Goal: Transaction & Acquisition: Purchase product/service

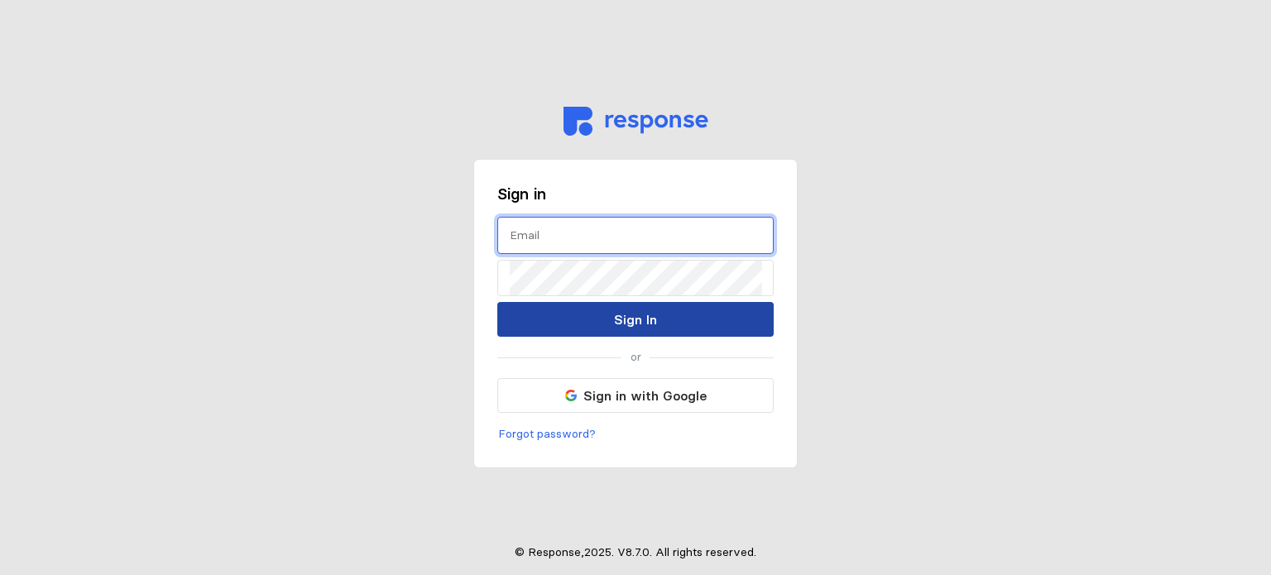
type input "[EMAIL_ADDRESS][DOMAIN_NAME]"
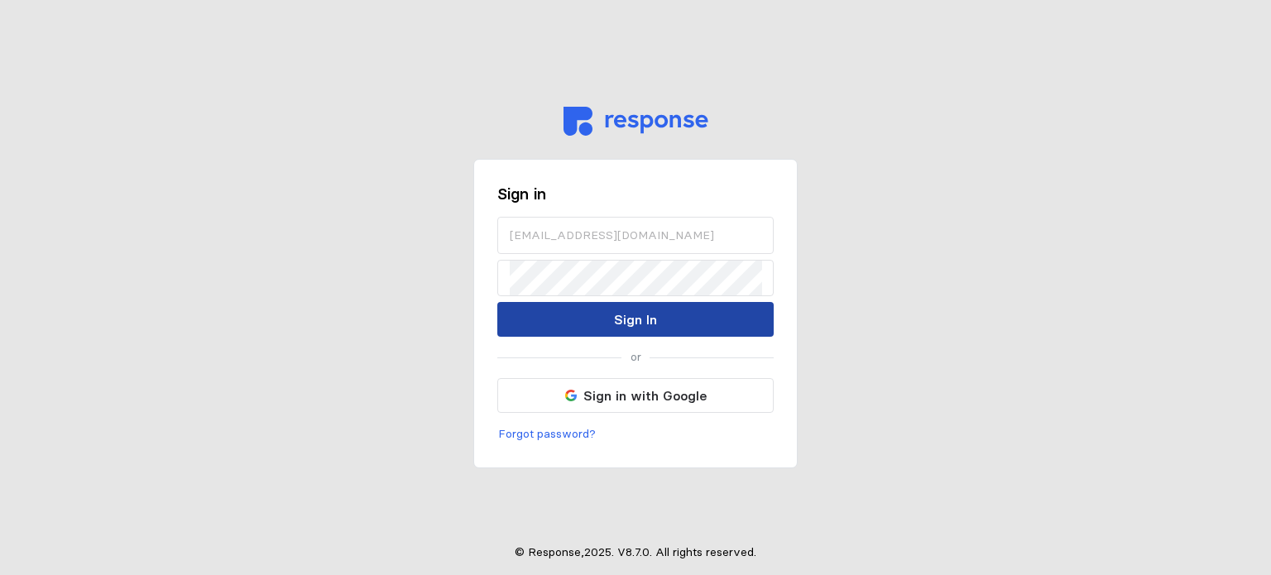
click at [596, 324] on button "Sign In" at bounding box center [635, 319] width 276 height 35
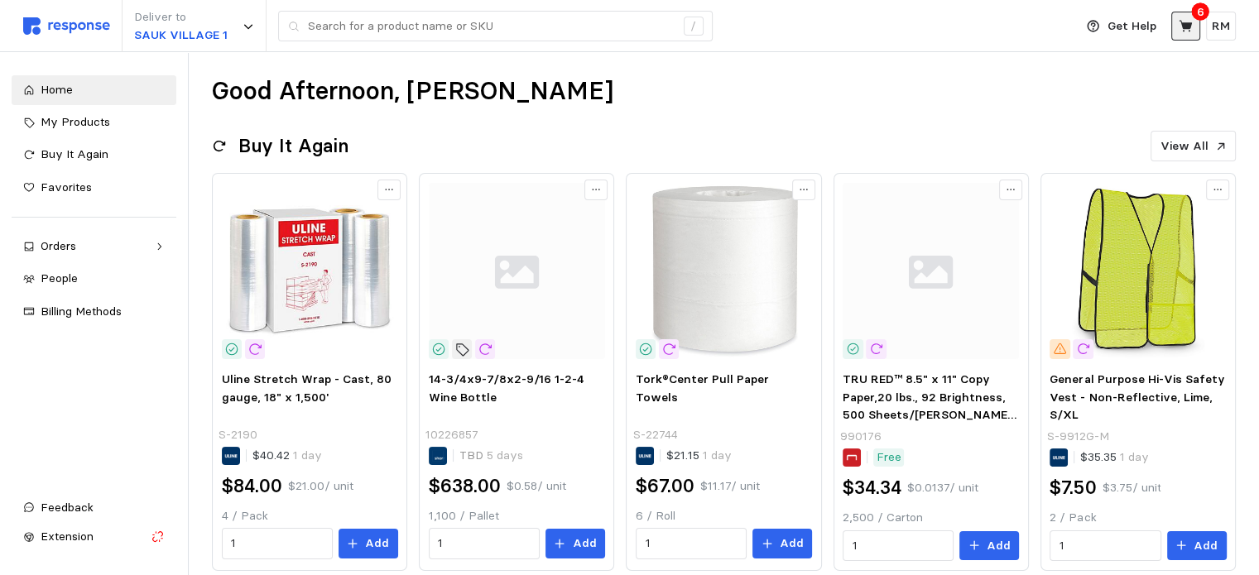
click at [1188, 31] on icon at bounding box center [1185, 26] width 15 height 15
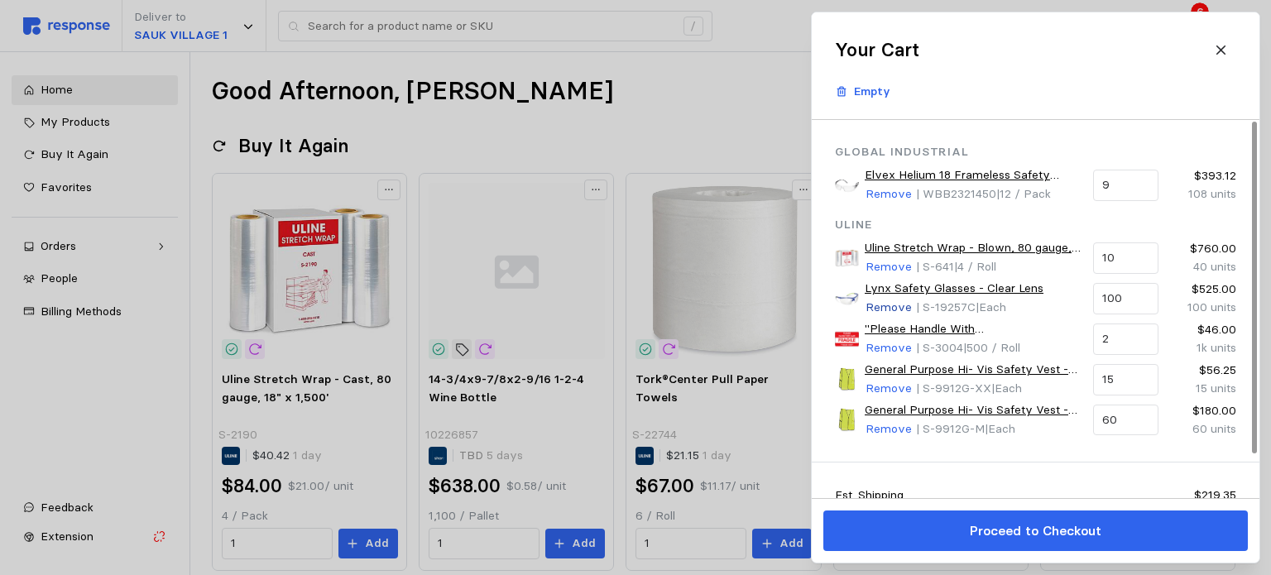
click at [891, 303] on p "Remove" at bounding box center [889, 308] width 46 height 18
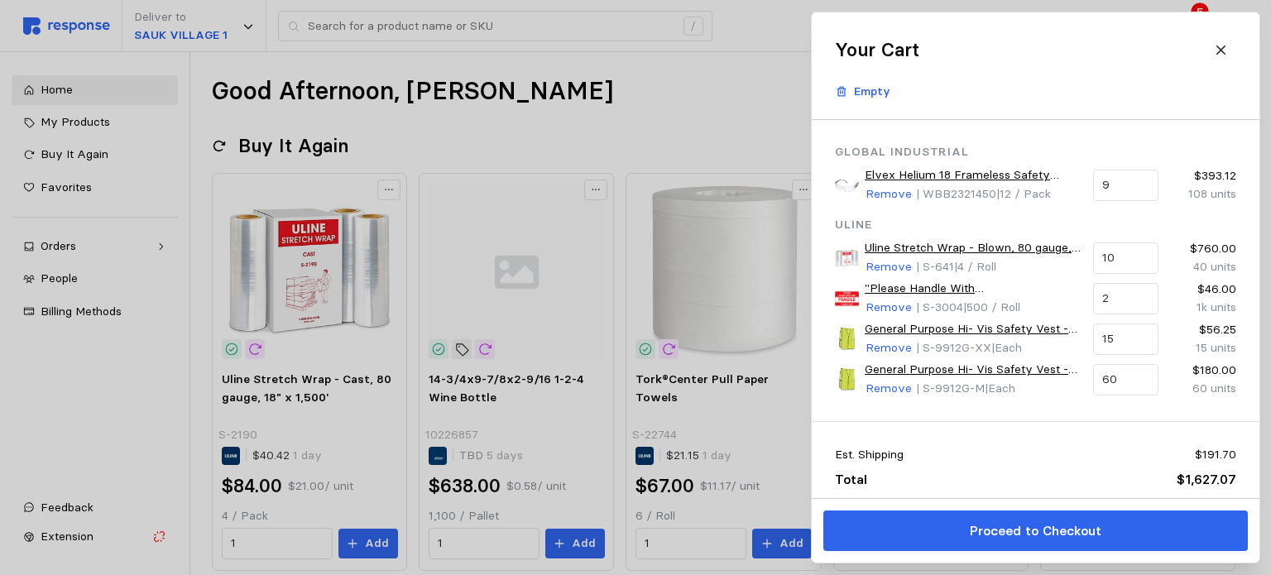
click at [644, 26] on div at bounding box center [635, 287] width 1271 height 575
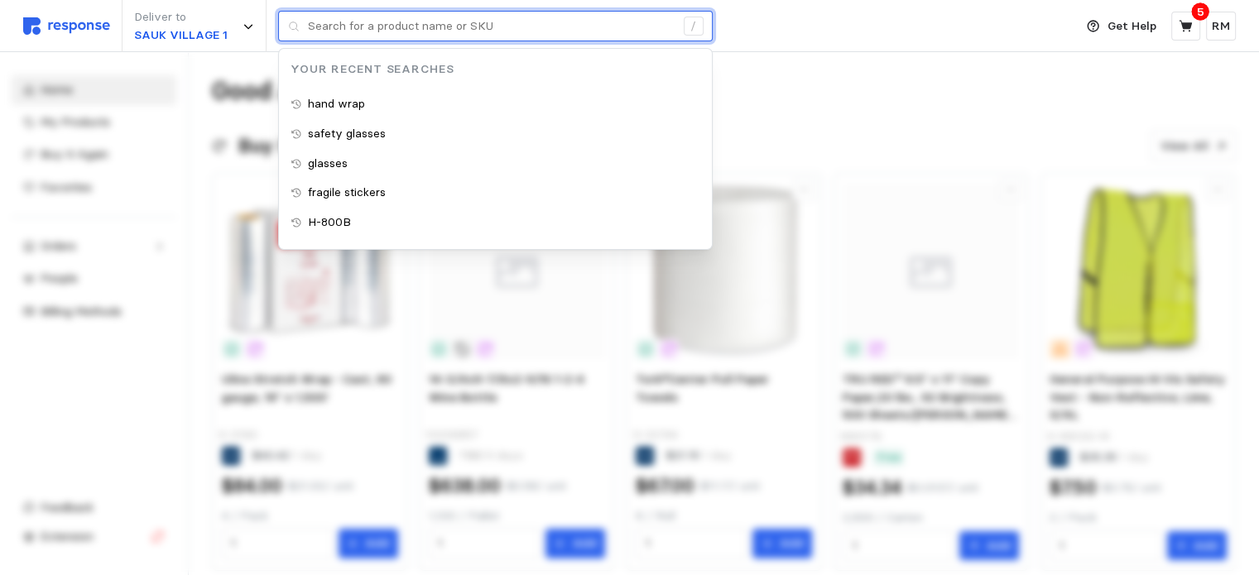
click at [633, 26] on input "text" at bounding box center [491, 27] width 367 height 30
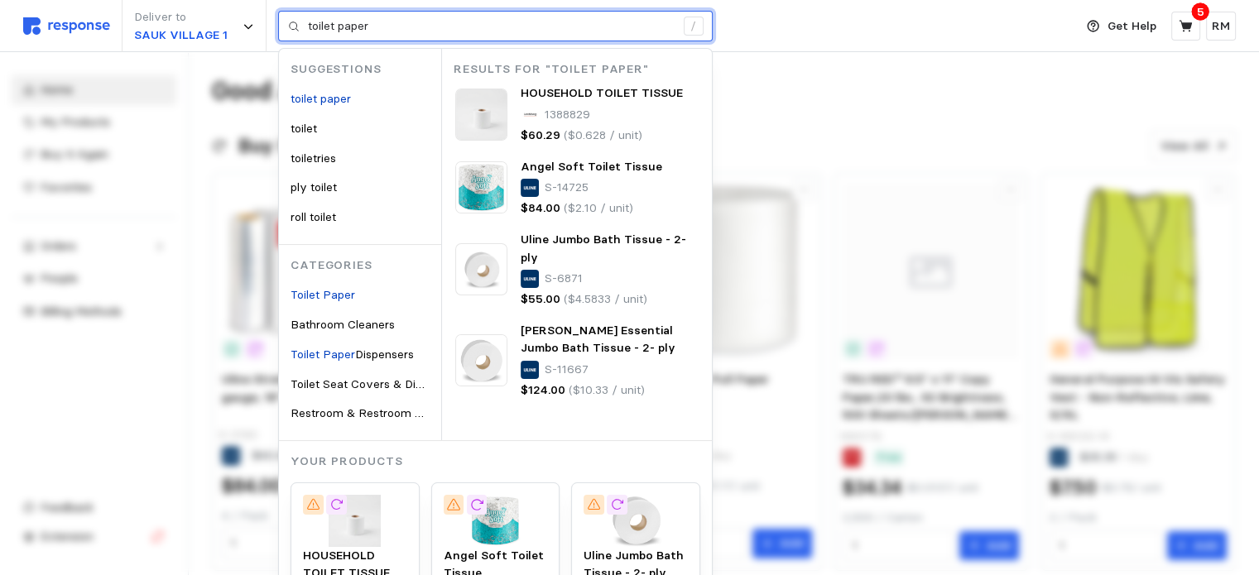
type input "toilet paper"
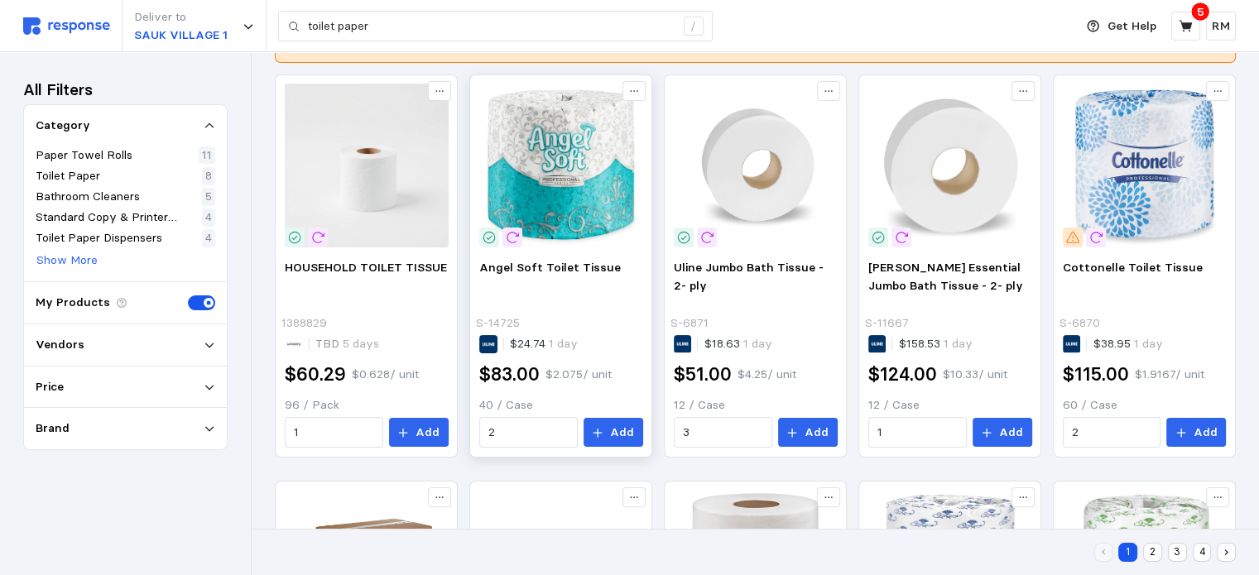
scroll to position [330, 0]
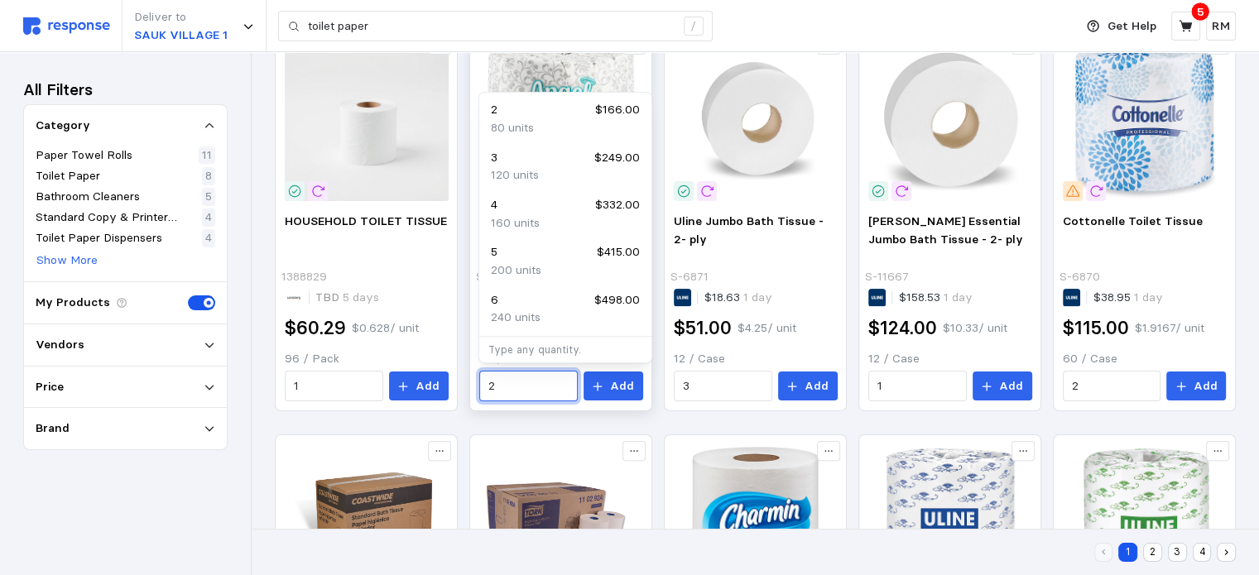
drag, startPoint x: 516, startPoint y: 380, endPoint x: 499, endPoint y: 384, distance: 17.9
click at [499, 384] on input "2" at bounding box center [527, 387] width 79 height 30
click at [503, 209] on div "4 $332.00" at bounding box center [565, 205] width 149 height 18
type input "4"
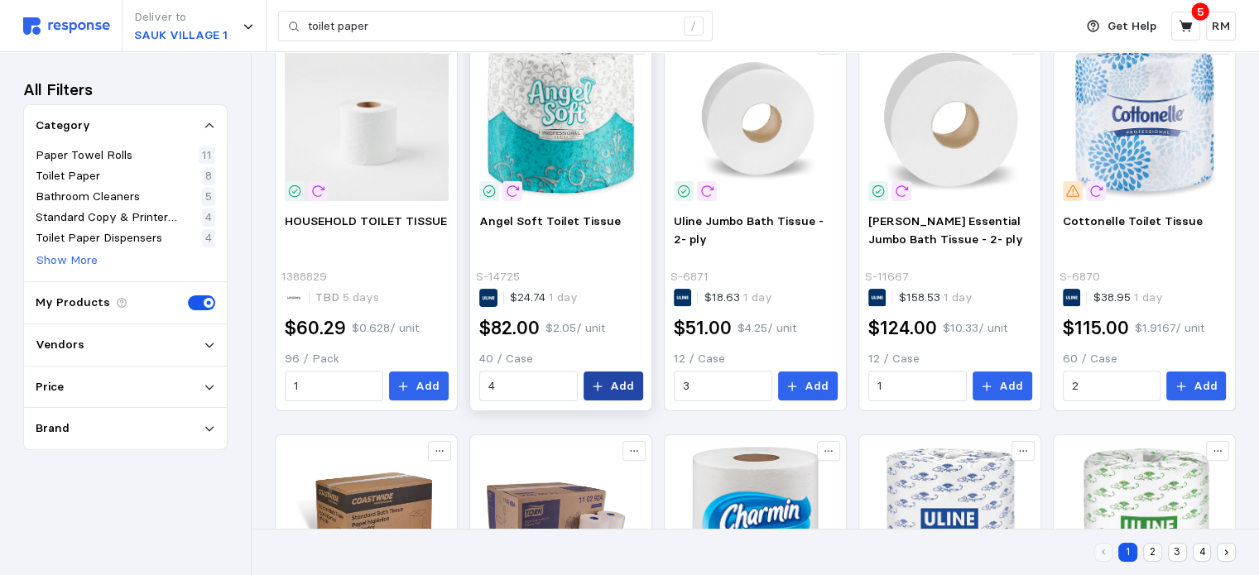
click at [606, 385] on button "Add" at bounding box center [613, 387] width 60 height 30
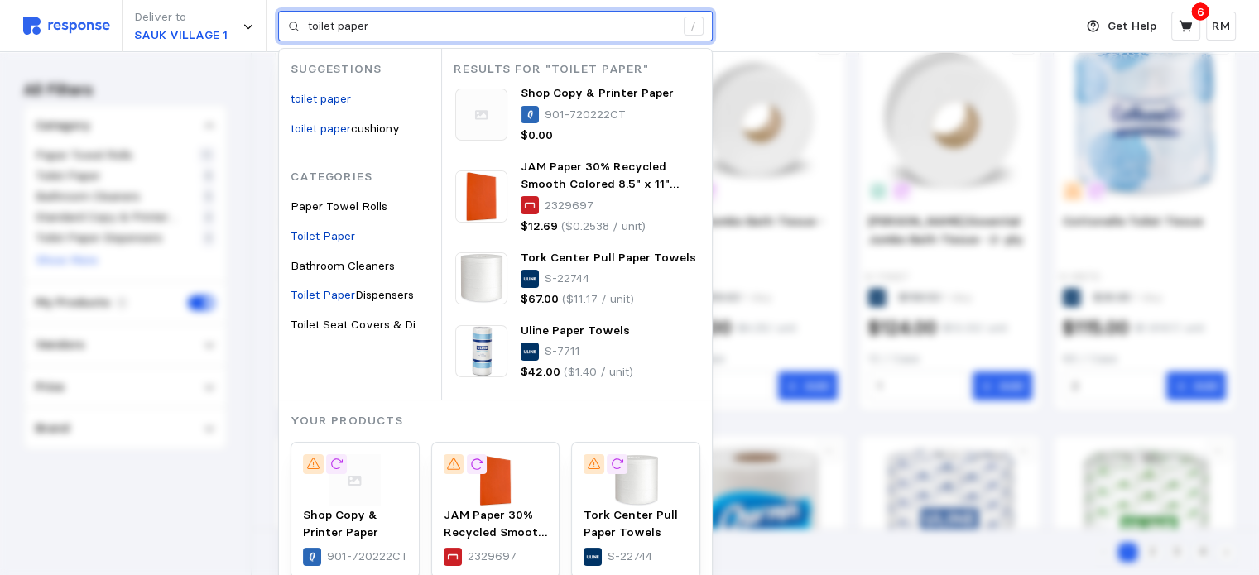
drag, startPoint x: 413, startPoint y: 26, endPoint x: 271, endPoint y: 31, distance: 142.4
click at [271, 31] on div "Deliver to SAUK VILLAGE 1 toilet paper / Suggestions toilet paper toilet paper …" at bounding box center [544, 26] width 1042 height 52
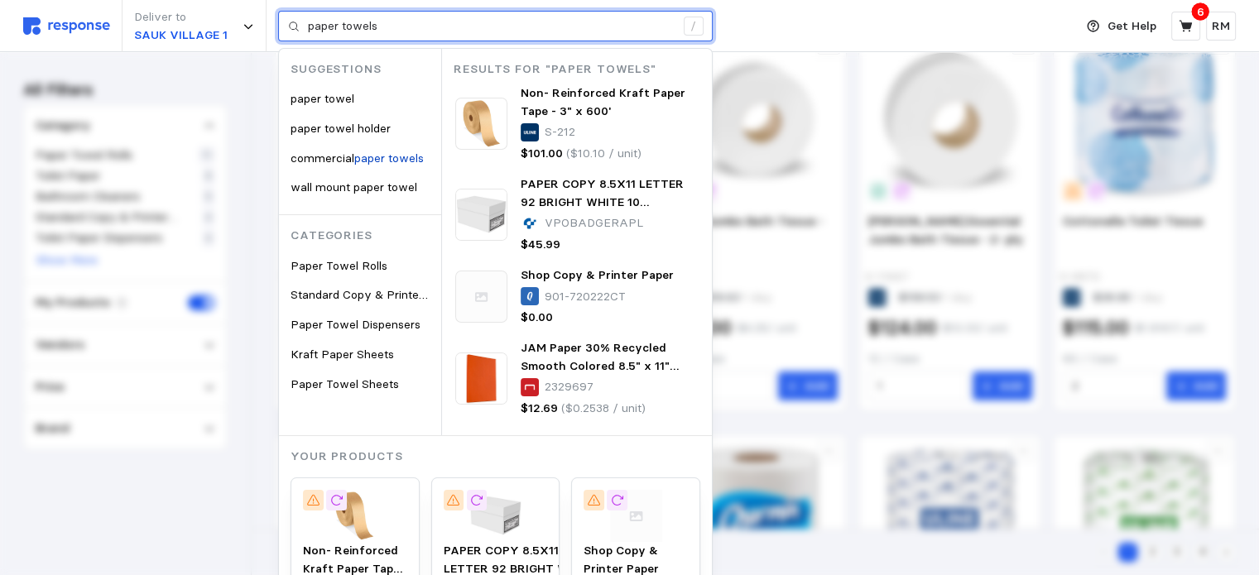
type input "paper towels"
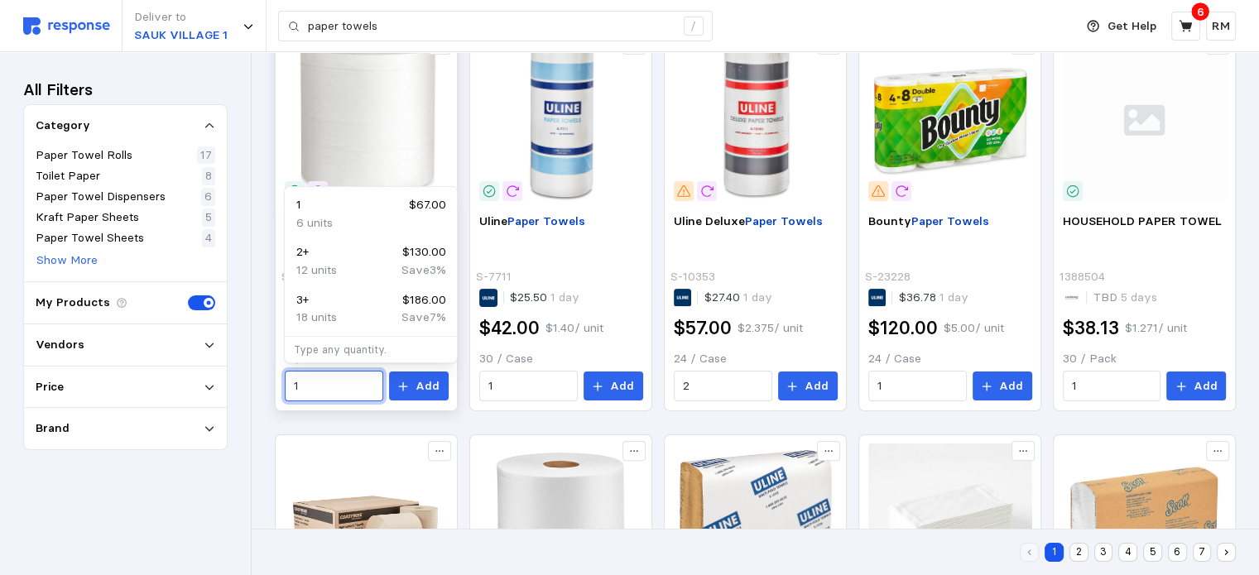
drag, startPoint x: 348, startPoint y: 386, endPoint x: 324, endPoint y: 386, distance: 23.2
click at [324, 386] on input "1" at bounding box center [333, 387] width 79 height 30
click at [319, 306] on div "3 + $186.00" at bounding box center [370, 300] width 149 height 18
type input "3"
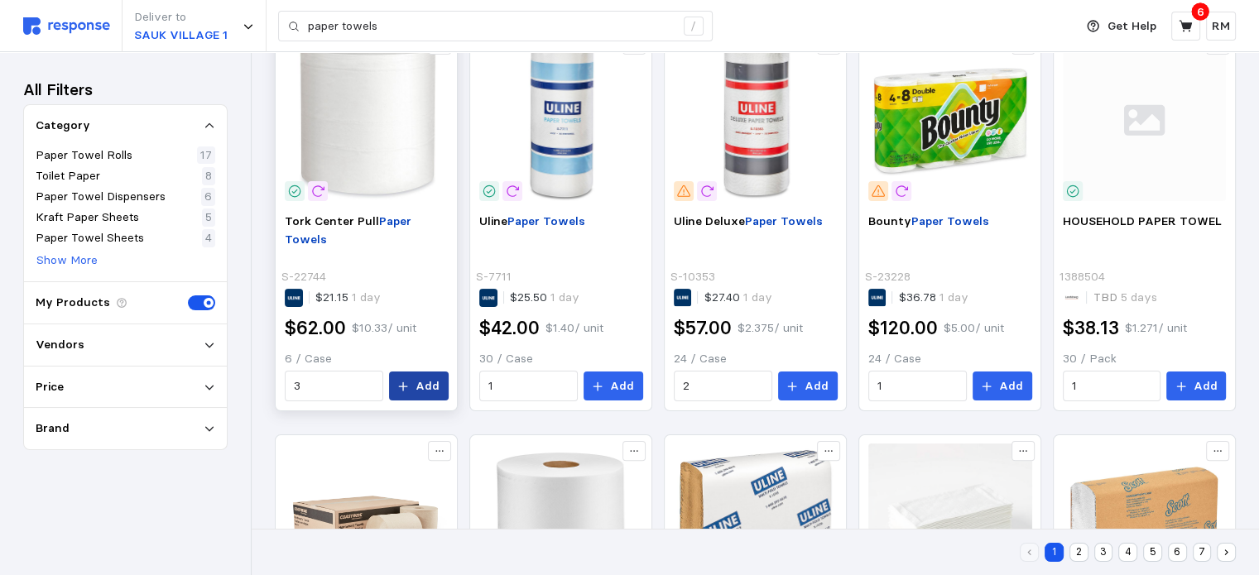
click at [418, 385] on p "Add" at bounding box center [427, 386] width 24 height 18
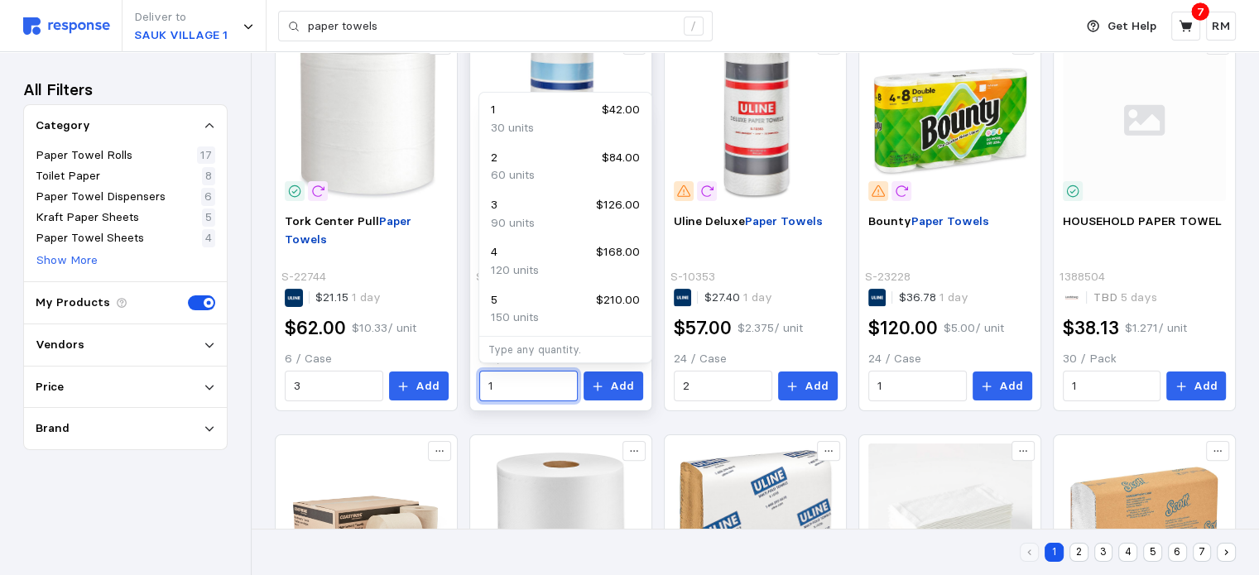
click at [566, 393] on input "1" at bounding box center [527, 387] width 79 height 30
click at [526, 161] on div "2 $84.00" at bounding box center [565, 158] width 149 height 18
type input "2"
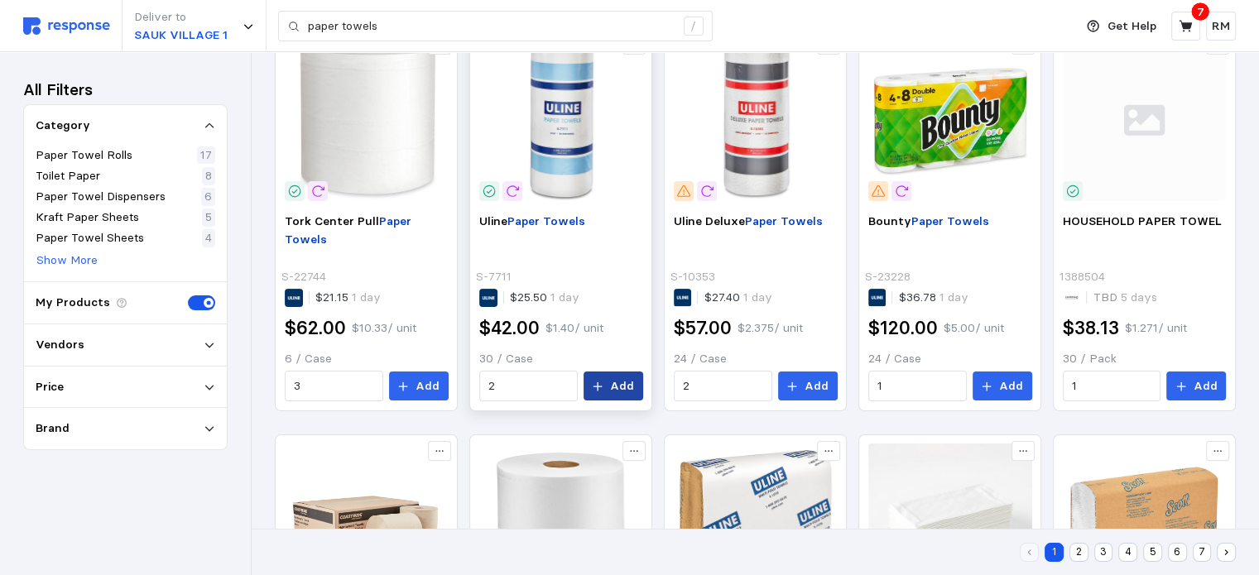
click at [609, 382] on button "Add" at bounding box center [613, 387] width 60 height 30
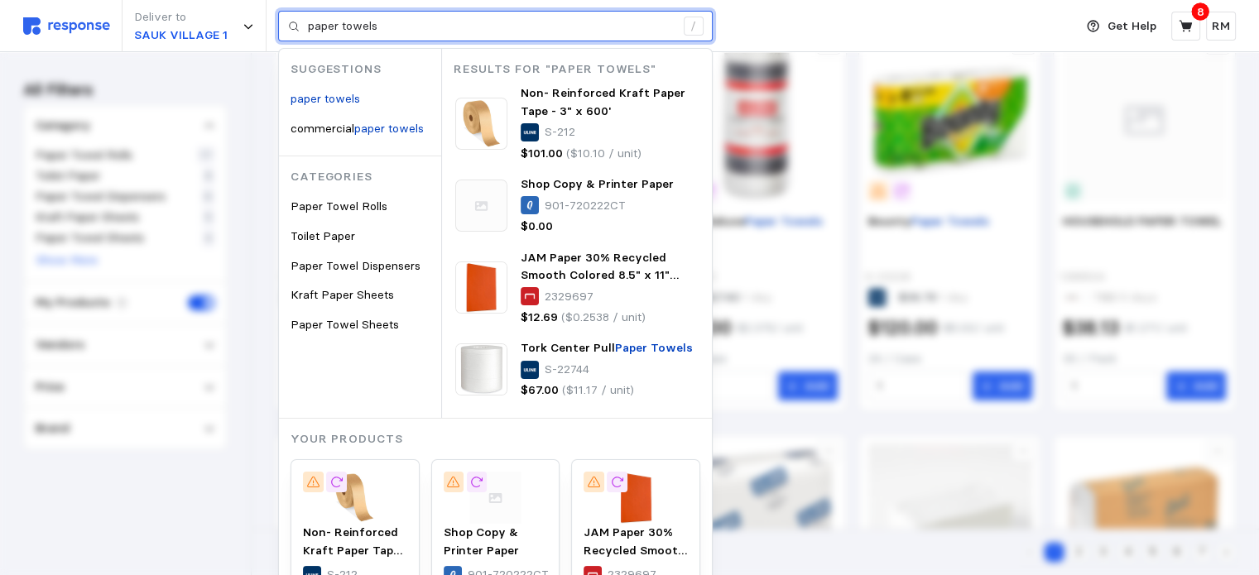
drag, startPoint x: 392, startPoint y: 19, endPoint x: 311, endPoint y: 34, distance: 82.4
click at [311, 34] on input "paper towels" at bounding box center [491, 27] width 367 height 30
type input "p"
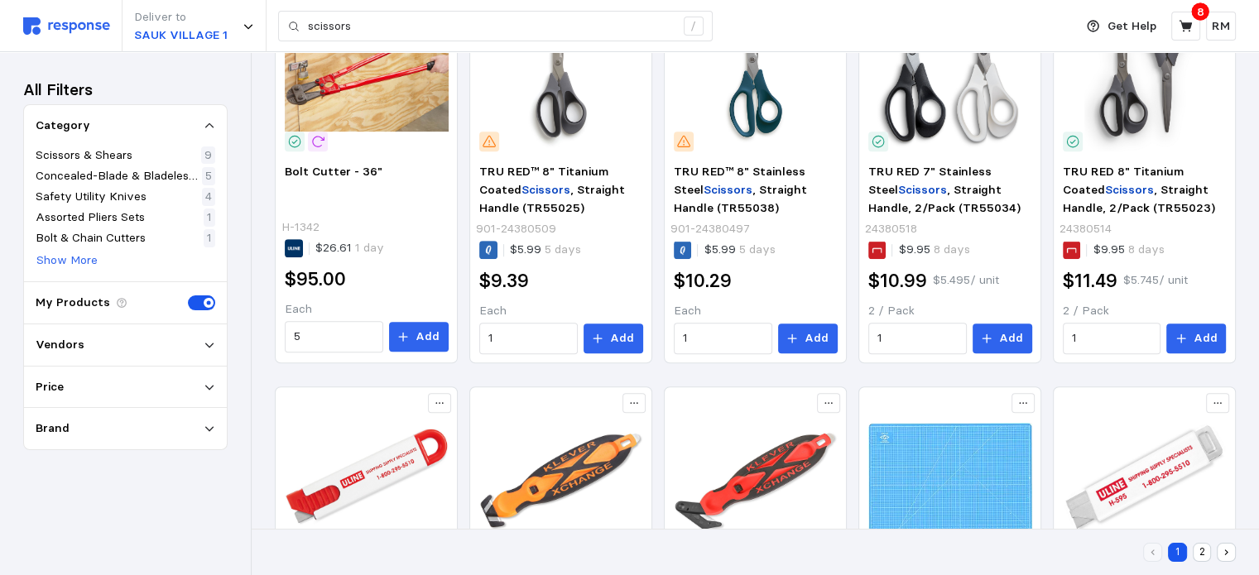
scroll to position [790, 0]
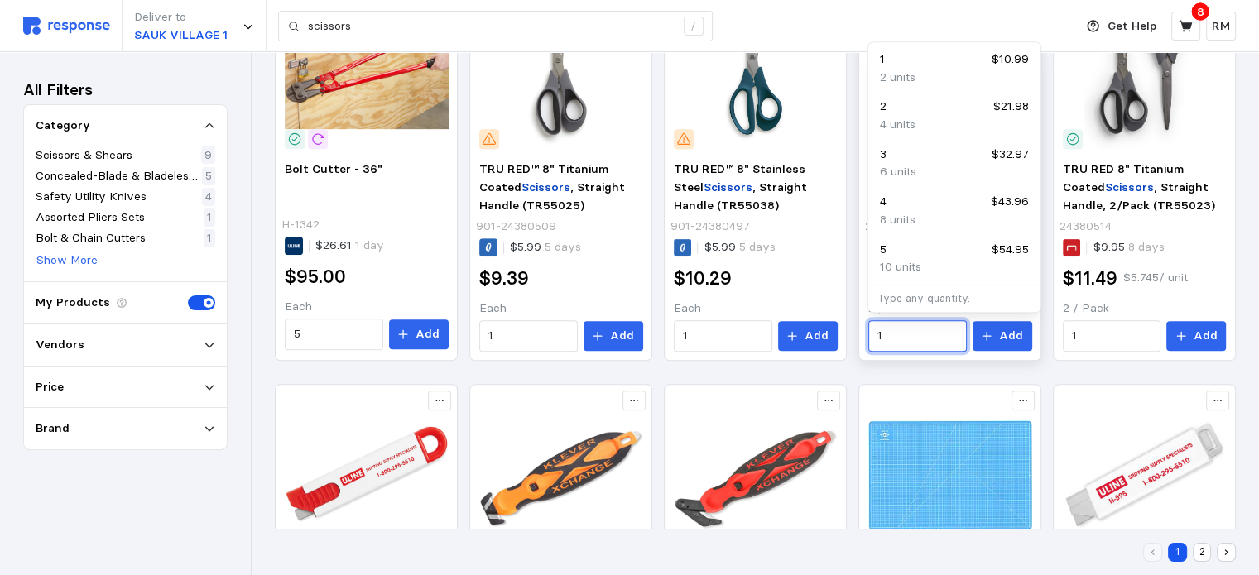
click at [914, 340] on input "1" at bounding box center [916, 336] width 79 height 30
click at [888, 69] on p "2 units" at bounding box center [898, 78] width 36 height 18
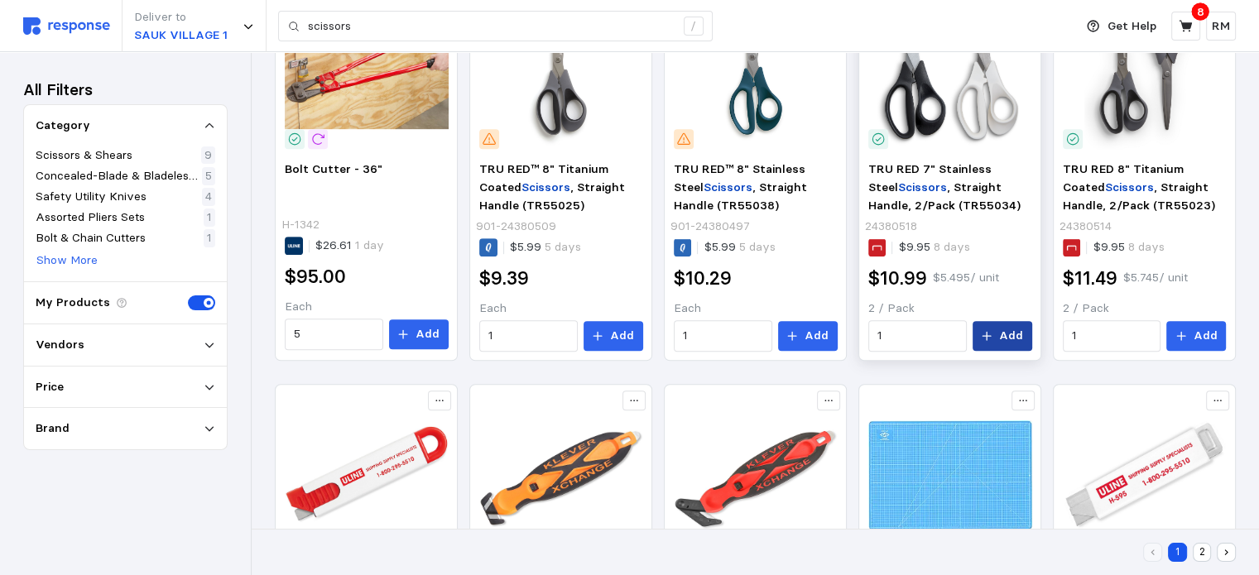
click at [1005, 333] on p "Add" at bounding box center [1011, 336] width 24 height 18
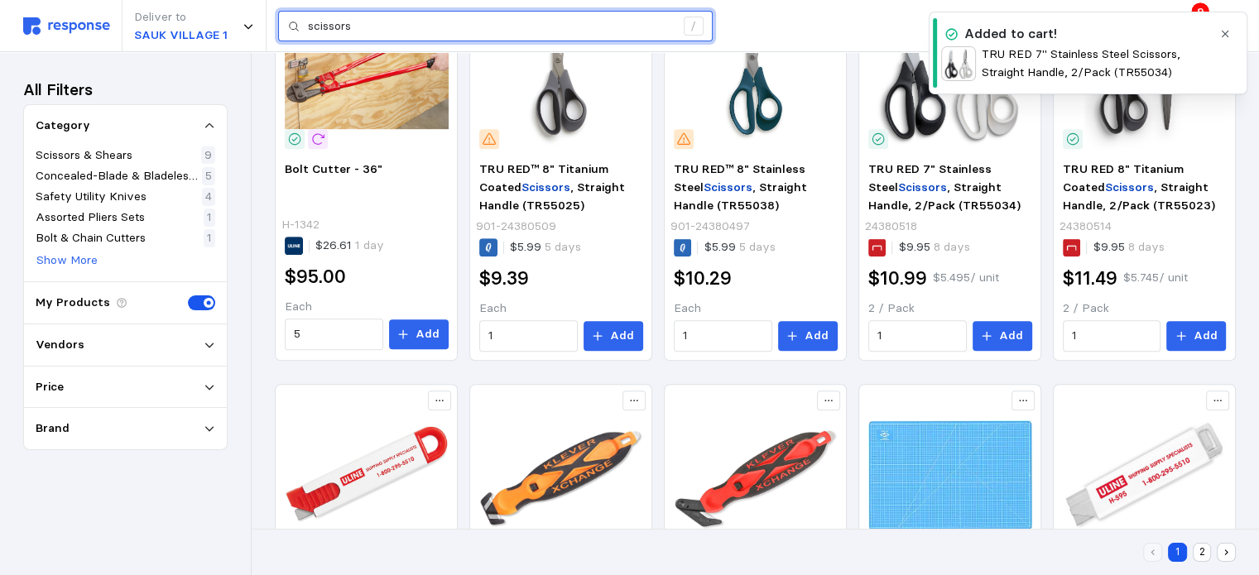
click at [606, 19] on input "scissors" at bounding box center [491, 27] width 367 height 30
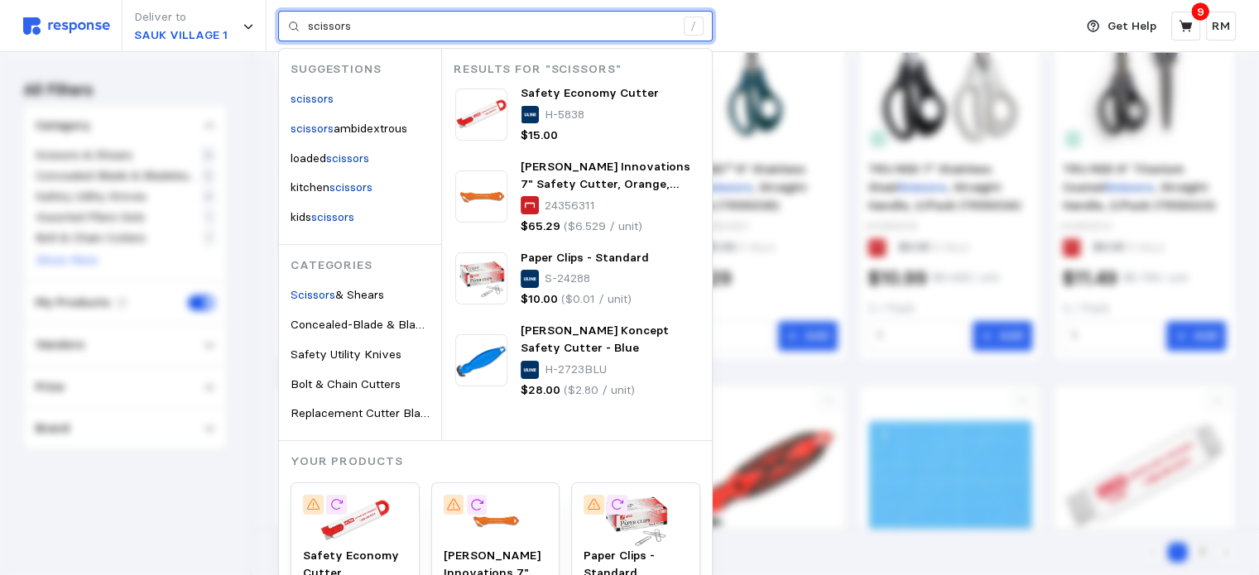
drag, startPoint x: 372, startPoint y: 22, endPoint x: 299, endPoint y: 16, distance: 73.9
click at [299, 16] on div "scissors /" at bounding box center [495, 26] width 434 height 31
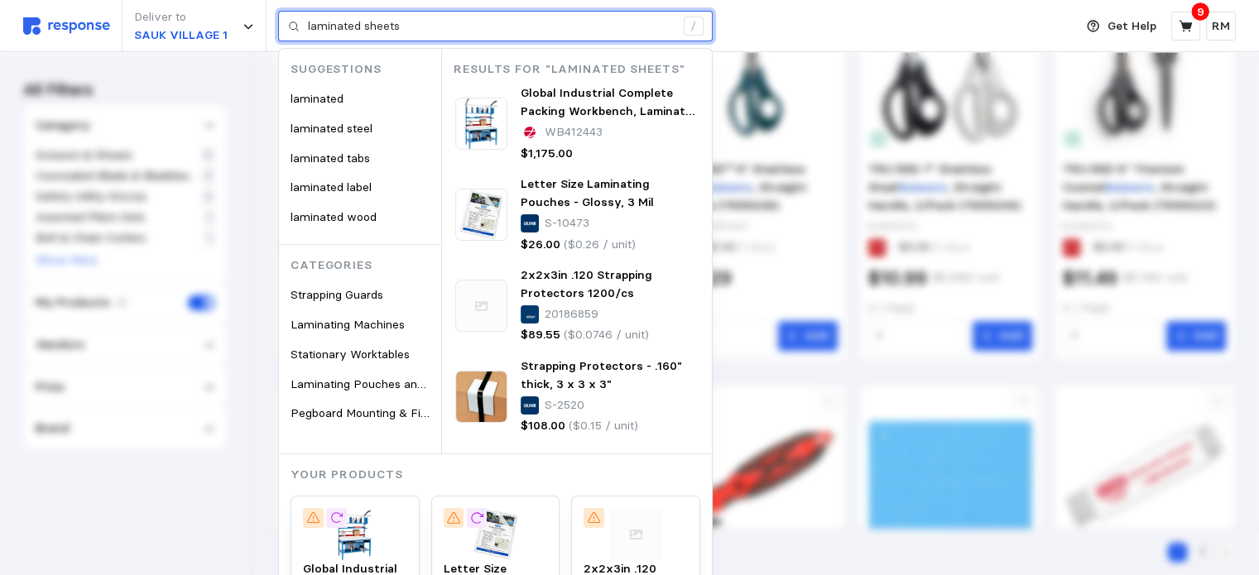
type input "laminated sheets"
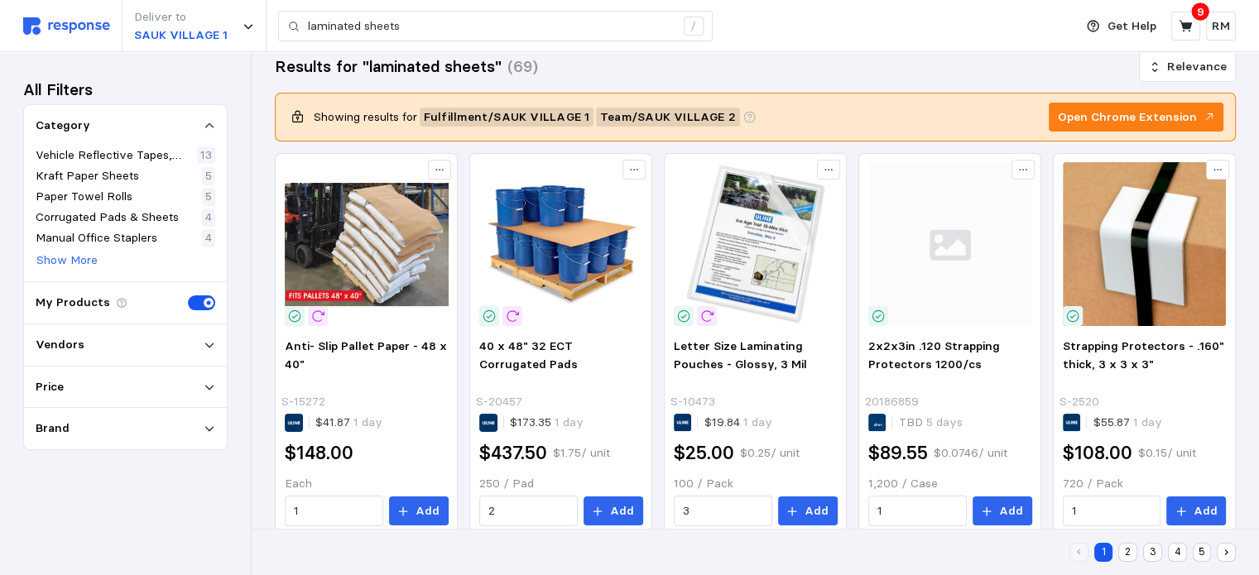
scroll to position [212, 0]
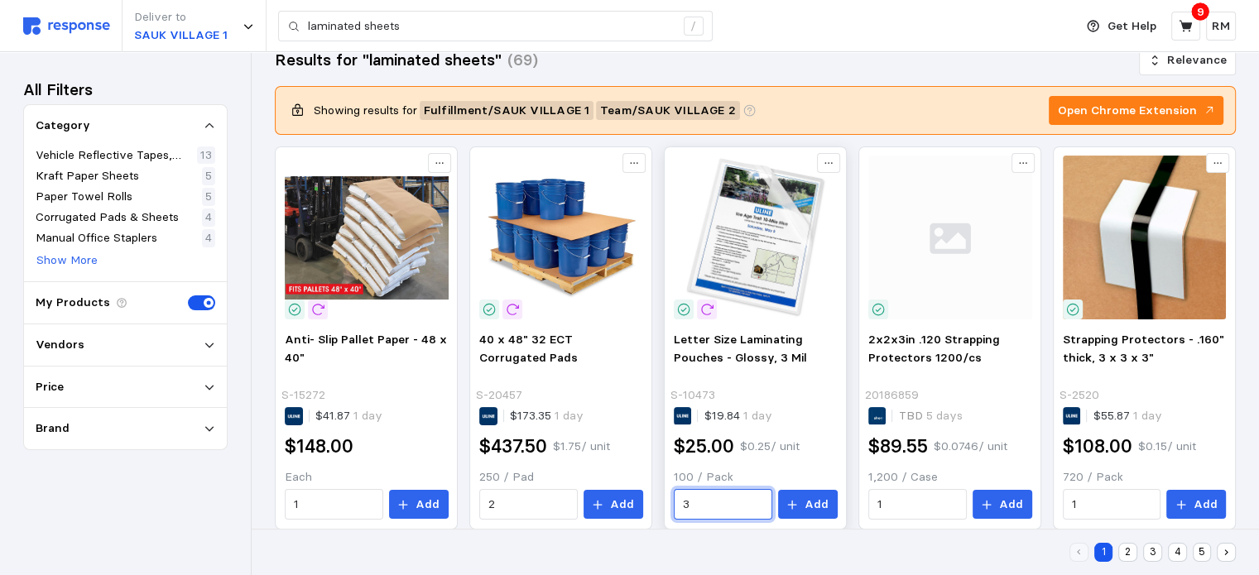
click at [692, 505] on input "3" at bounding box center [722, 505] width 79 height 30
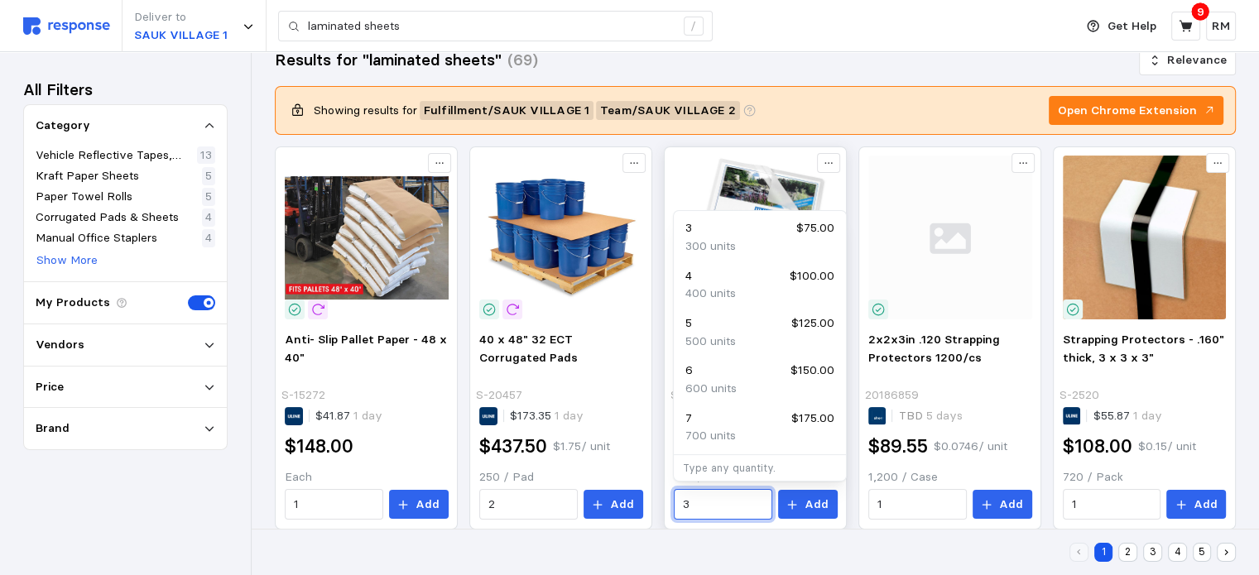
drag, startPoint x: 695, startPoint y: 504, endPoint x: 683, endPoint y: 504, distance: 11.6
click at [683, 504] on input "3" at bounding box center [722, 505] width 79 height 30
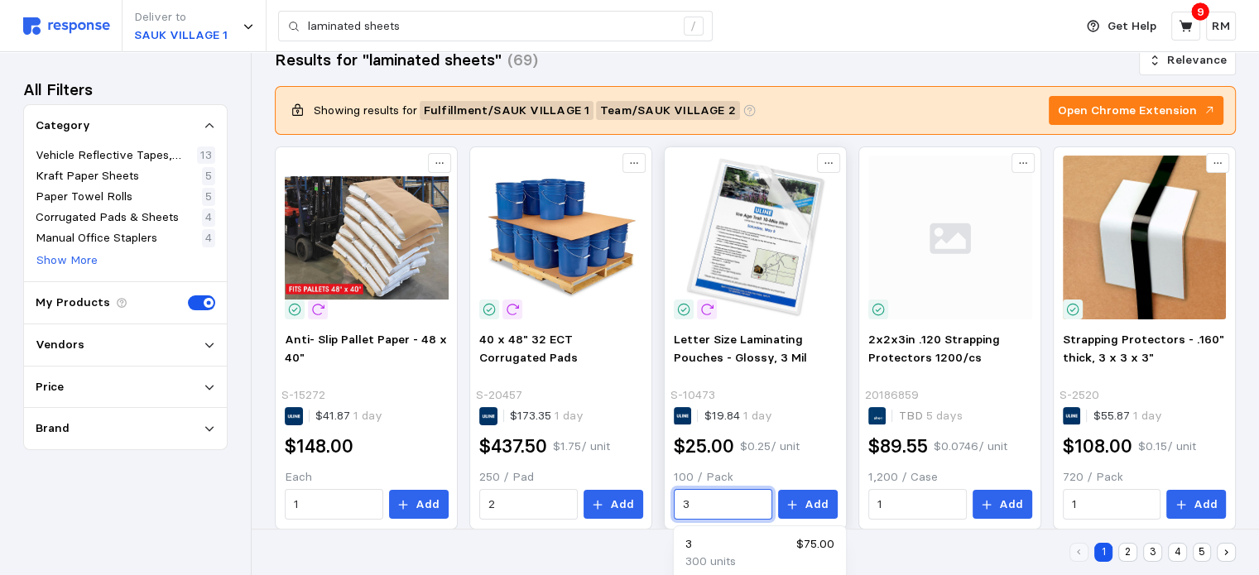
click at [707, 506] on input "3" at bounding box center [722, 505] width 79 height 30
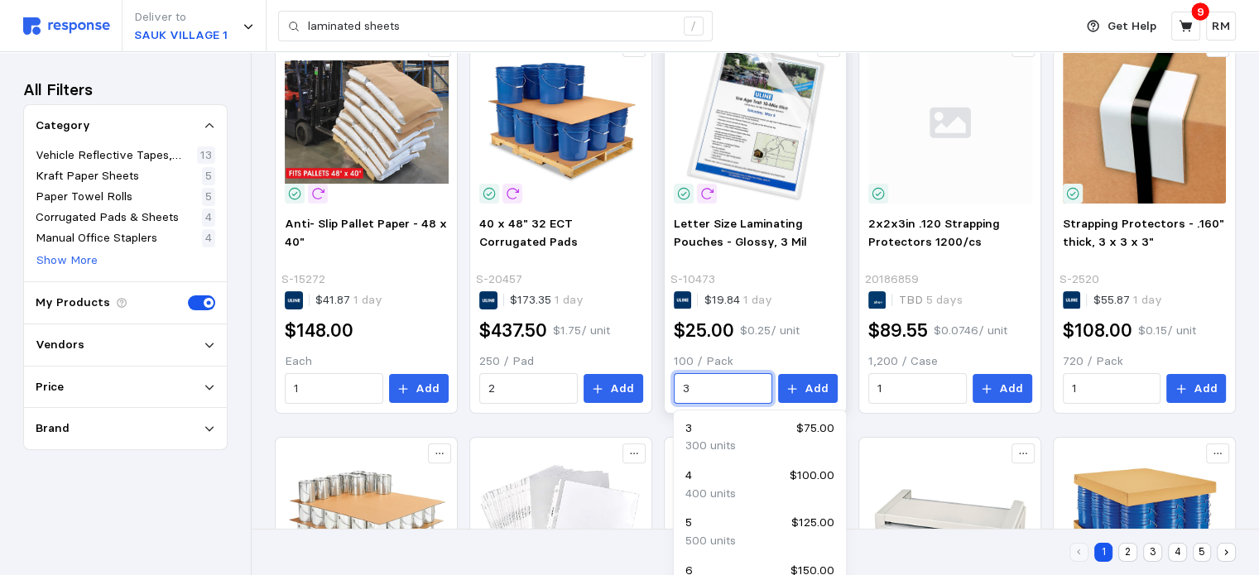
scroll to position [329, 0]
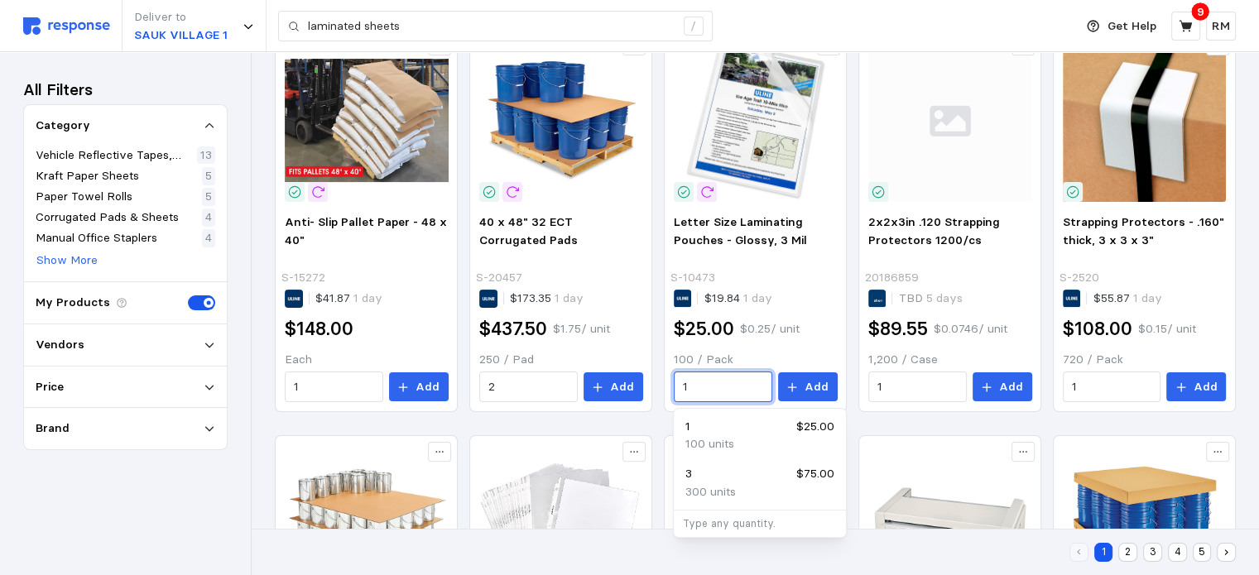
click at [735, 429] on div "1 $25.00" at bounding box center [759, 427] width 149 height 18
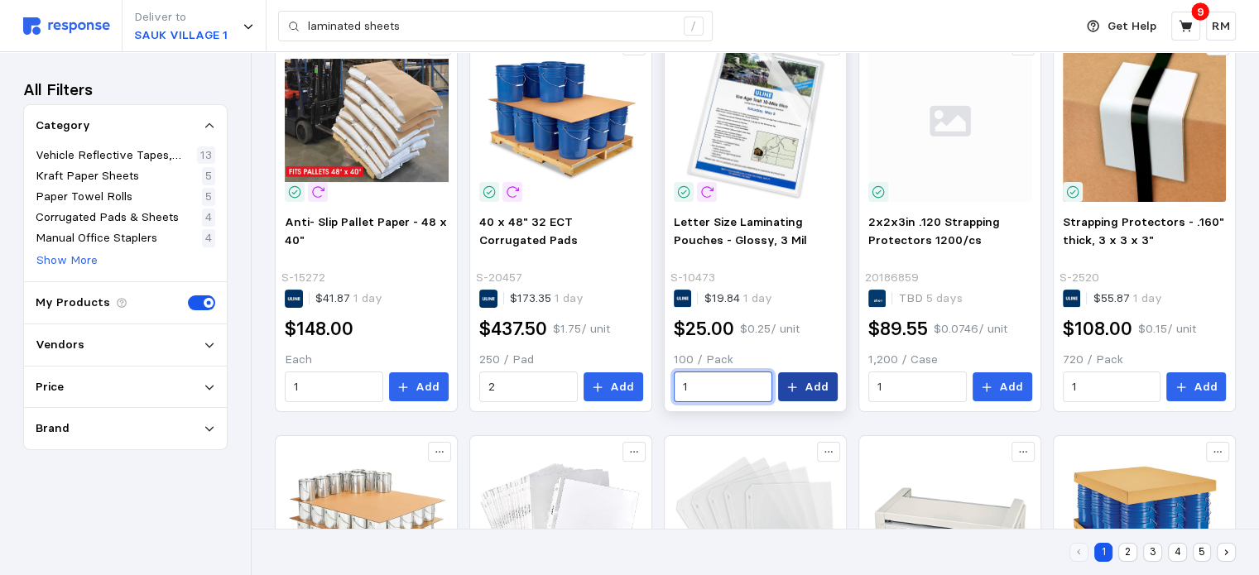
type input "1"
click at [803, 383] on button "Add" at bounding box center [808, 387] width 60 height 30
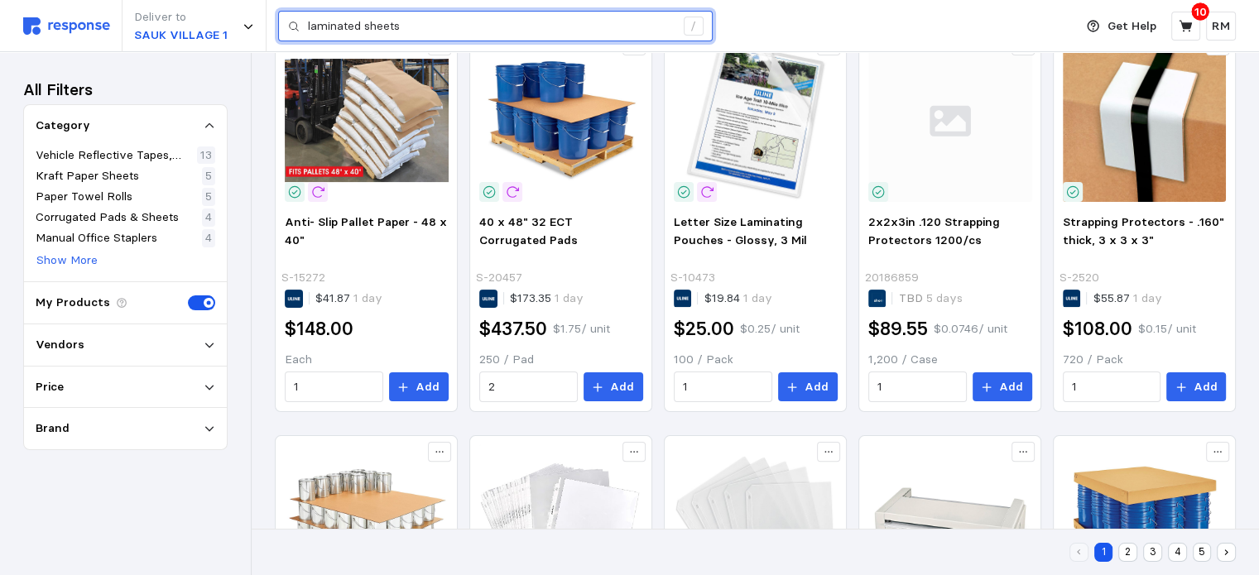
click at [387, 22] on input "laminated sheets" at bounding box center [491, 27] width 367 height 30
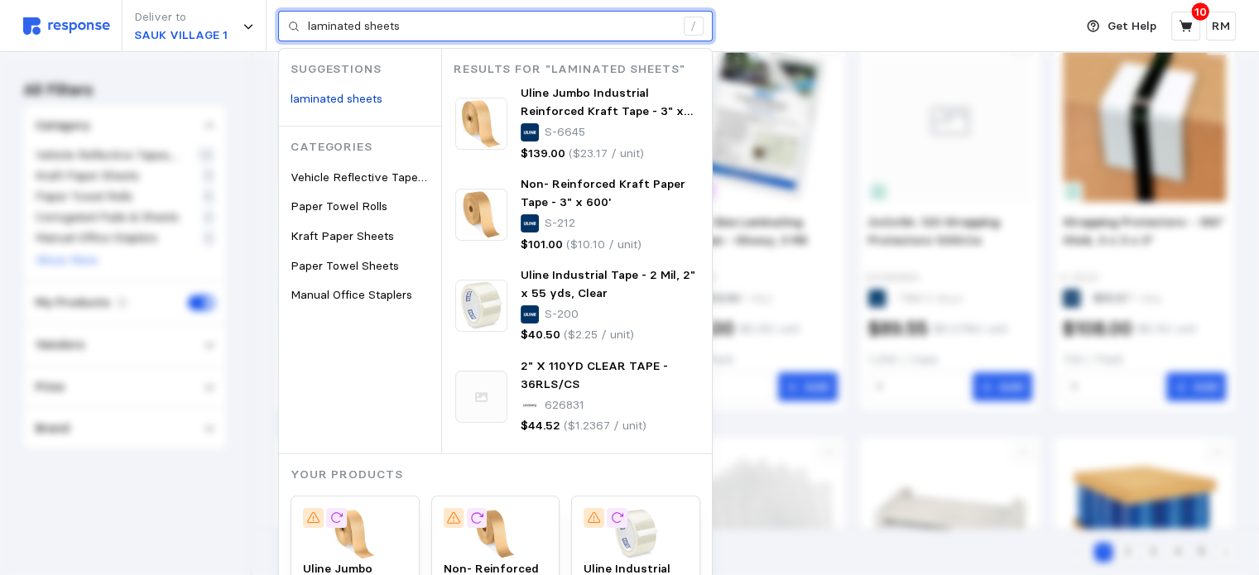
drag, startPoint x: 416, startPoint y: 26, endPoint x: 295, endPoint y: 25, distance: 121.6
click at [295, 25] on div "laminated sheets /" at bounding box center [495, 26] width 434 height 31
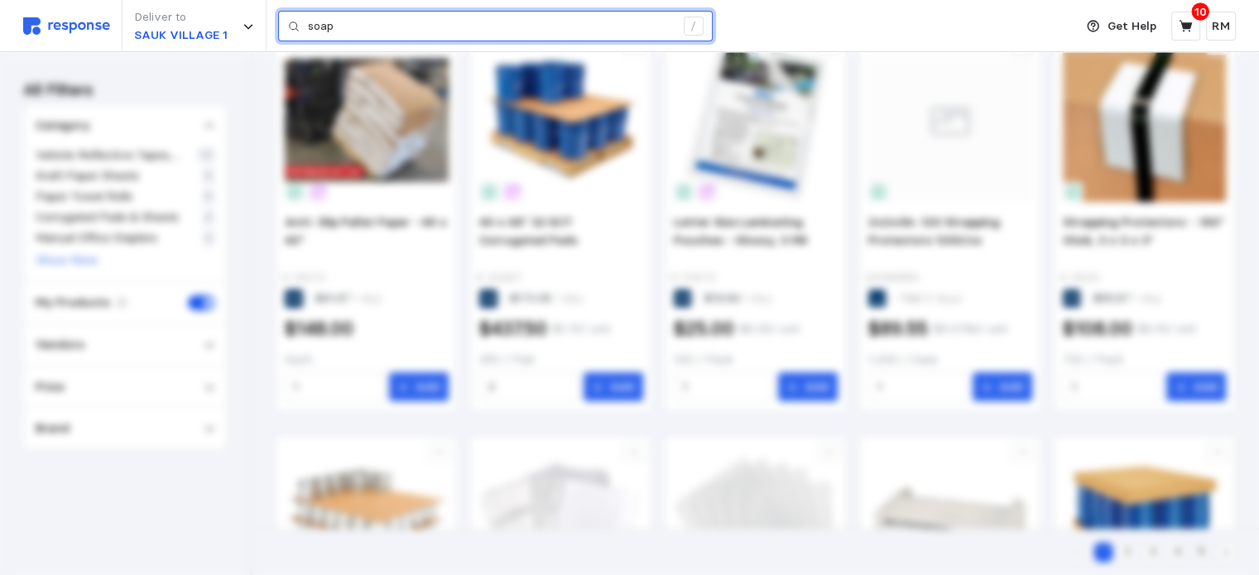
type input "soap"
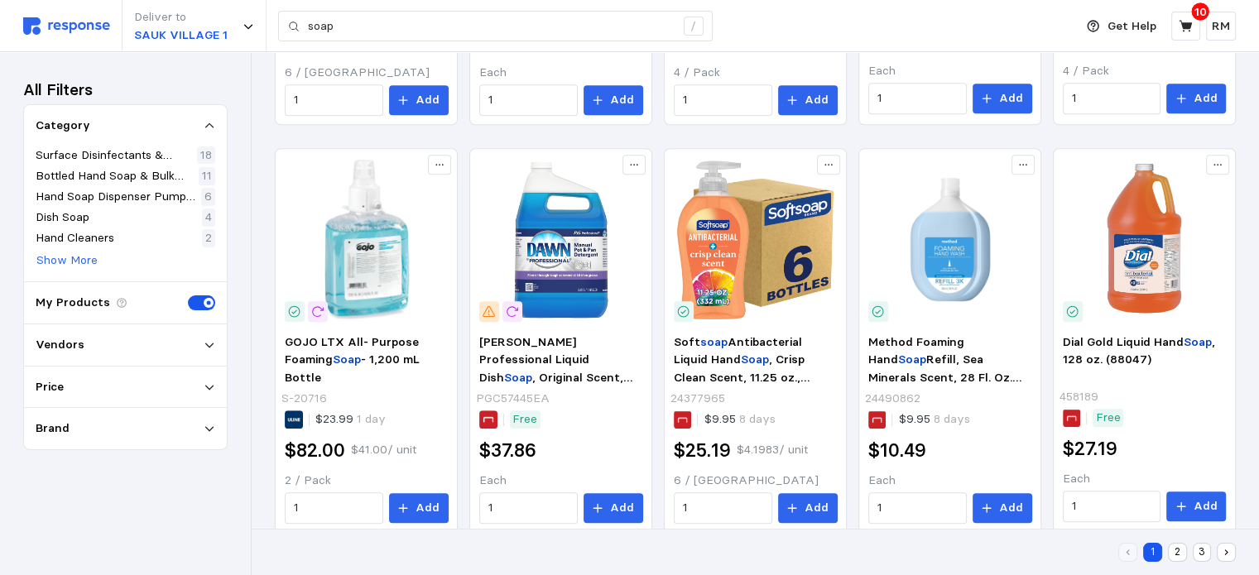
scroll to position [1009, 0]
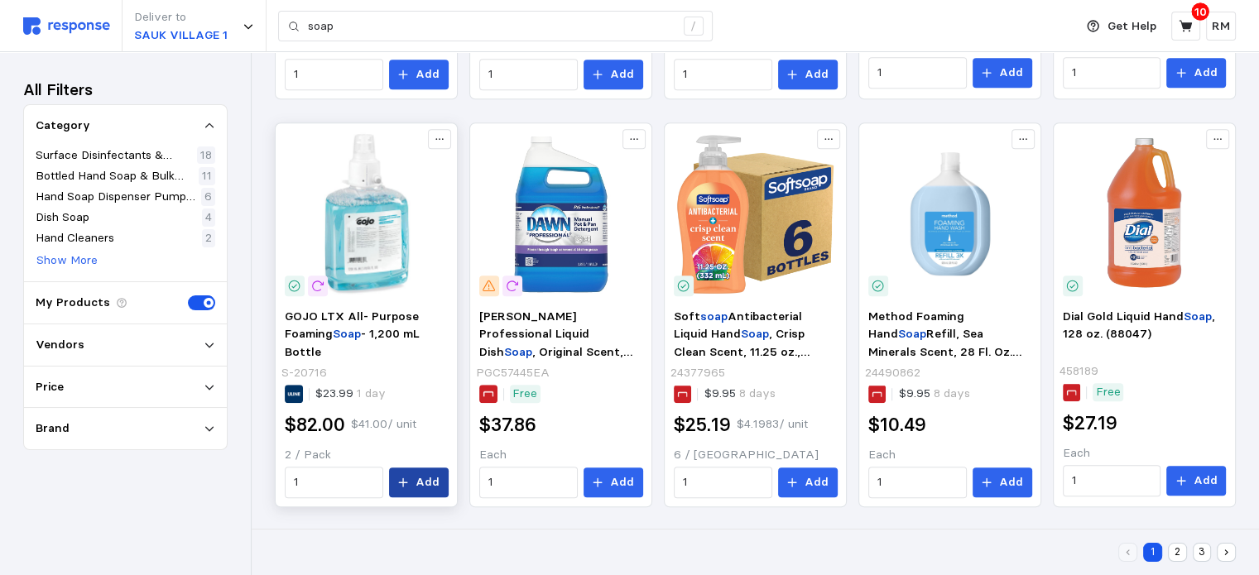
click at [424, 485] on p "Add" at bounding box center [427, 482] width 24 height 18
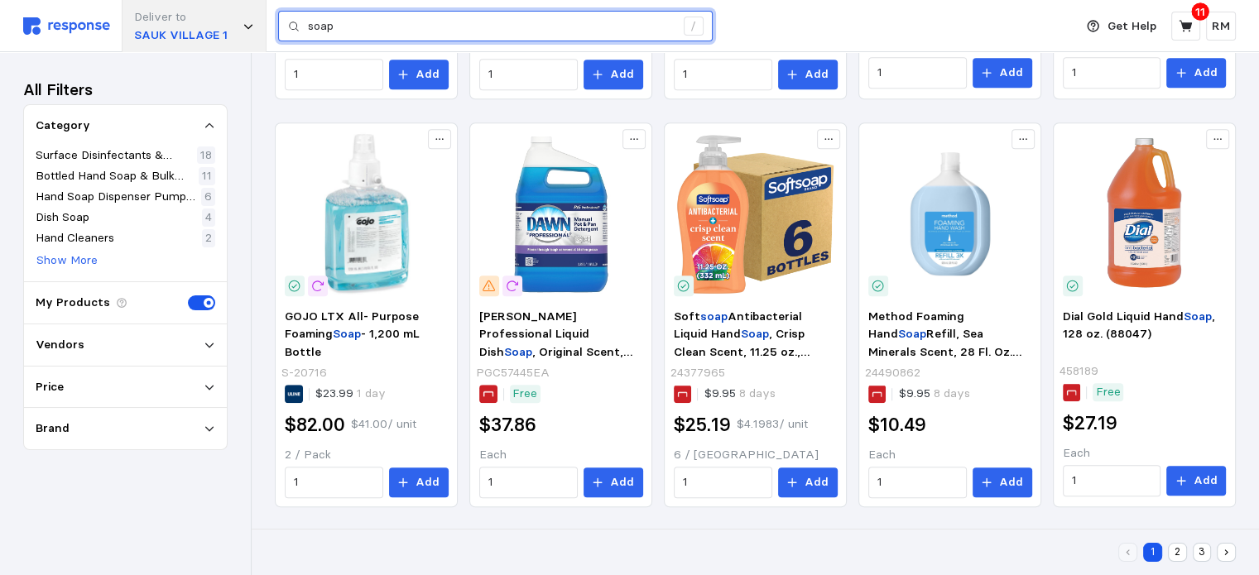
drag, startPoint x: 362, startPoint y: 30, endPoint x: 263, endPoint y: 22, distance: 98.8
click at [263, 22] on div "Deliver to SAUK VILLAGE 1 soap /" at bounding box center [544, 26] width 1042 height 52
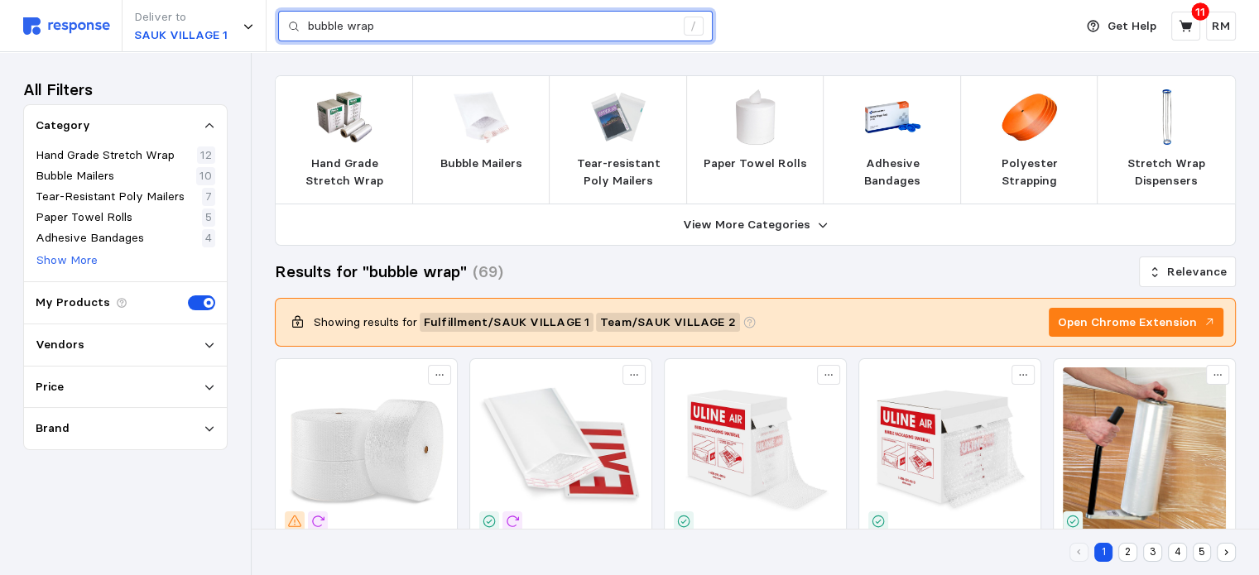
drag, startPoint x: 389, startPoint y: 20, endPoint x: 271, endPoint y: 35, distance: 118.4
click at [271, 35] on div "Deliver to SAUK VILLAGE 1 bubble wrap /" at bounding box center [544, 26] width 1042 height 52
paste input "S-8278P"
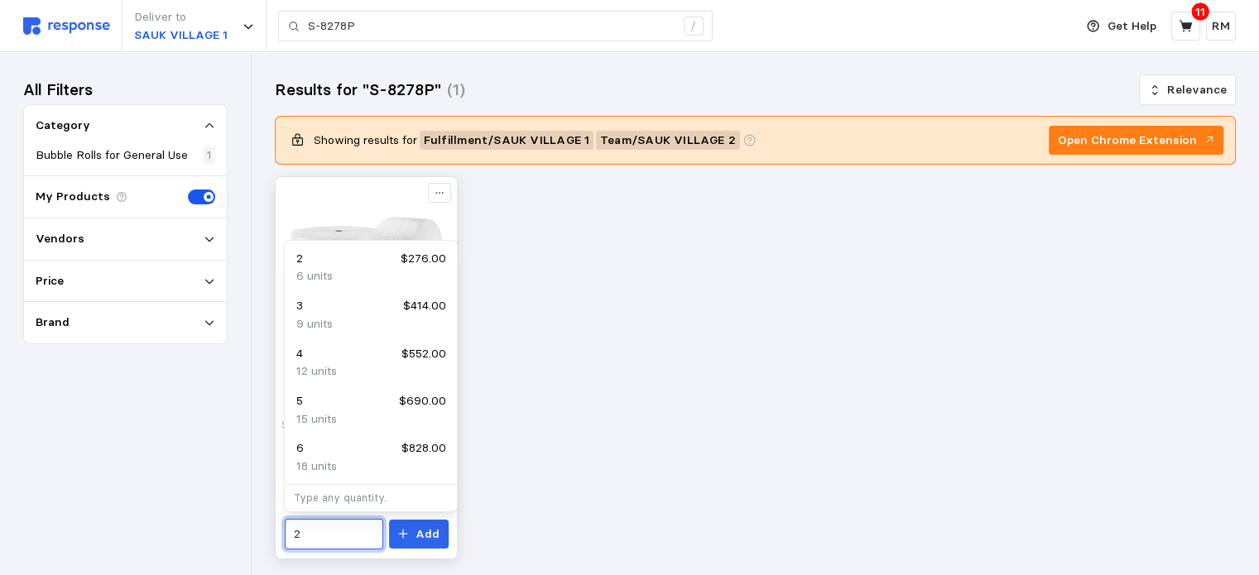
click at [321, 535] on input "2" at bounding box center [333, 535] width 79 height 30
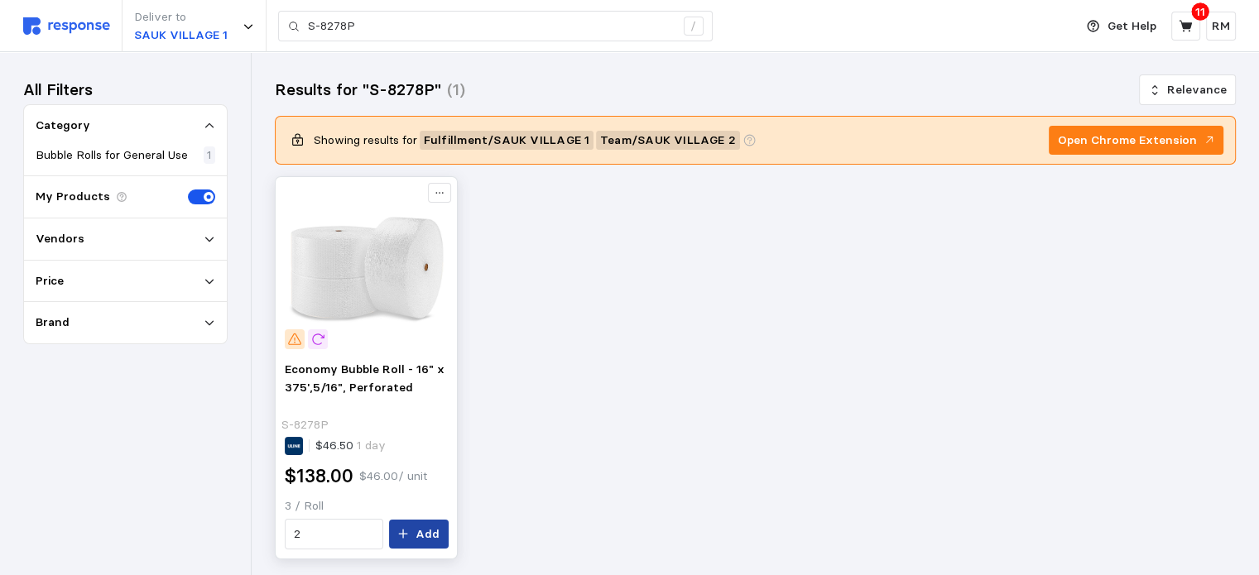
click at [406, 535] on icon at bounding box center [403, 534] width 9 height 9
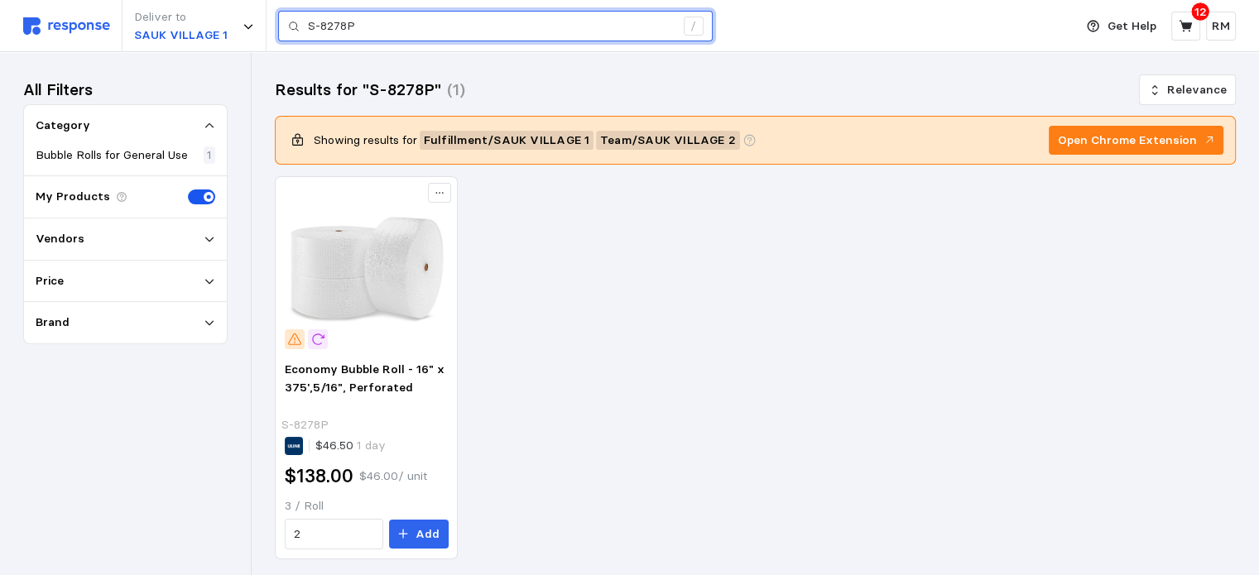
drag, startPoint x: 370, startPoint y: 32, endPoint x: 290, endPoint y: 26, distance: 79.6
click at [290, 26] on div "S-8278P /" at bounding box center [495, 26] width 434 height 31
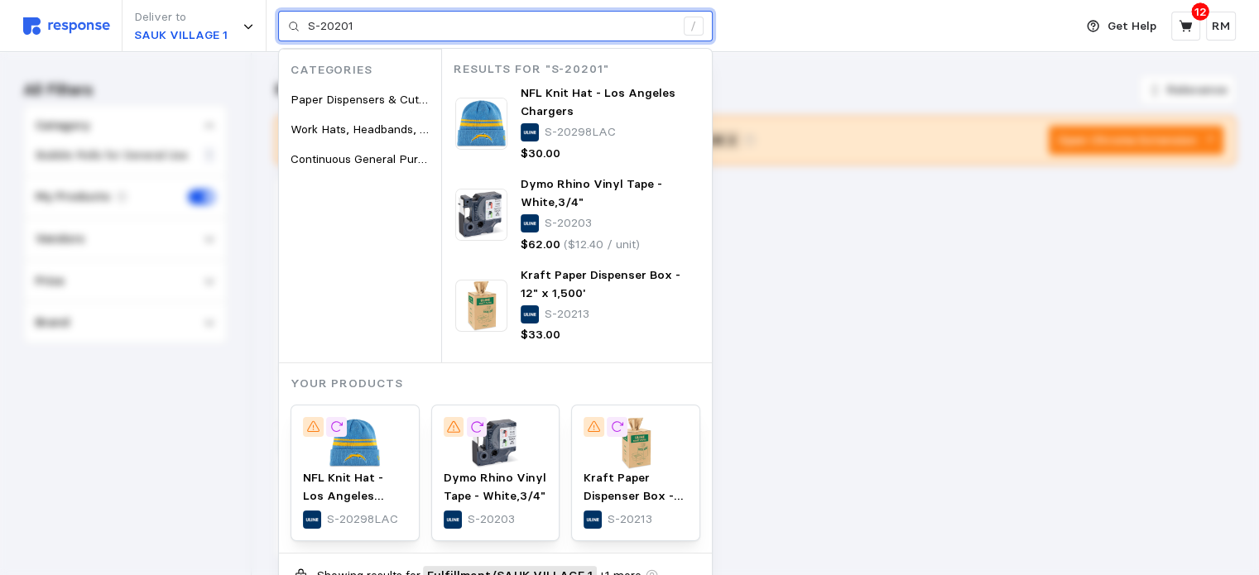
type input "S-20201"
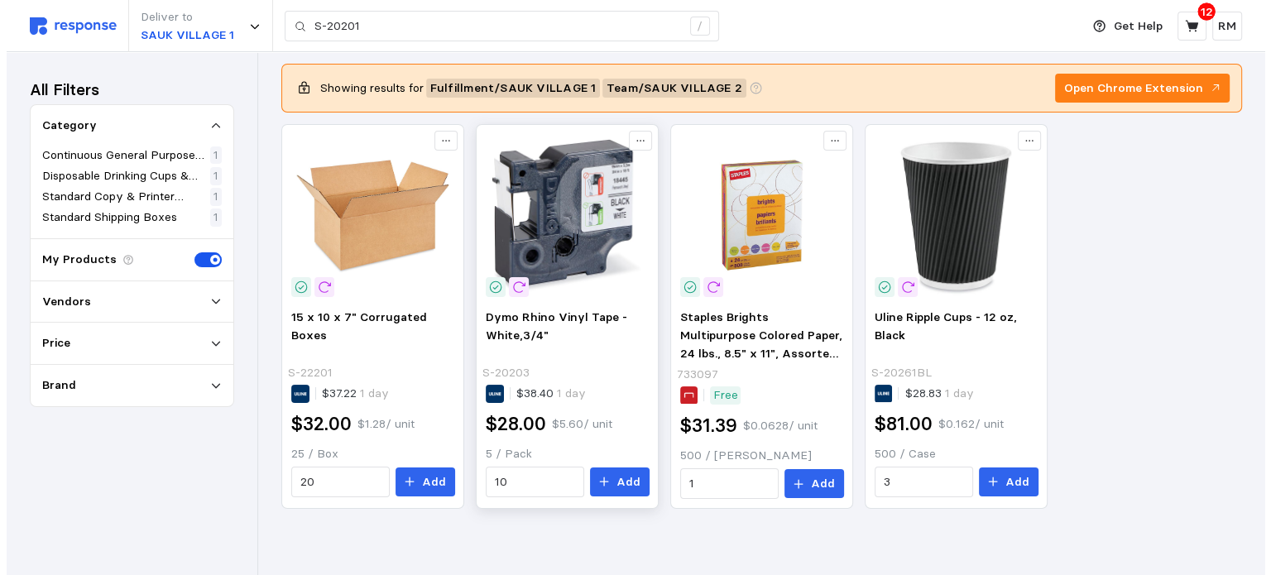
scroll to position [54, 0]
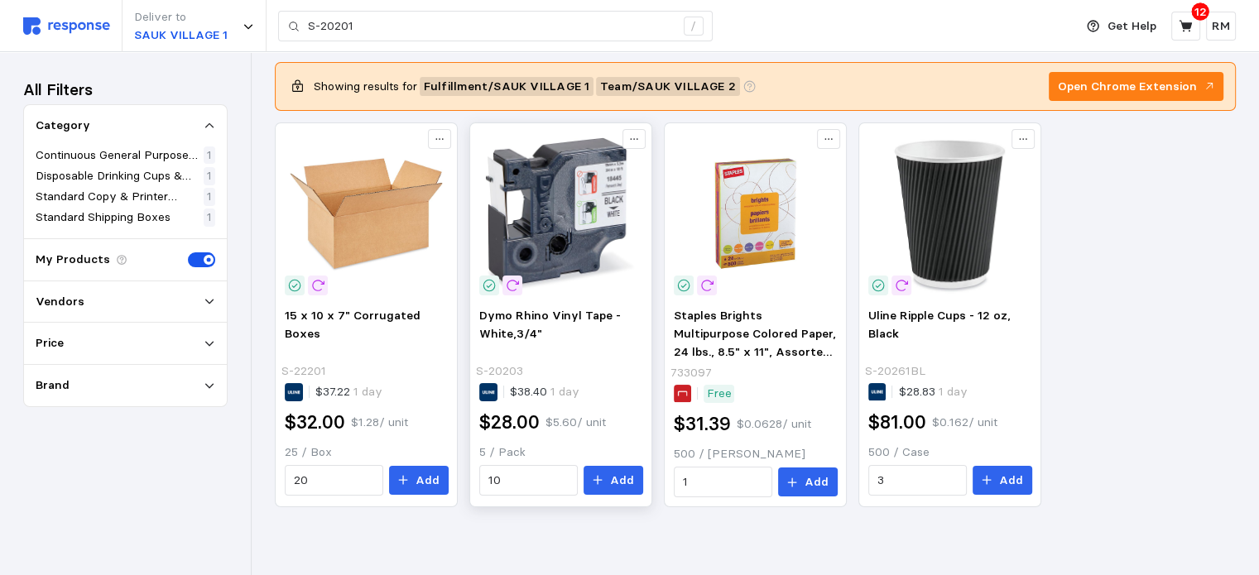
click at [556, 463] on div "5 / Pack 10 Add" at bounding box center [561, 470] width 164 height 52
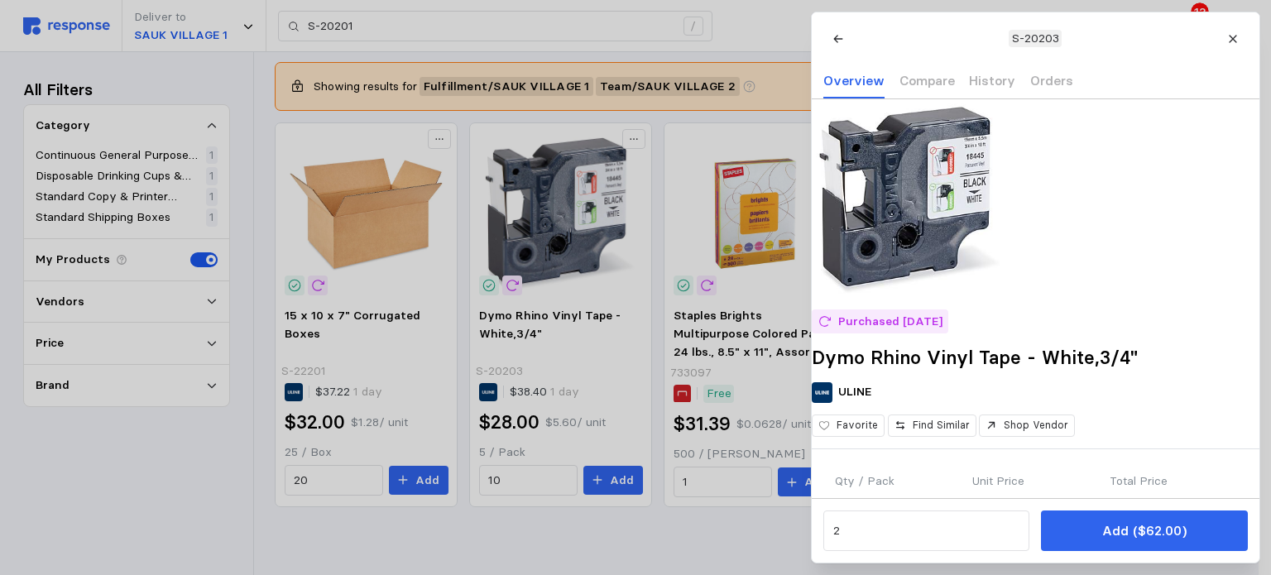
click at [546, 481] on div at bounding box center [635, 287] width 1271 height 575
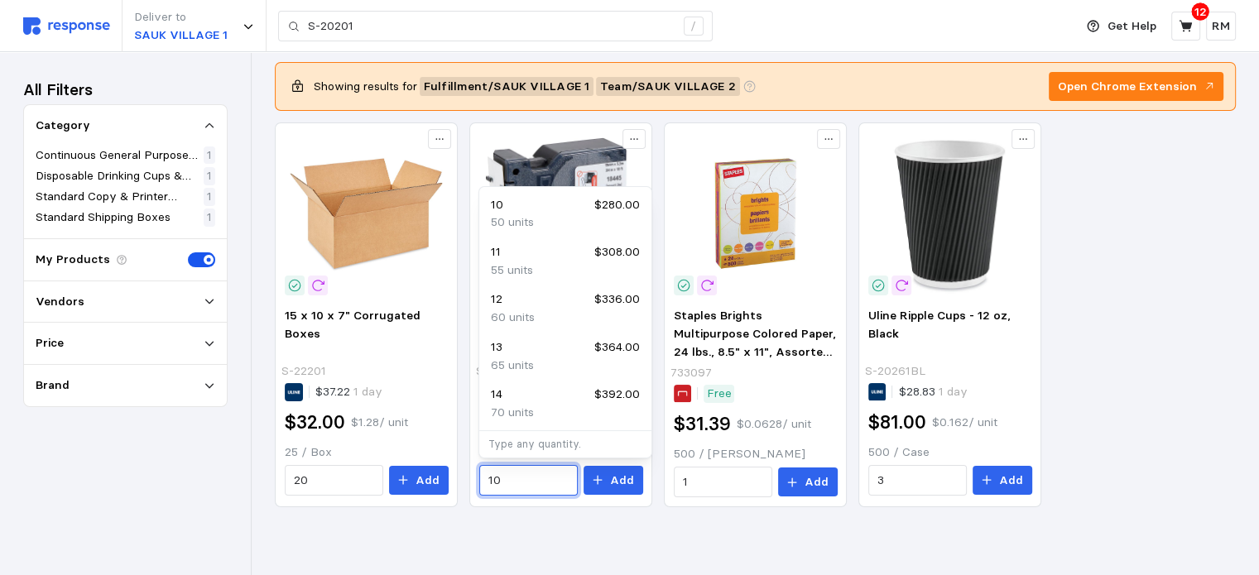
drag, startPoint x: 516, startPoint y: 481, endPoint x: 468, endPoint y: 474, distance: 48.4
click at [468, 474] on div "15 x 10 x 7" Corrugated Boxes S-22201 $37.22 1 day $32.00 $1.28 / unit 25 / Box…" at bounding box center [755, 314] width 961 height 385
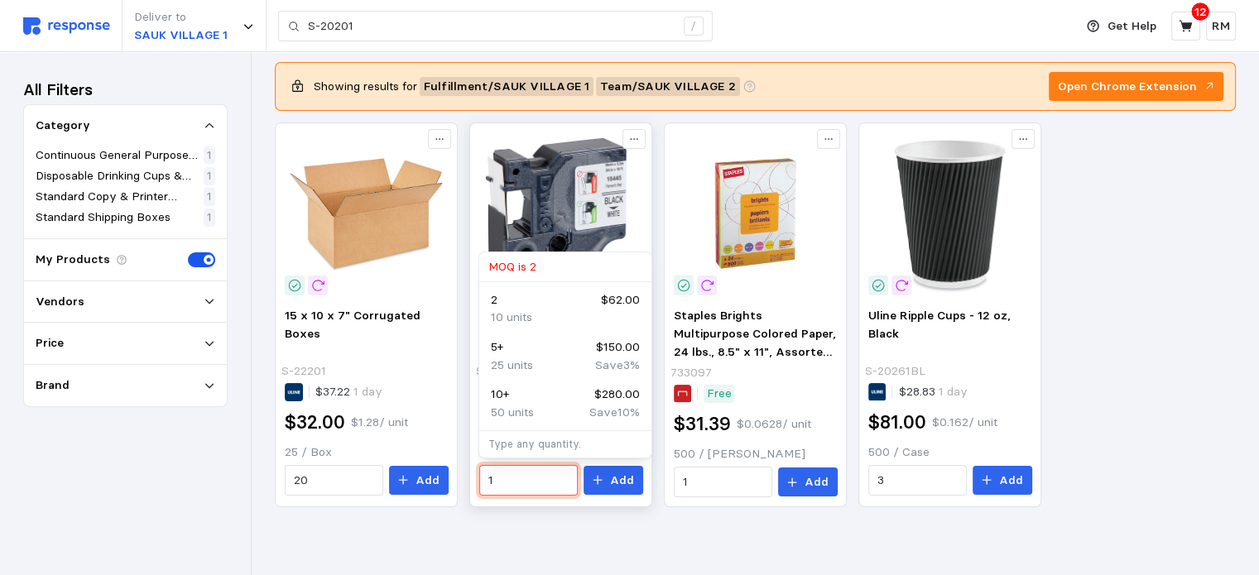
click at [533, 493] on input "1" at bounding box center [527, 481] width 79 height 30
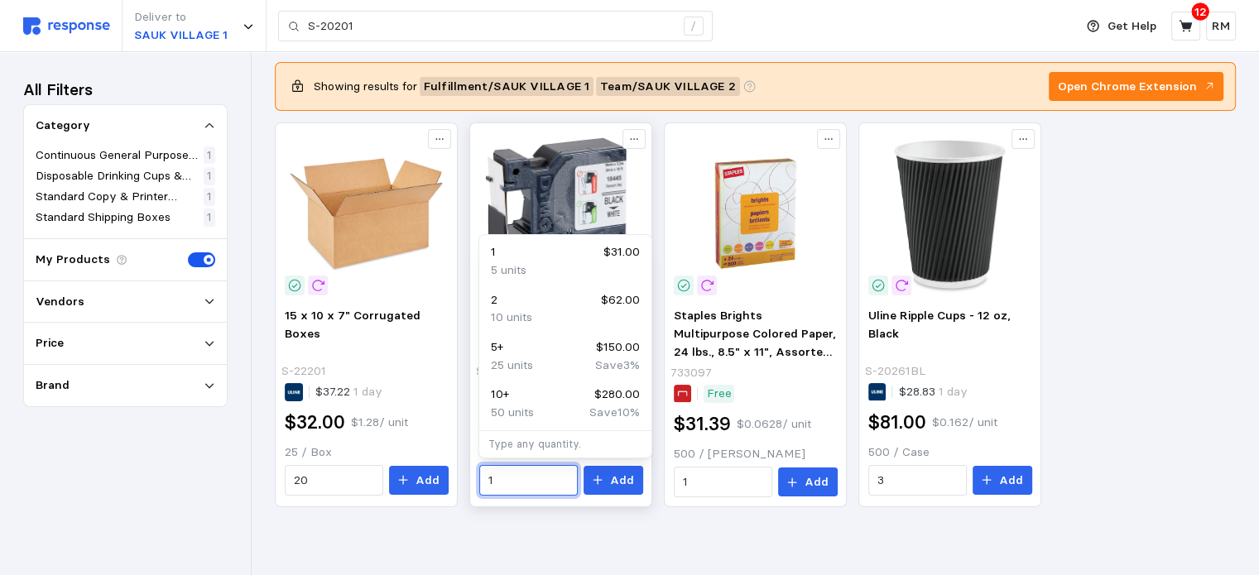
drag, startPoint x: 514, startPoint y: 479, endPoint x: 483, endPoint y: 479, distance: 30.6
click at [483, 479] on div "1" at bounding box center [528, 480] width 98 height 31
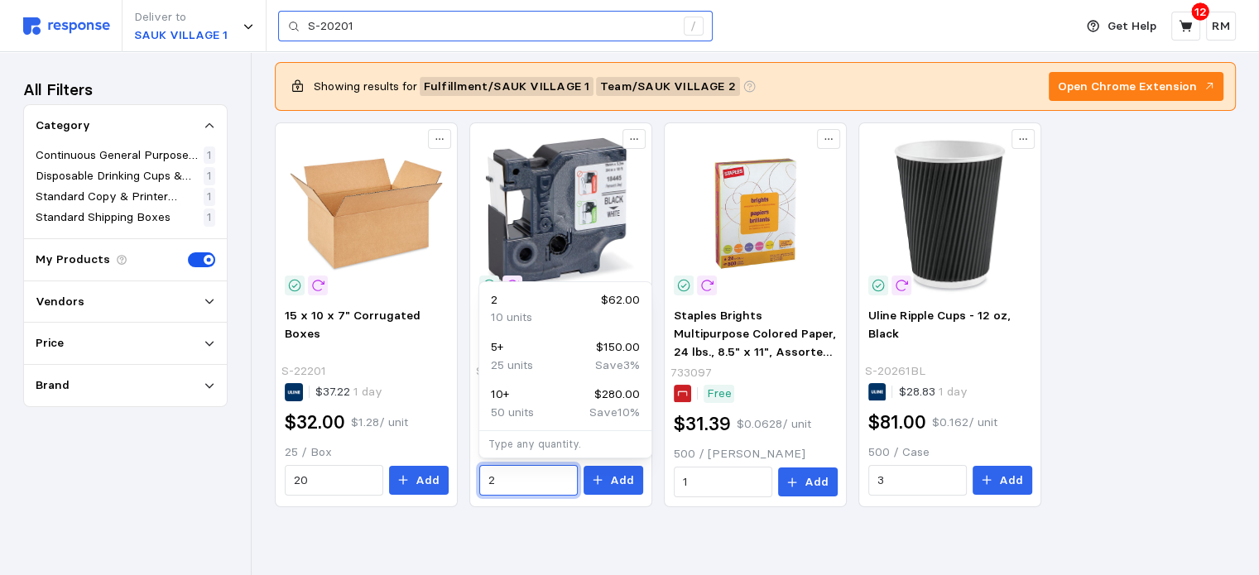
type input "2"
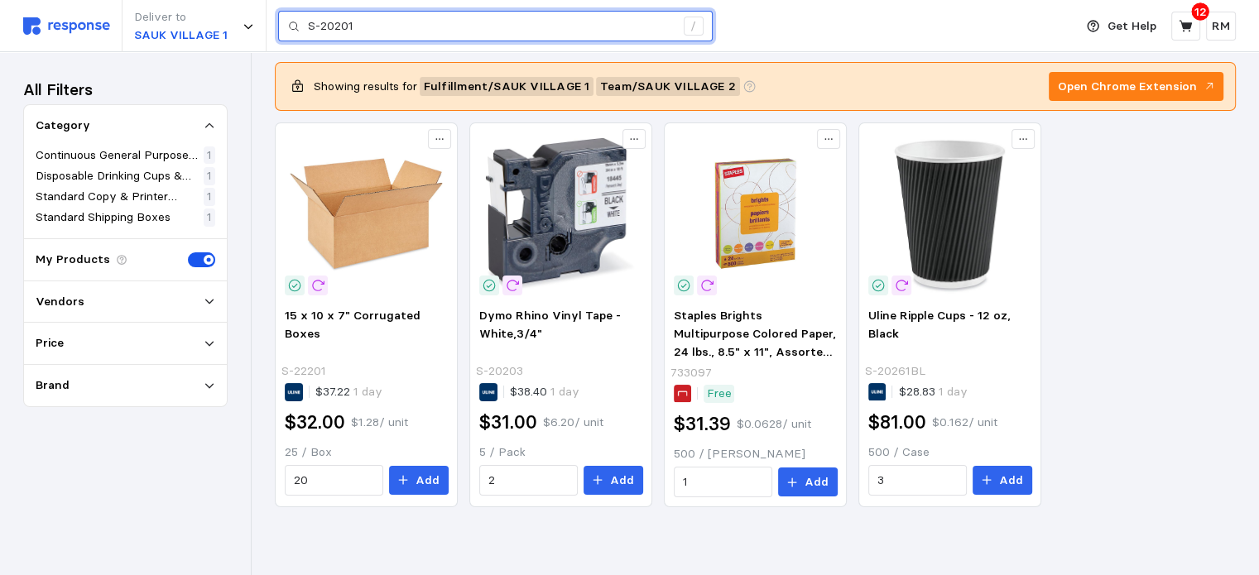
drag, startPoint x: 371, startPoint y: 33, endPoint x: 288, endPoint y: 21, distance: 83.7
click at [288, 21] on div "S-20201 /" at bounding box center [495, 26] width 434 height 31
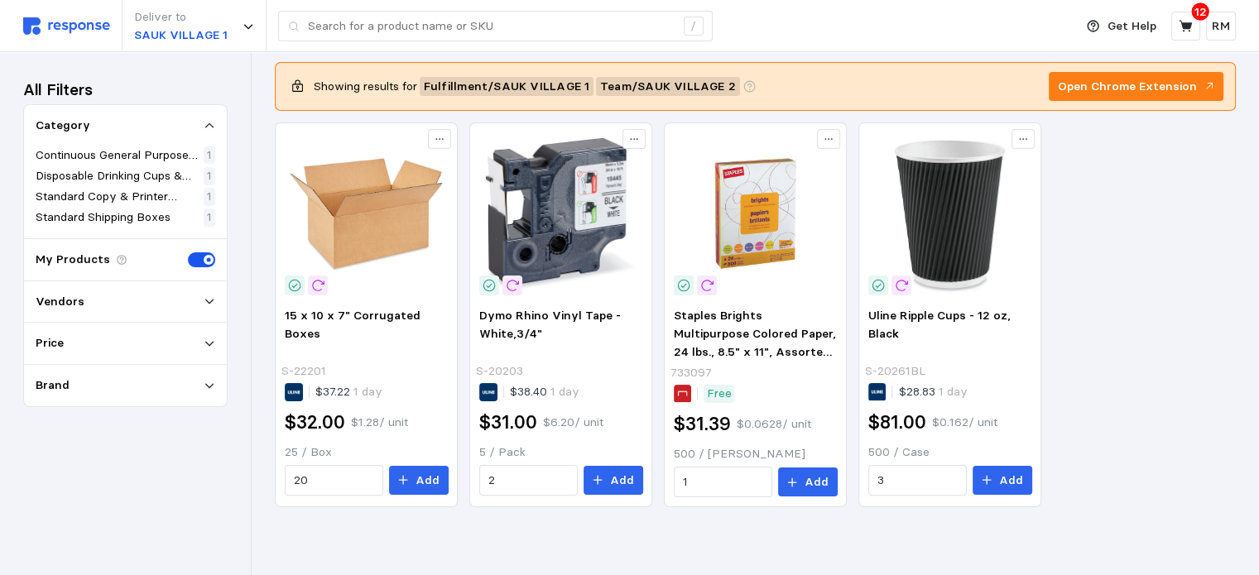
click at [947, 36] on div "Deliver to SAUK VILLAGE 1 /" at bounding box center [544, 26] width 1042 height 52
click at [1188, 26] on icon at bounding box center [1184, 26] width 13 height 12
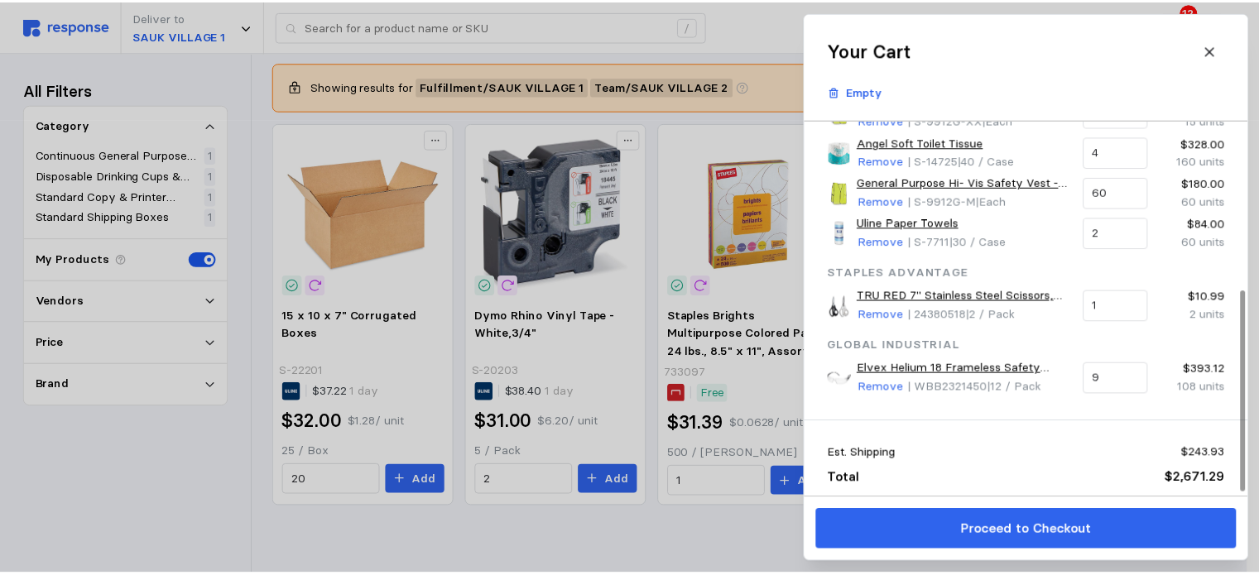
scroll to position [324, 0]
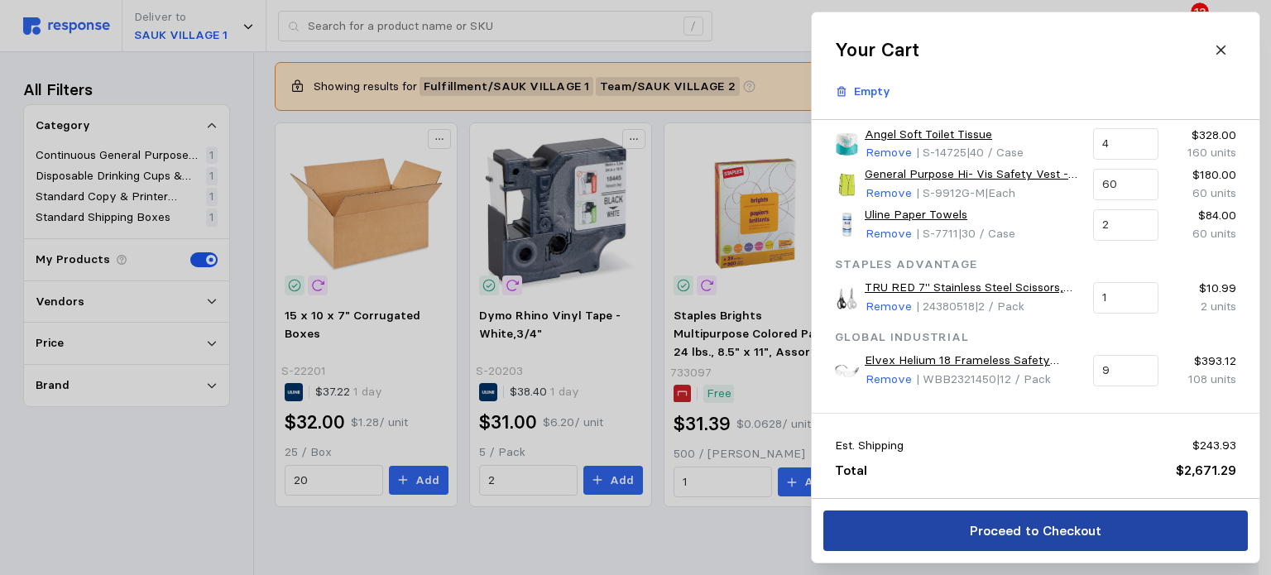
click at [1013, 536] on p "Proceed to Checkout" at bounding box center [1035, 530] width 132 height 21
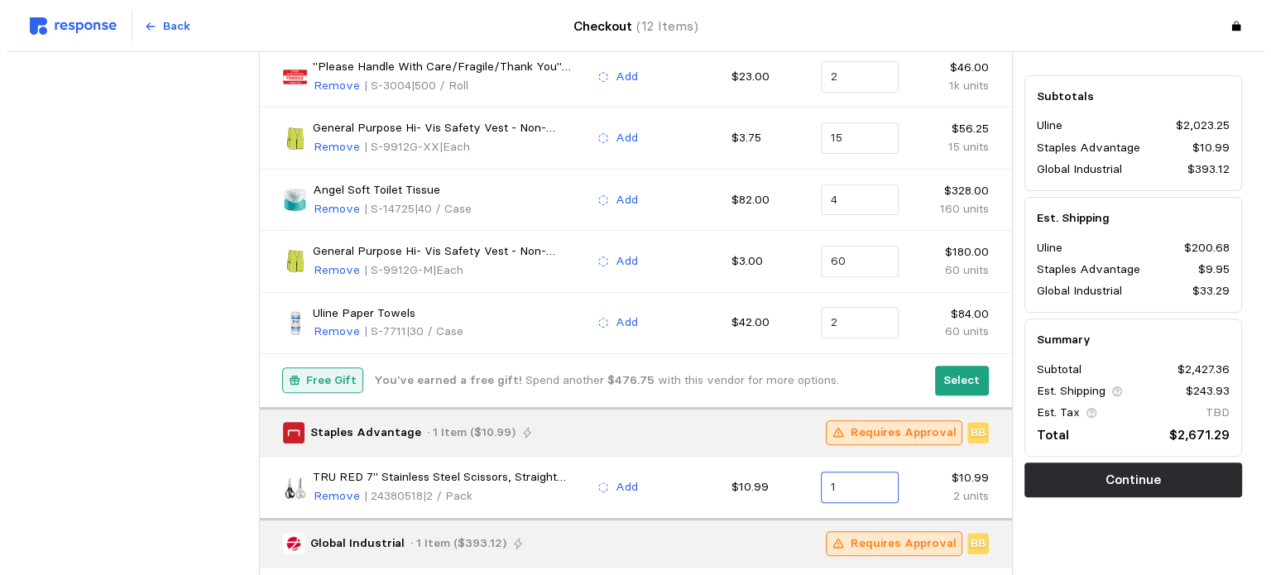
scroll to position [525, 0]
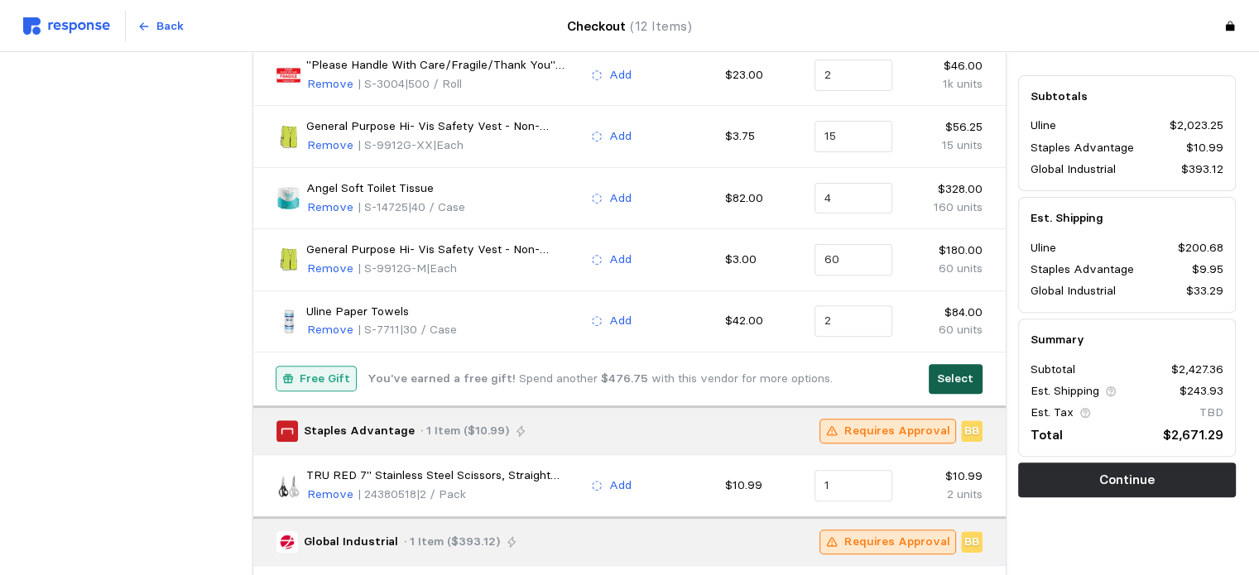
click at [940, 373] on p "Select" at bounding box center [955, 379] width 36 height 18
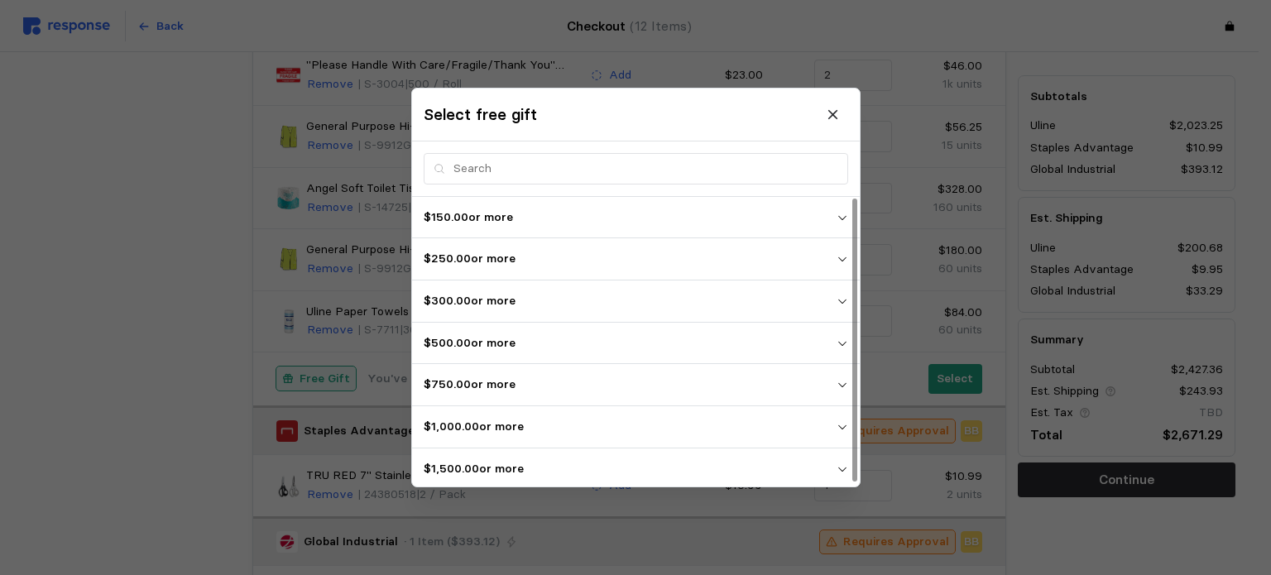
scroll to position [2, 0]
click at [580, 460] on p "$1,500.00 or more" at bounding box center [630, 467] width 413 height 18
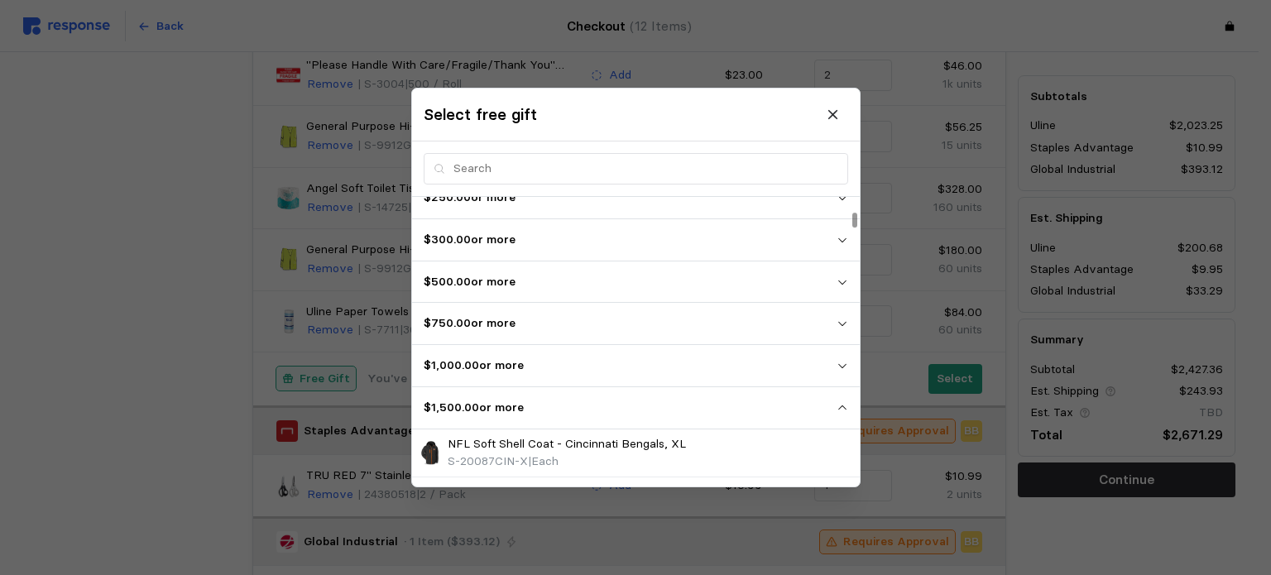
scroll to position [0, 0]
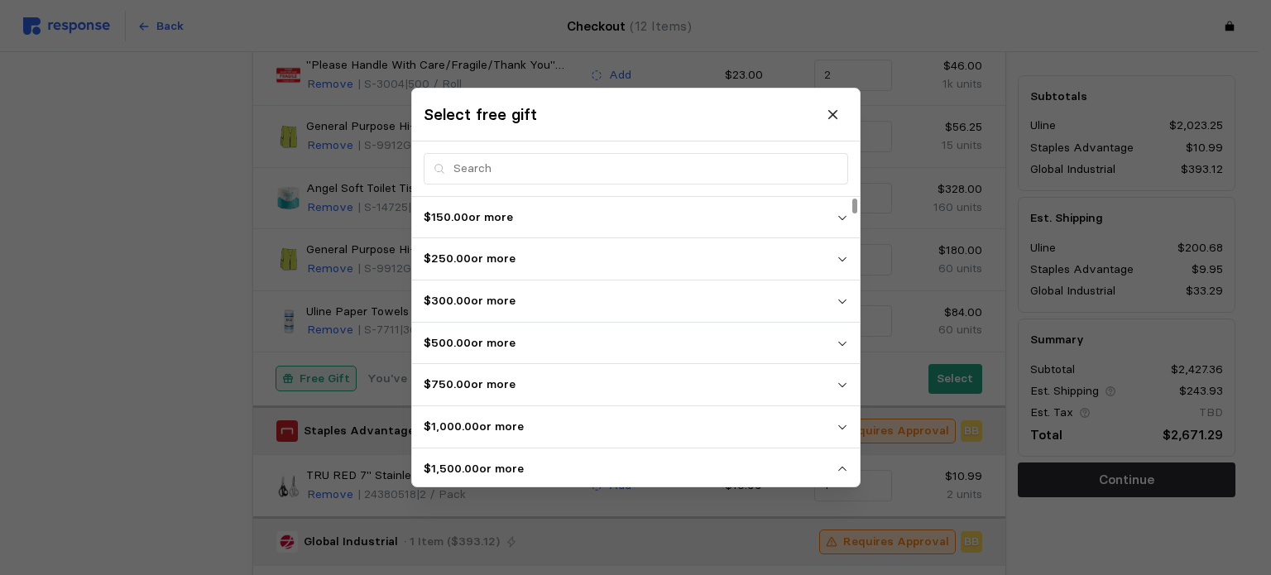
click at [724, 343] on p "$500.00 or more" at bounding box center [630, 343] width 413 height 18
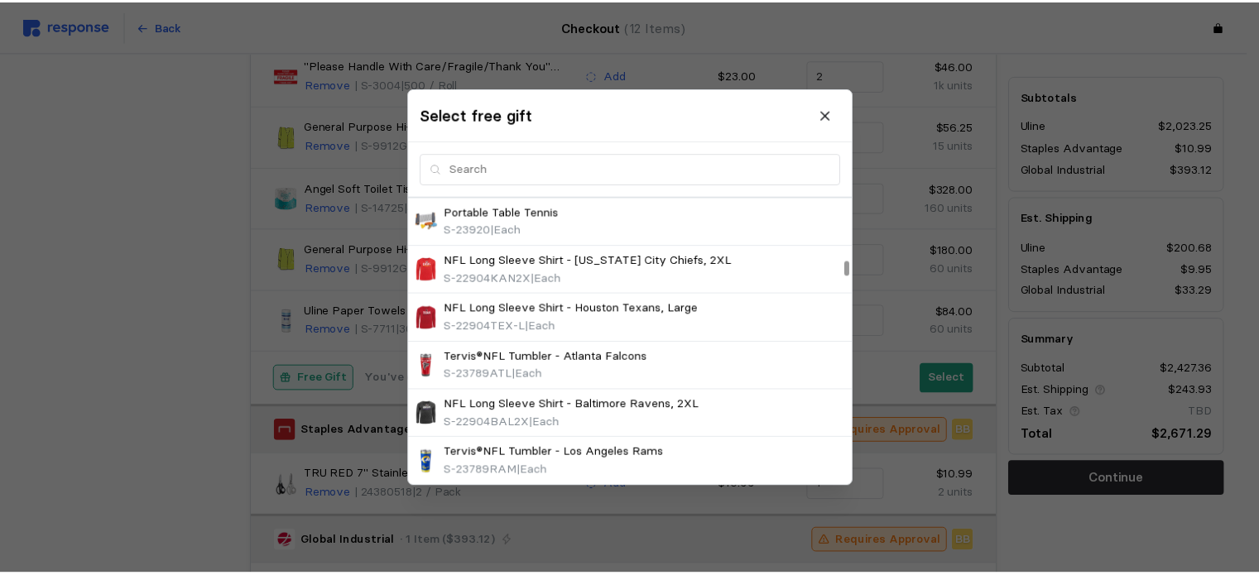
scroll to position [2631, 0]
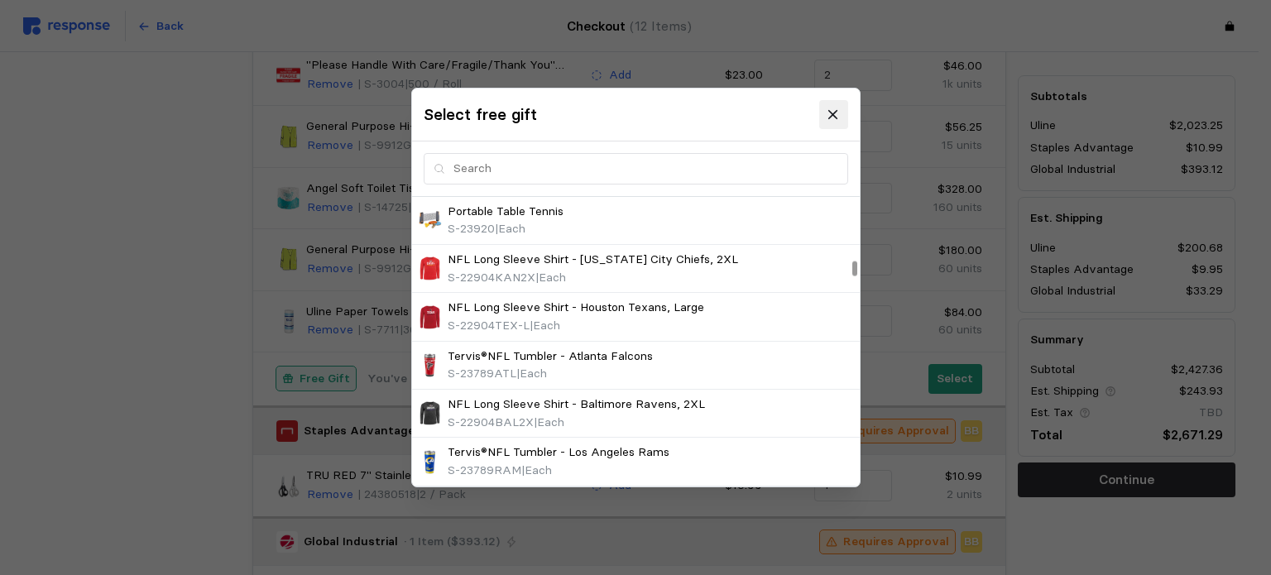
click at [837, 117] on icon at bounding box center [833, 115] width 15 height 15
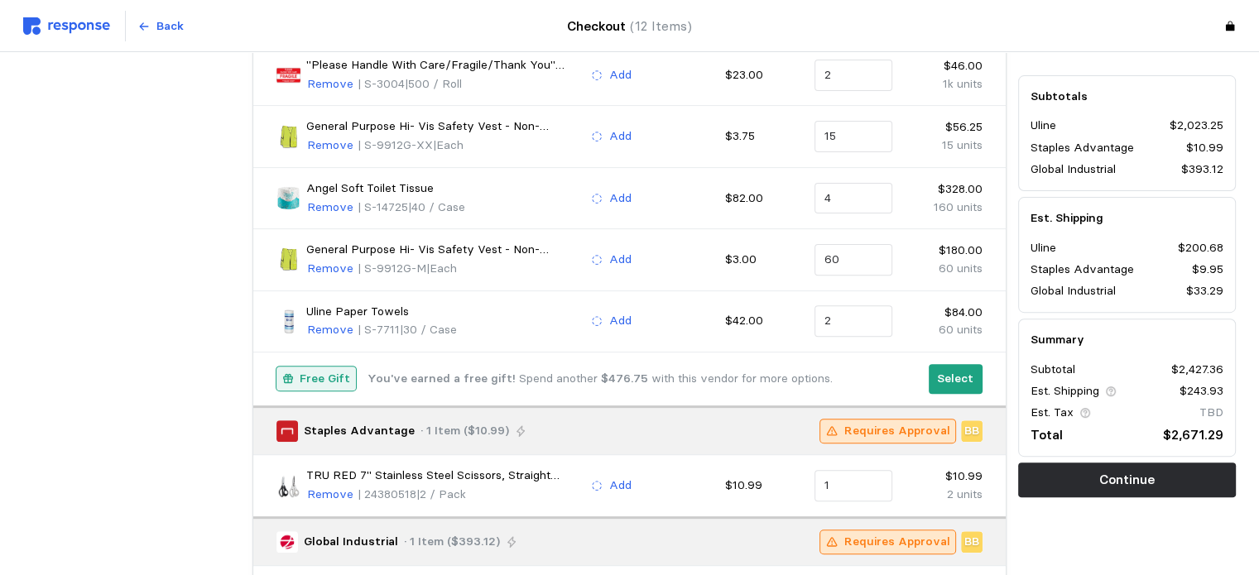
scroll to position [0, 0]
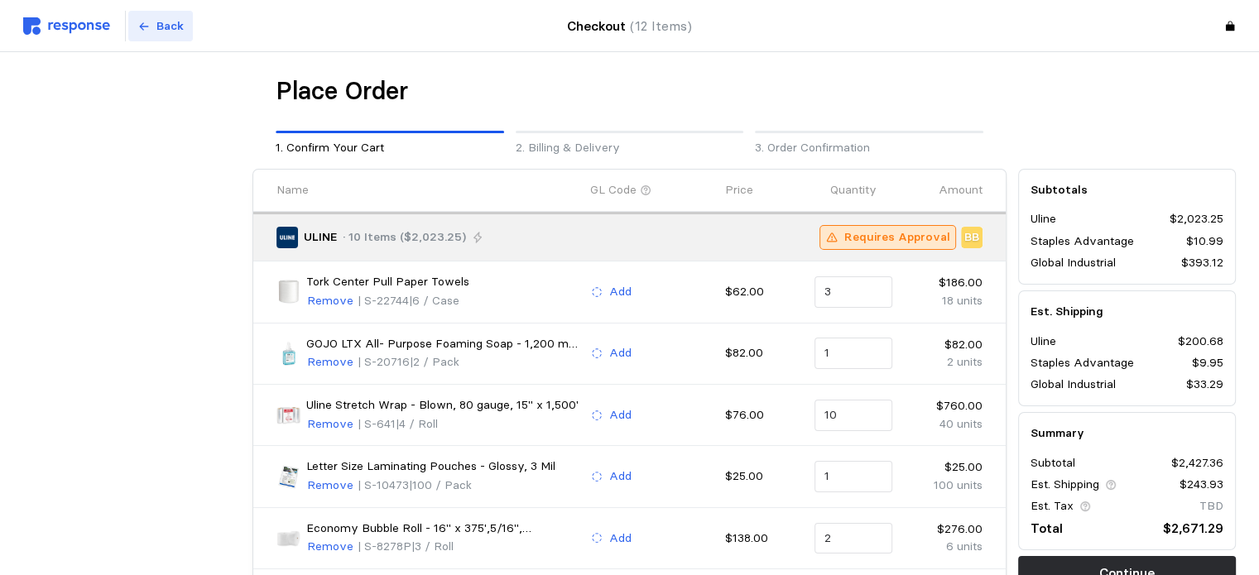
click at [171, 23] on p "Back" at bounding box center [169, 26] width 27 height 18
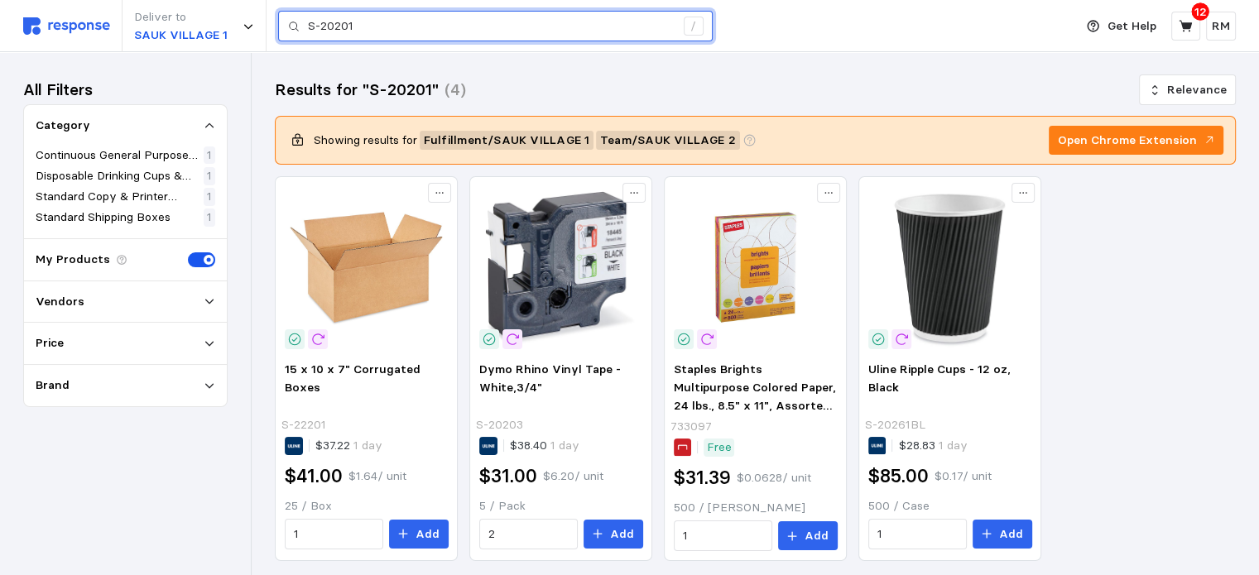
drag, startPoint x: 376, startPoint y: 28, endPoint x: 288, endPoint y: 20, distance: 88.9
click at [288, 20] on div "S-20201 /" at bounding box center [495, 26] width 434 height 31
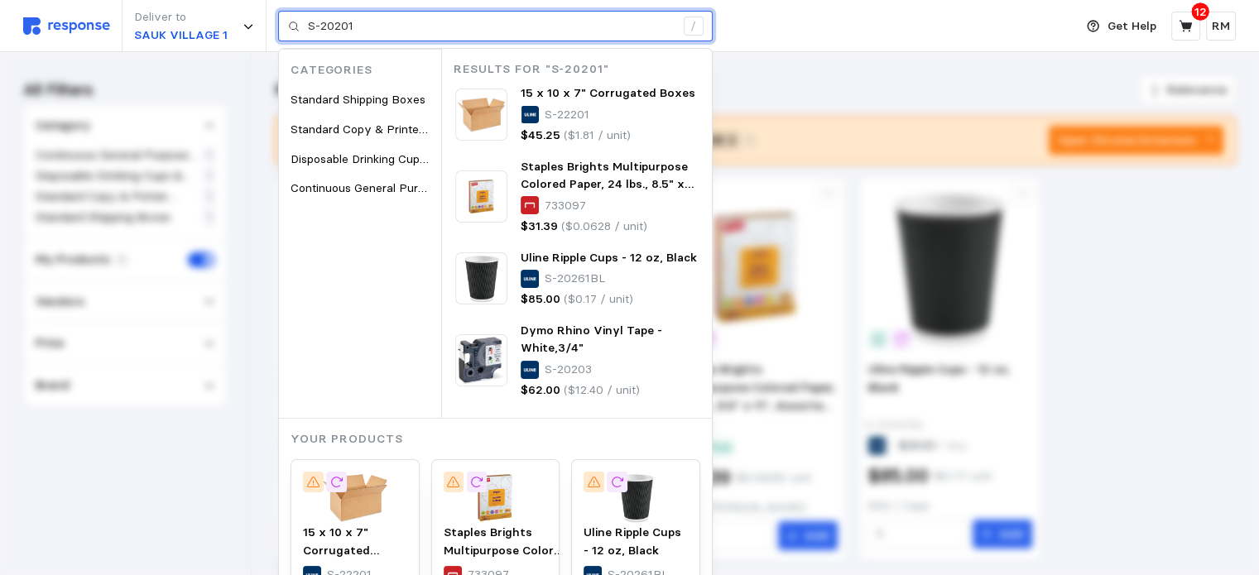
type input "5"
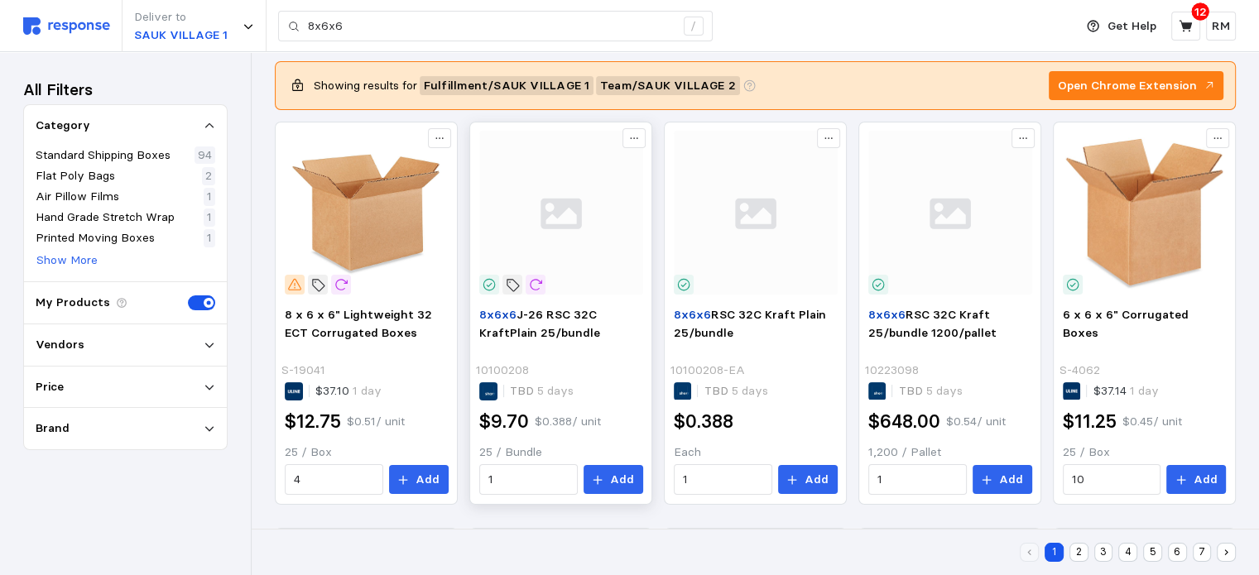
scroll to position [195, 0]
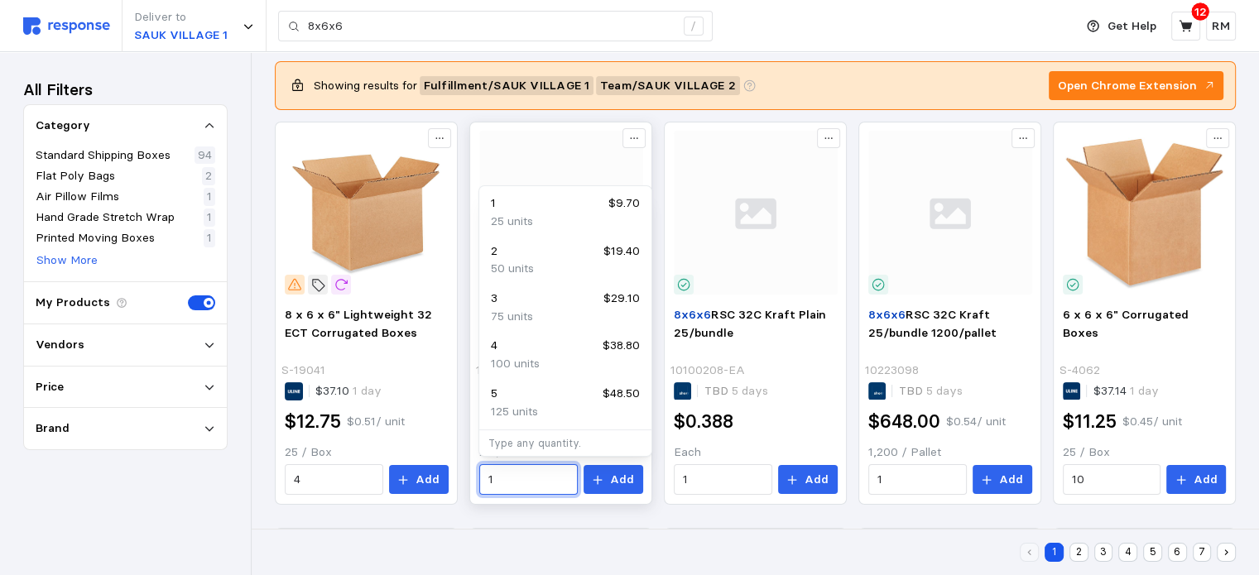
click at [523, 483] on input "1" at bounding box center [527, 480] width 79 height 30
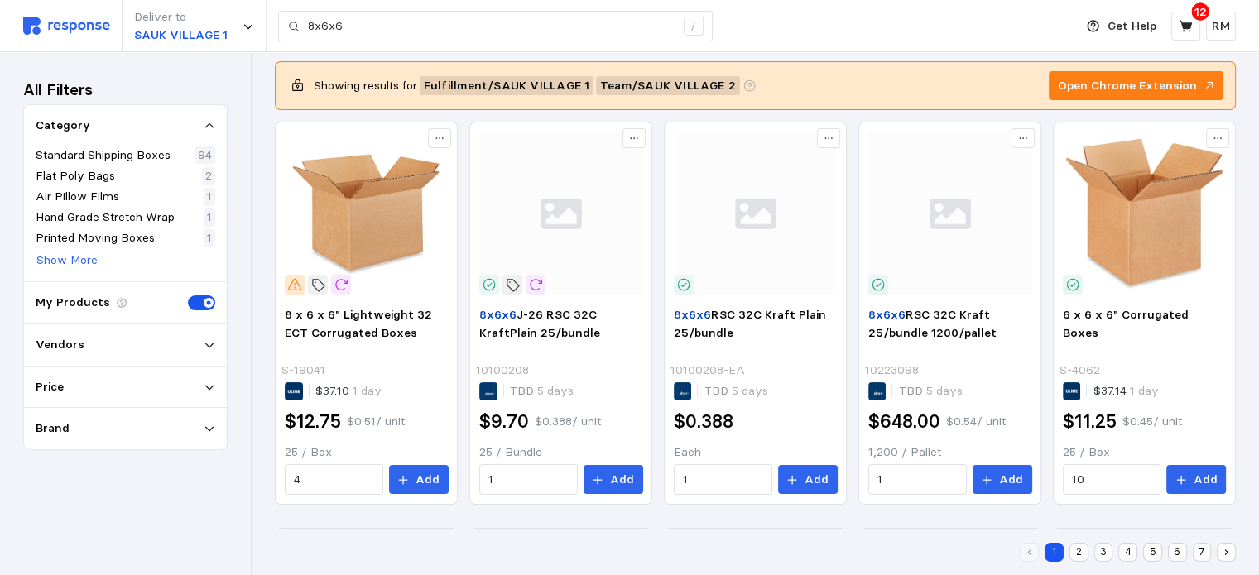
click at [555, 552] on div "1 2 3 4 5 6 7" at bounding box center [755, 552] width 961 height 34
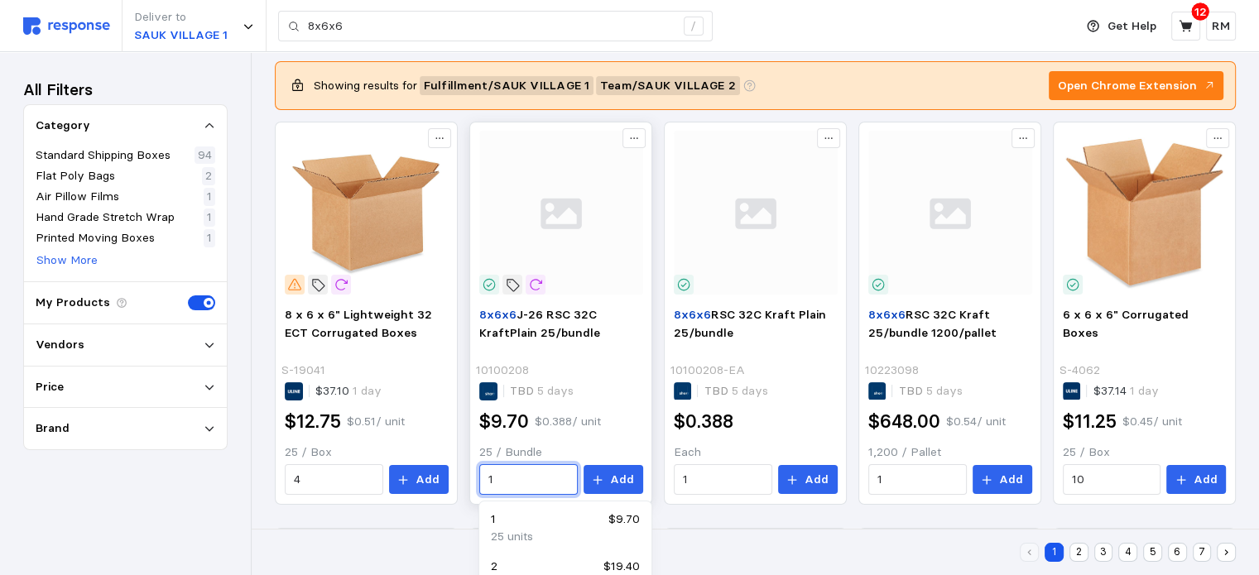
click at [520, 478] on input "1" at bounding box center [527, 480] width 79 height 30
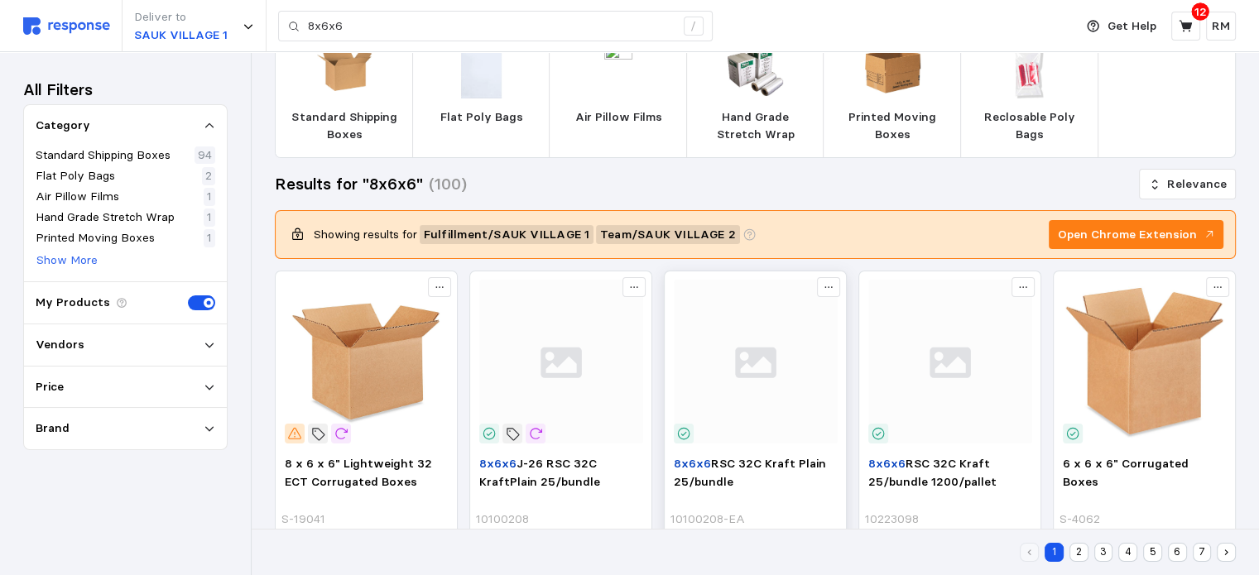
scroll to position [0, 0]
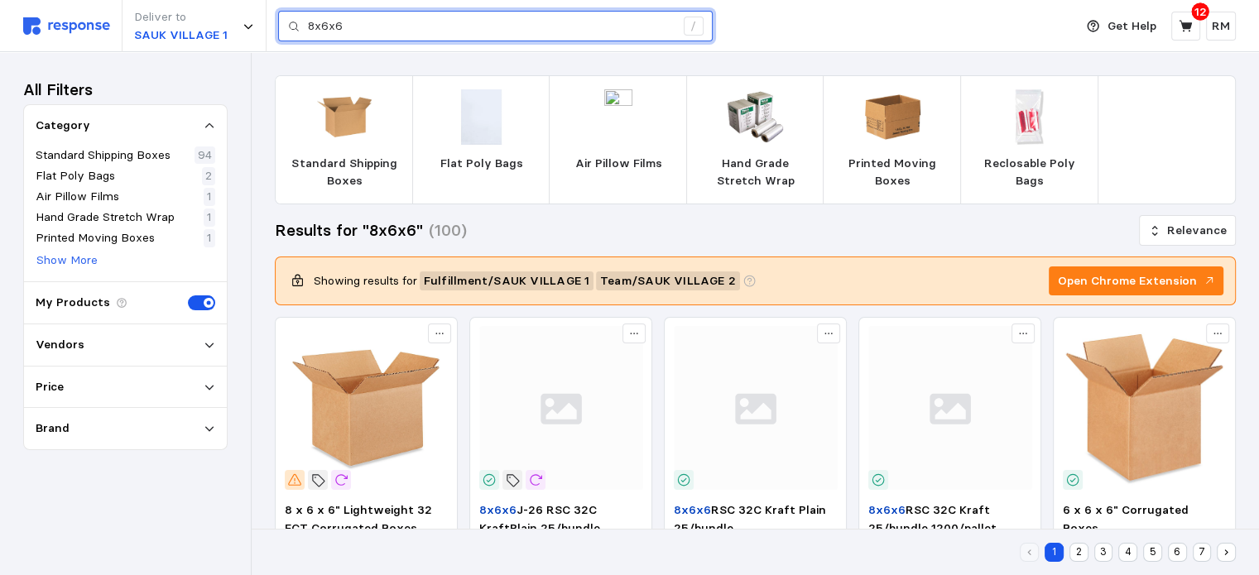
click at [533, 31] on input "8x6x6" at bounding box center [491, 27] width 367 height 30
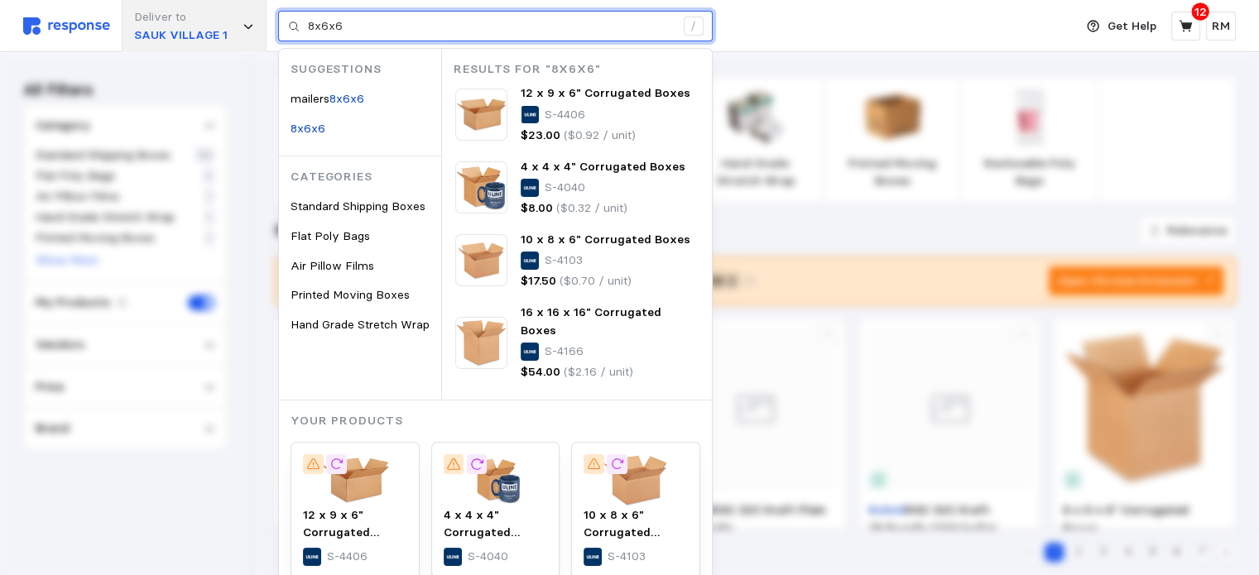
drag, startPoint x: 308, startPoint y: 23, endPoint x: 261, endPoint y: 26, distance: 46.4
click at [261, 26] on div "Deliver to SAUK VILLAGE 1 8x6x6 / Suggestions mailers 8x6x6 8x6x6 Categories St…" at bounding box center [544, 26] width 1042 height 52
paste input "S-20202"
type input "S-20202"
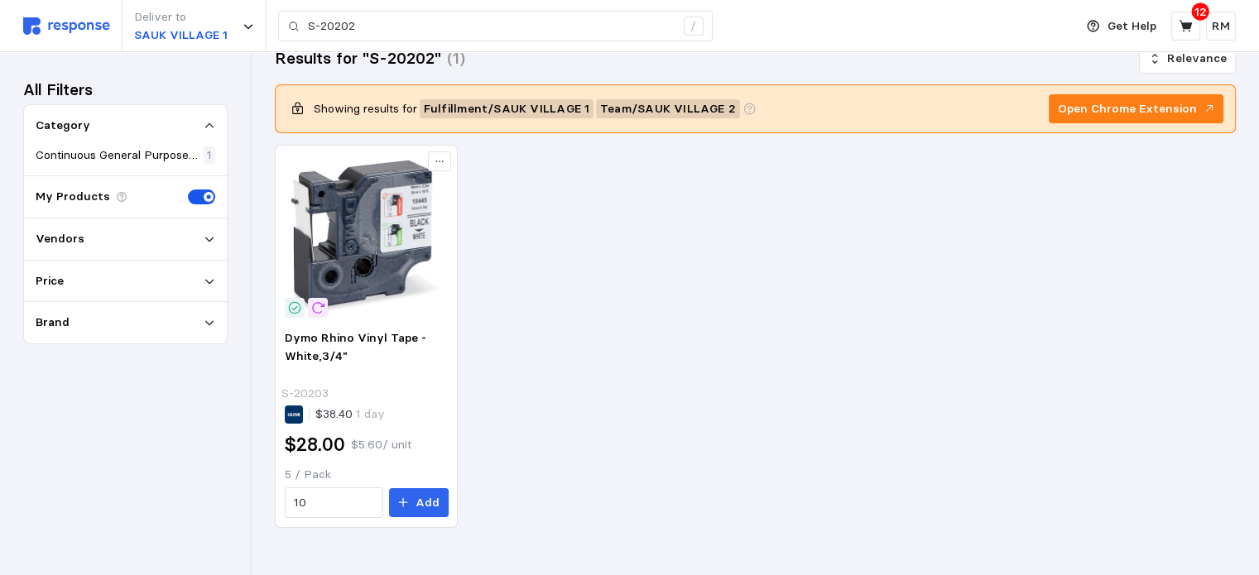
scroll to position [53, 0]
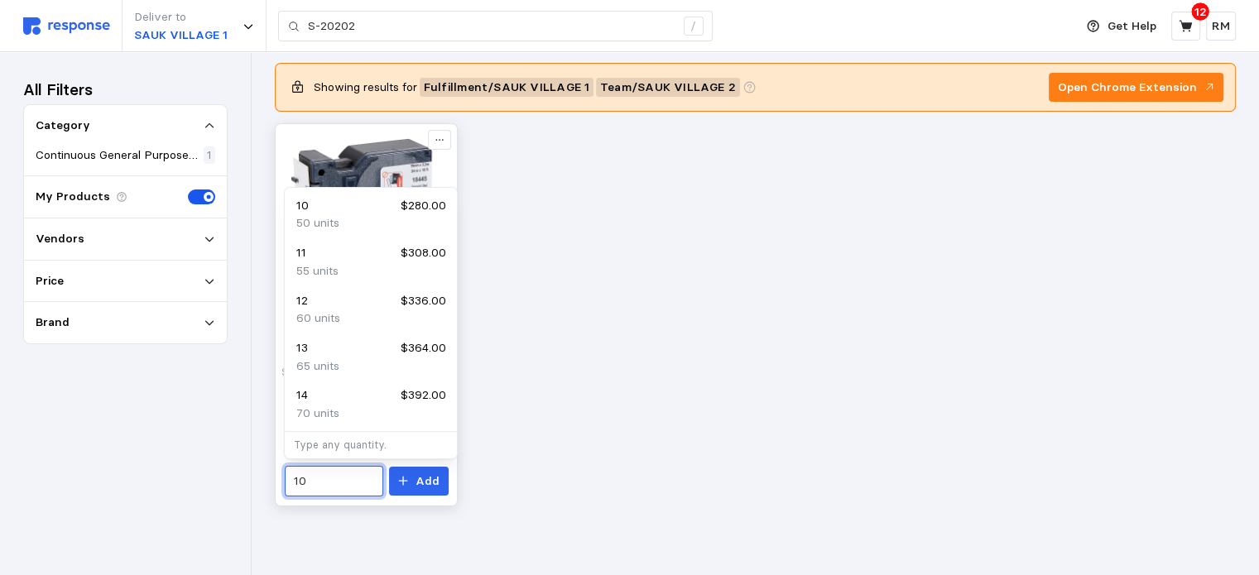
click at [361, 476] on input "10" at bounding box center [333, 482] width 79 height 30
drag, startPoint x: 324, startPoint y: 479, endPoint x: 280, endPoint y: 483, distance: 44.9
click at [280, 483] on div "Dymo Rhino Vinyl Tape - White,3/4" S-20203 $38.40 1 day $28.00 $5.60 / unit 5 /…" at bounding box center [366, 402] width 175 height 200
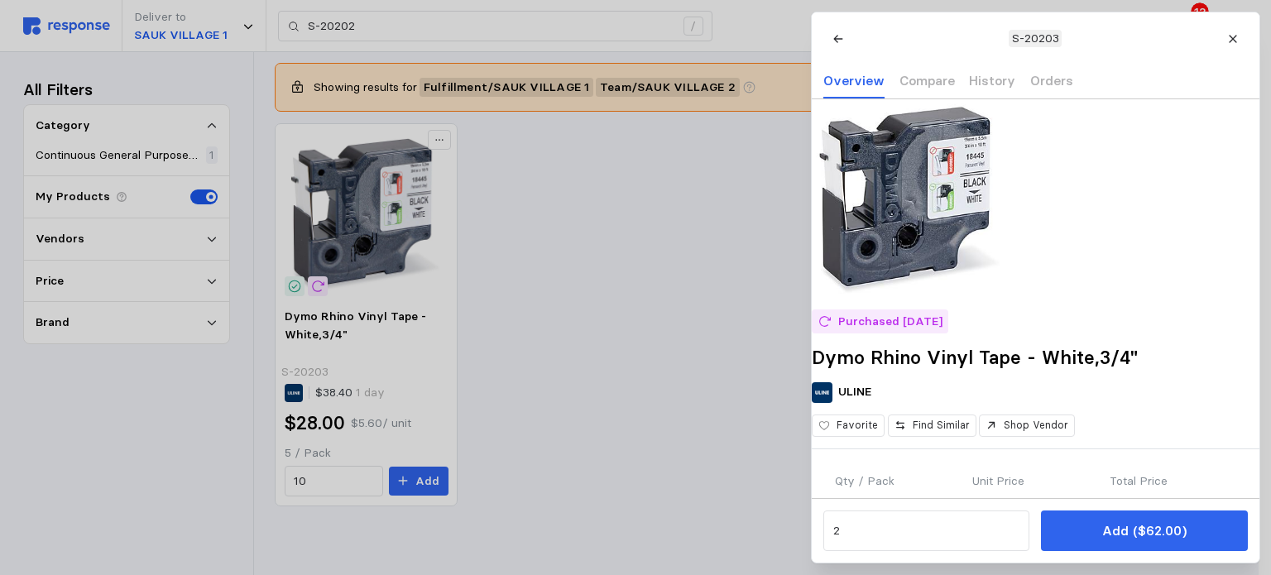
click at [354, 479] on div at bounding box center [635, 287] width 1271 height 575
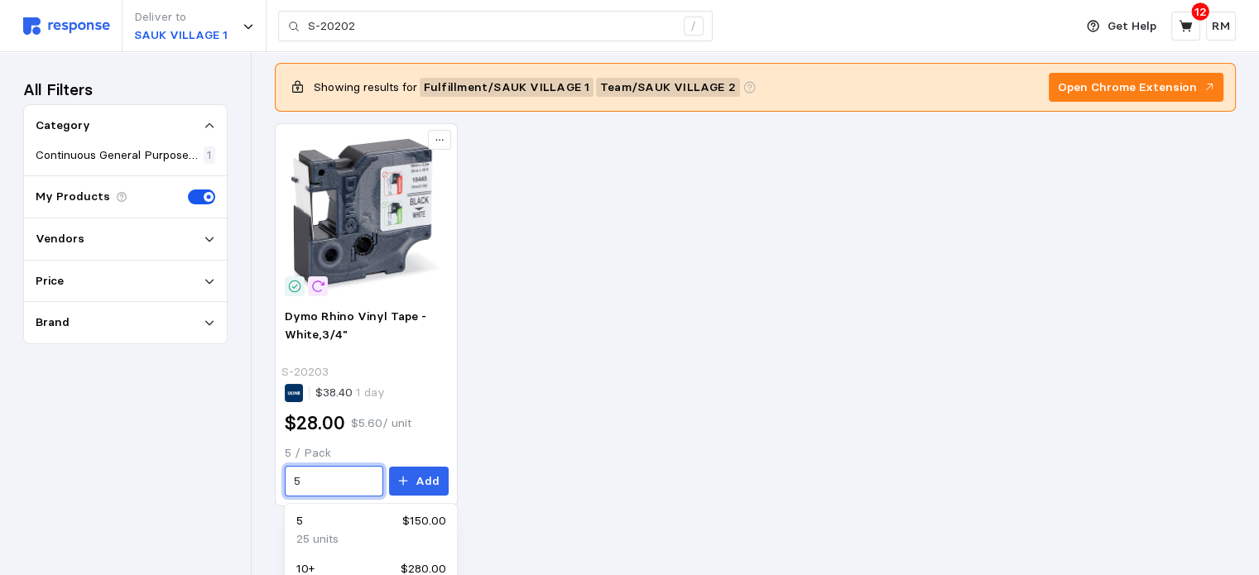
click at [374, 515] on div "5 $150.00" at bounding box center [370, 521] width 149 height 18
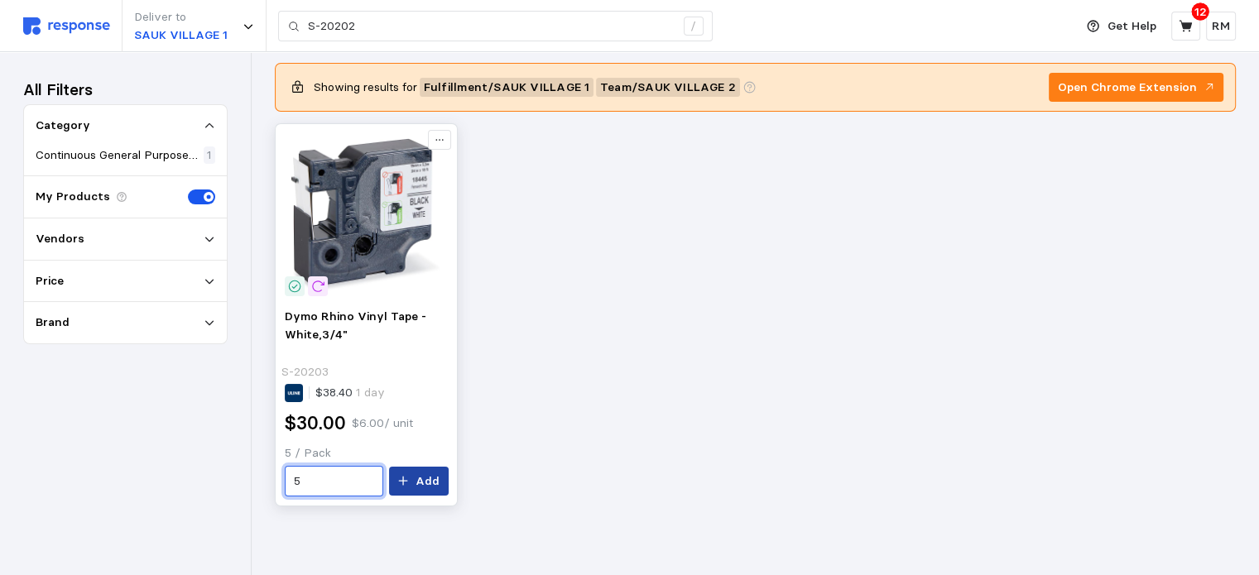
type input "5"
click at [436, 482] on p "Add" at bounding box center [427, 481] width 24 height 18
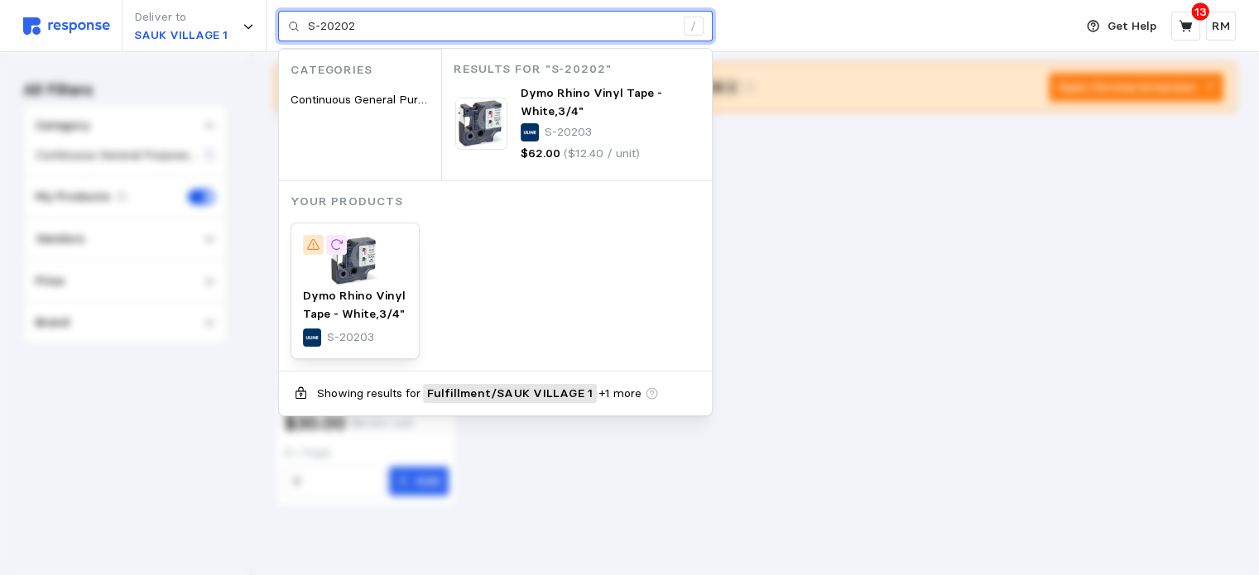
drag, startPoint x: 374, startPoint y: 23, endPoint x: 324, endPoint y: 21, distance: 49.7
click at [324, 21] on input "S-20202" at bounding box center [491, 27] width 367 height 30
click at [491, 22] on input "S-20202" at bounding box center [491, 27] width 367 height 30
drag, startPoint x: 363, startPoint y: 24, endPoint x: 321, endPoint y: 21, distance: 42.3
click at [321, 21] on input "S-20202" at bounding box center [491, 27] width 367 height 30
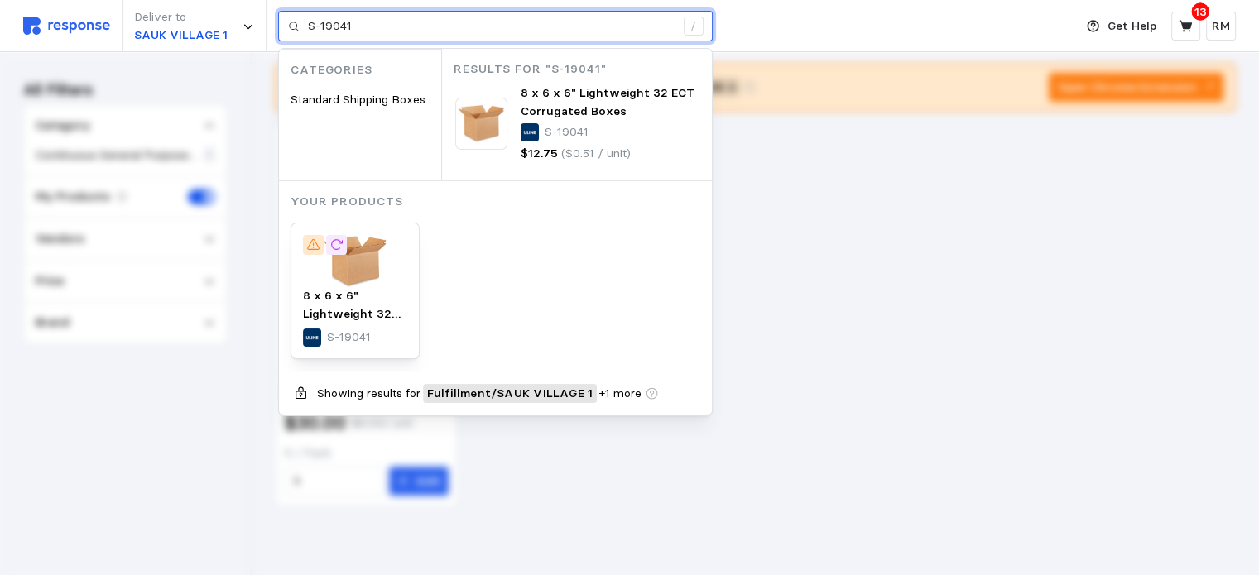
type input "S-19041"
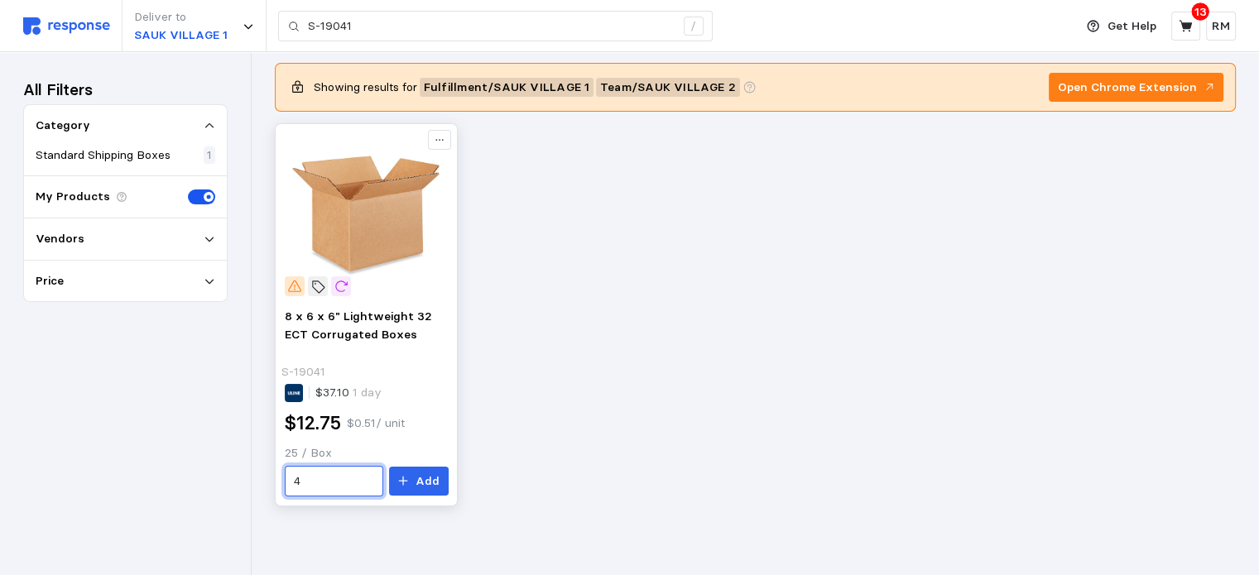
click at [329, 482] on input "4" at bounding box center [333, 482] width 79 height 30
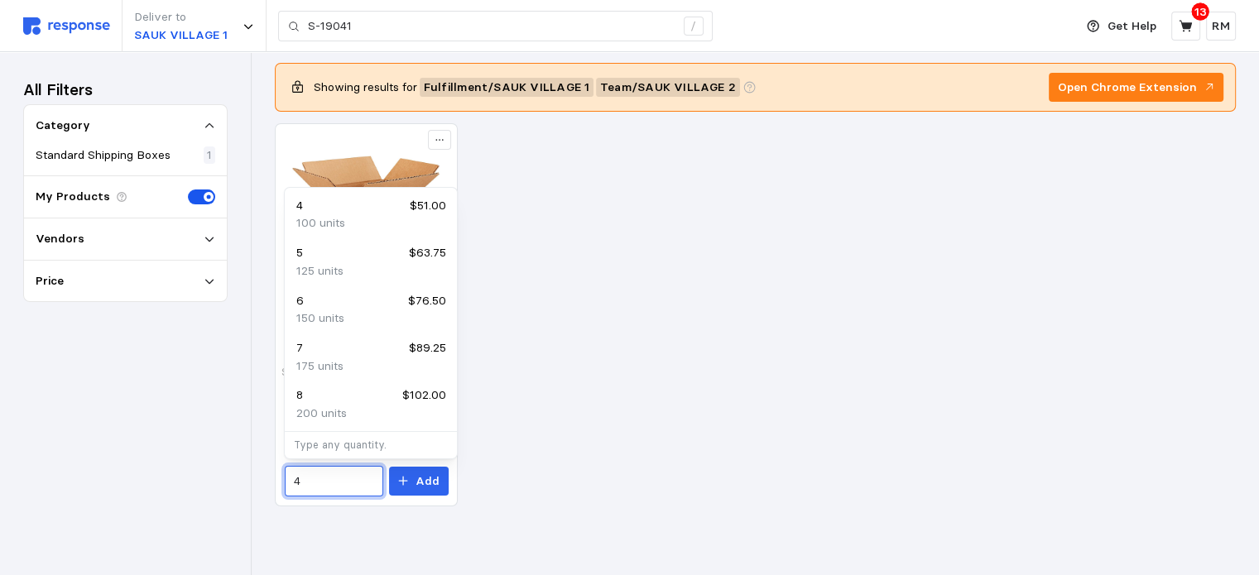
drag, startPoint x: 329, startPoint y: 482, endPoint x: 263, endPoint y: 482, distance: 65.4
click at [263, 482] on div "Results for "S-19041" (1) Relevance Showing results for Fulfillment / SAUK VILL…" at bounding box center [755, 287] width 1007 height 577
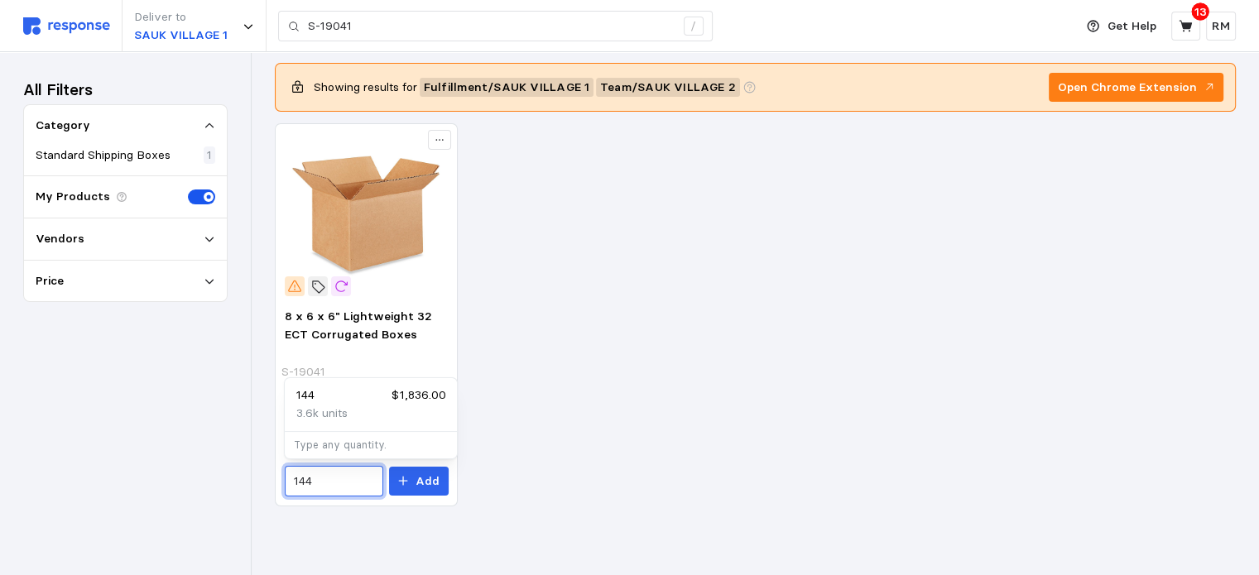
click at [338, 406] on p "3.6k units" at bounding box center [321, 414] width 51 height 18
type input "144"
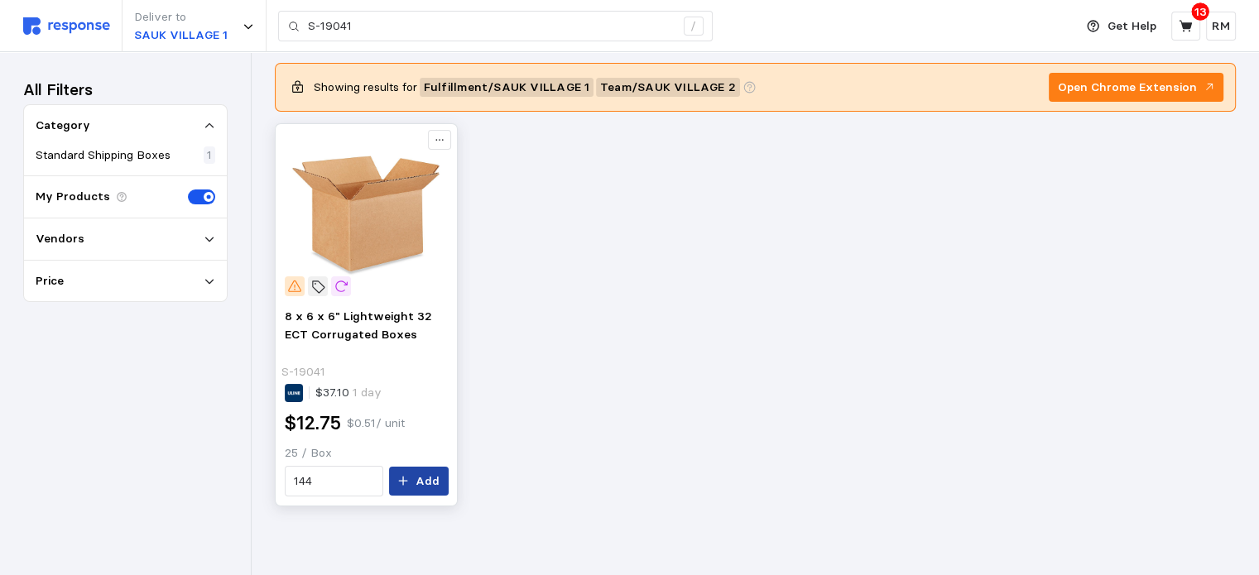
click at [430, 477] on p "Add" at bounding box center [427, 481] width 24 height 18
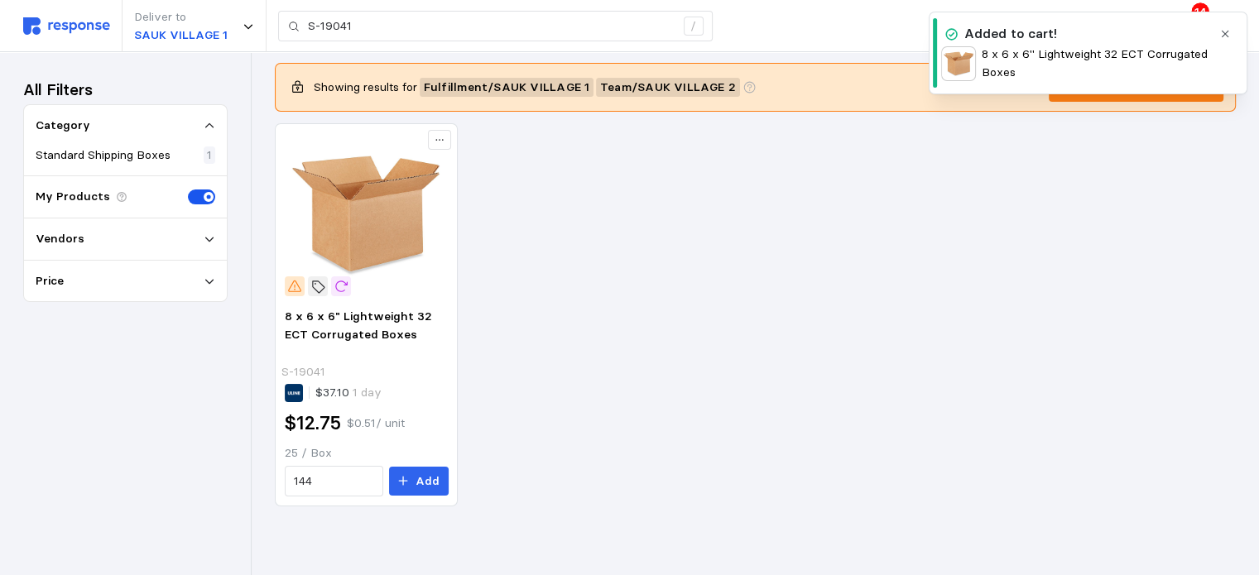
click at [1225, 36] on icon "button" at bounding box center [1225, 34] width 12 height 12
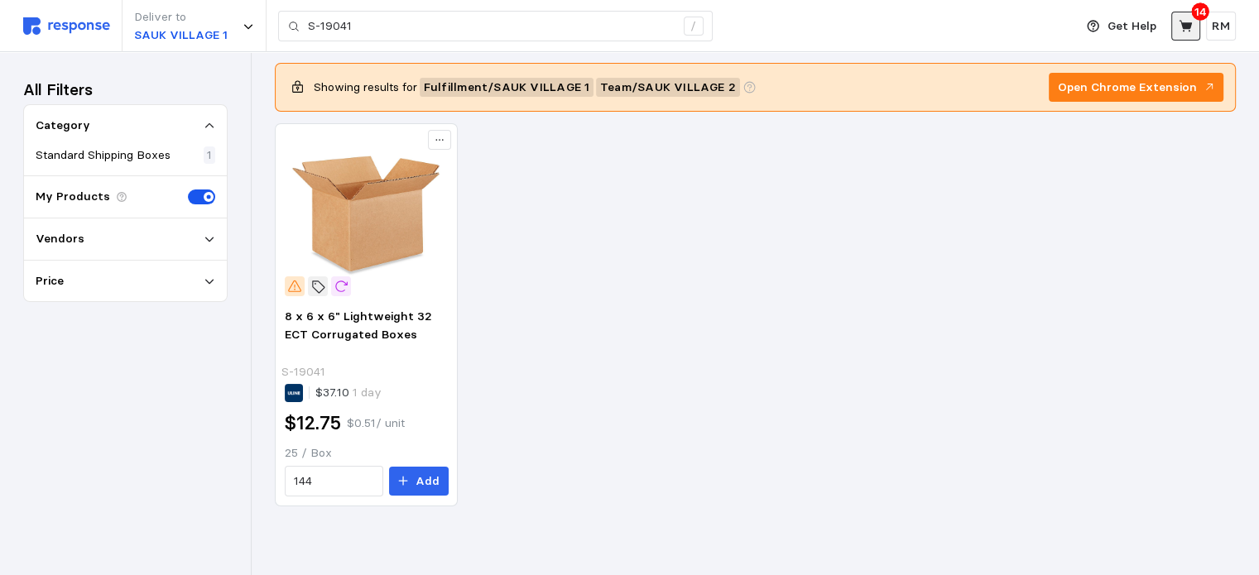
click at [1188, 28] on icon at bounding box center [1184, 26] width 13 height 12
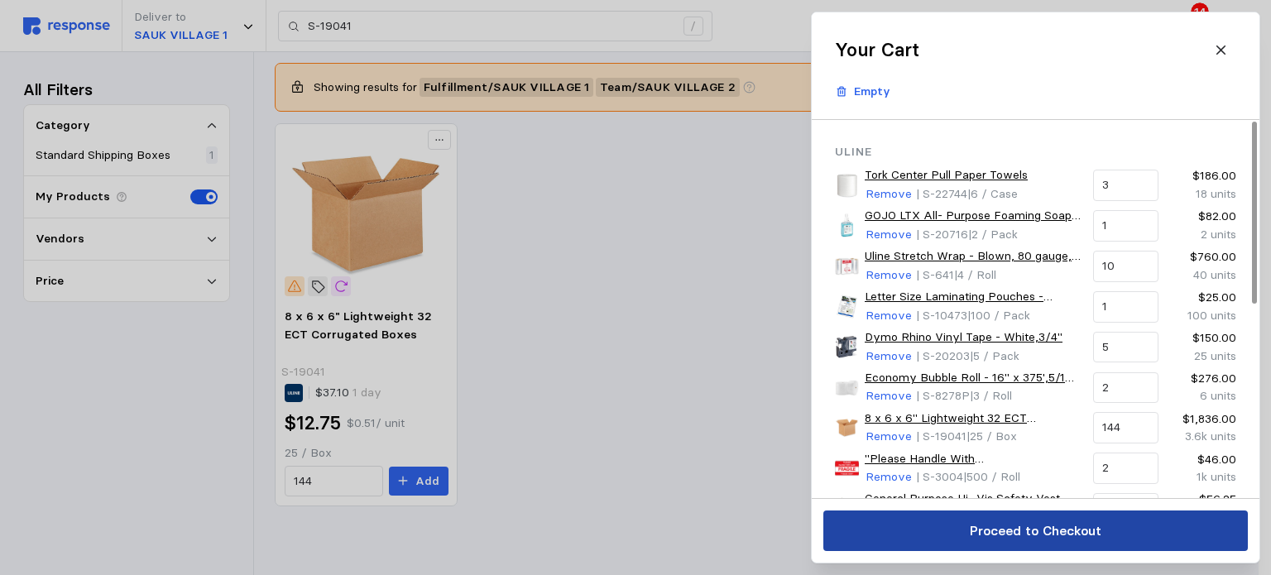
click at [1096, 532] on p "Proceed to Checkout" at bounding box center [1035, 530] width 132 height 21
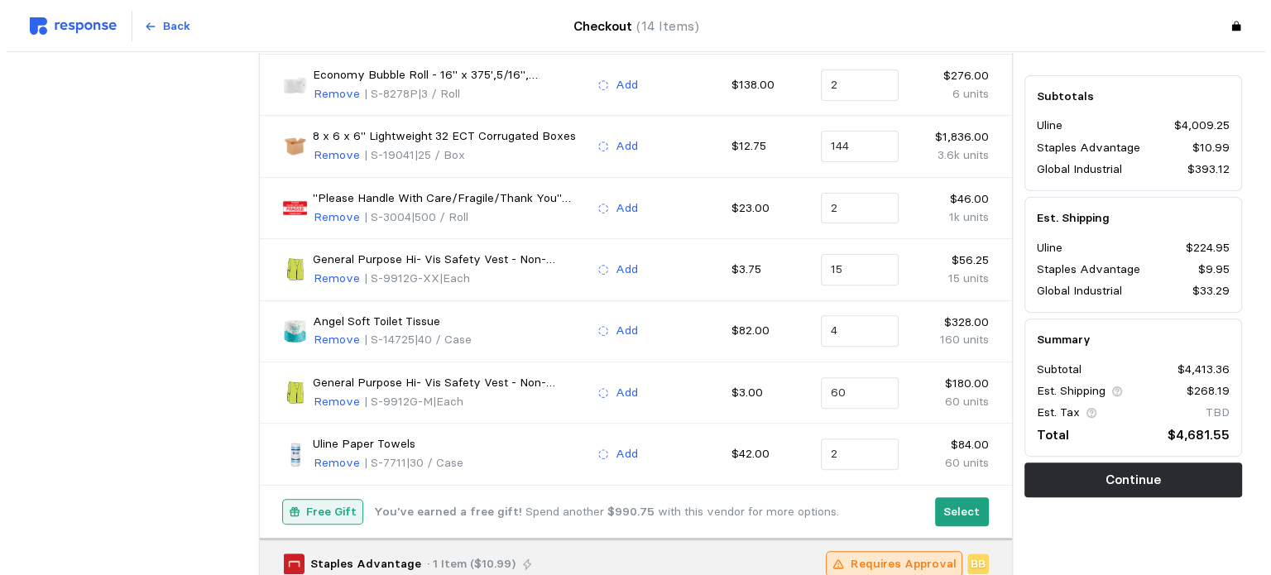
scroll to position [516, 0]
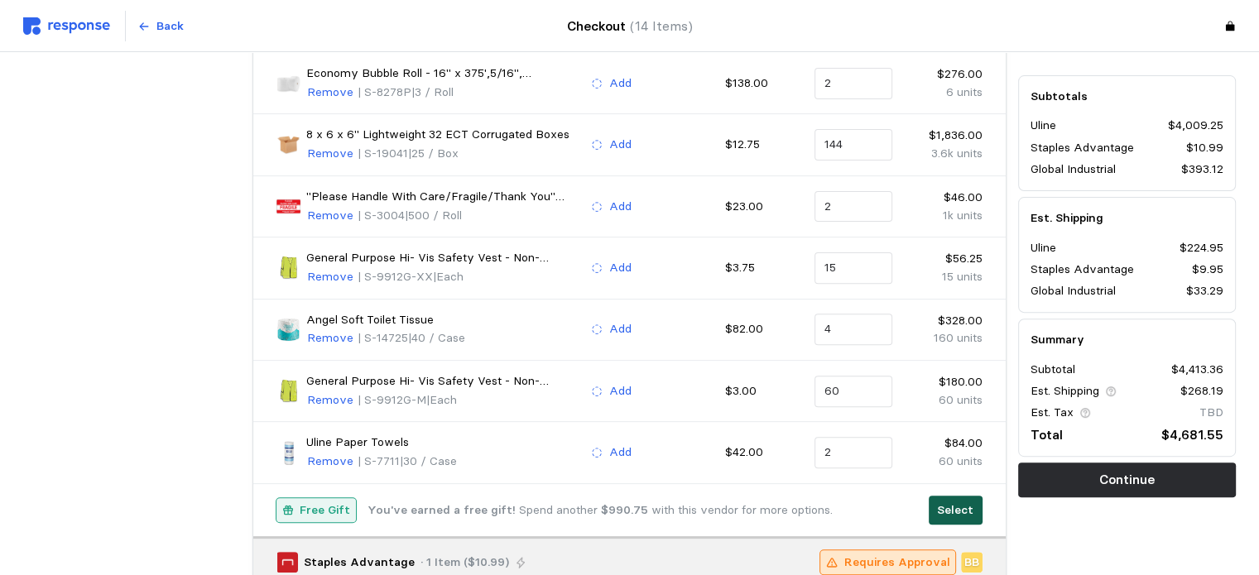
click at [954, 506] on p "Select" at bounding box center [955, 510] width 36 height 18
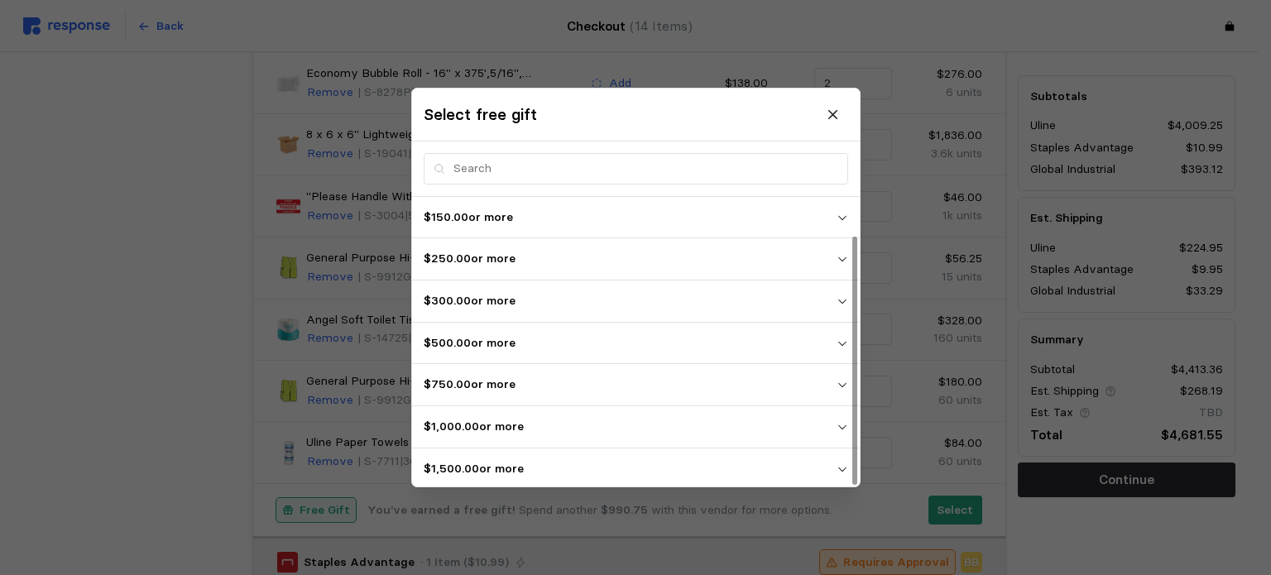
scroll to position [44, 0]
click at [514, 471] on p "$2,500.00 or more" at bounding box center [630, 467] width 413 height 18
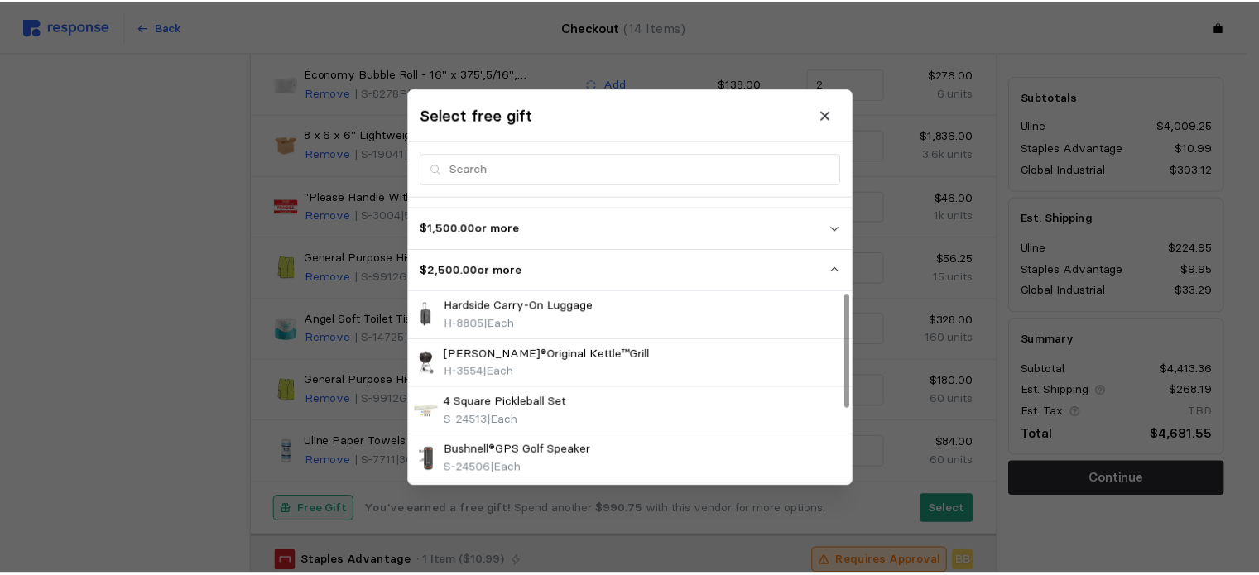
scroll to position [238, 0]
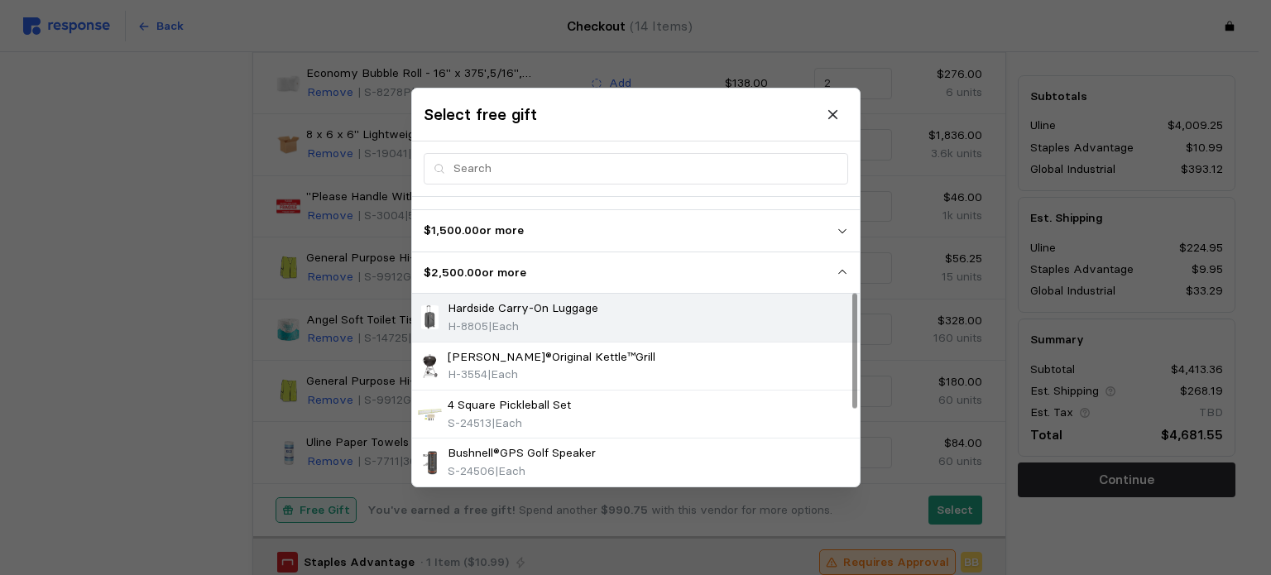
click at [608, 315] on div "Hardside Carry-On Luggage H-8805 | Each" at bounding box center [636, 318] width 436 height 36
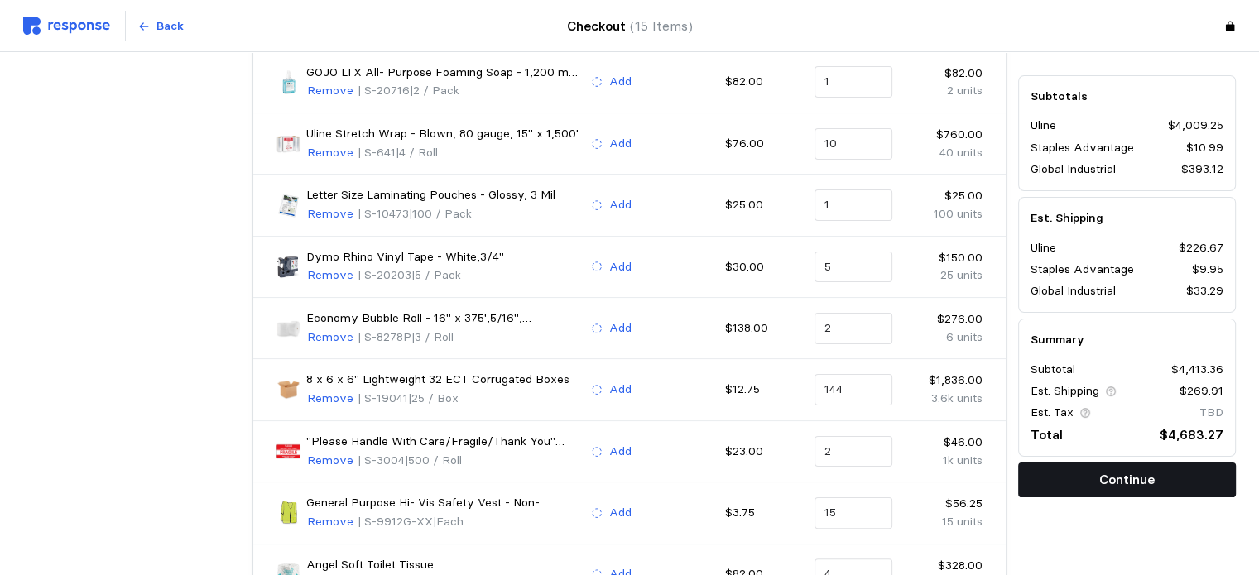
scroll to position [275, 0]
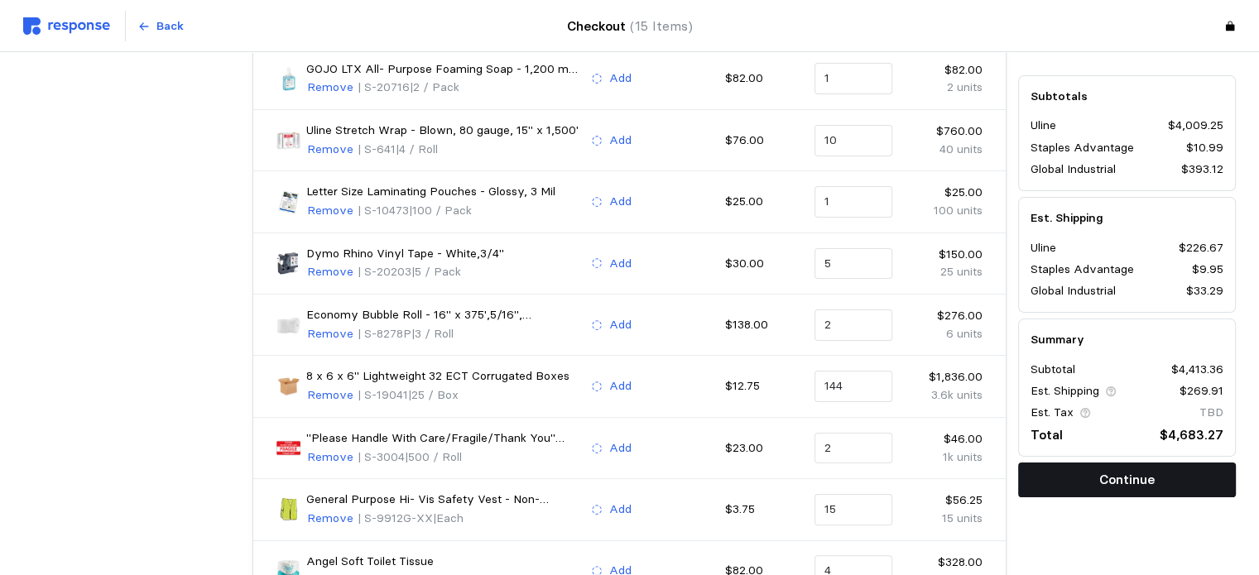
click at [1132, 490] on button "Continue" at bounding box center [1127, 480] width 218 height 35
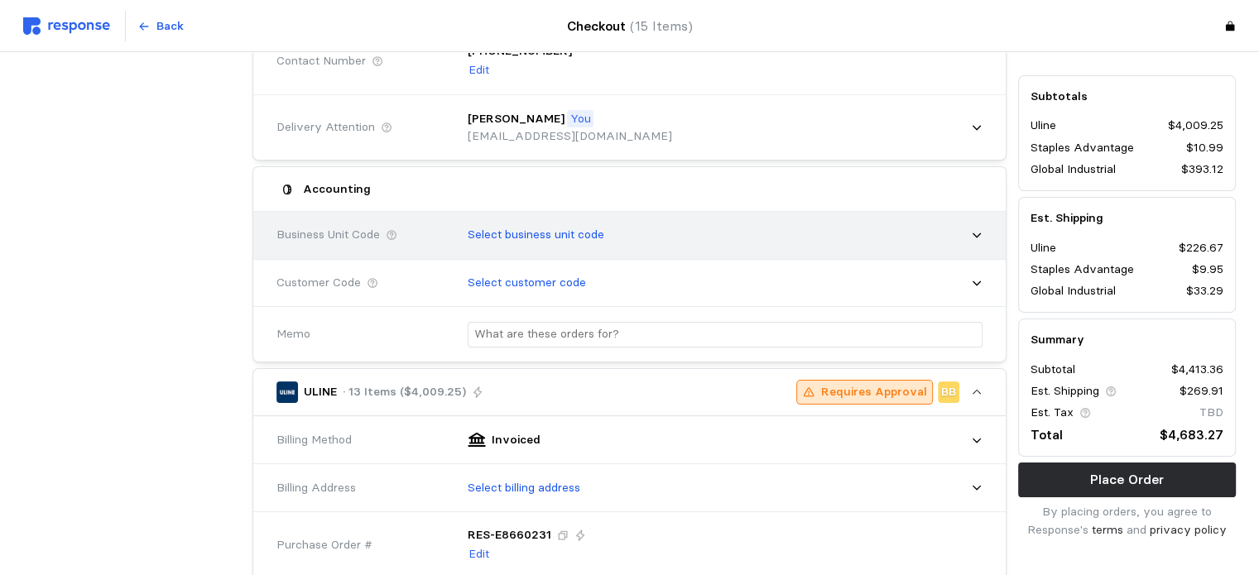
scroll to position [255, 0]
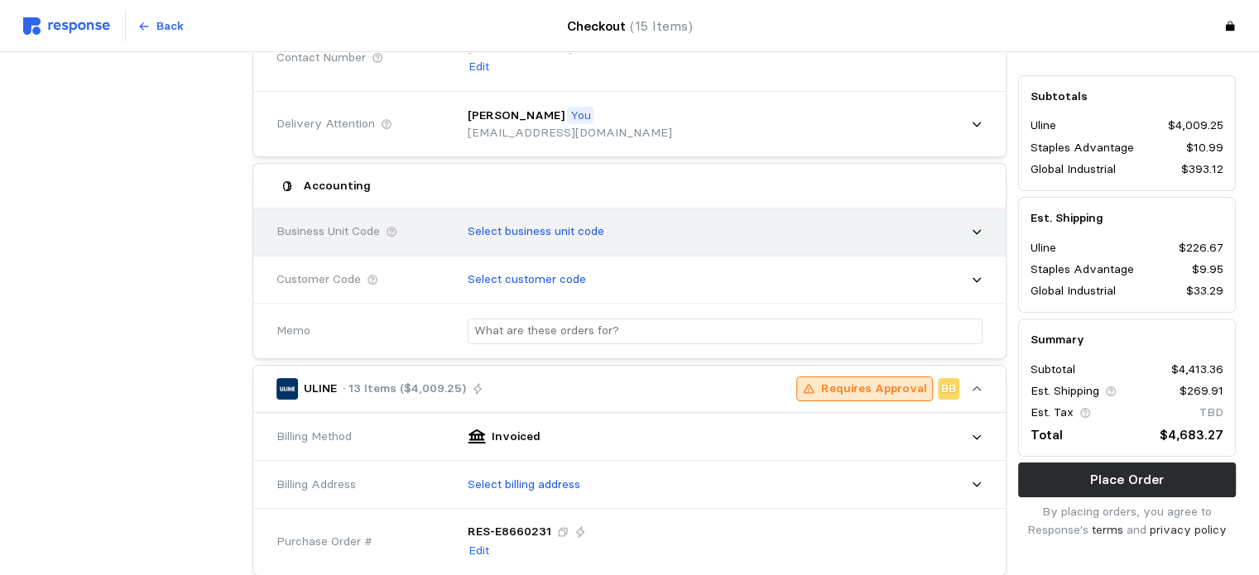
click at [748, 232] on div "Select business unit code" at bounding box center [719, 231] width 526 height 41
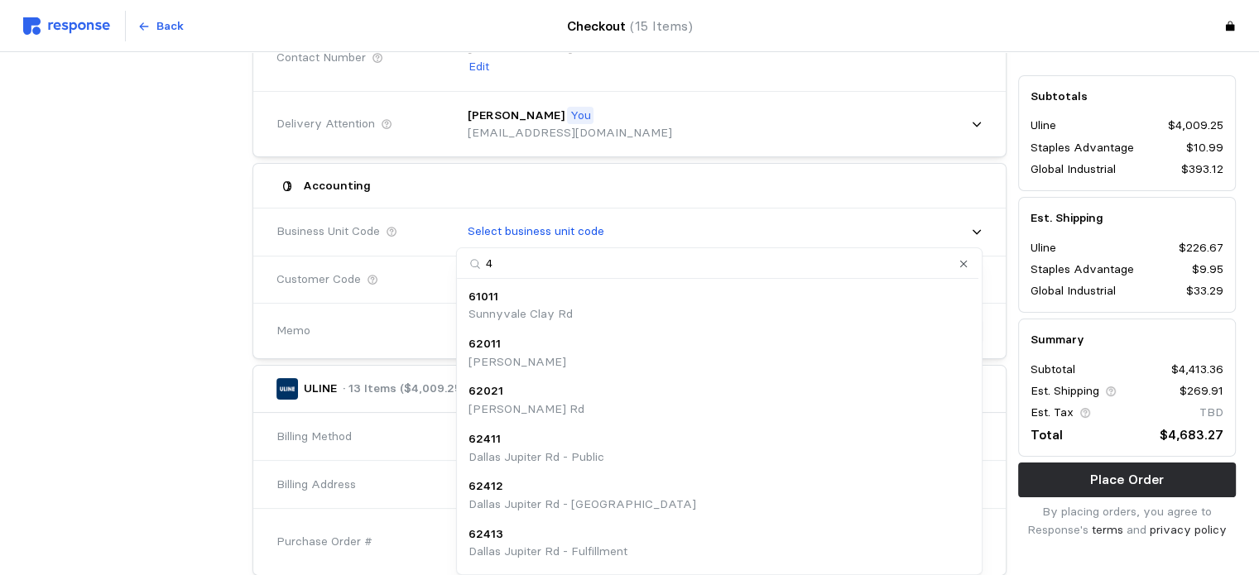
type input "45"
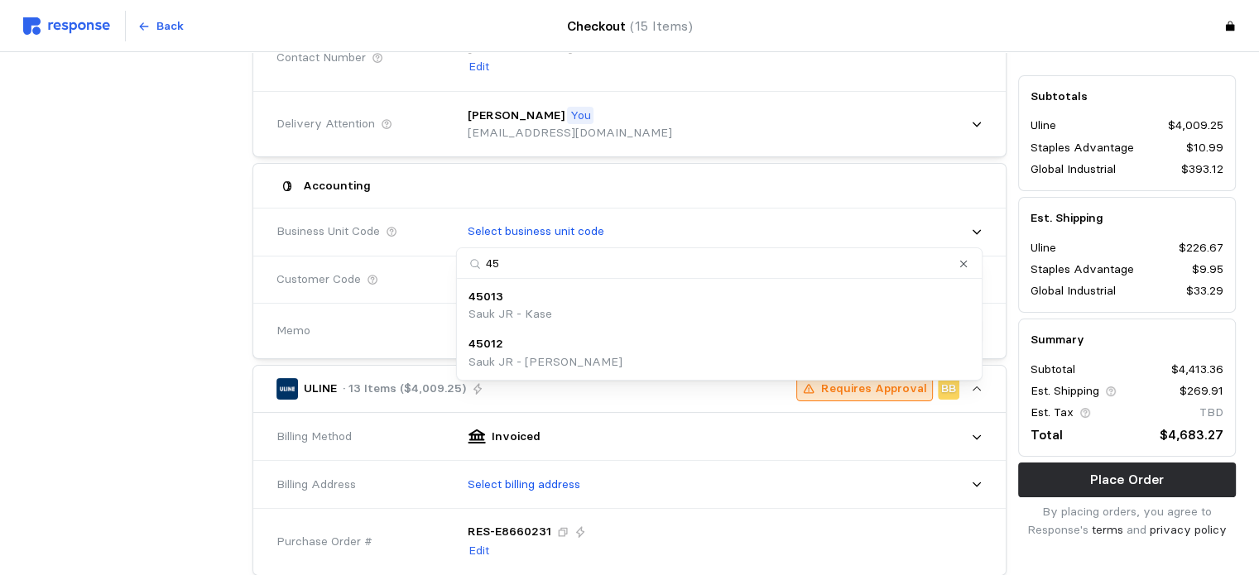
click at [694, 357] on div "45012 Sauk JR - MAHN" at bounding box center [718, 353] width 501 height 36
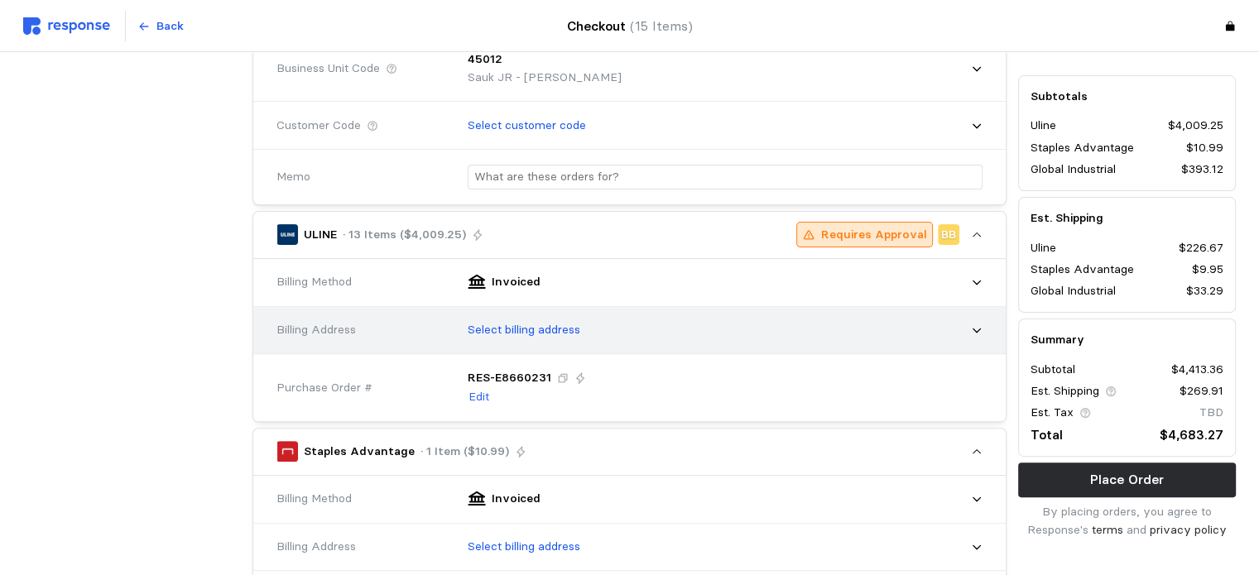
click at [688, 338] on div "Select billing address" at bounding box center [719, 329] width 526 height 41
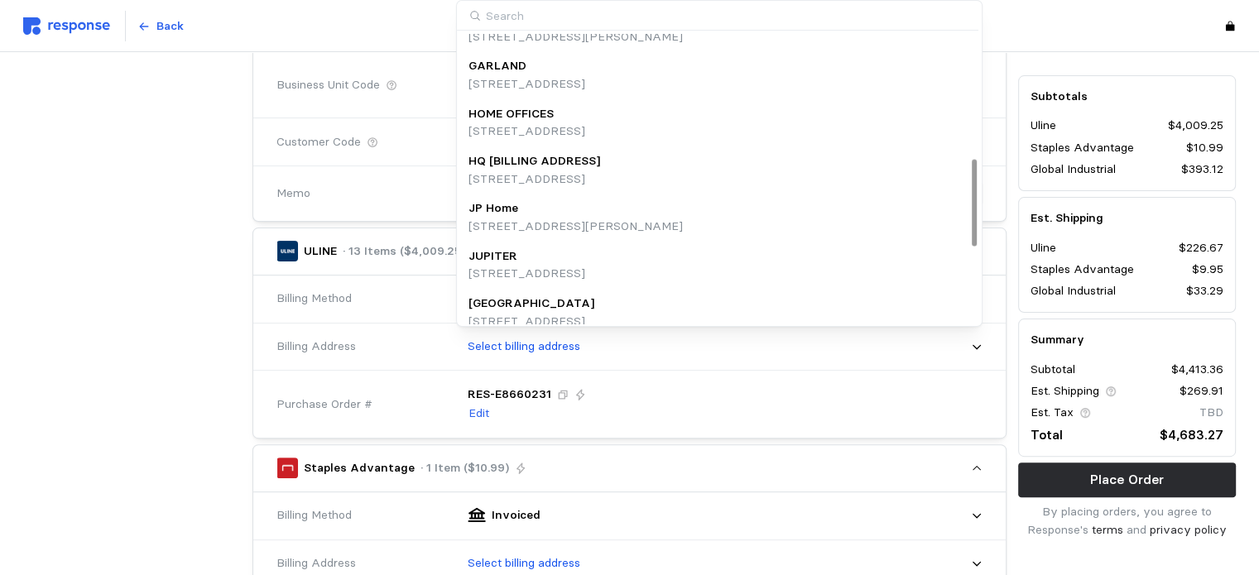
scroll to position [410, 0]
click at [596, 166] on p "HQ [BILLING ADDRESS]" at bounding box center [534, 160] width 132 height 18
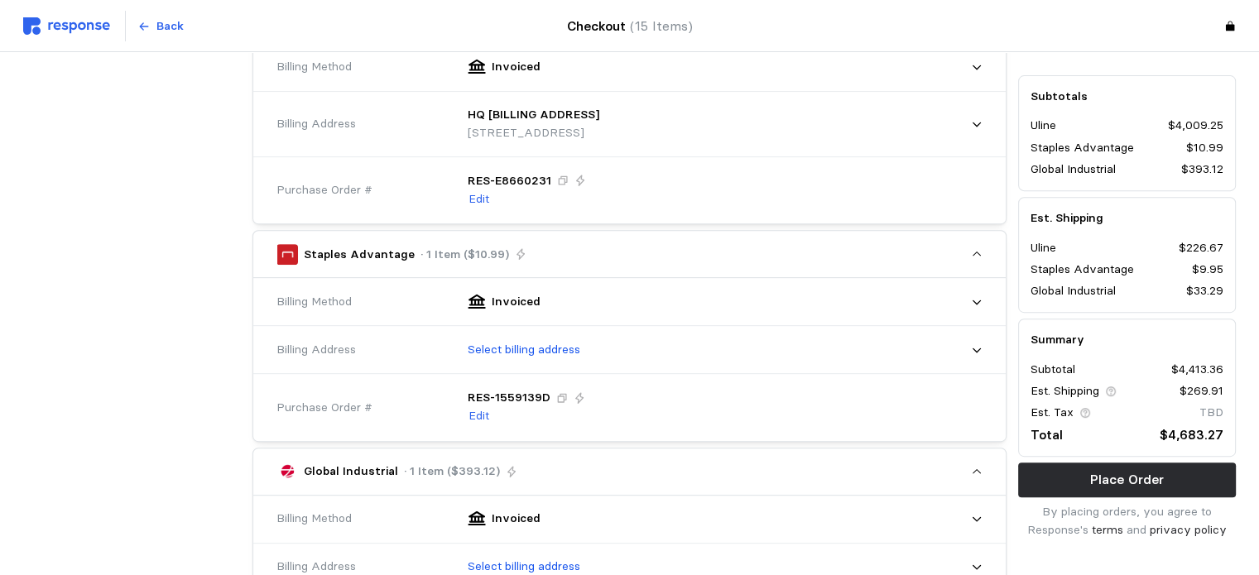
scroll to position [644, 0]
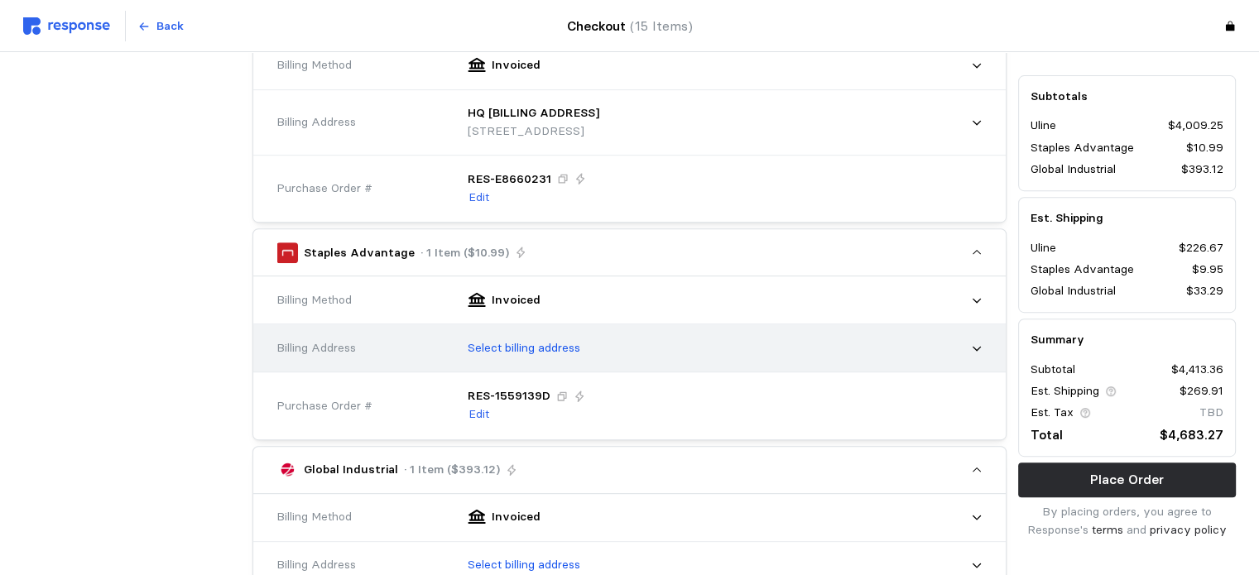
click at [620, 344] on div "Select billing address" at bounding box center [719, 348] width 526 height 41
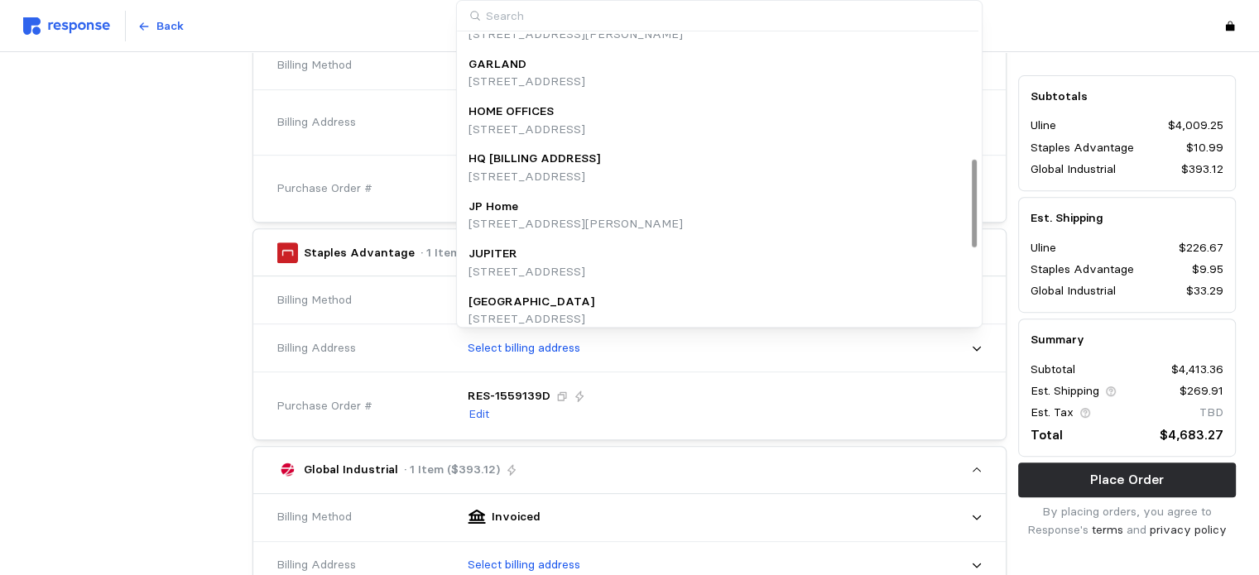
scroll to position [414, 0]
click at [573, 157] on p "HQ [BILLING ADDRESS]" at bounding box center [534, 157] width 132 height 18
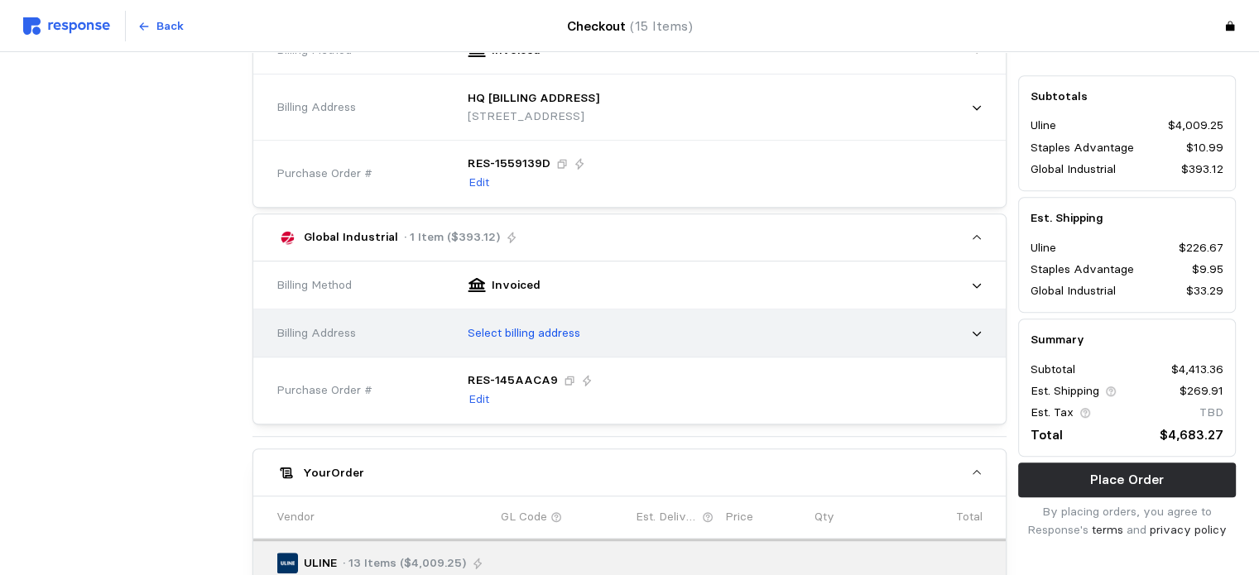
click at [597, 326] on div "Select billing address" at bounding box center [719, 333] width 526 height 41
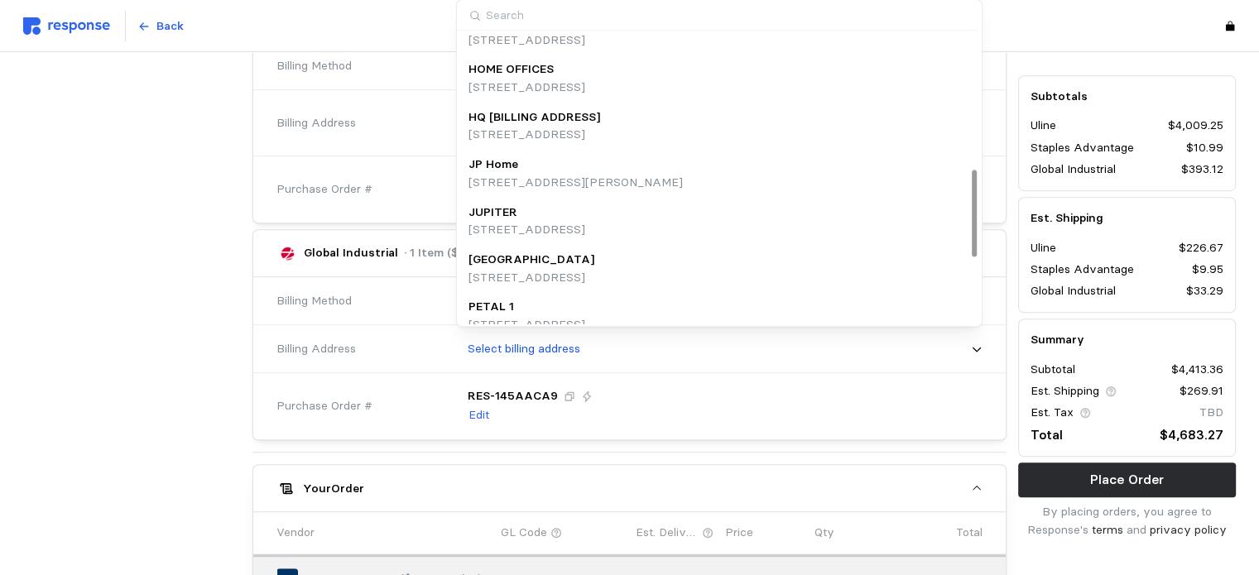
scroll to position [456, 0]
click at [547, 112] on p "HQ [BILLING ADDRESS]" at bounding box center [534, 115] width 132 height 18
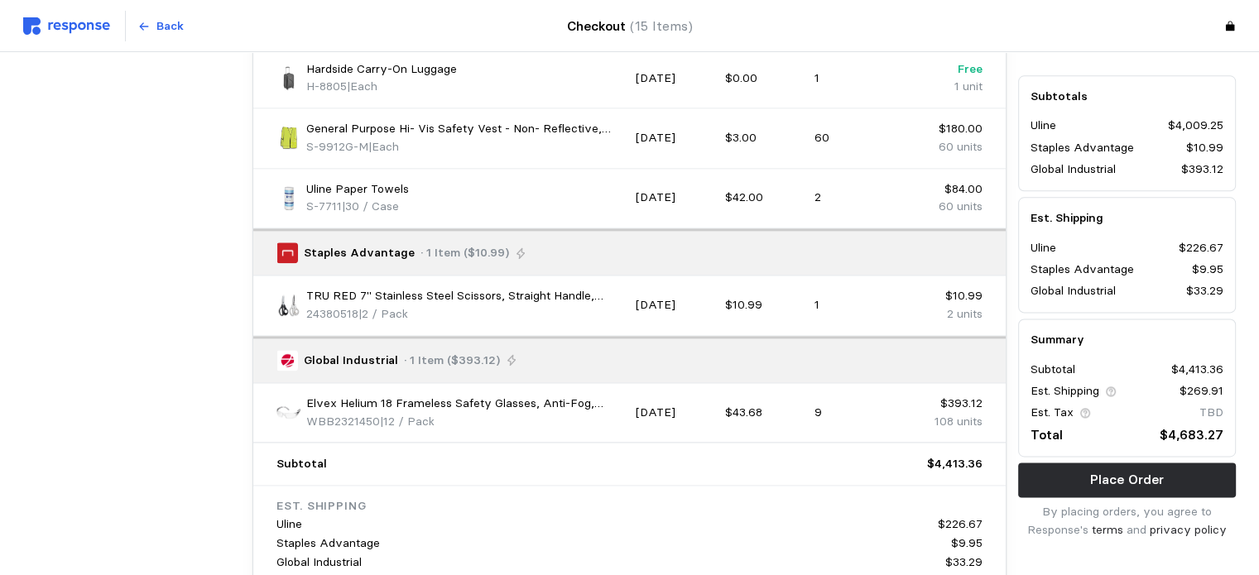
scroll to position [2108, 0]
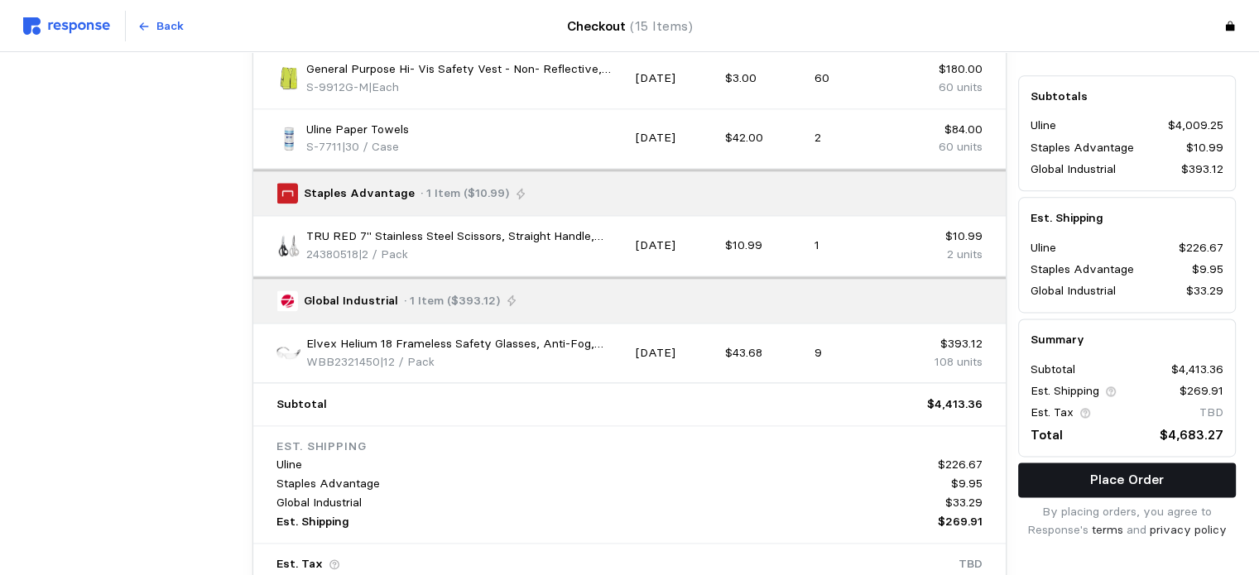
click at [1096, 482] on p "Place Order" at bounding box center [1127, 479] width 74 height 21
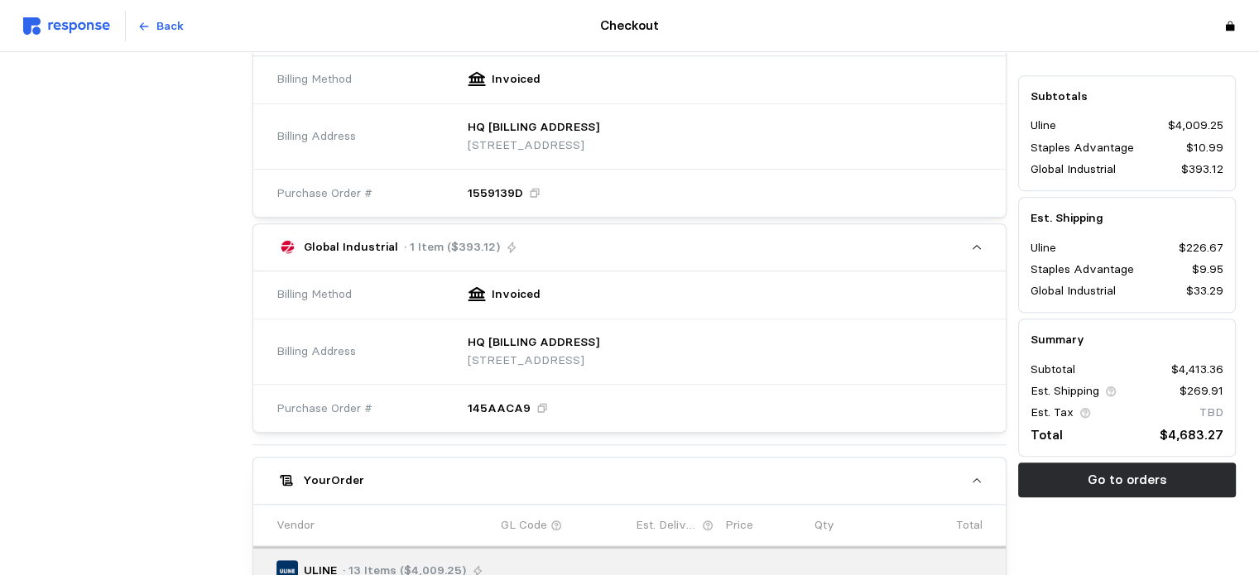
scroll to position [890, 0]
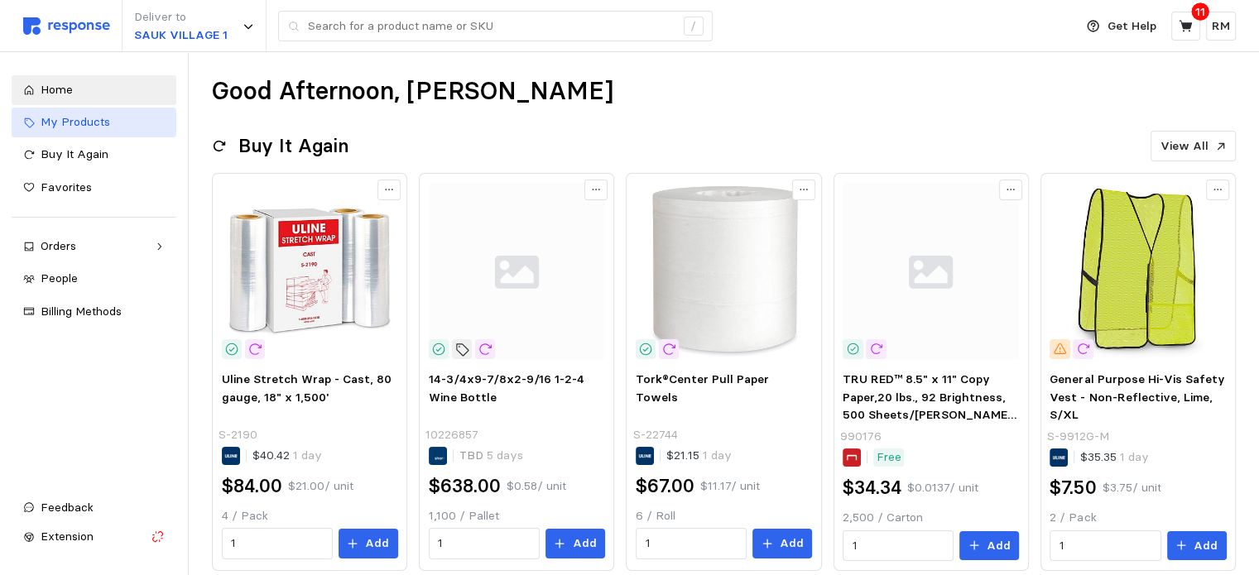
click at [89, 117] on span "My Products" at bounding box center [76, 121] width 70 height 15
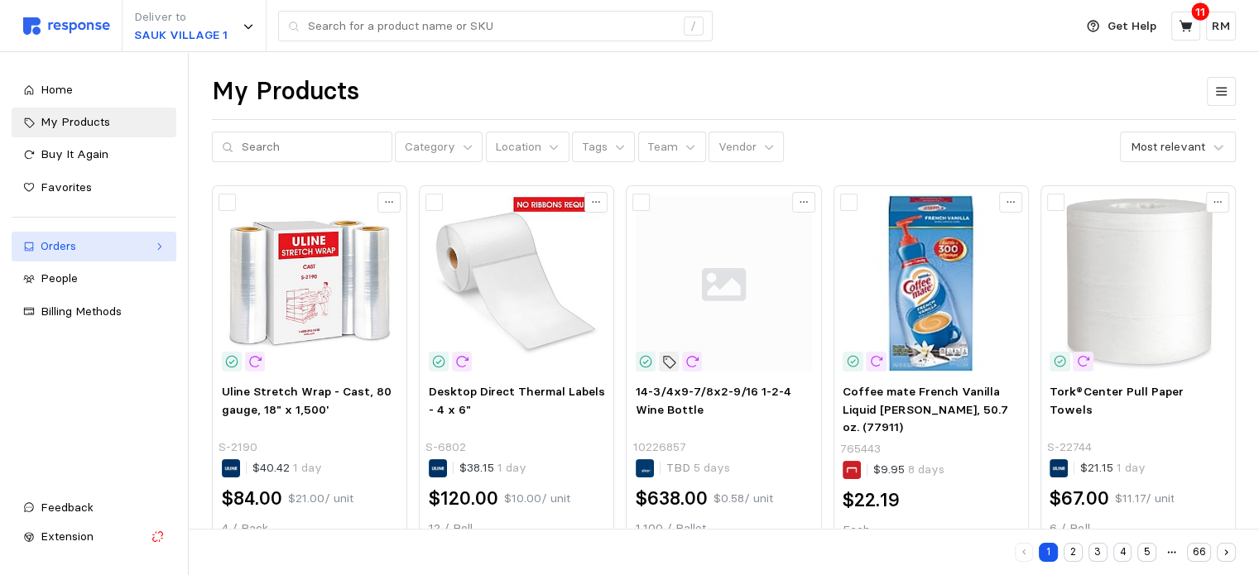
click at [139, 242] on div "Orders" at bounding box center [94, 246] width 107 height 18
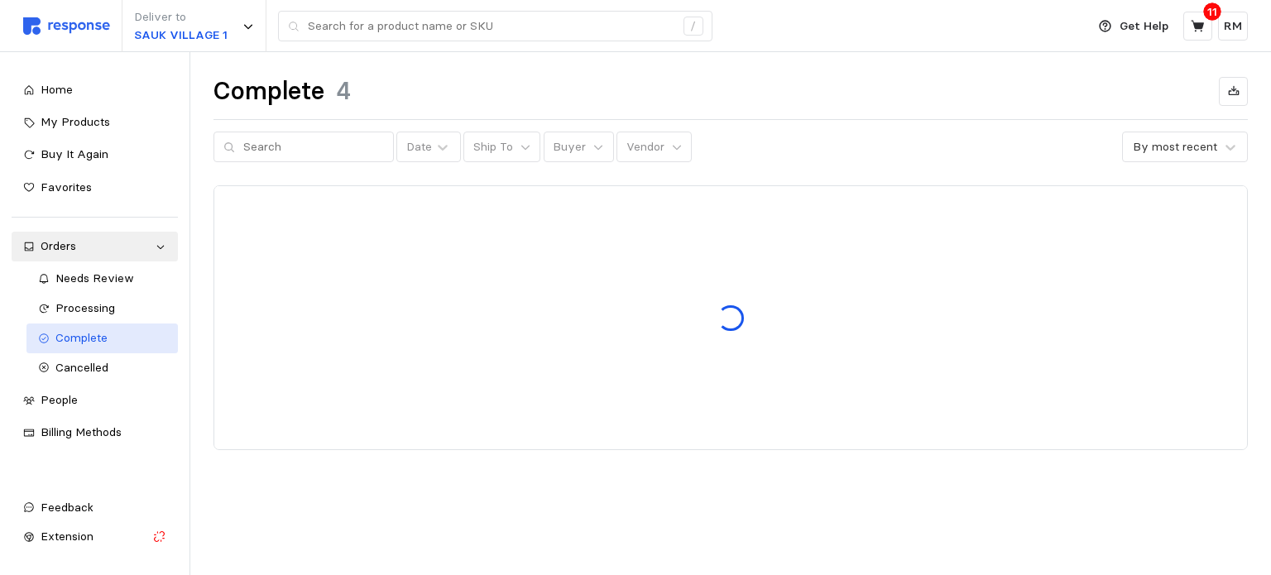
click at [107, 342] on span "Complete" at bounding box center [81, 337] width 52 height 15
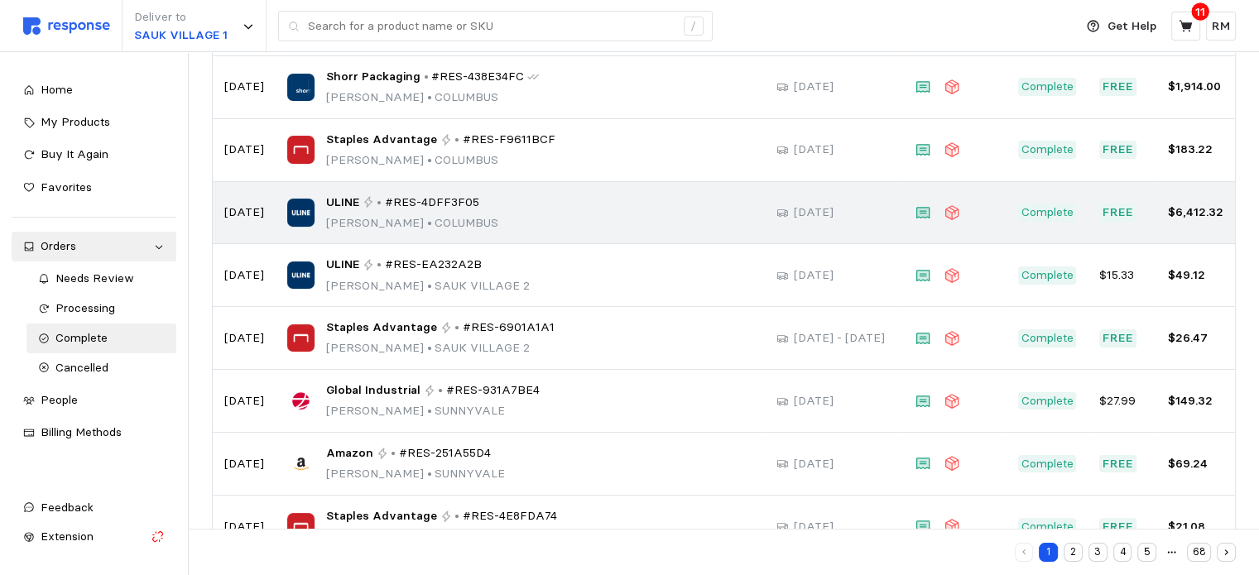
scroll to position [348, 0]
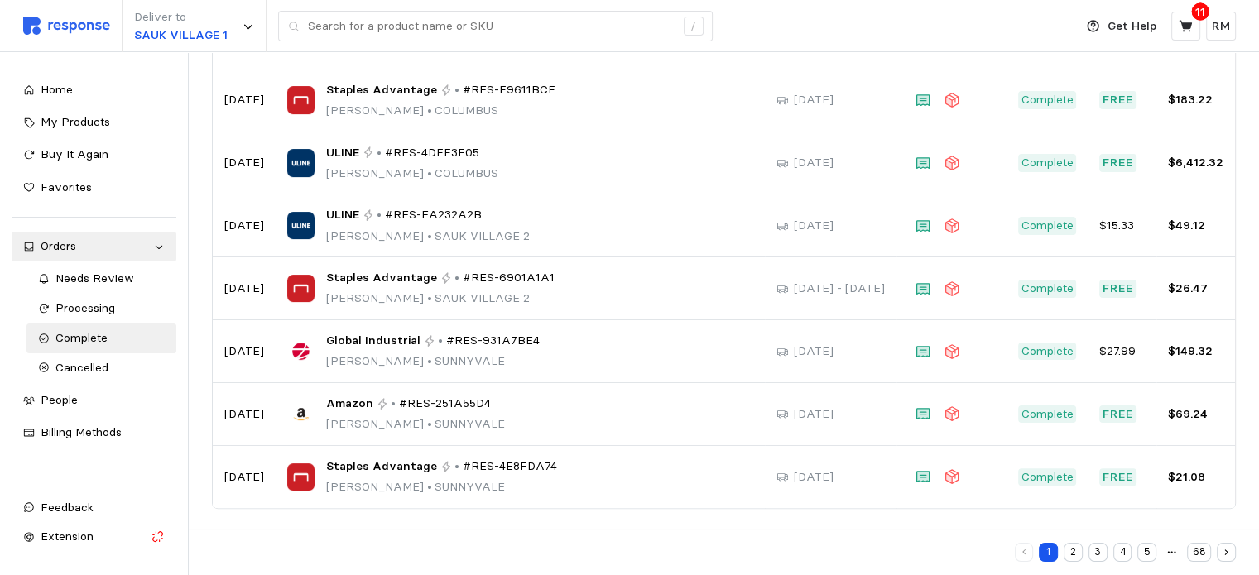
click at [1075, 555] on button "2" at bounding box center [1072, 552] width 19 height 19
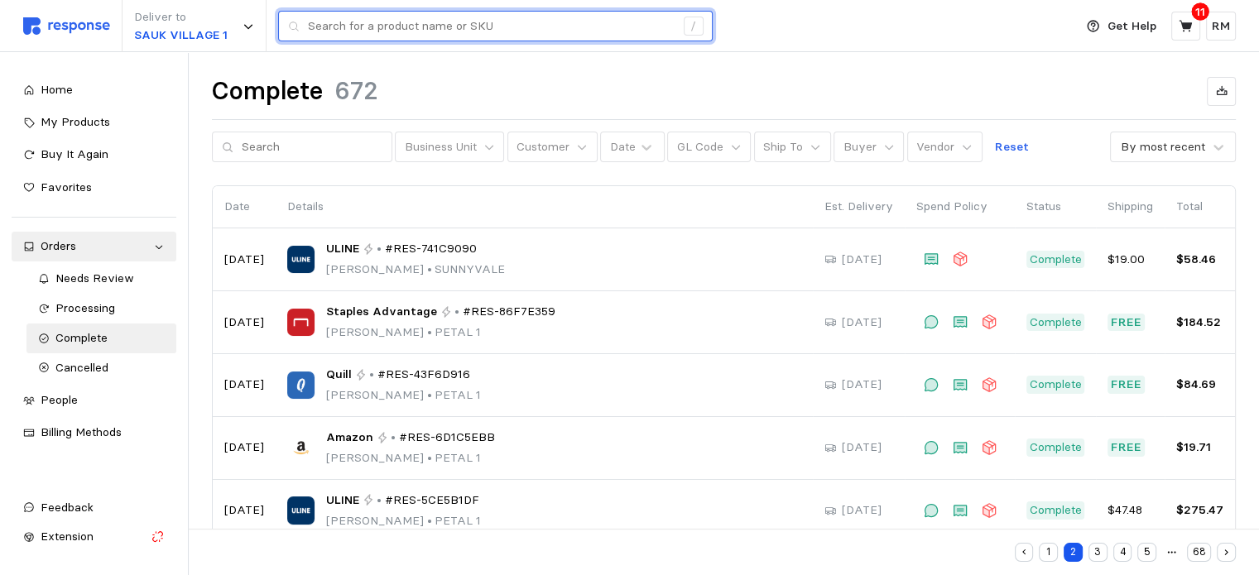
click at [417, 26] on input "text" at bounding box center [491, 27] width 367 height 30
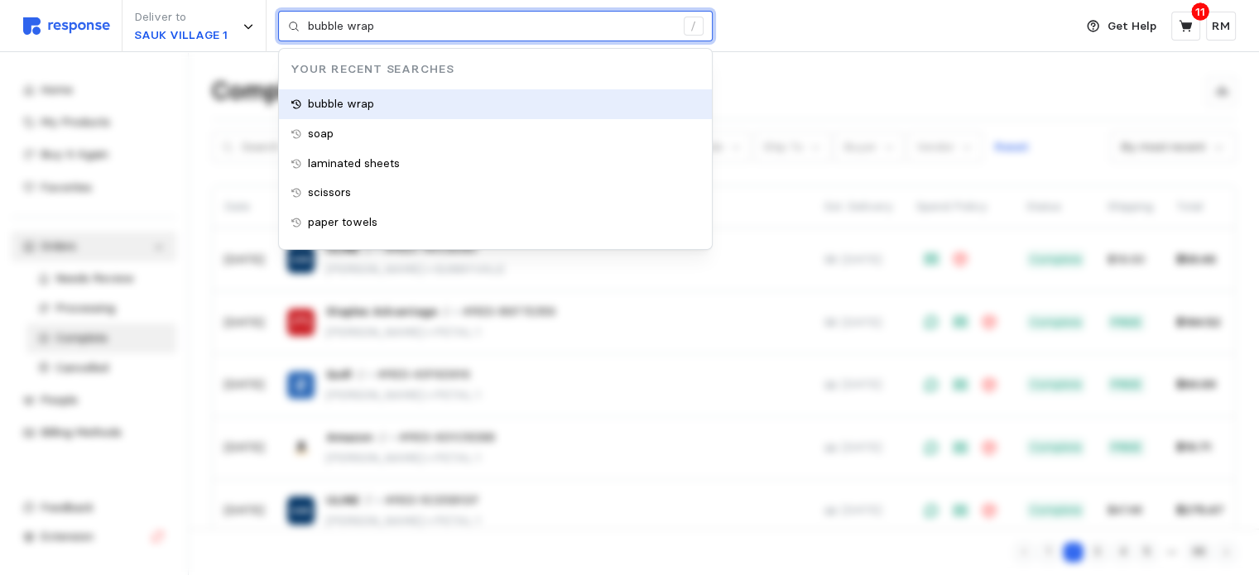
click at [326, 104] on p "bubble wrap" at bounding box center [341, 104] width 66 height 18
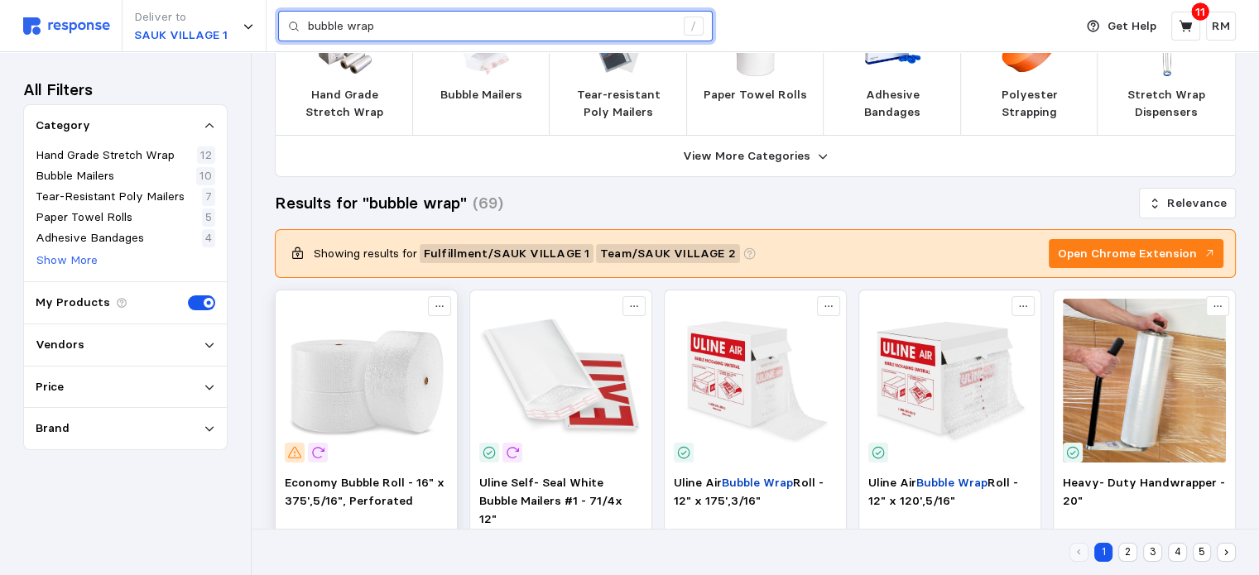
scroll to position [68, 0]
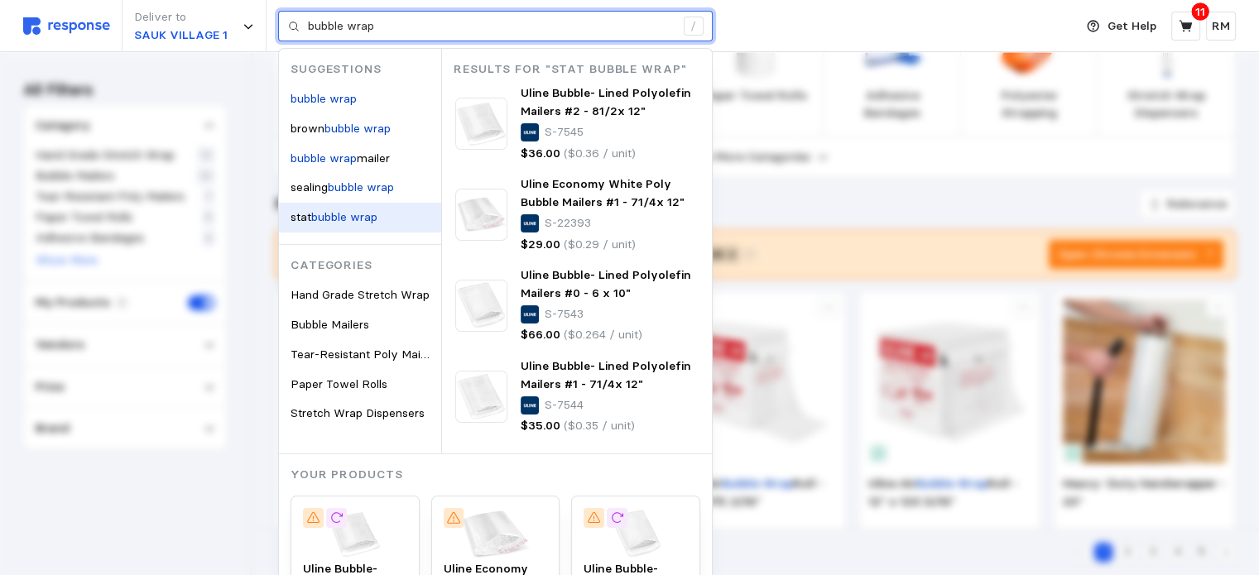
type input "stat bubble wrap"
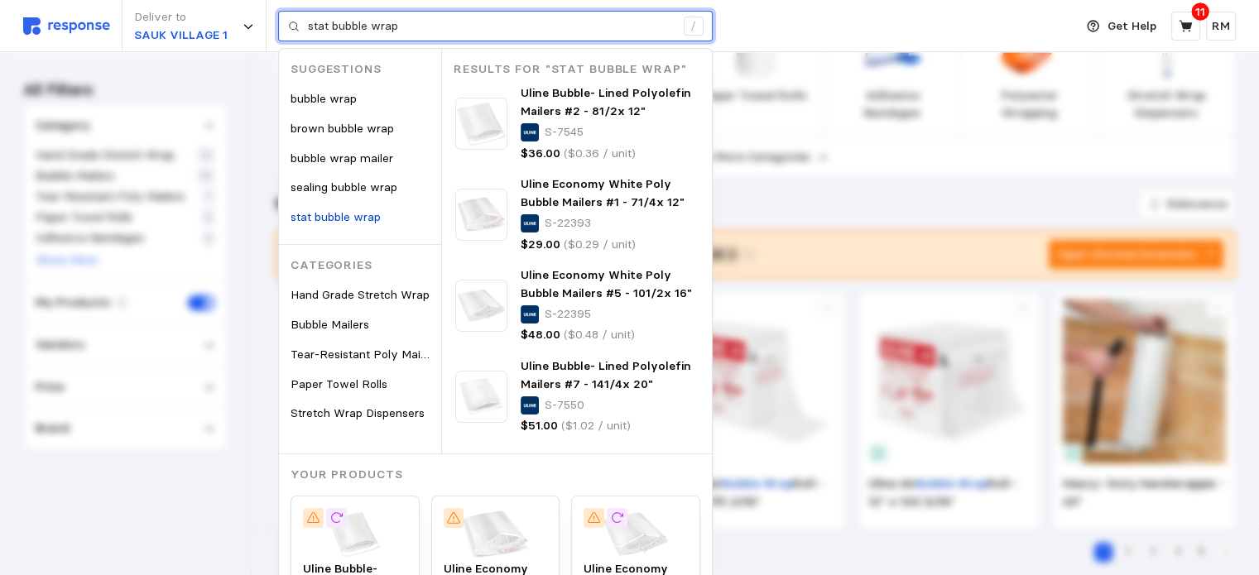
drag, startPoint x: 458, startPoint y: 25, endPoint x: 273, endPoint y: 23, distance: 185.4
click at [273, 23] on div "Deliver to SAUK VILLAGE 1 stat bubble wrap / Suggestions bubble wrap brown bubb…" at bounding box center [544, 26] width 1042 height 52
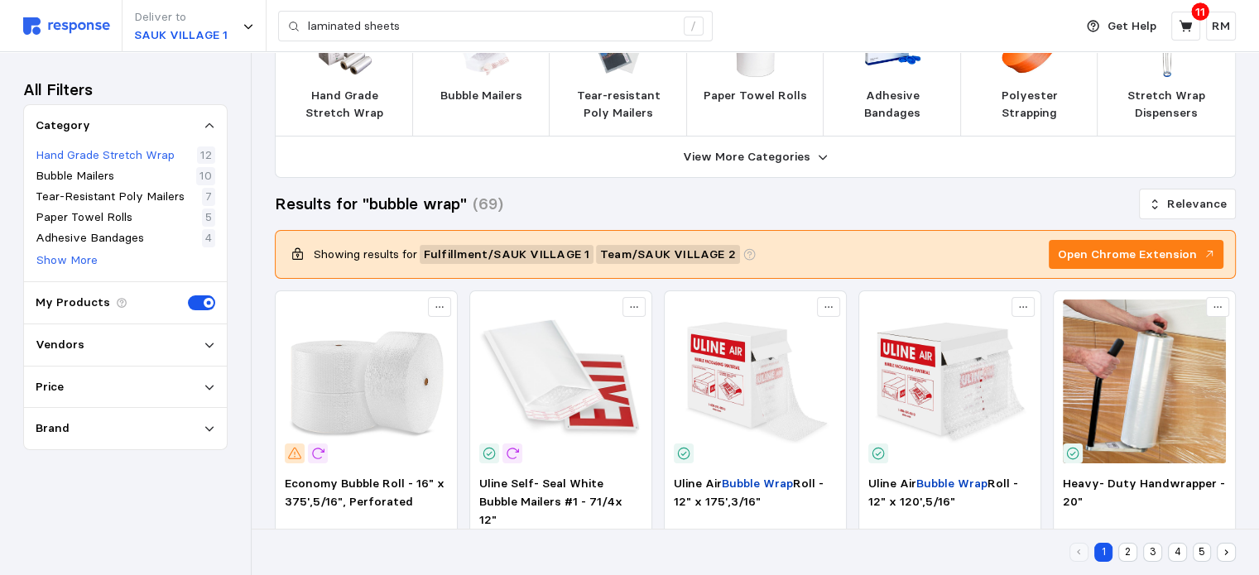
scroll to position [0, 0]
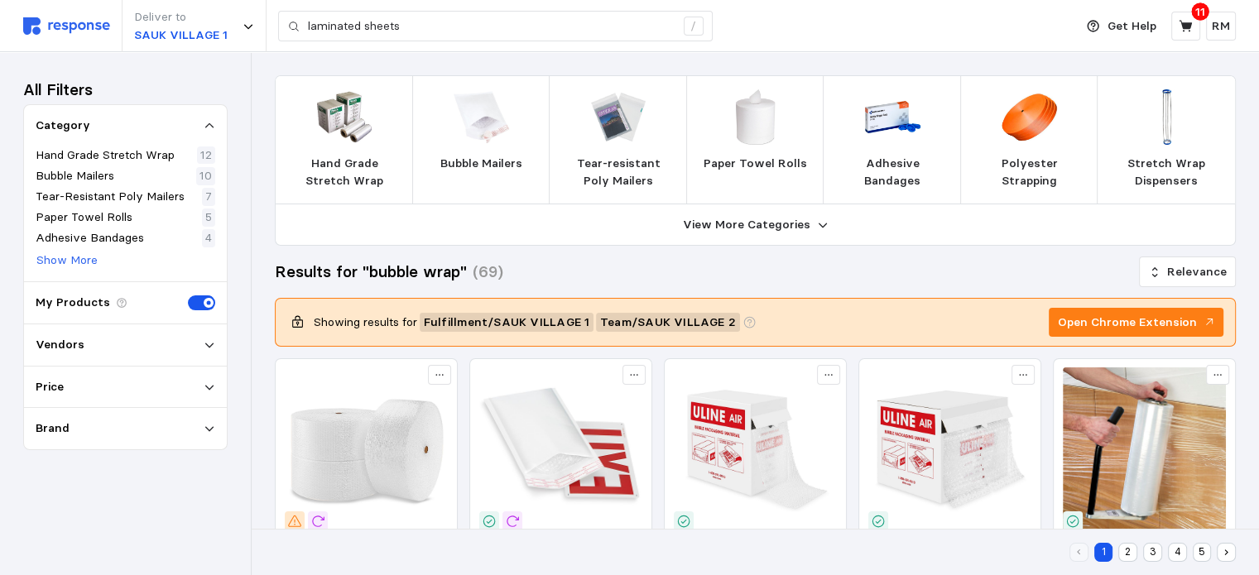
click at [126, 350] on div "Vendors" at bounding box center [126, 345] width 180 height 18
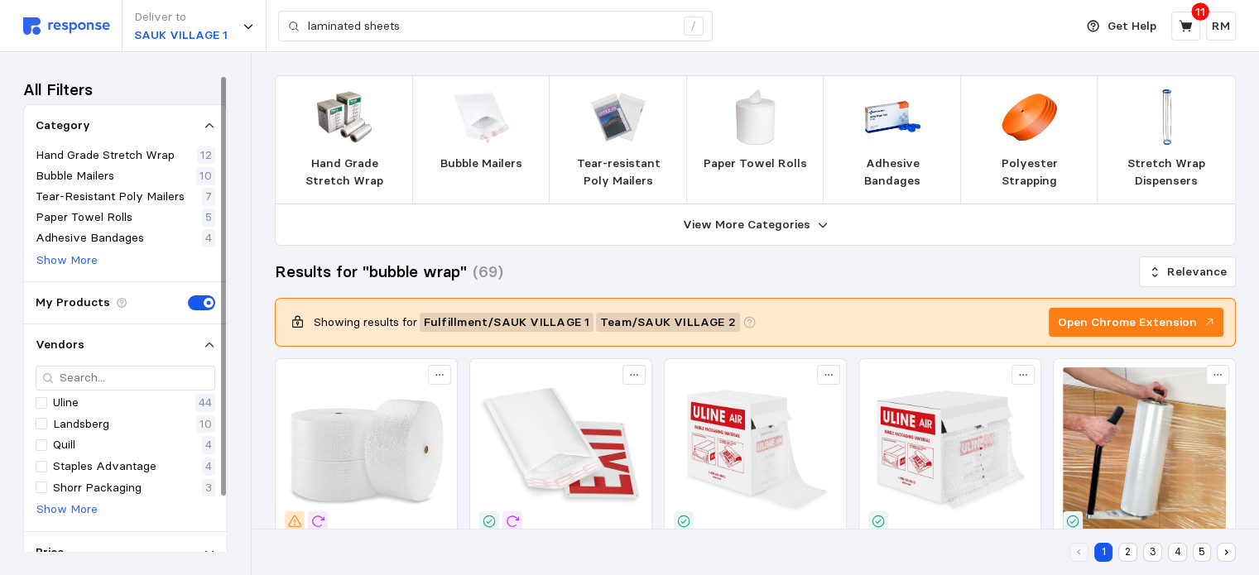
click at [248, 314] on div "All Filters Category Hand Grade Stretch Wrap 12 Bubble Mailers 10 Tear-Resistan…" at bounding box center [125, 313] width 251 height 523
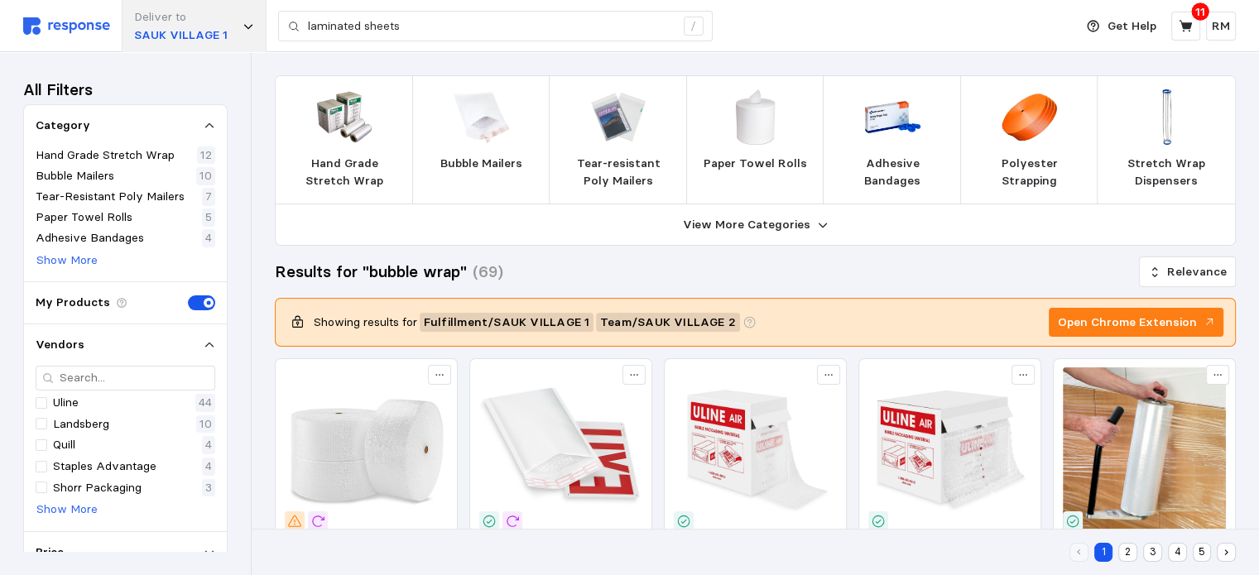
type input "bubble wrap"
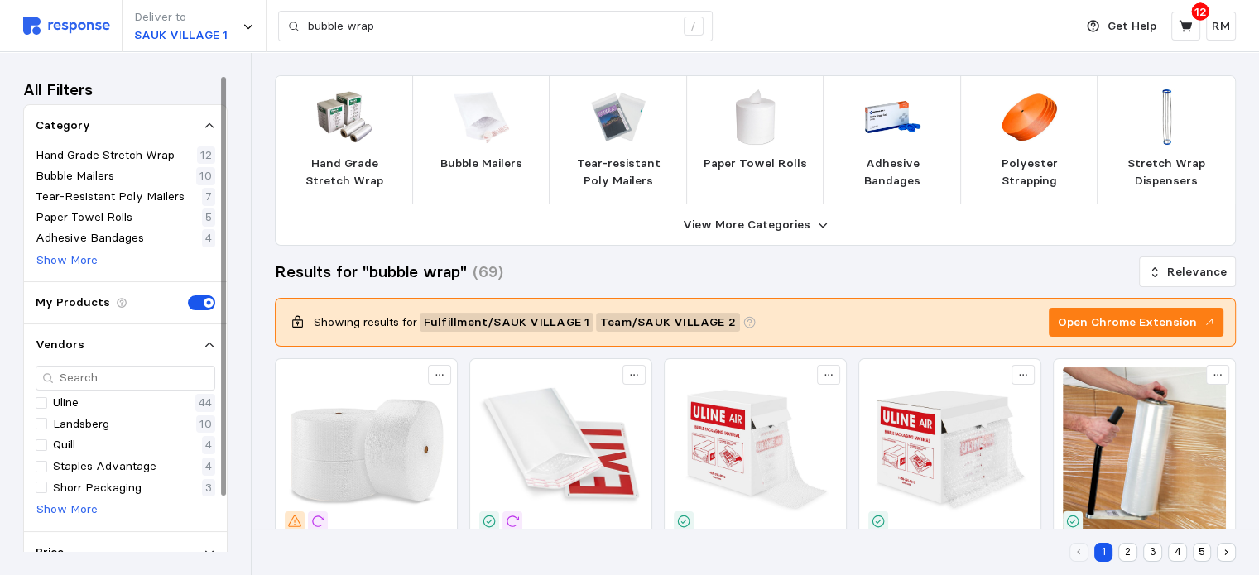
click at [66, 28] on img at bounding box center [66, 25] width 87 height 17
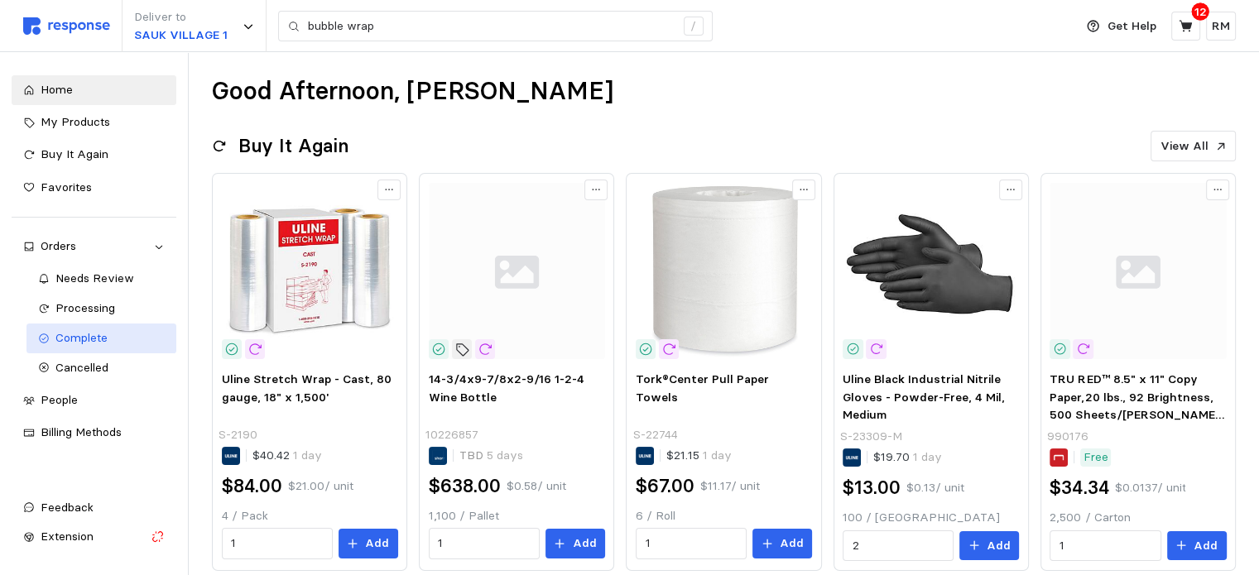
click at [108, 343] on div "Complete" at bounding box center [110, 338] width 110 height 18
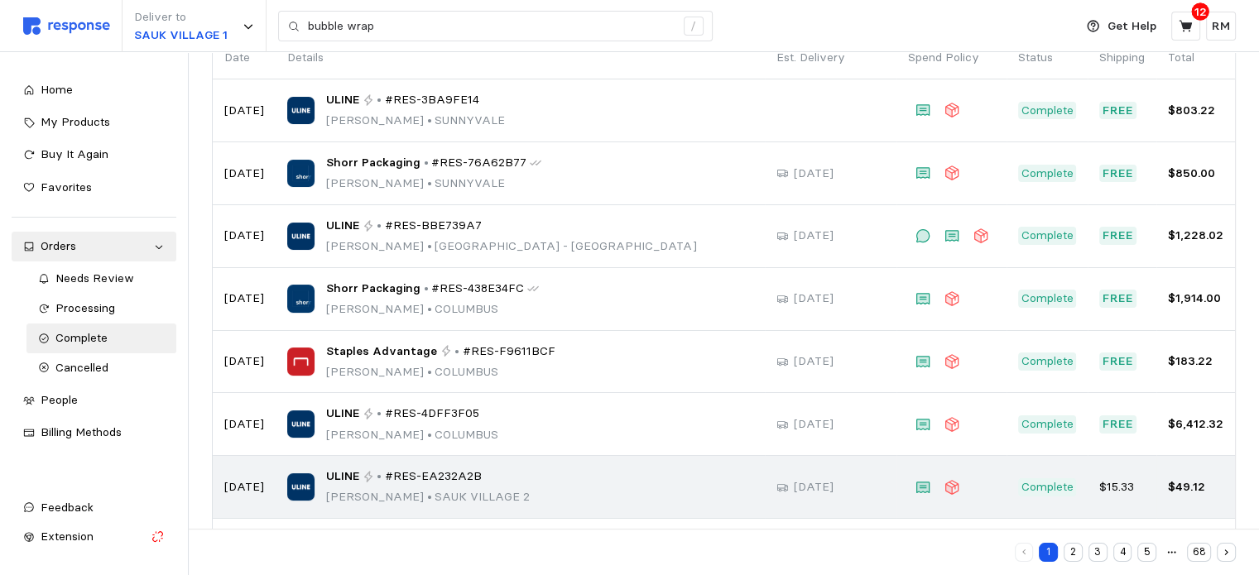
scroll to position [348, 0]
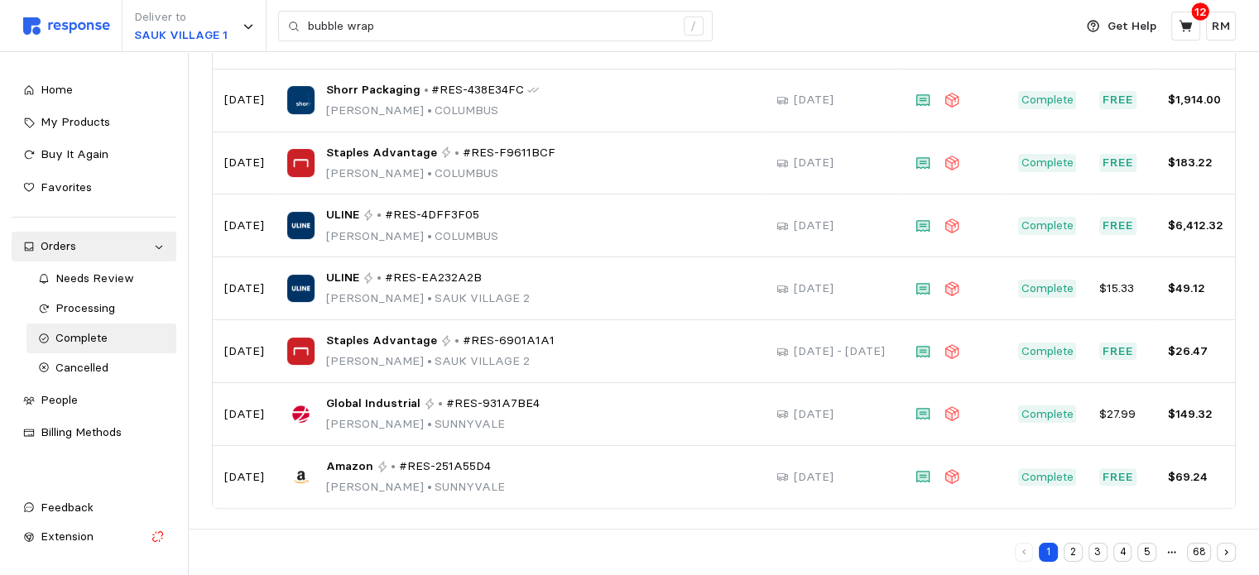
click at [1073, 554] on button "2" at bounding box center [1072, 552] width 19 height 19
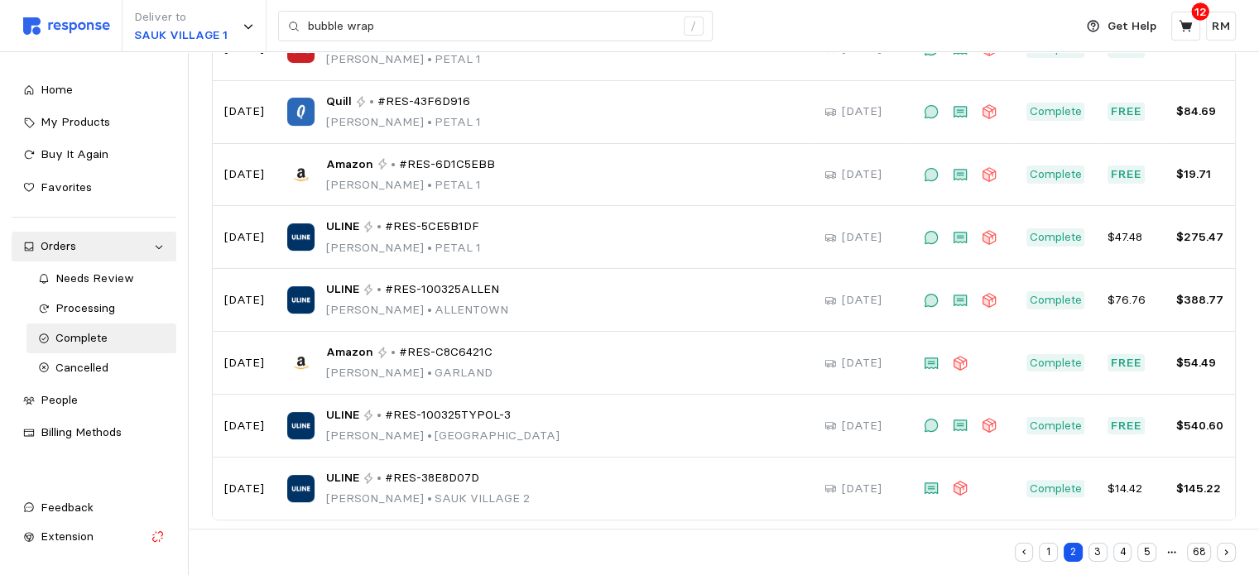
scroll to position [348, 0]
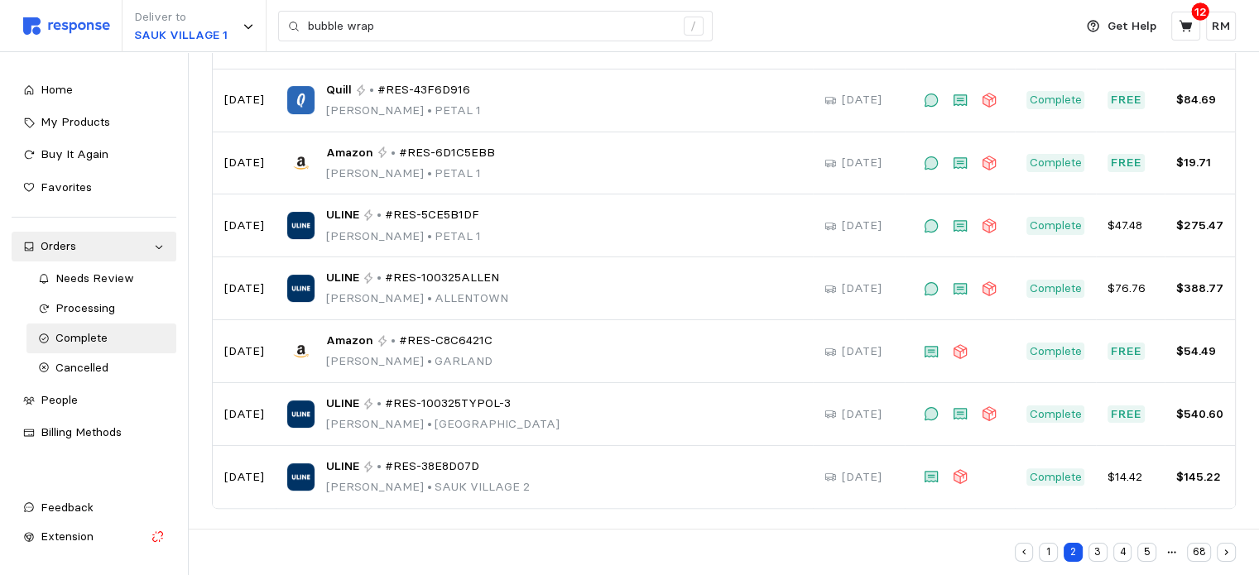
click at [1104, 550] on button "3" at bounding box center [1097, 552] width 19 height 19
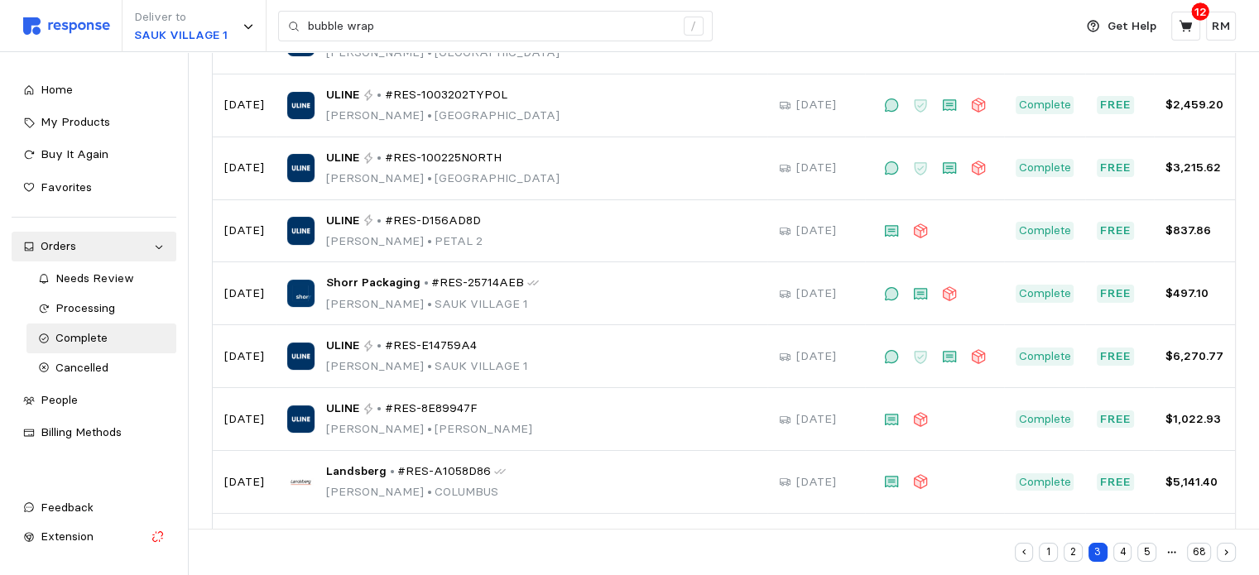
scroll to position [281, 0]
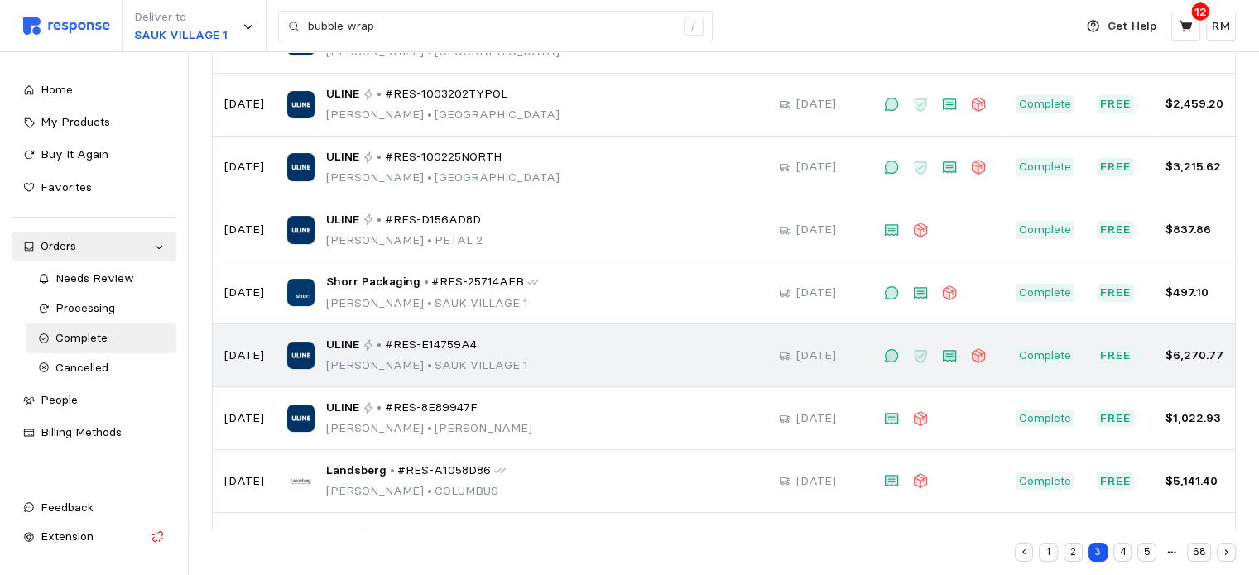
click at [417, 340] on span "#RES-E14759A4" at bounding box center [431, 345] width 92 height 18
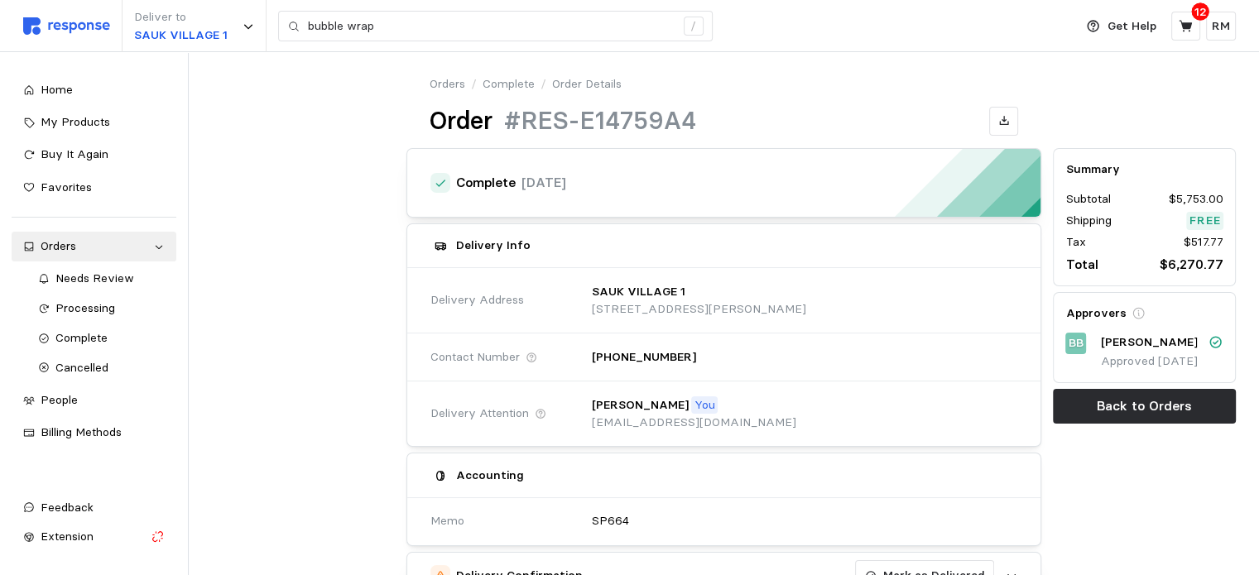
click at [513, 83] on link "Complete" at bounding box center [508, 84] width 52 height 18
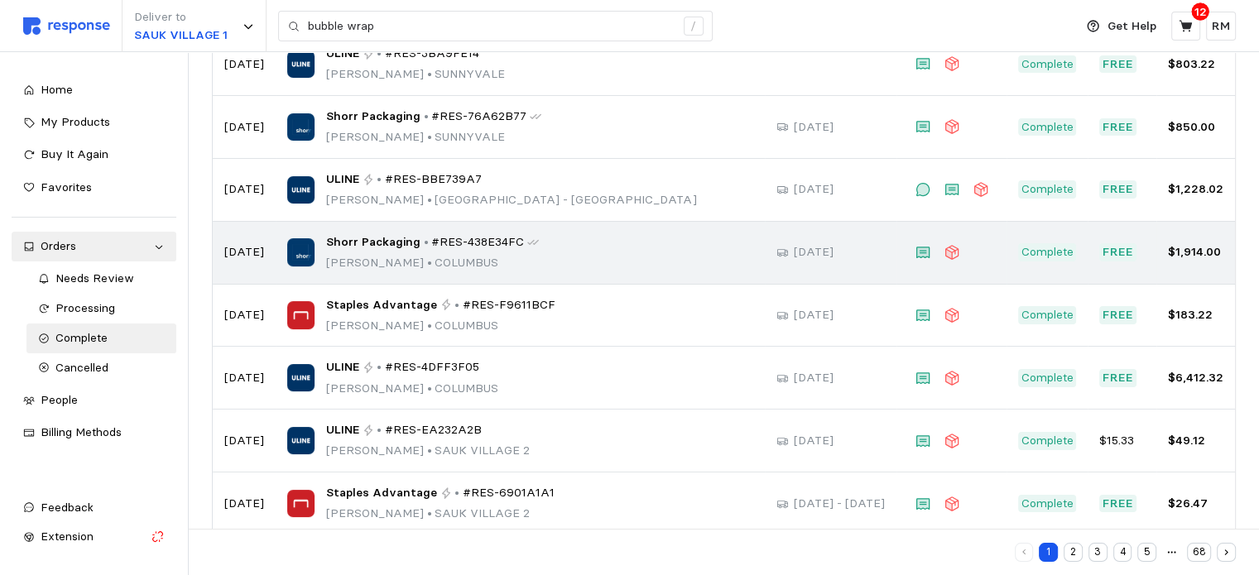
scroll to position [348, 0]
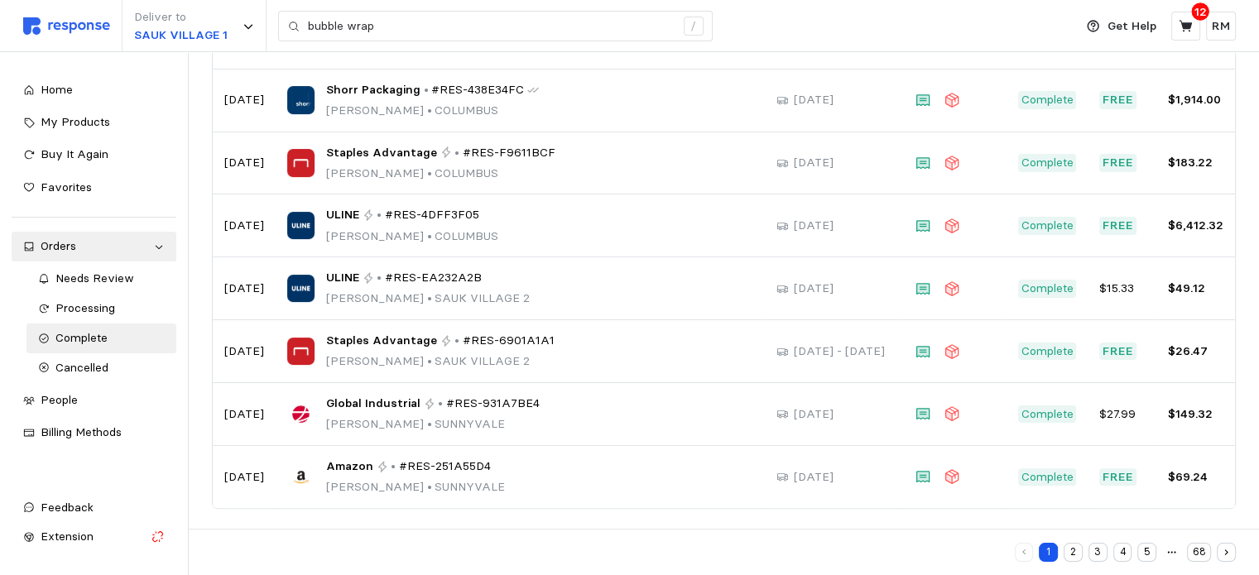
click at [1072, 551] on button "2" at bounding box center [1072, 552] width 19 height 19
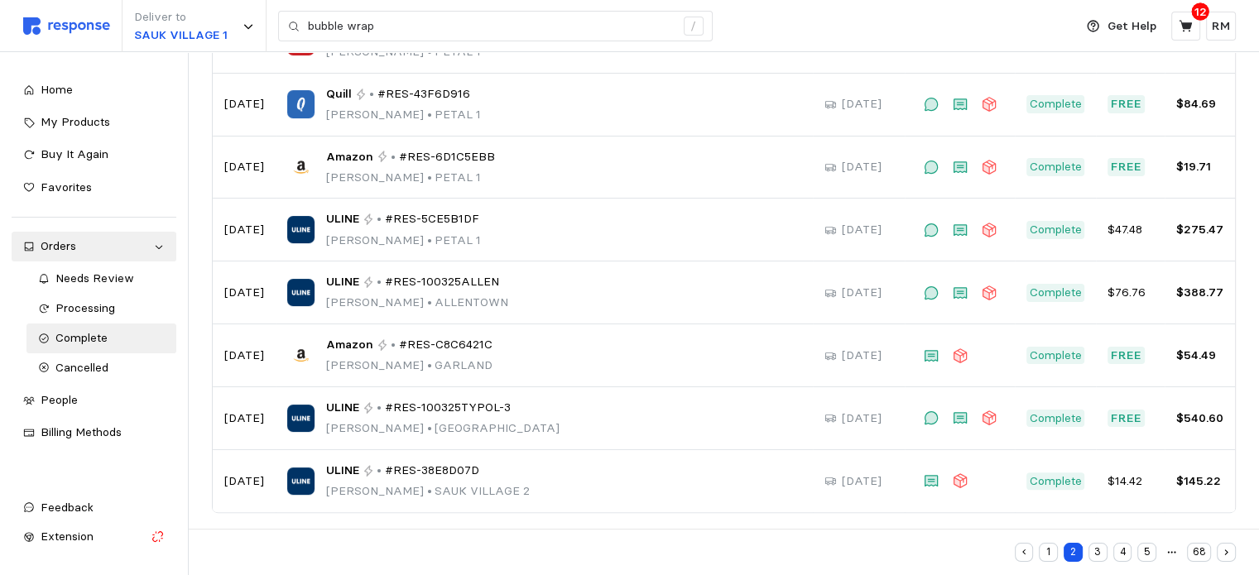
scroll to position [348, 0]
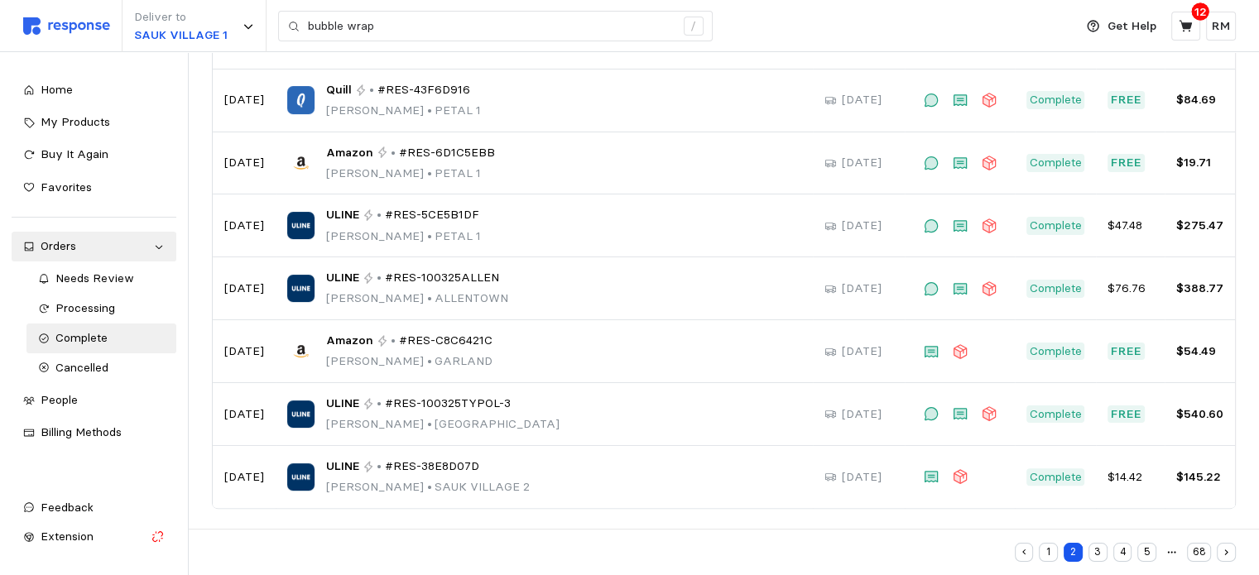
click at [1096, 559] on button "3" at bounding box center [1097, 552] width 19 height 19
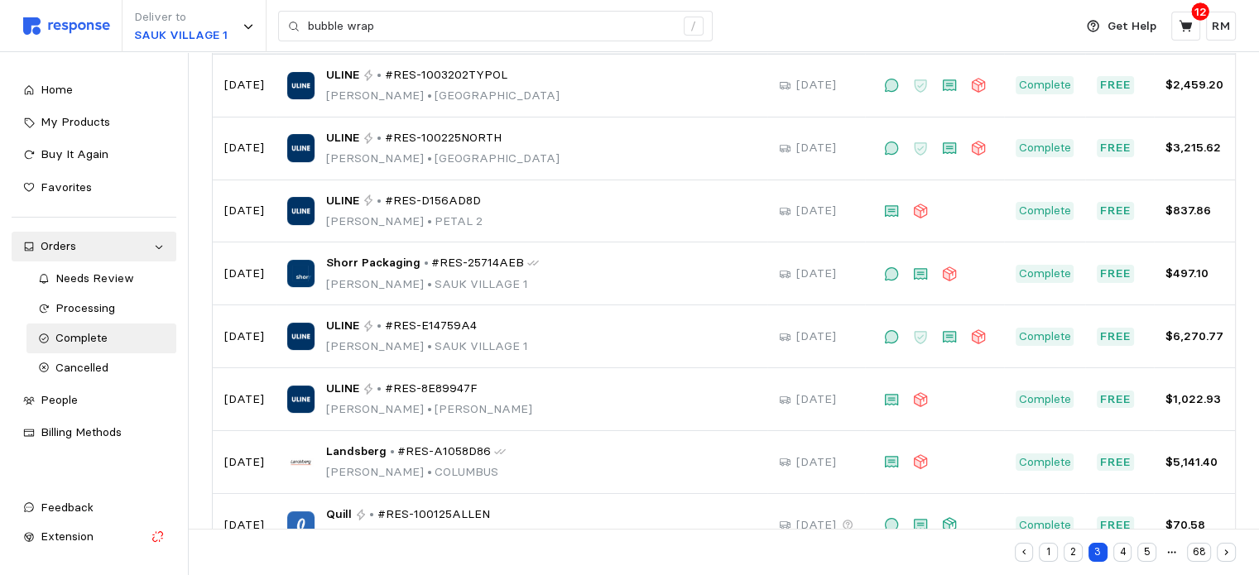
scroll to position [298, 0]
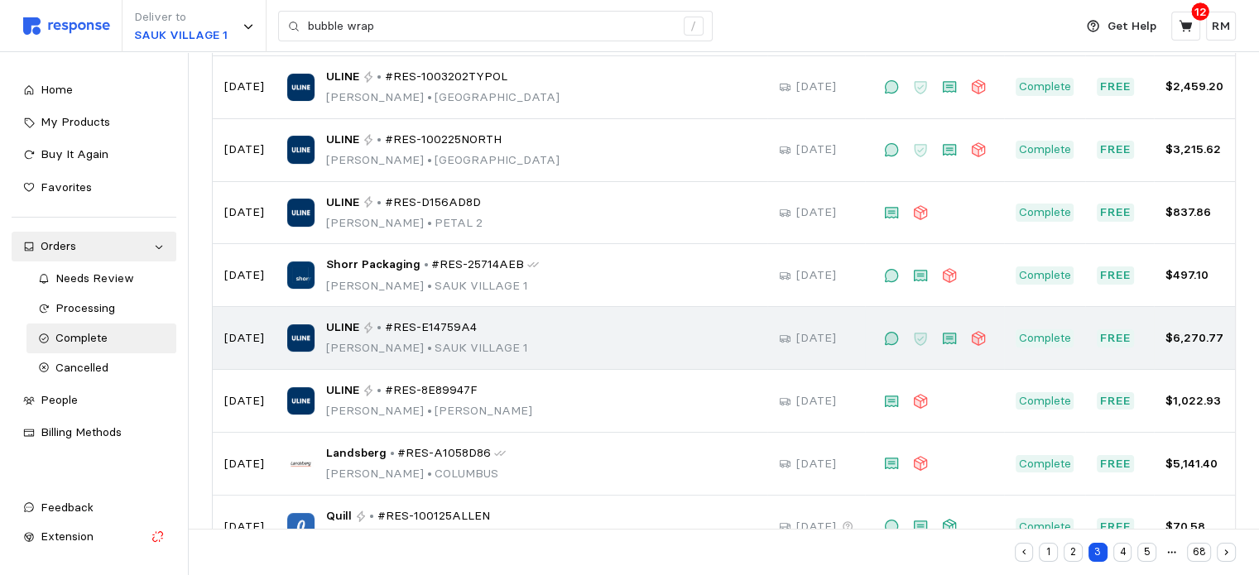
click at [391, 322] on span "#RES-E14759A4" at bounding box center [431, 328] width 92 height 18
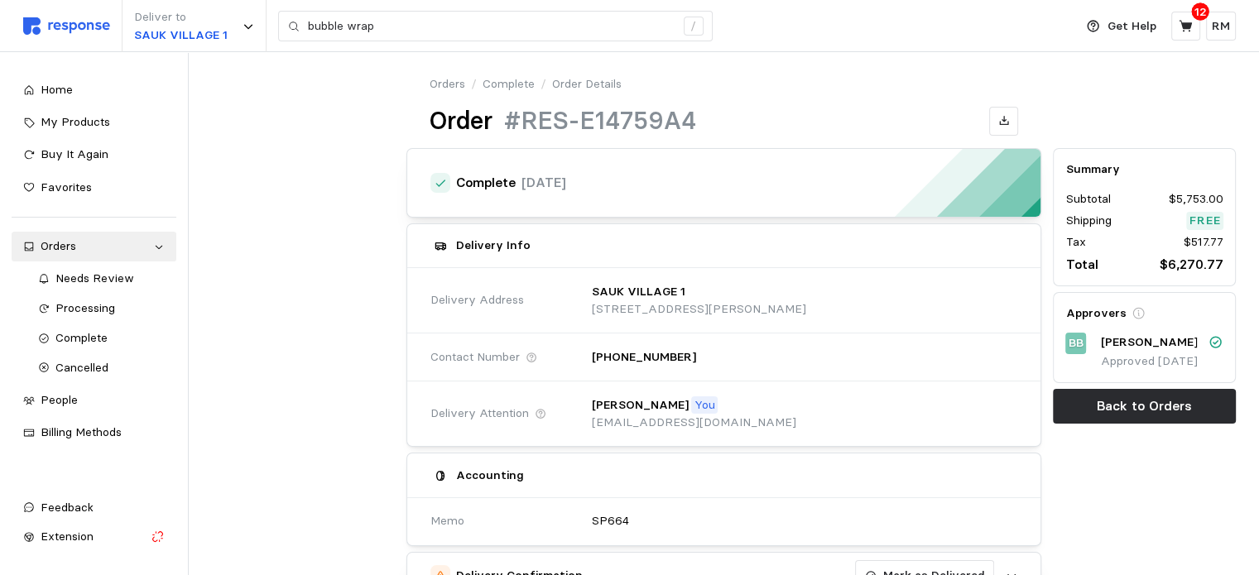
click at [510, 85] on link "Complete" at bounding box center [508, 84] width 52 height 18
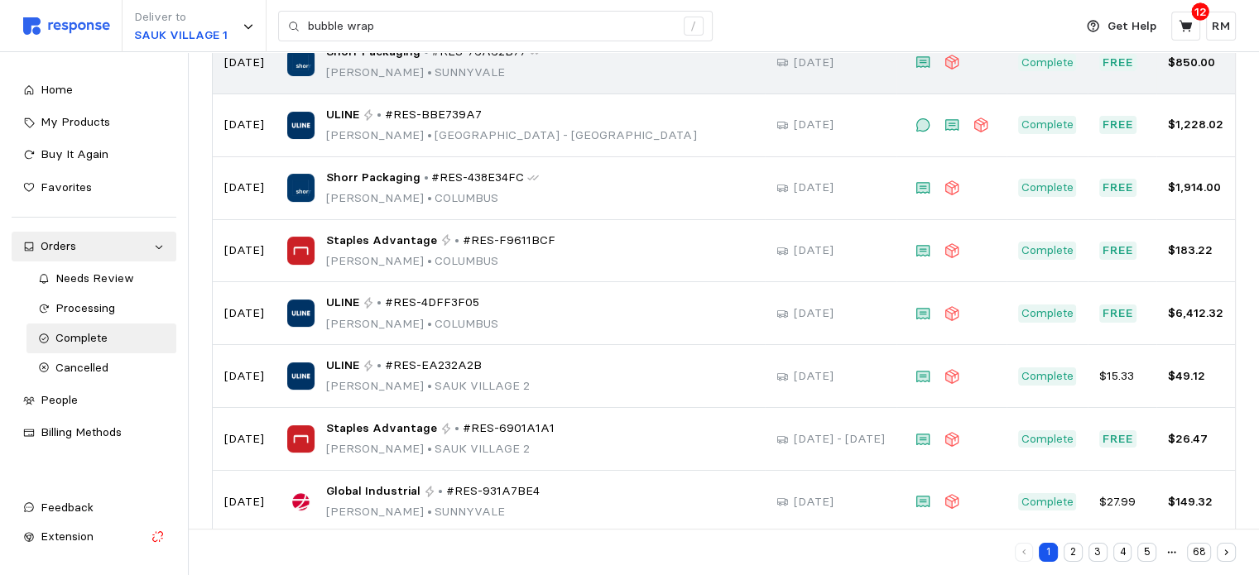
scroll to position [348, 0]
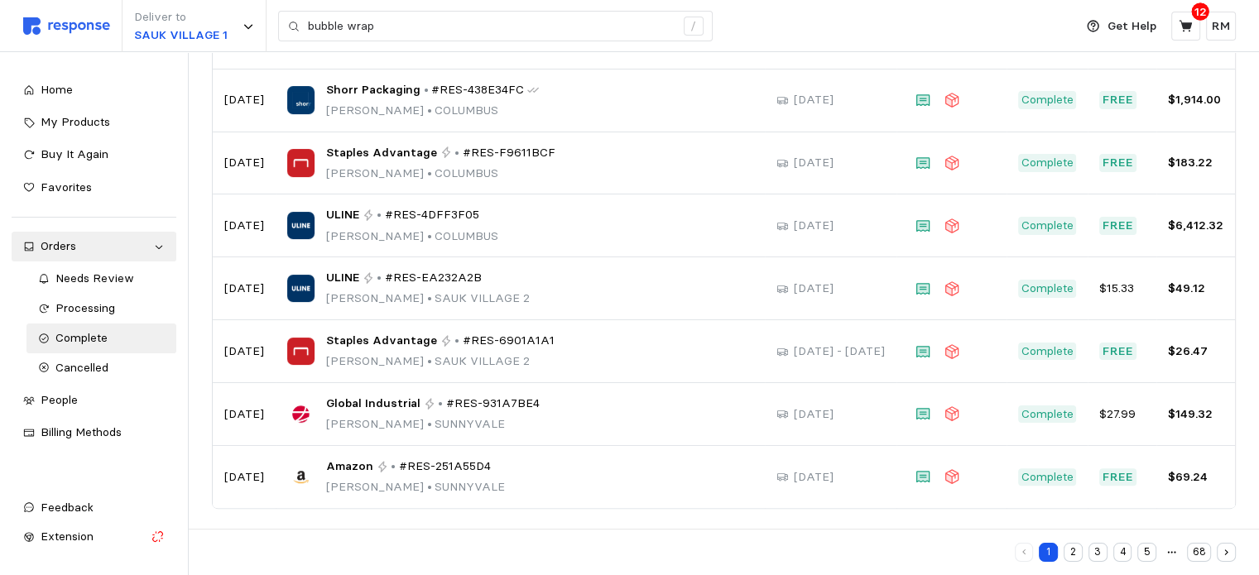
click at [1077, 552] on button "2" at bounding box center [1072, 552] width 19 height 19
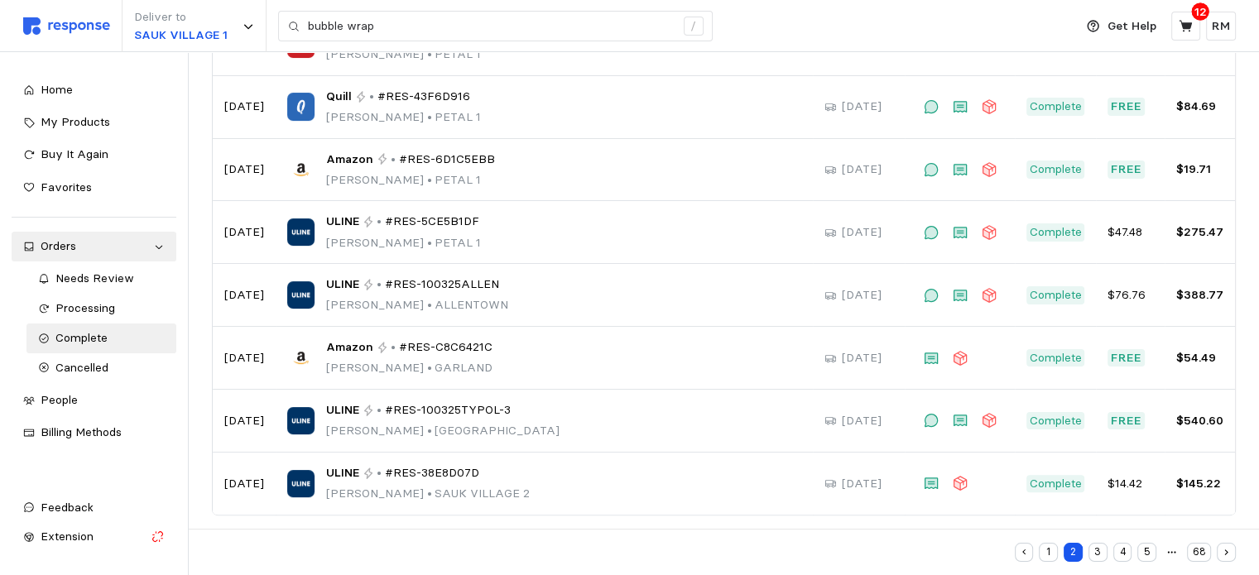
scroll to position [348, 0]
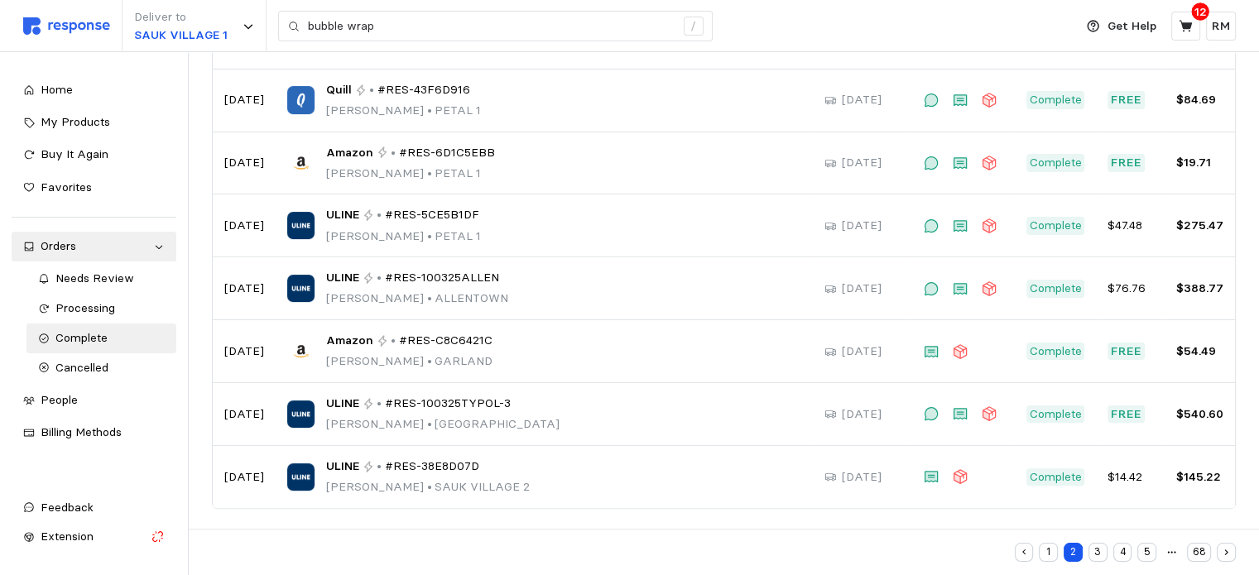
click at [1096, 560] on button "3" at bounding box center [1097, 552] width 19 height 19
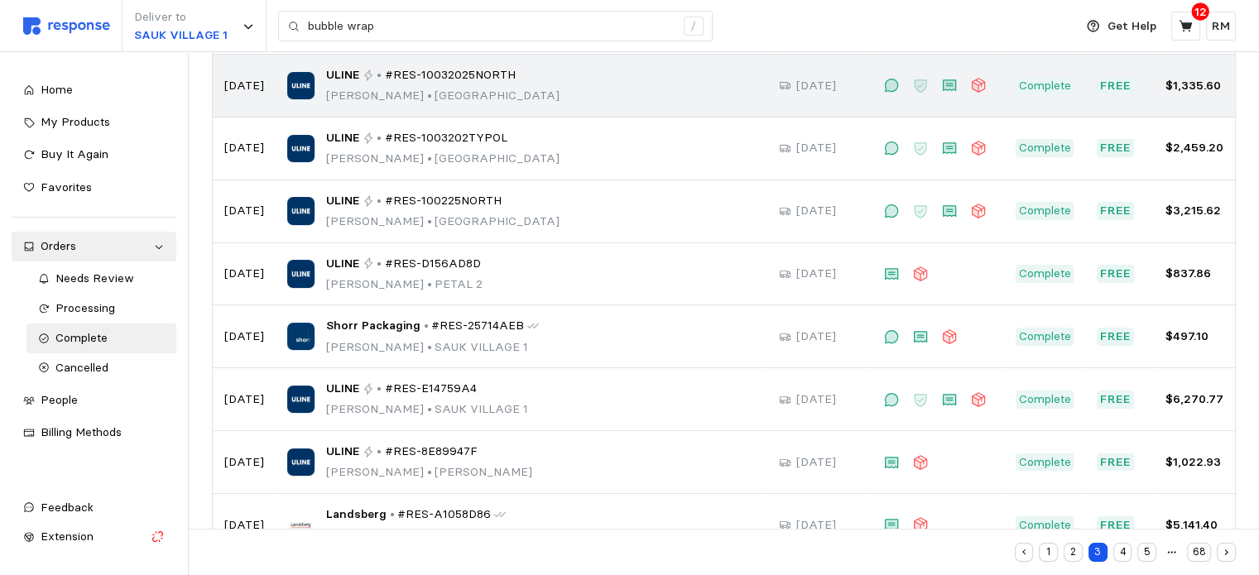
scroll to position [237, 0]
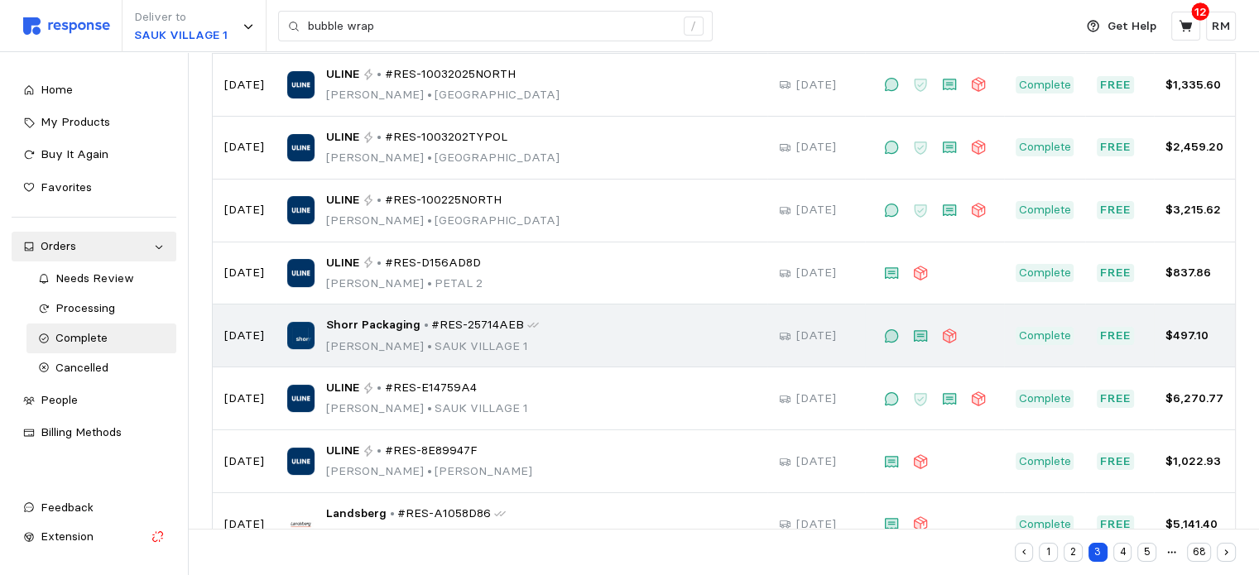
click at [424, 317] on p "•" at bounding box center [426, 325] width 5 height 18
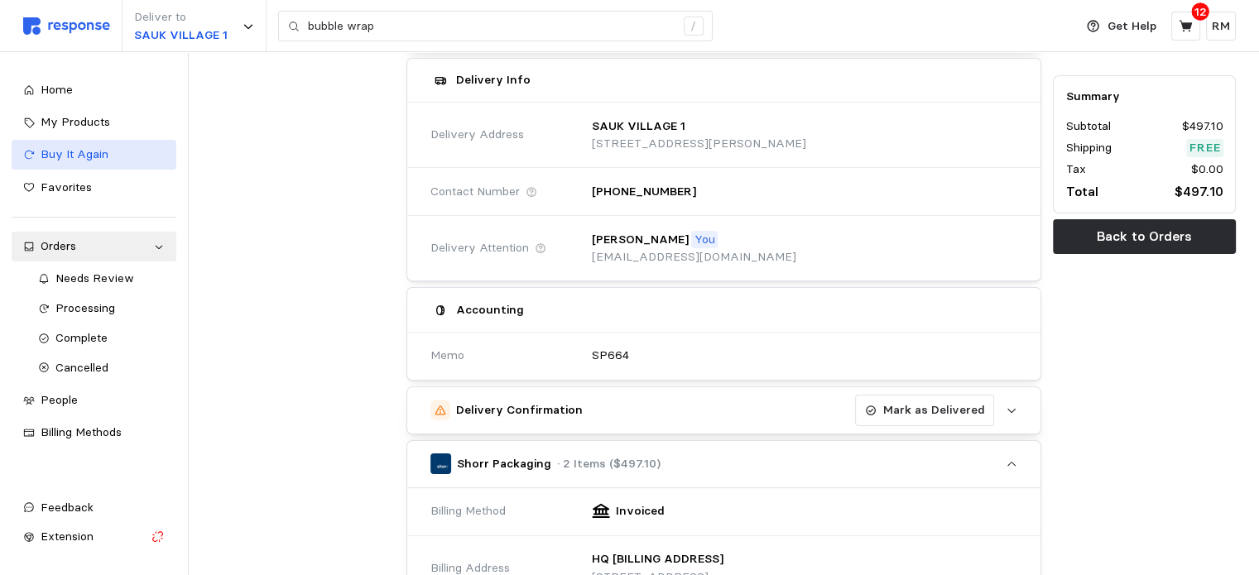
scroll to position [165, 0]
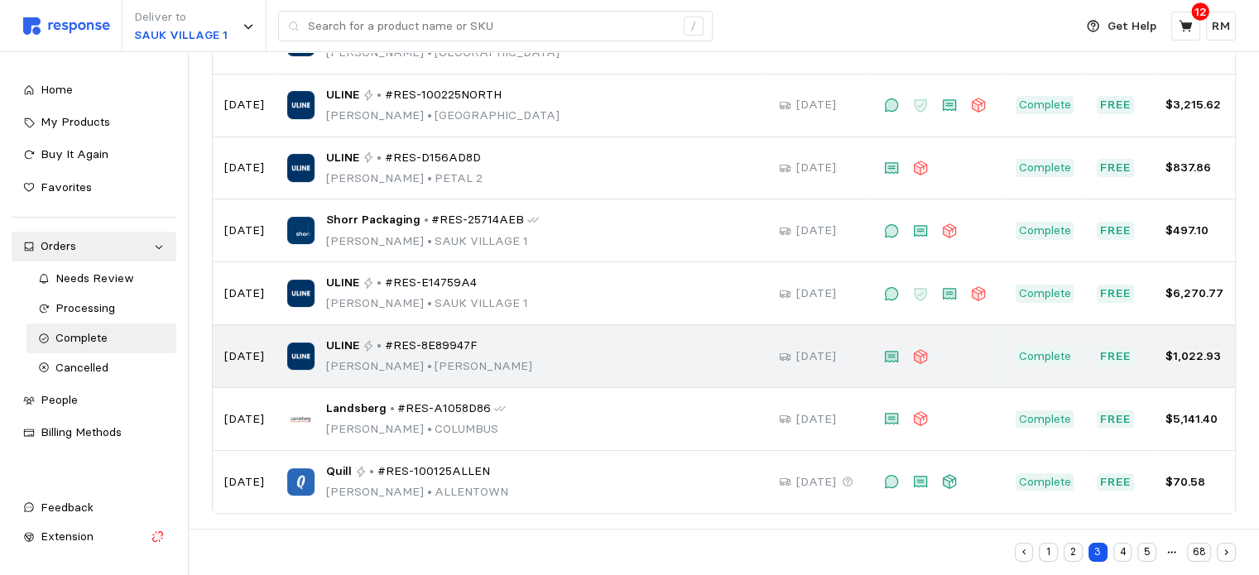
scroll to position [348, 0]
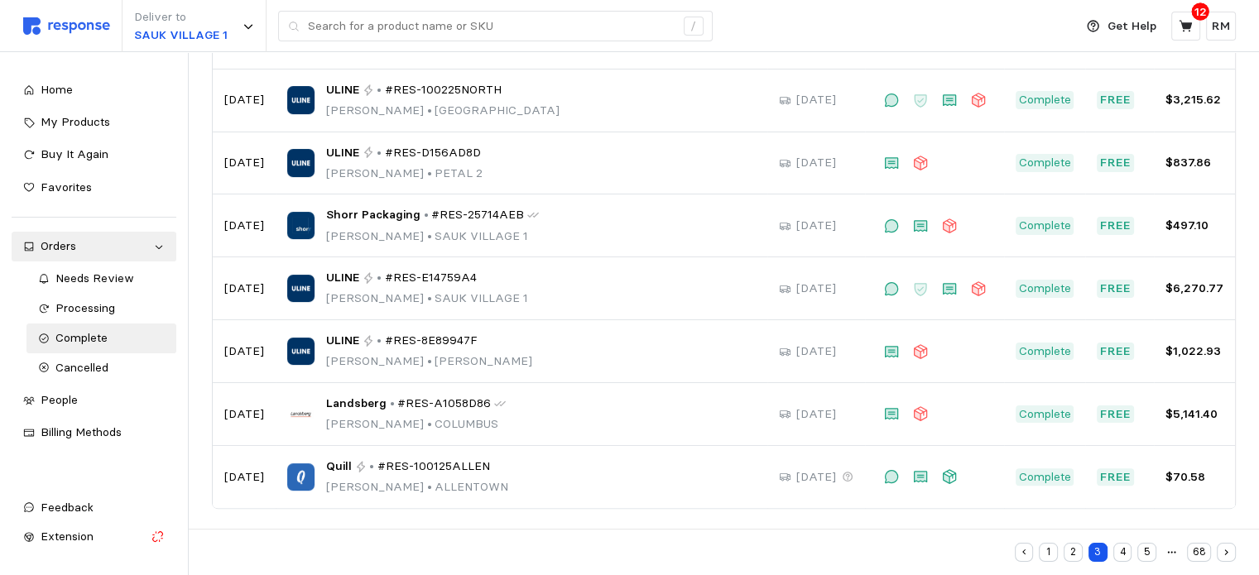
click at [1130, 552] on button "4" at bounding box center [1122, 552] width 19 height 19
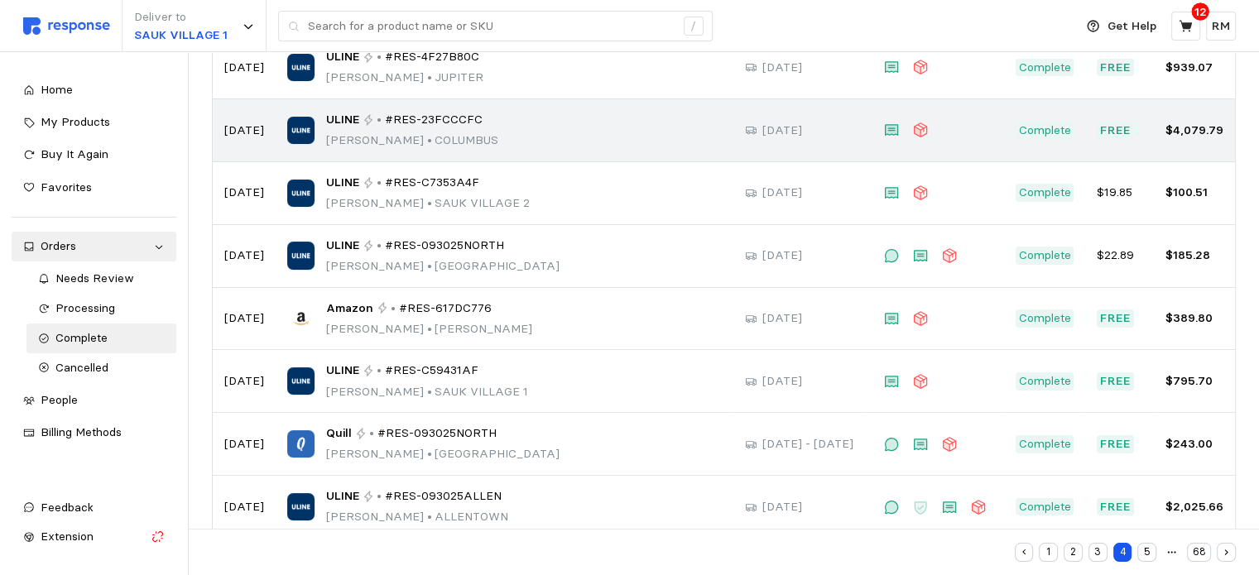
scroll to position [194, 0]
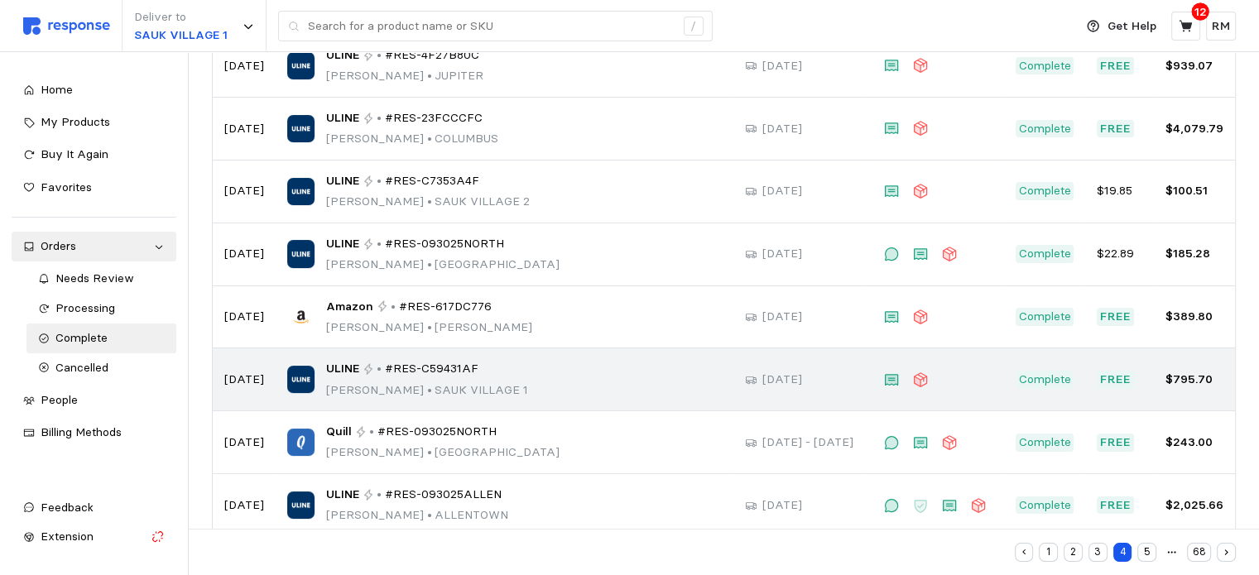
click at [351, 363] on span "ULINE" at bounding box center [342, 369] width 33 height 18
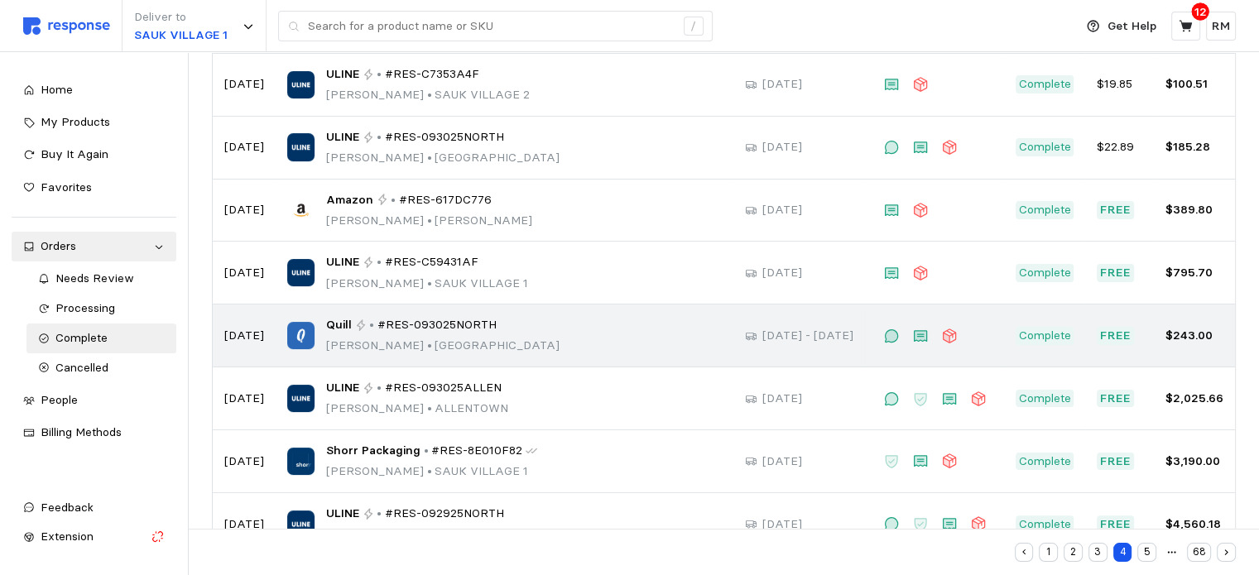
scroll to position [348, 0]
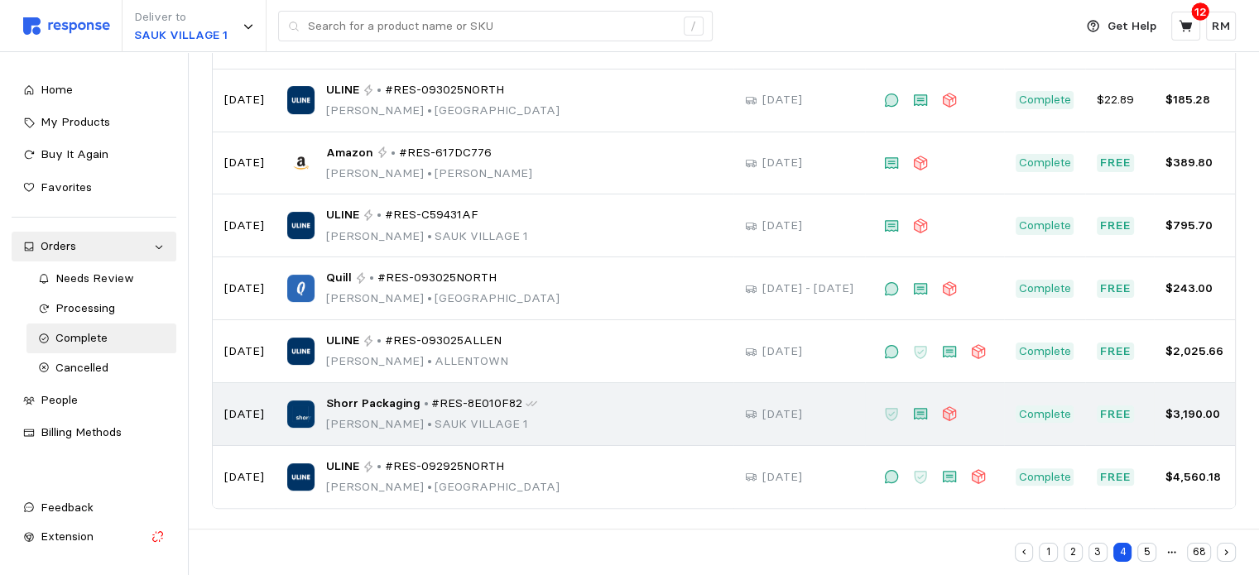
click at [421, 397] on div "Shorr Packaging • #RES-8E010F82" at bounding box center [431, 404] width 211 height 18
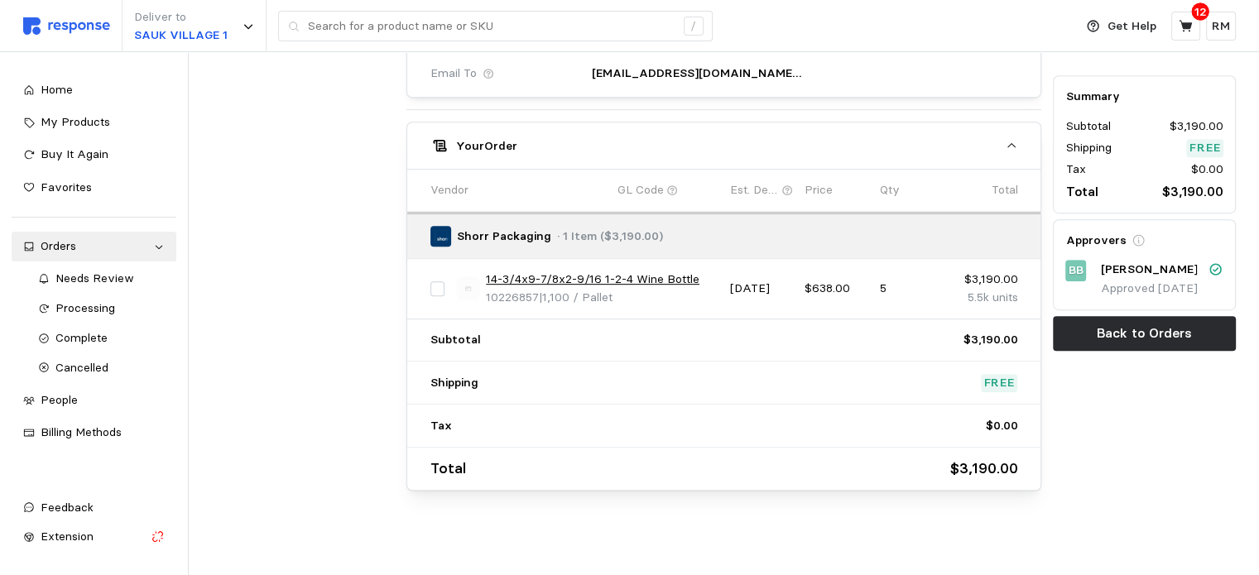
scroll to position [785, 0]
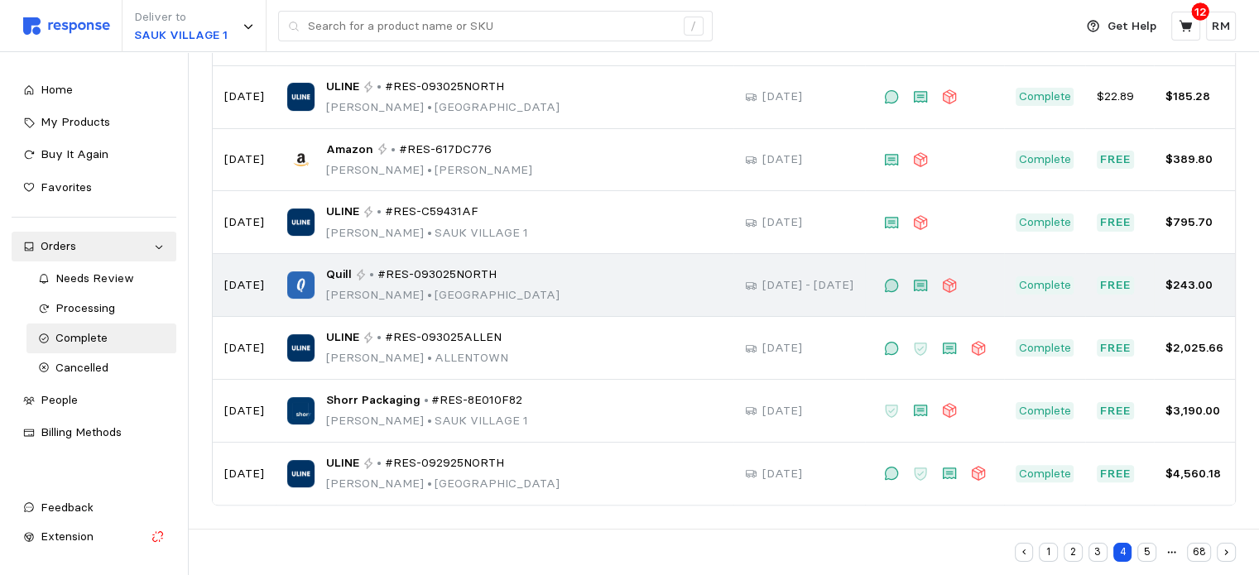
scroll to position [348, 0]
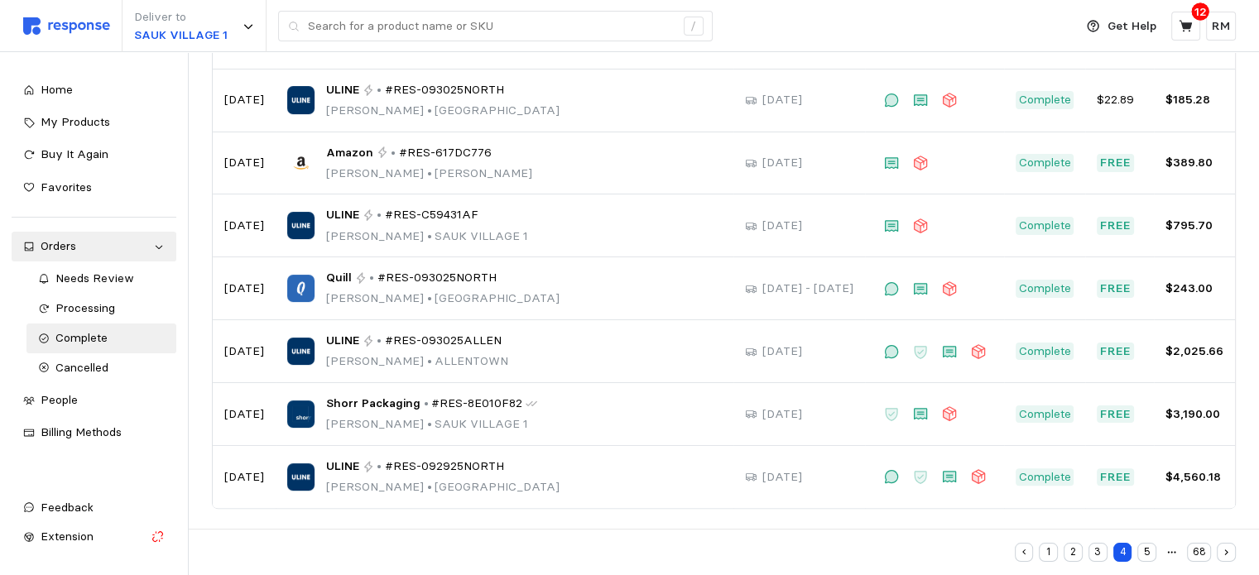
click at [1149, 552] on button "5" at bounding box center [1146, 552] width 19 height 19
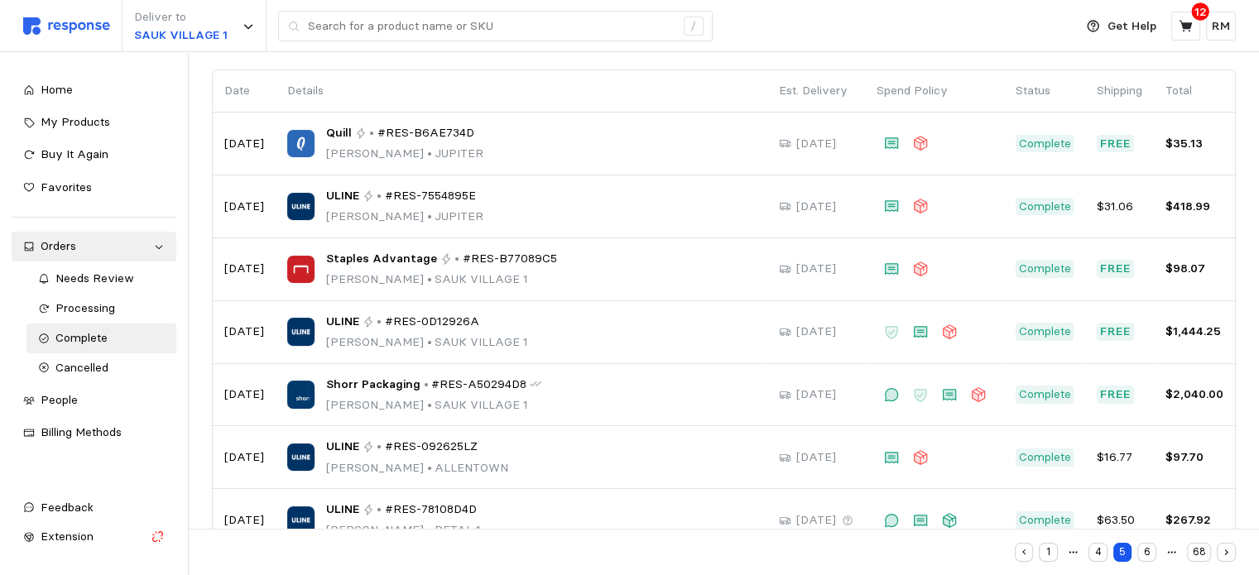
scroll to position [132, 0]
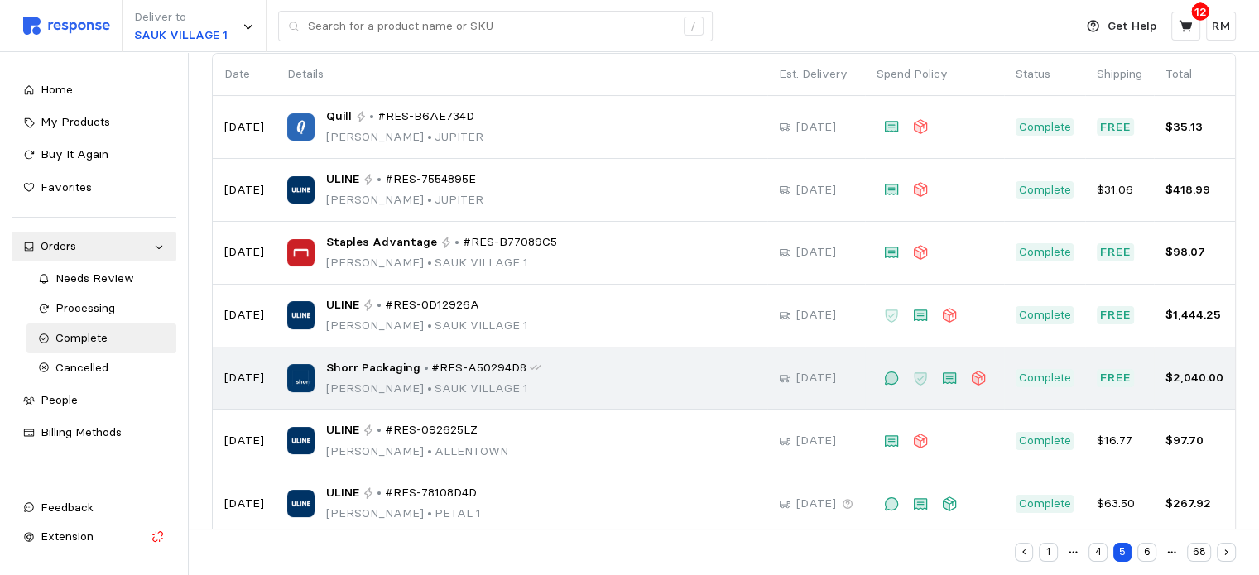
click at [374, 362] on span "Shorr Packaging" at bounding box center [373, 368] width 94 height 18
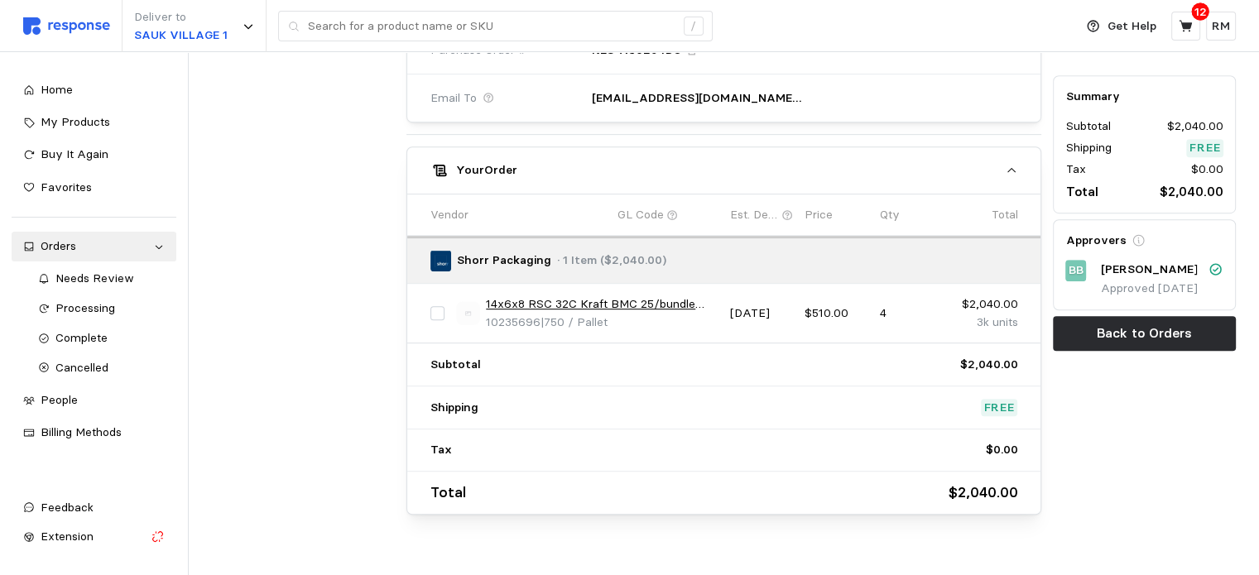
scroll to position [833, 0]
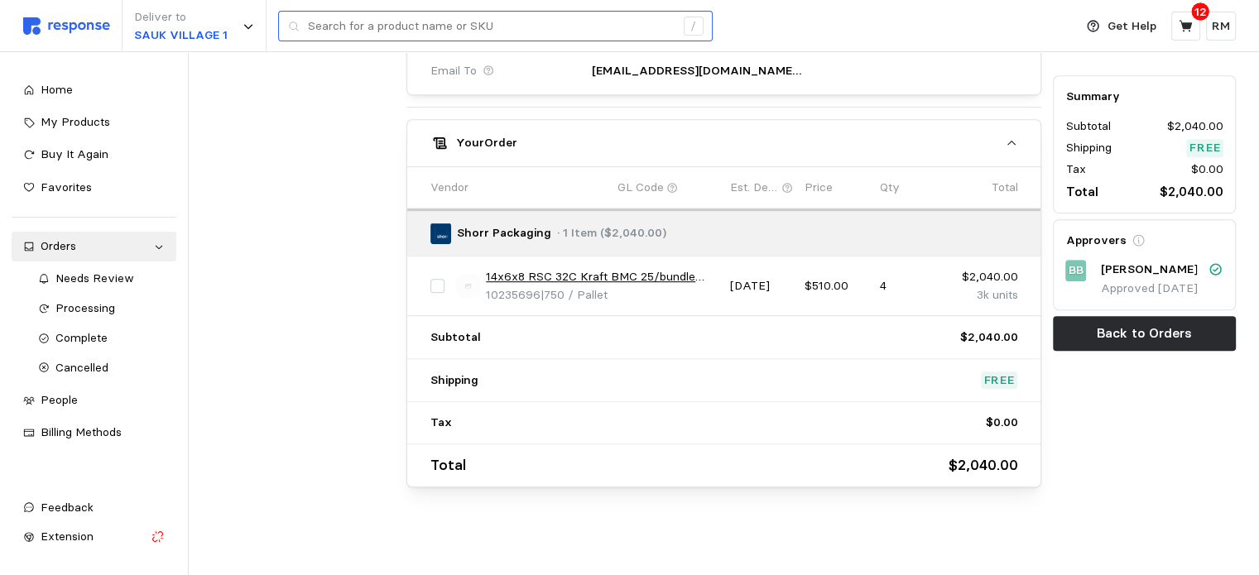
scroll to position [132, 0]
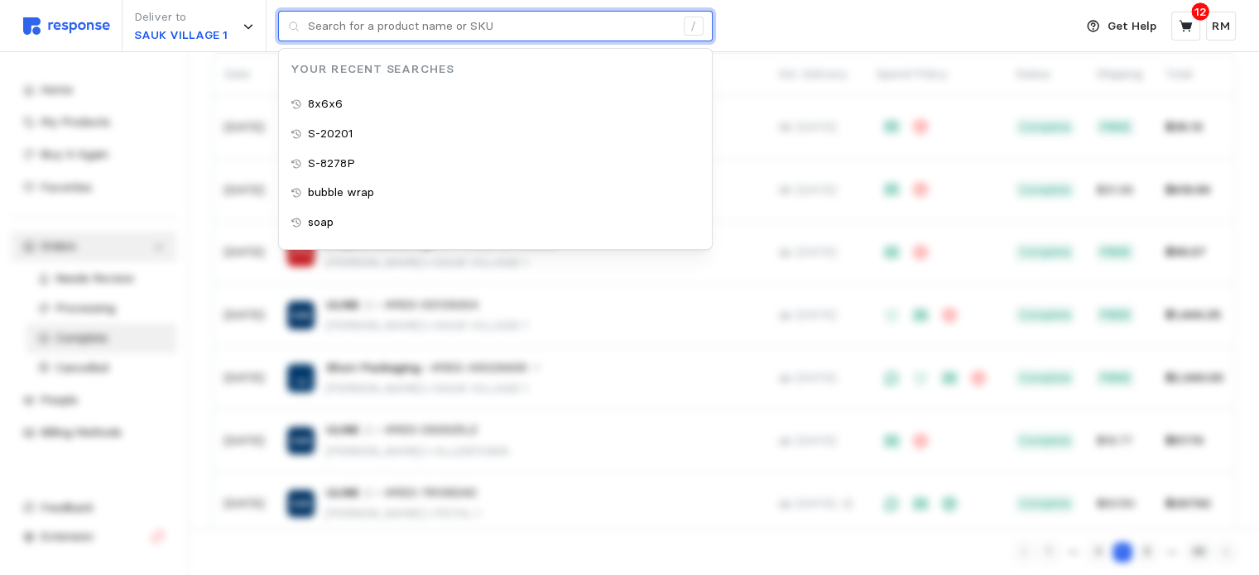
click at [377, 30] on input "text" at bounding box center [491, 27] width 367 height 30
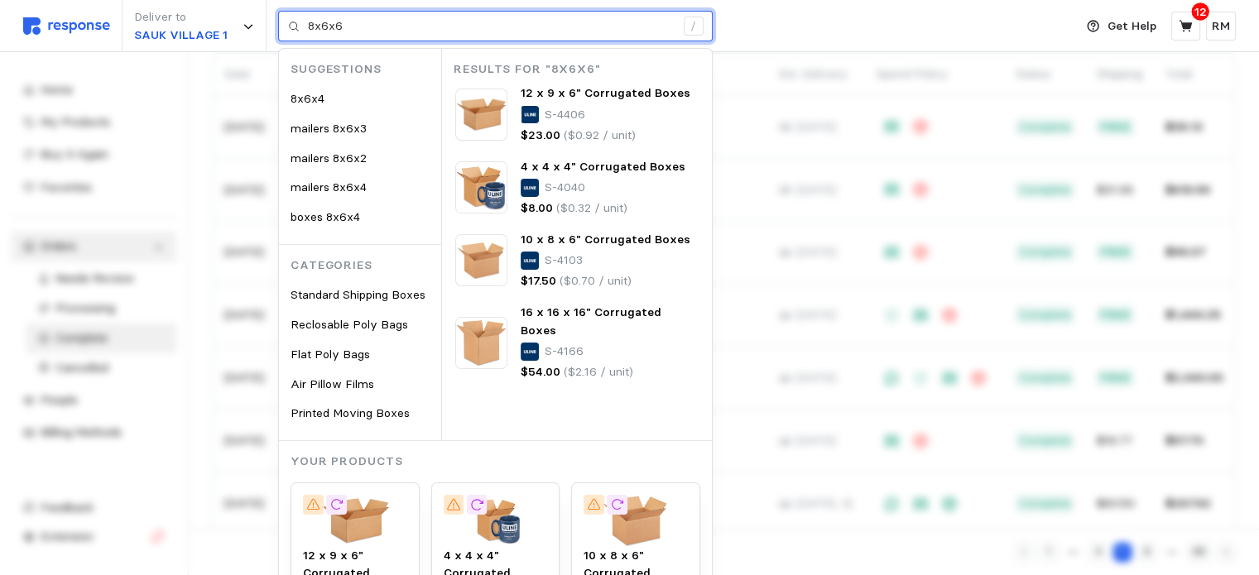
type input "8x6x6"
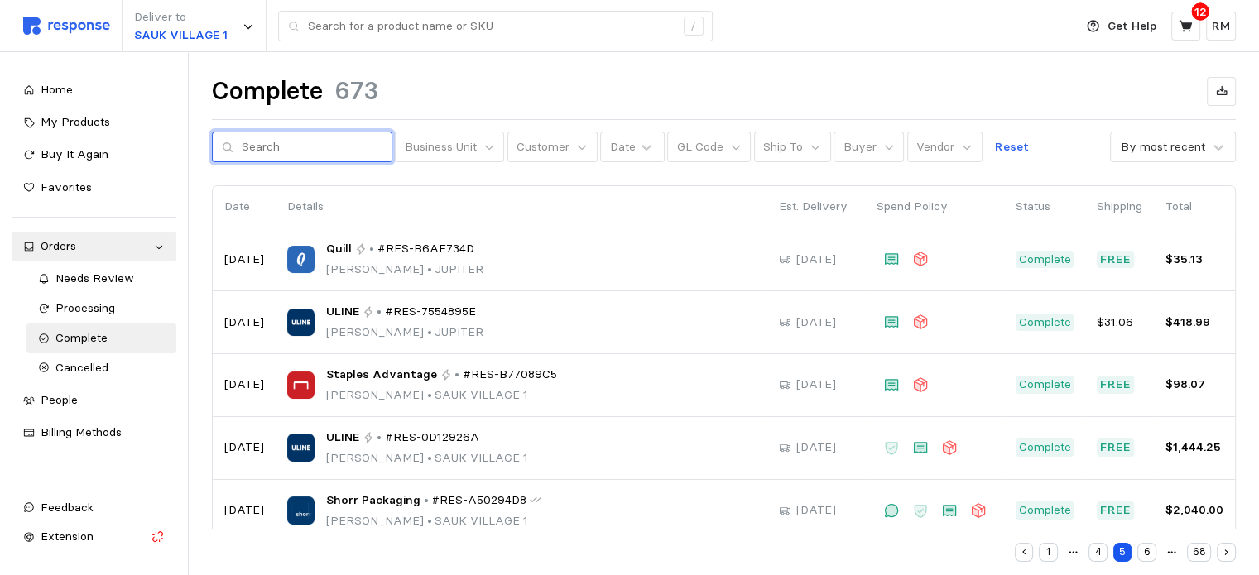
click at [331, 146] on input "text" at bounding box center [312, 147] width 141 height 30
type input "8x6x6"
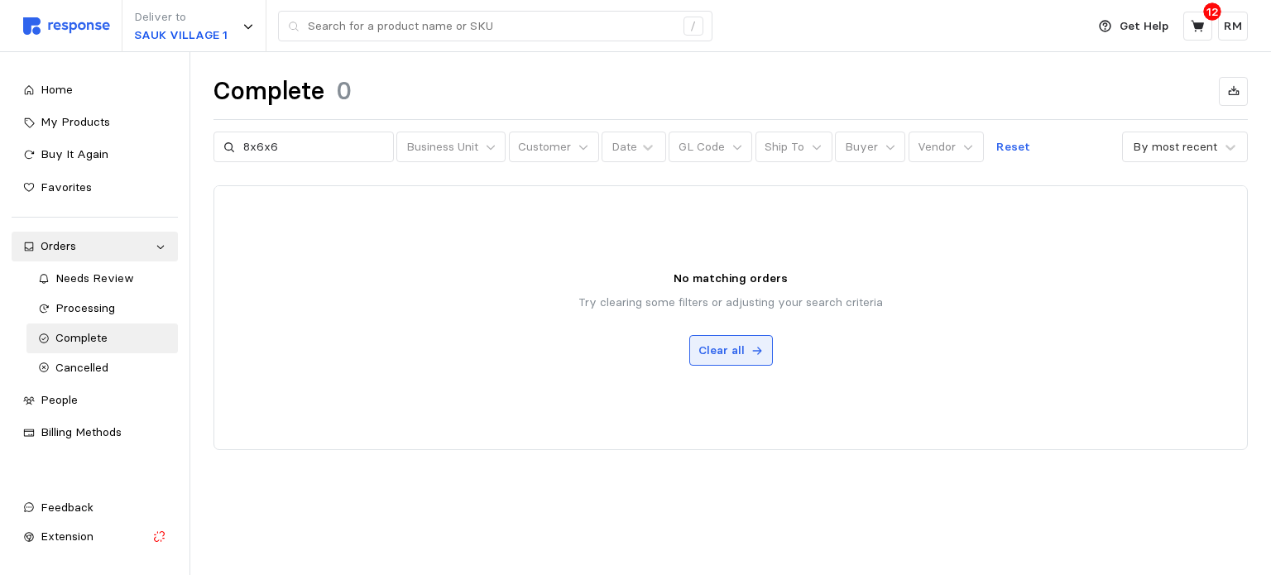
click at [731, 347] on p "Clear all" at bounding box center [721, 351] width 46 height 18
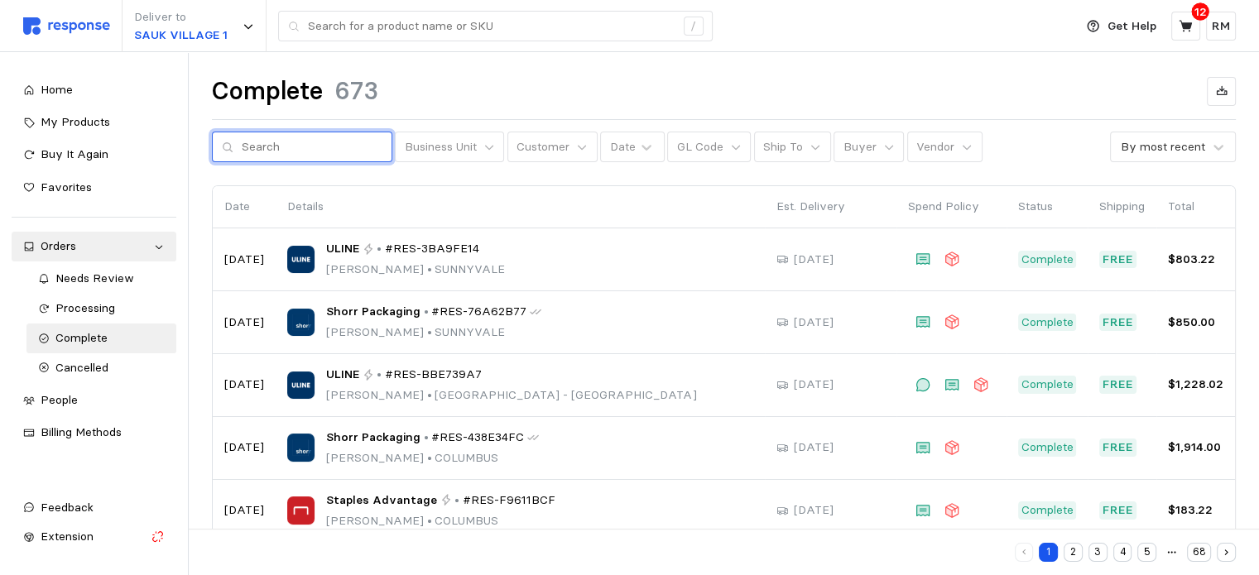
click at [287, 145] on input "text" at bounding box center [312, 147] width 141 height 30
type input "rocio"
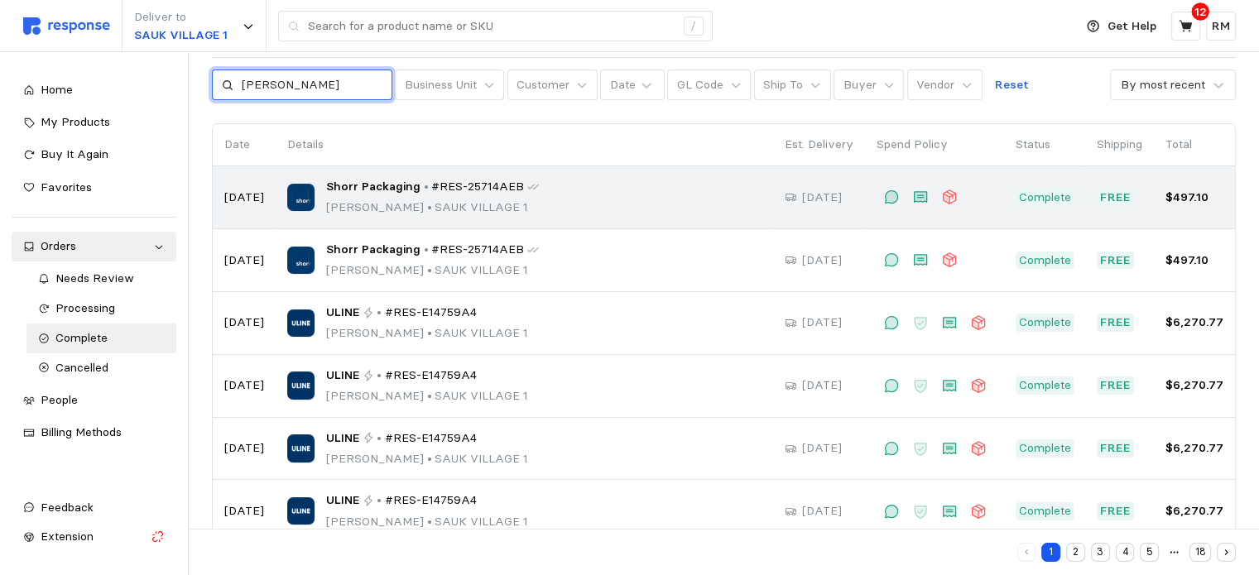
scroll to position [63, 0]
click at [472, 189] on span "#RES-25714AEB" at bounding box center [477, 186] width 93 height 18
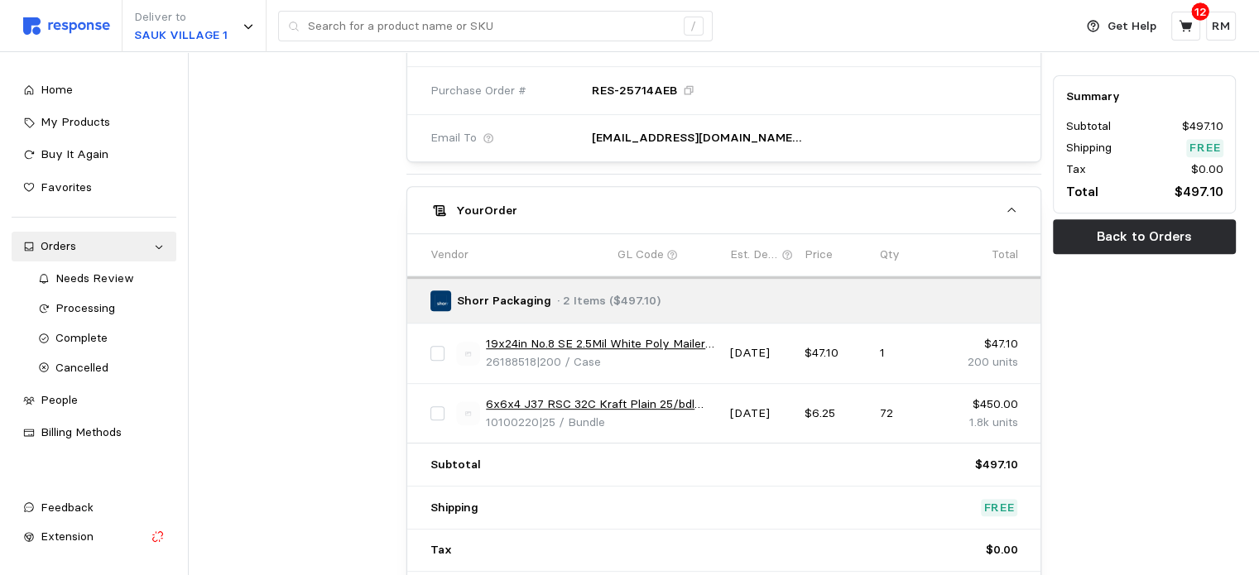
scroll to position [701, 0]
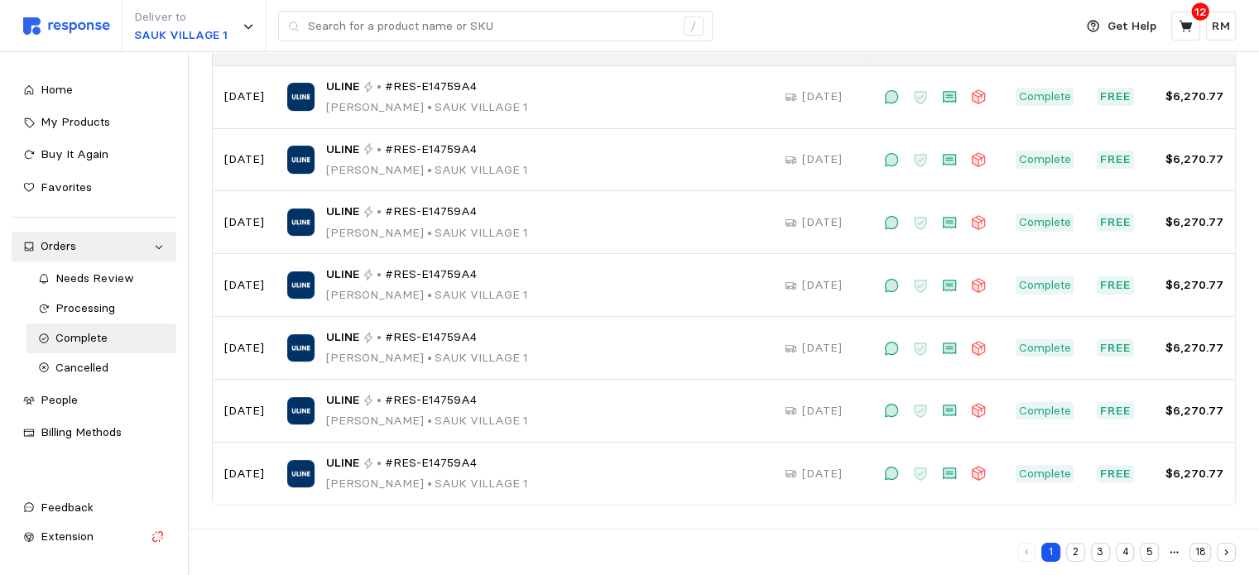
scroll to position [63, 0]
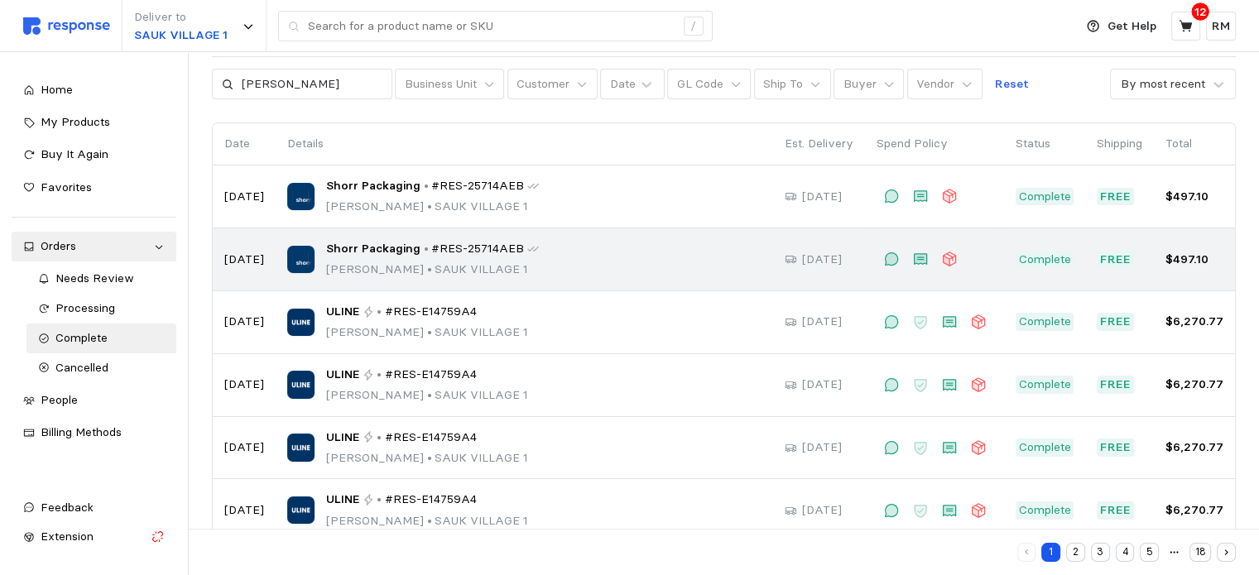
click at [349, 247] on span "Shorr Packaging" at bounding box center [373, 249] width 94 height 18
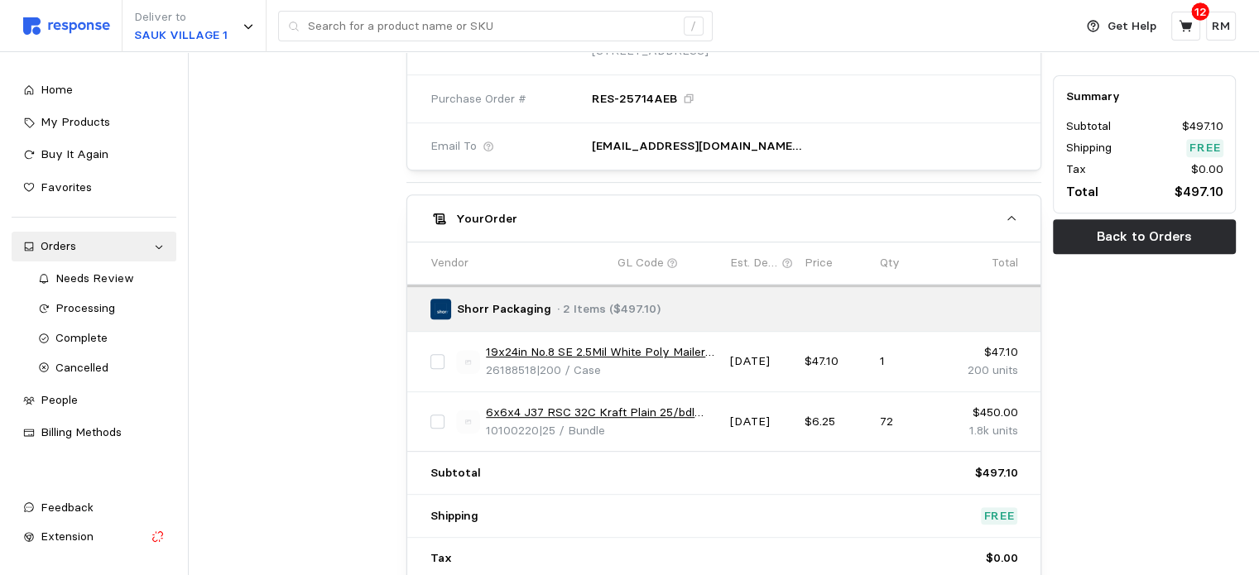
scroll to position [692, 0]
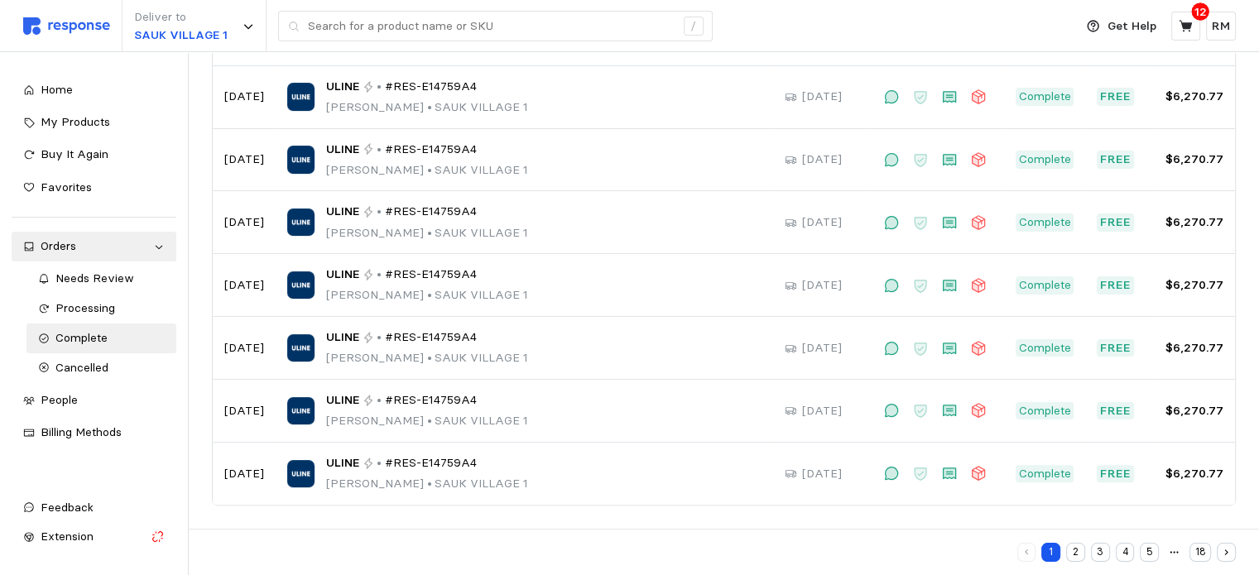
scroll to position [63, 0]
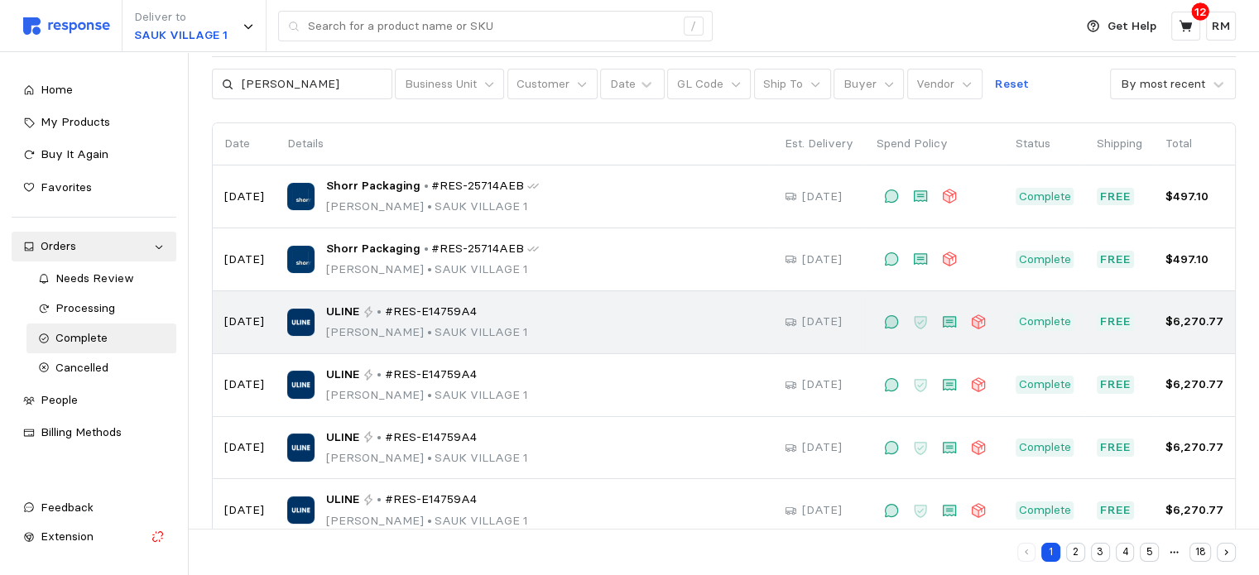
click at [385, 309] on span "#RES-E14759A4" at bounding box center [431, 312] width 92 height 18
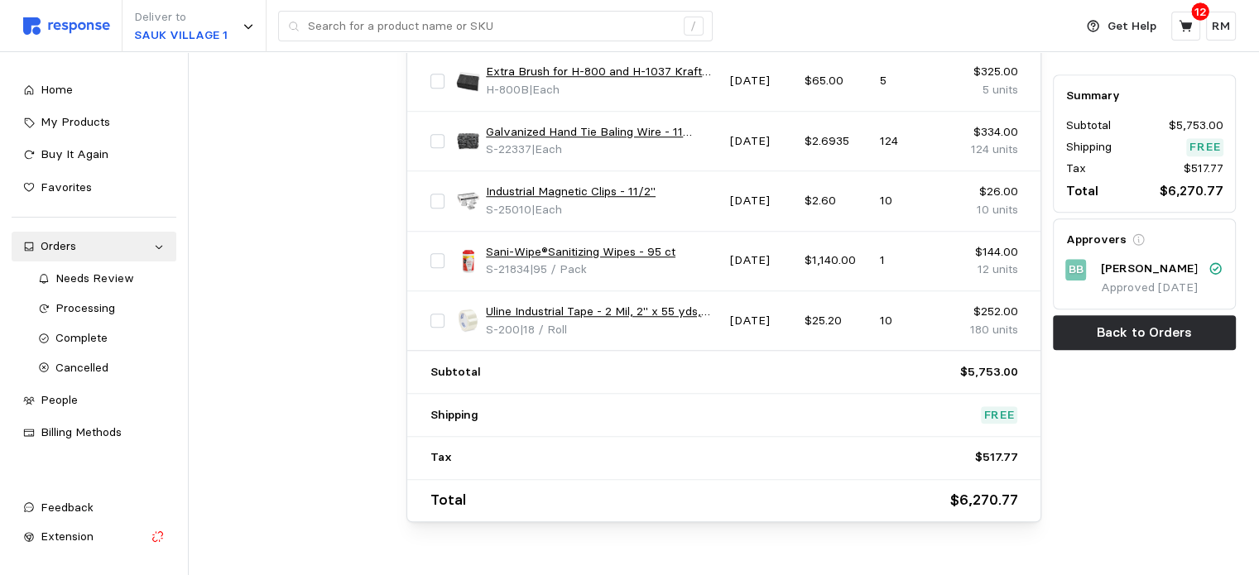
scroll to position [1377, 0]
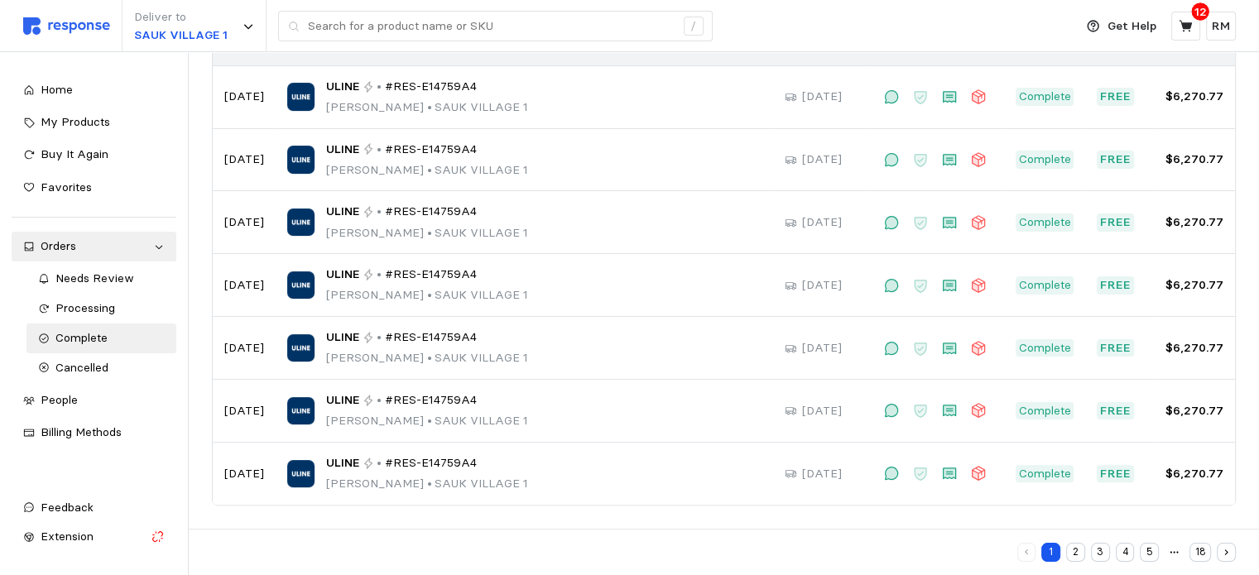
scroll to position [63, 0]
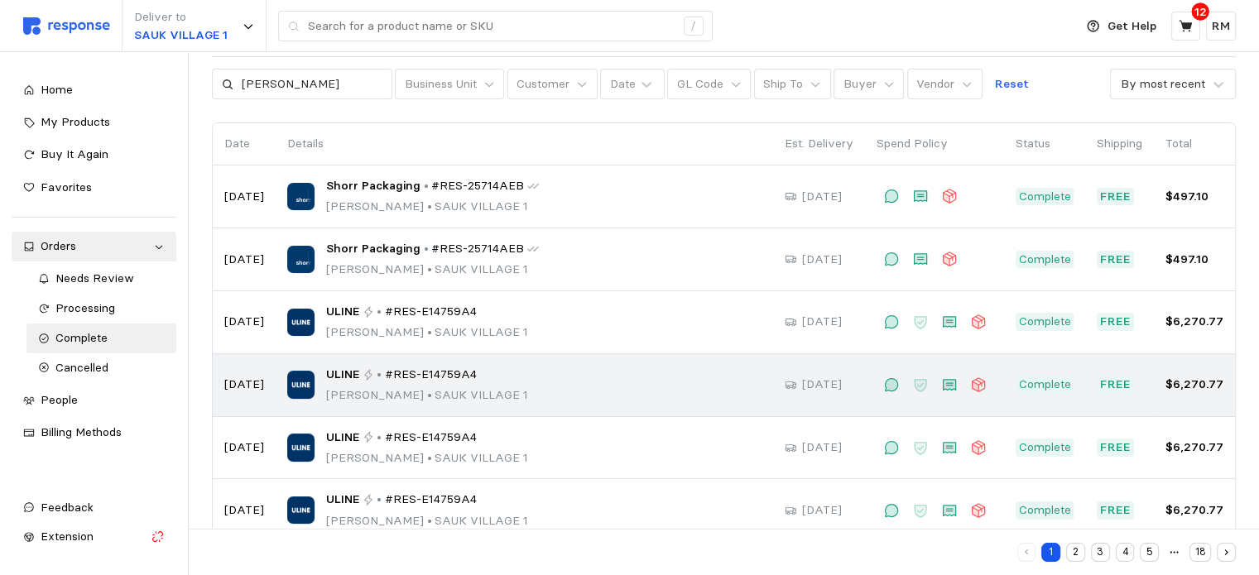
drag, startPoint x: 544, startPoint y: 376, endPoint x: 413, endPoint y: 367, distance: 131.1
click at [413, 367] on span "#RES-E14759A4" at bounding box center [431, 375] width 92 height 18
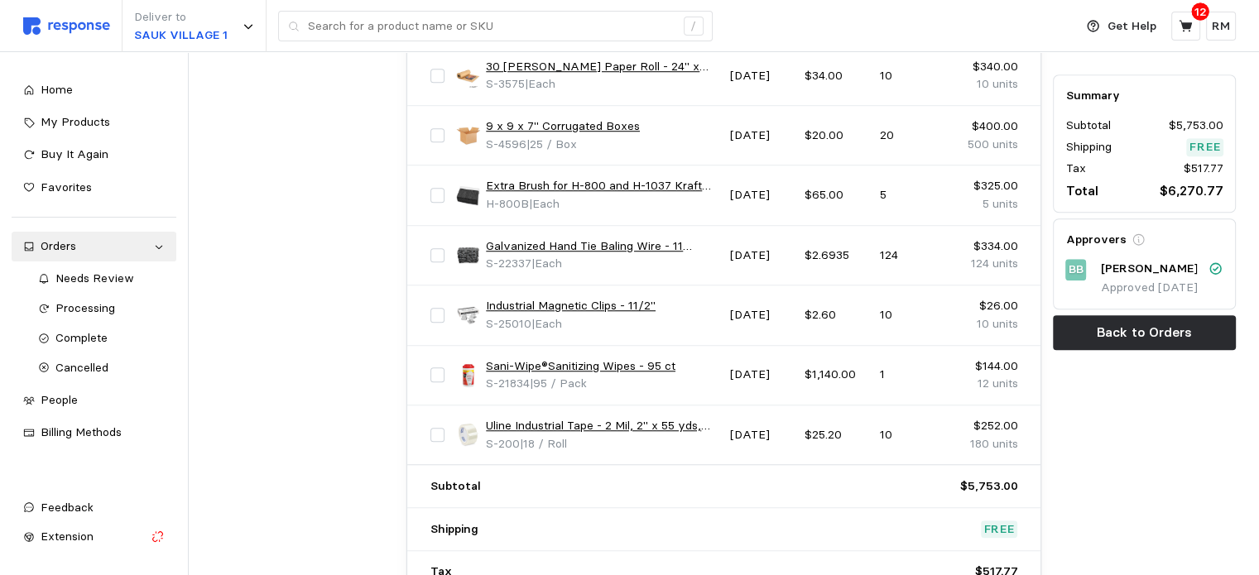
scroll to position [1241, 0]
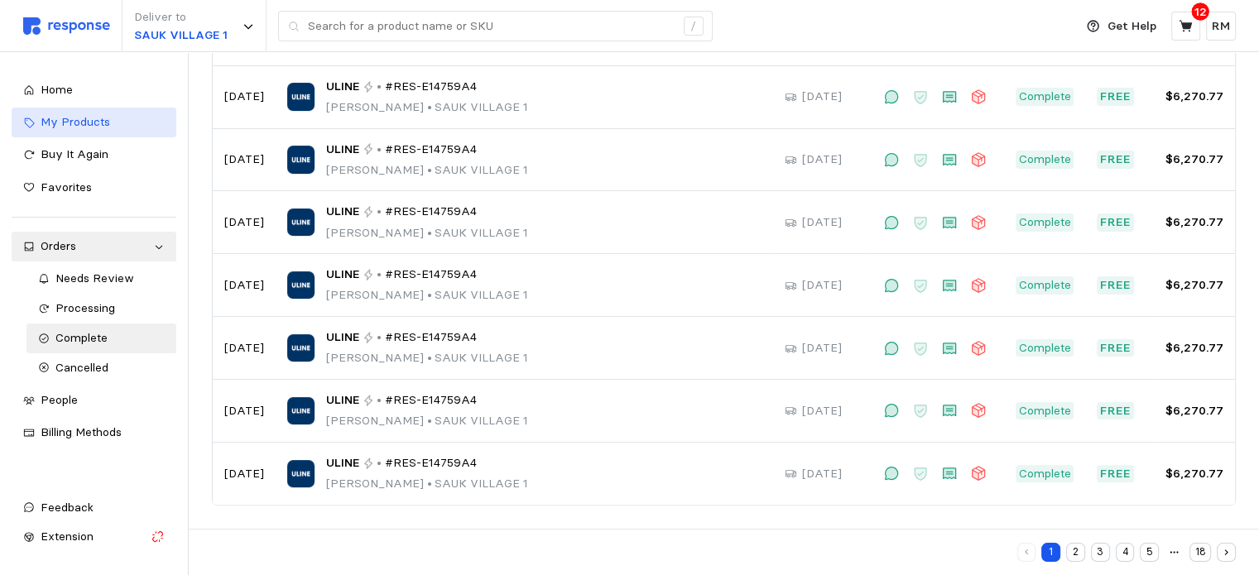
scroll to position [63, 0]
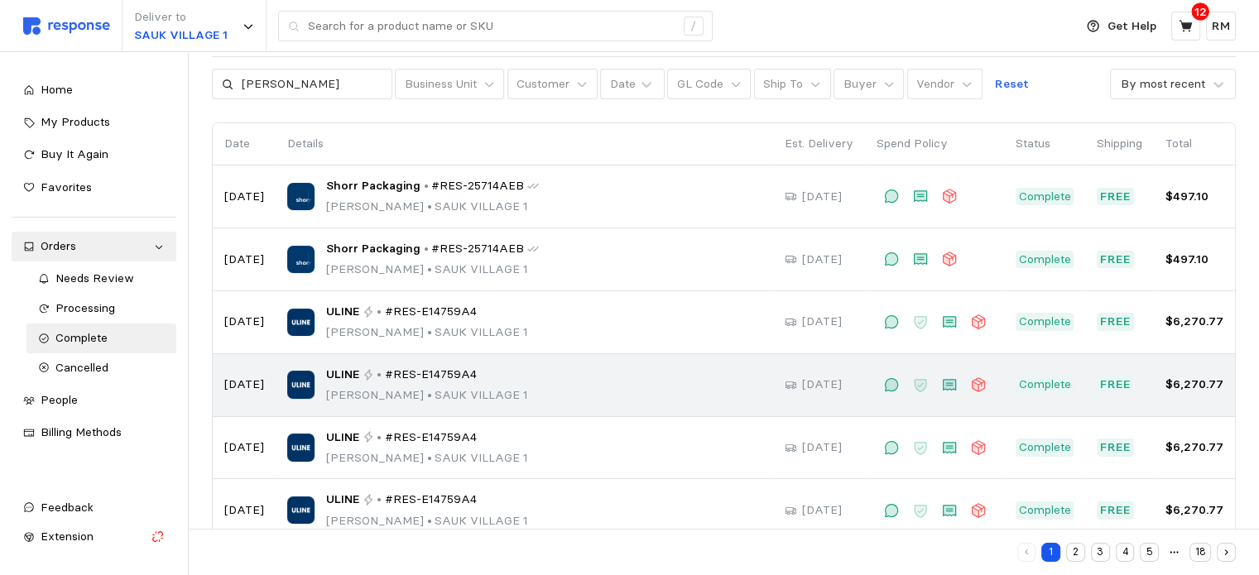
drag, startPoint x: 415, startPoint y: 392, endPoint x: 306, endPoint y: 381, distance: 109.8
click at [306, 381] on div "ULINE • #RES-E14759A4 [PERSON_NAME] • [GEOGRAPHIC_DATA] 1" at bounding box center [524, 385] width 474 height 39
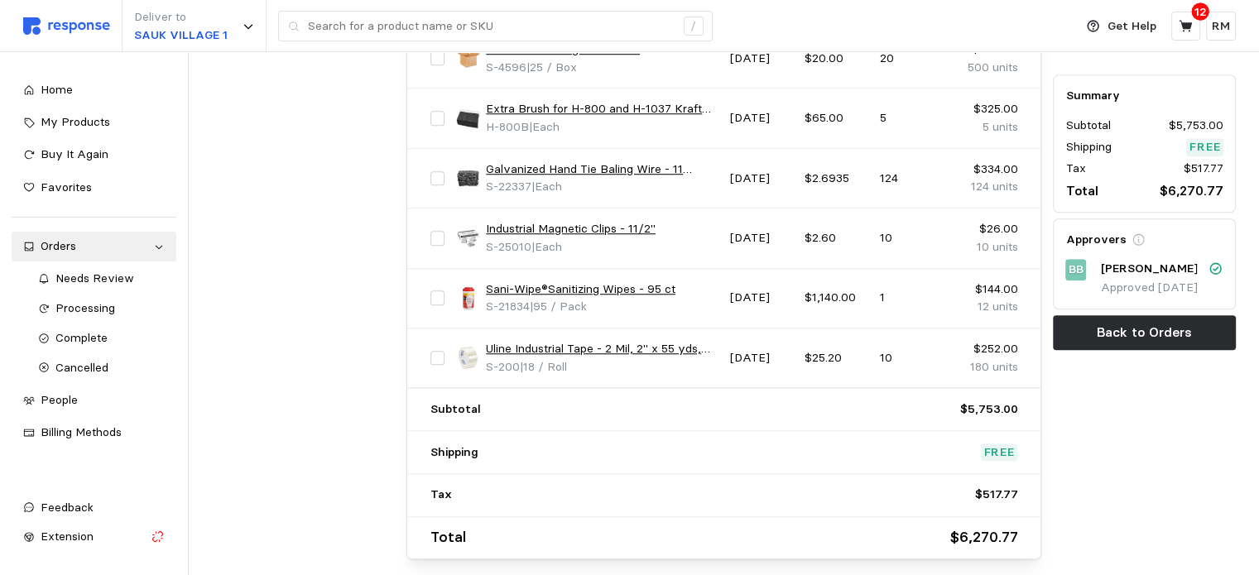
scroll to position [1311, 0]
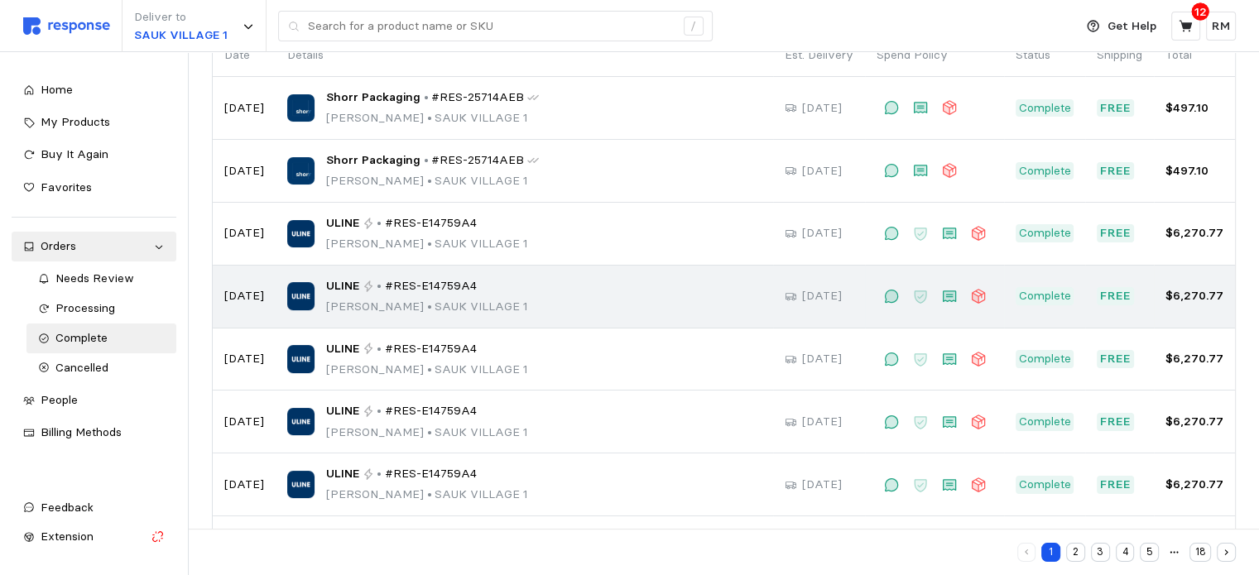
scroll to position [152, 0]
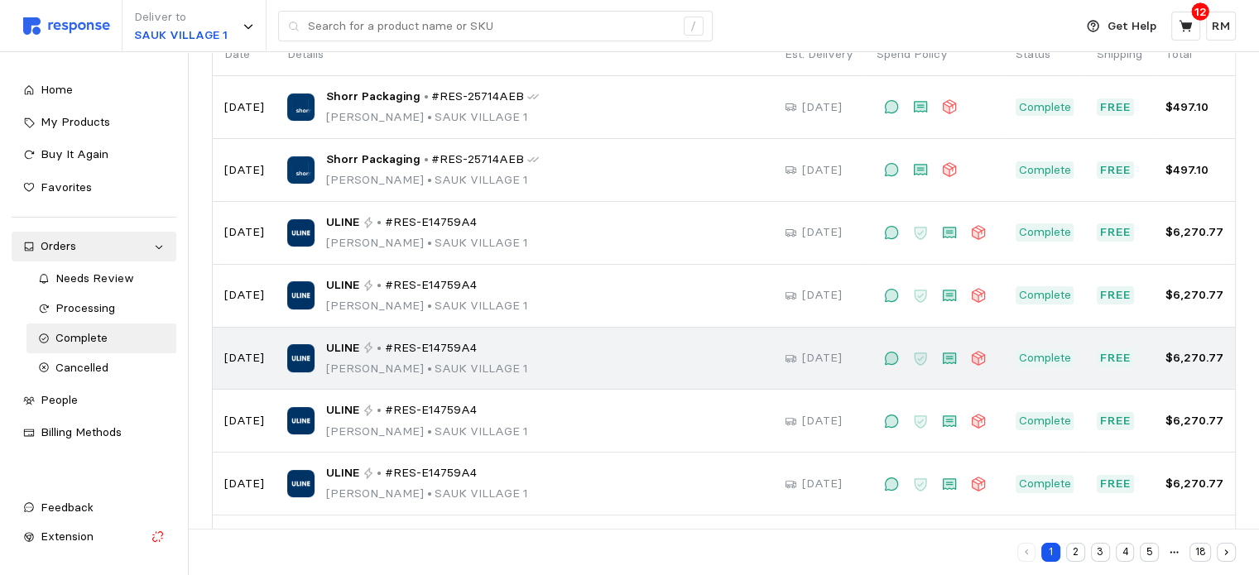
click at [458, 375] on p "Rocio Mendoza • SAUK VILLAGE 1" at bounding box center [427, 369] width 202 height 18
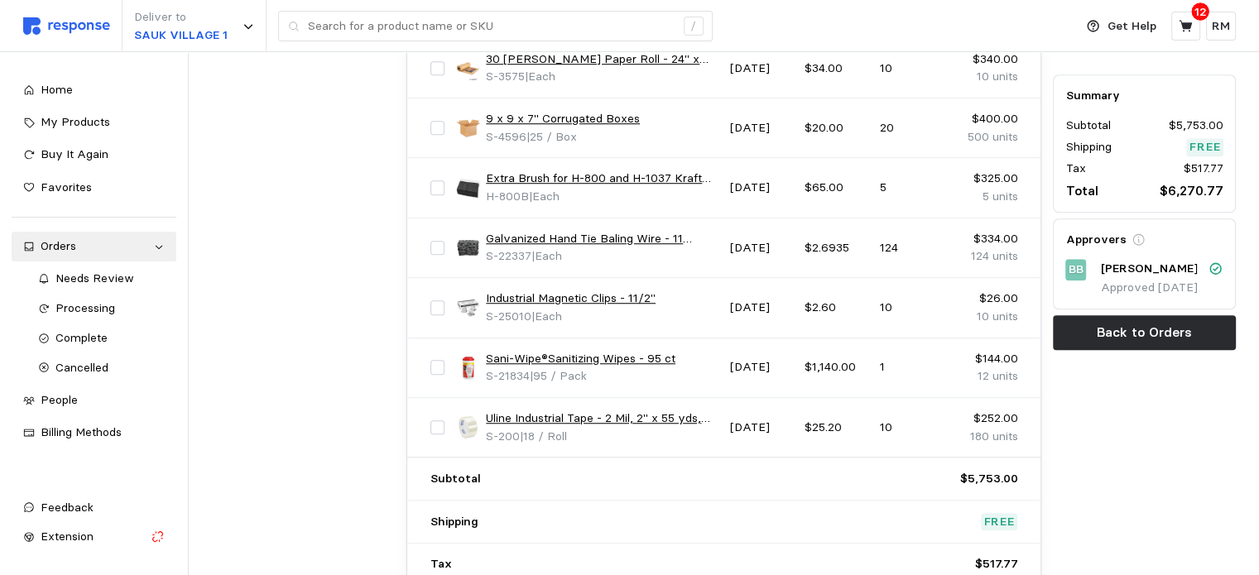
scroll to position [1238, 0]
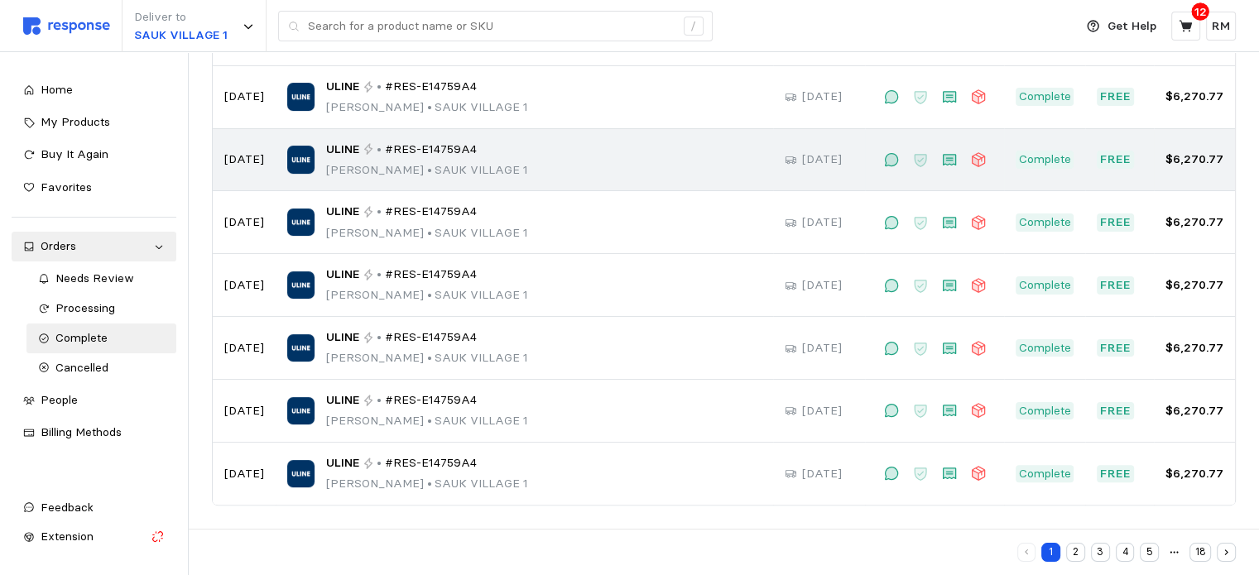
scroll to position [152, 0]
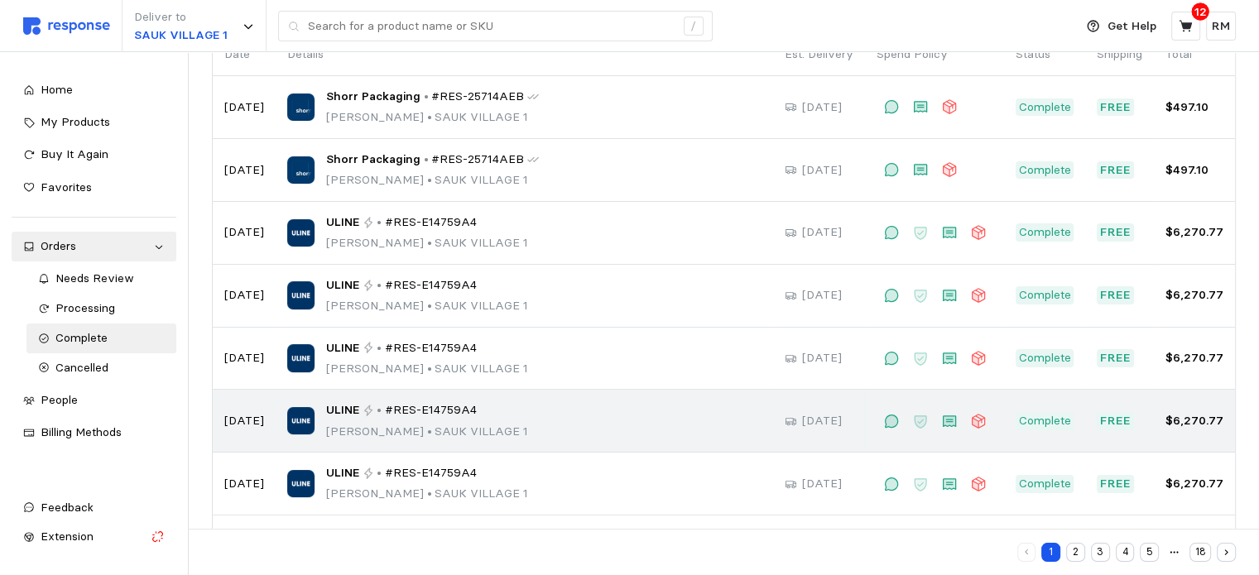
click at [435, 408] on span "#RES-E14759A4" at bounding box center [431, 410] width 92 height 18
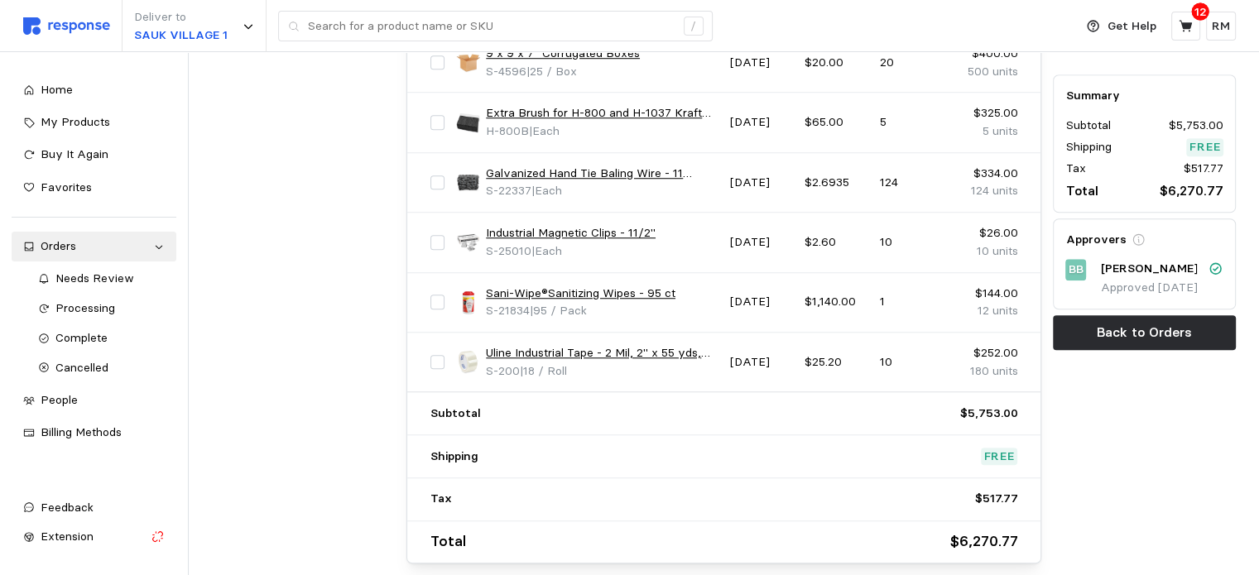
scroll to position [1303, 0]
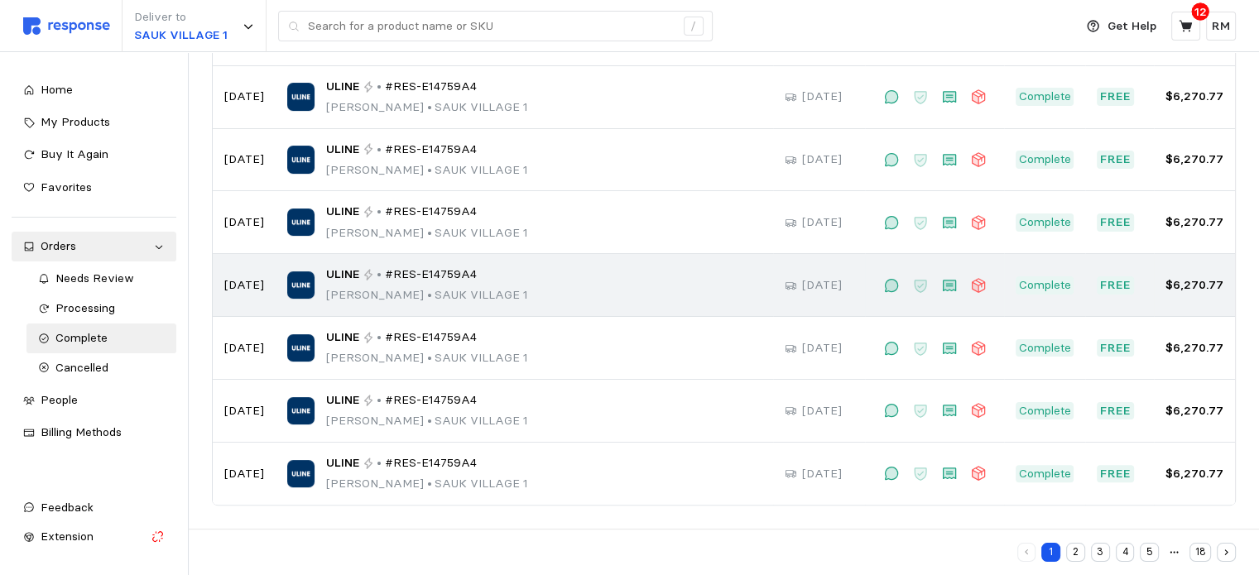
scroll to position [152, 0]
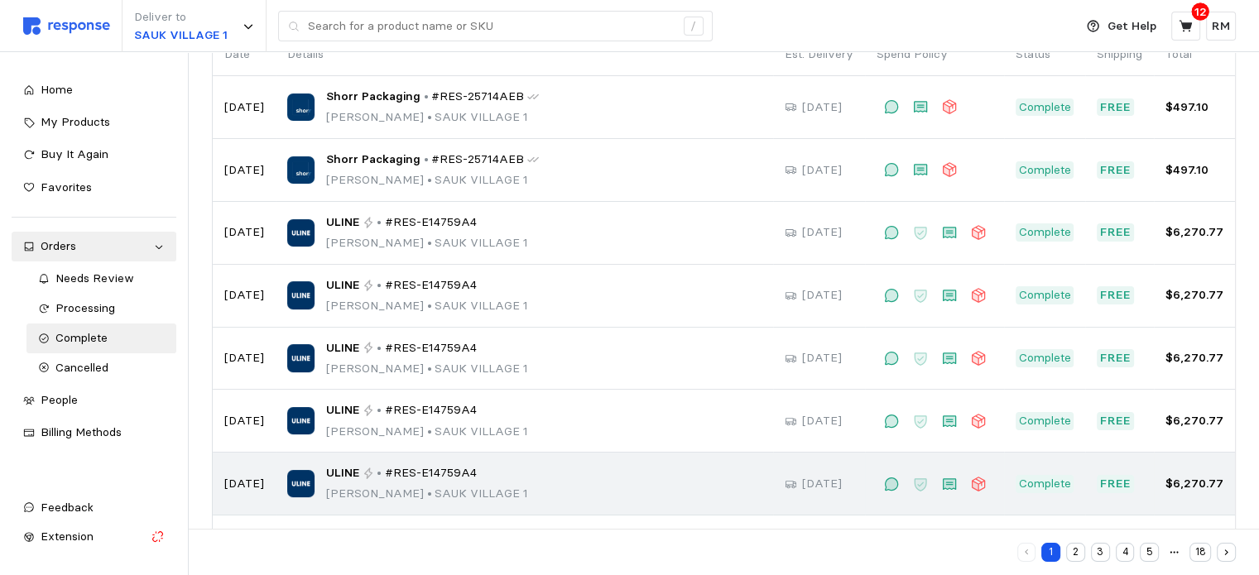
click at [441, 486] on p "Rocio Mendoza • SAUK VILLAGE 1" at bounding box center [427, 494] width 202 height 18
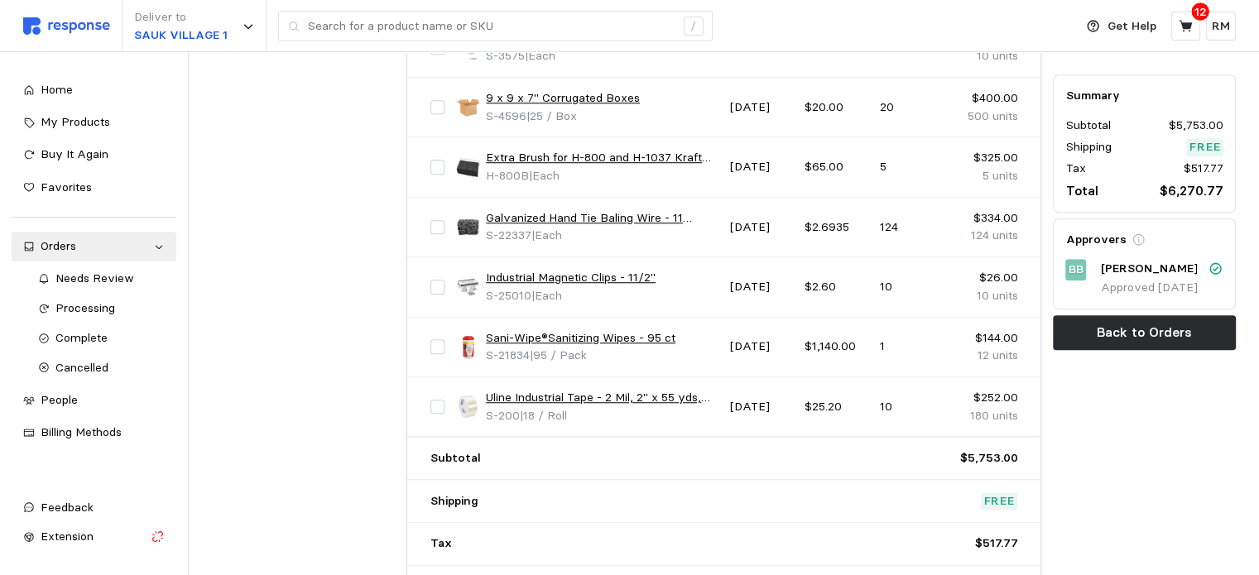
scroll to position [1273, 0]
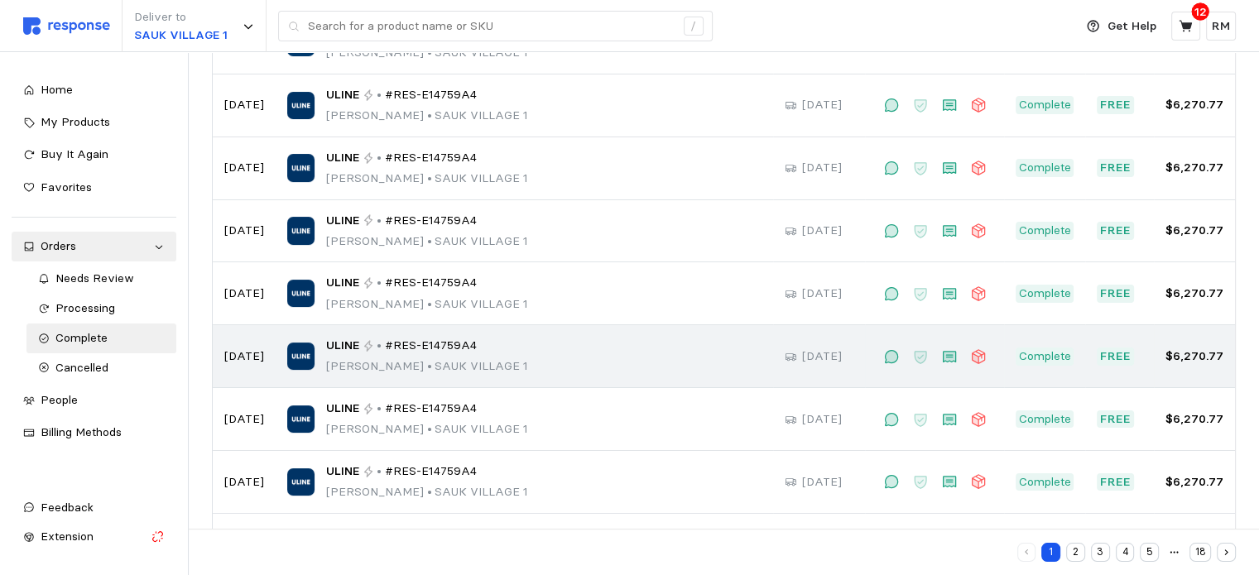
scroll to position [281, 0]
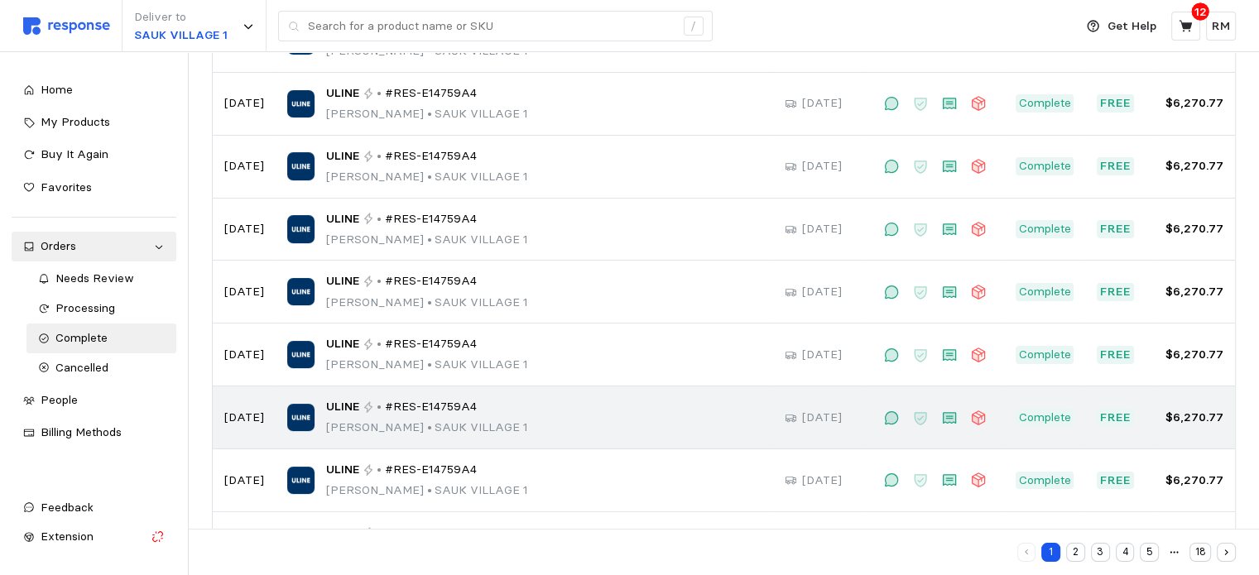
click at [634, 436] on td "ULINE • #RES-E14759A4 [PERSON_NAME] • [GEOGRAPHIC_DATA] 1" at bounding box center [524, 417] width 497 height 63
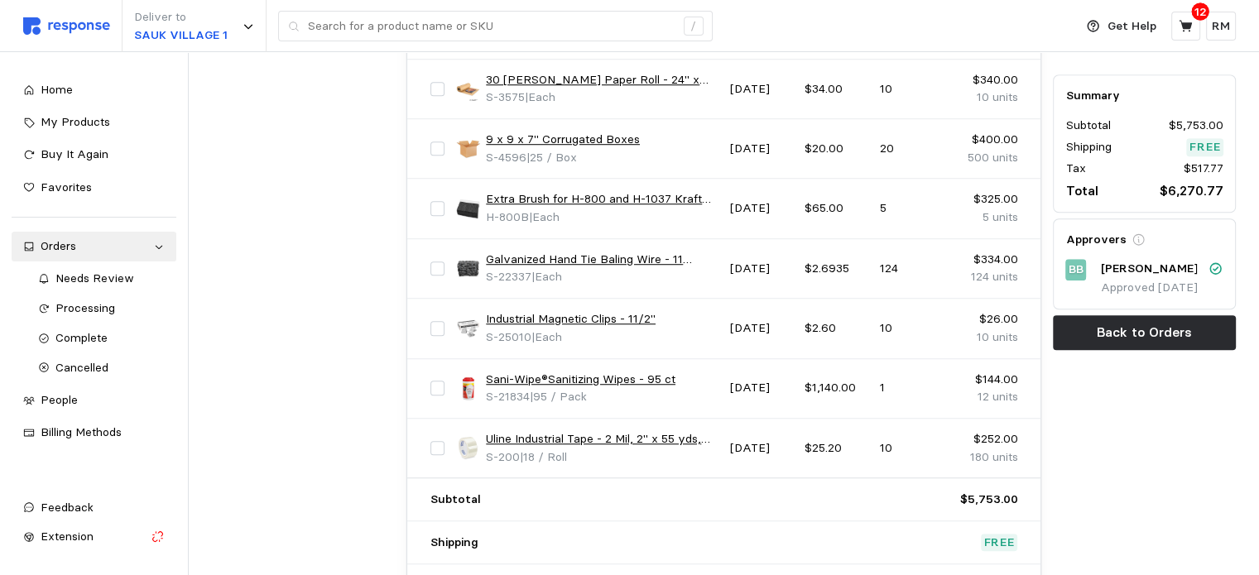
scroll to position [1225, 0]
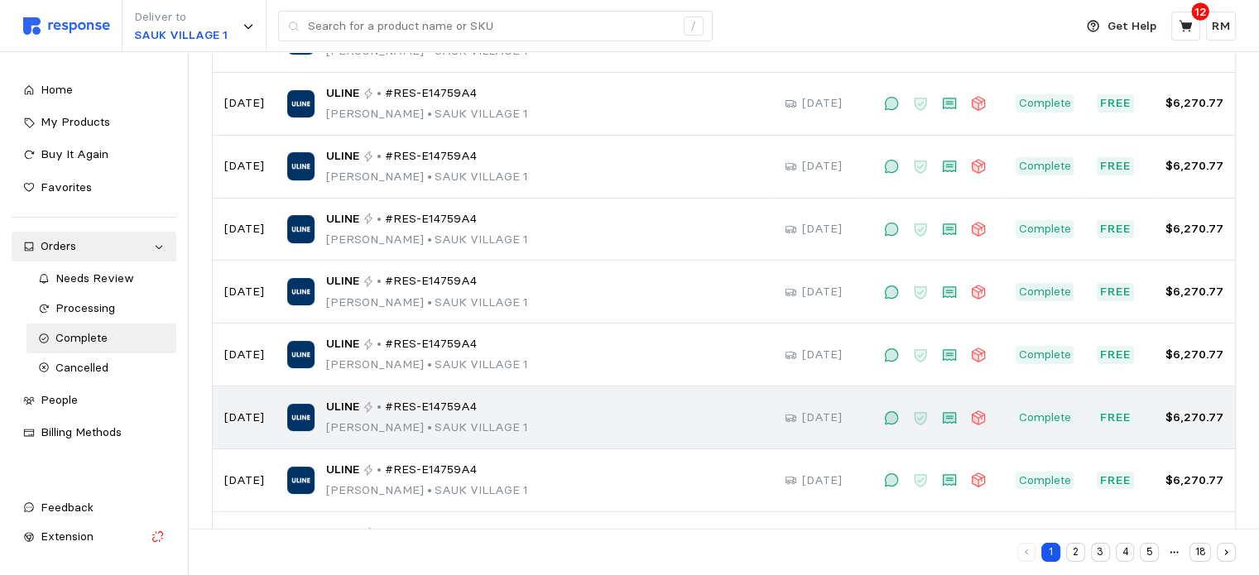
scroll to position [348, 0]
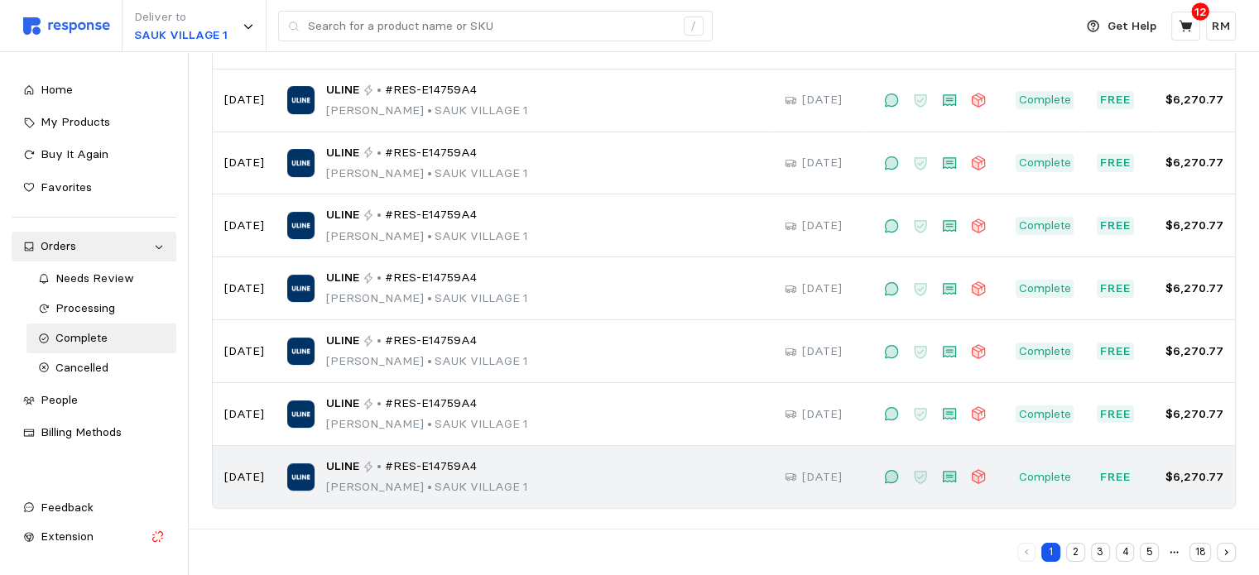
click at [515, 486] on div "ULINE • #RES-E14759A4 [PERSON_NAME] • [GEOGRAPHIC_DATA] 1" at bounding box center [524, 477] width 474 height 39
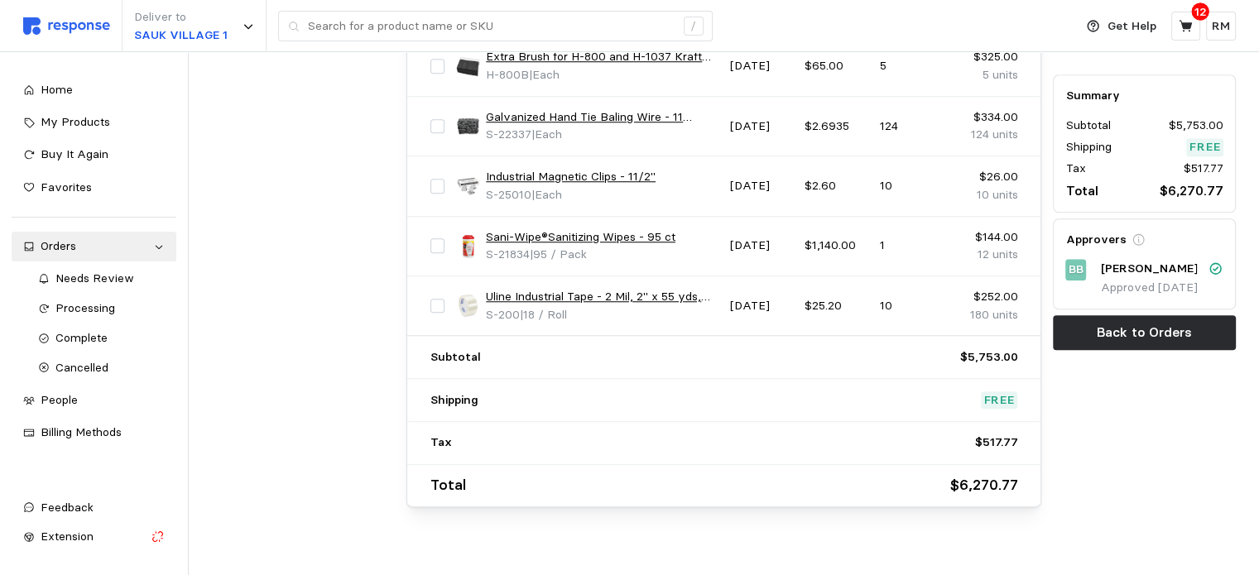
scroll to position [1360, 0]
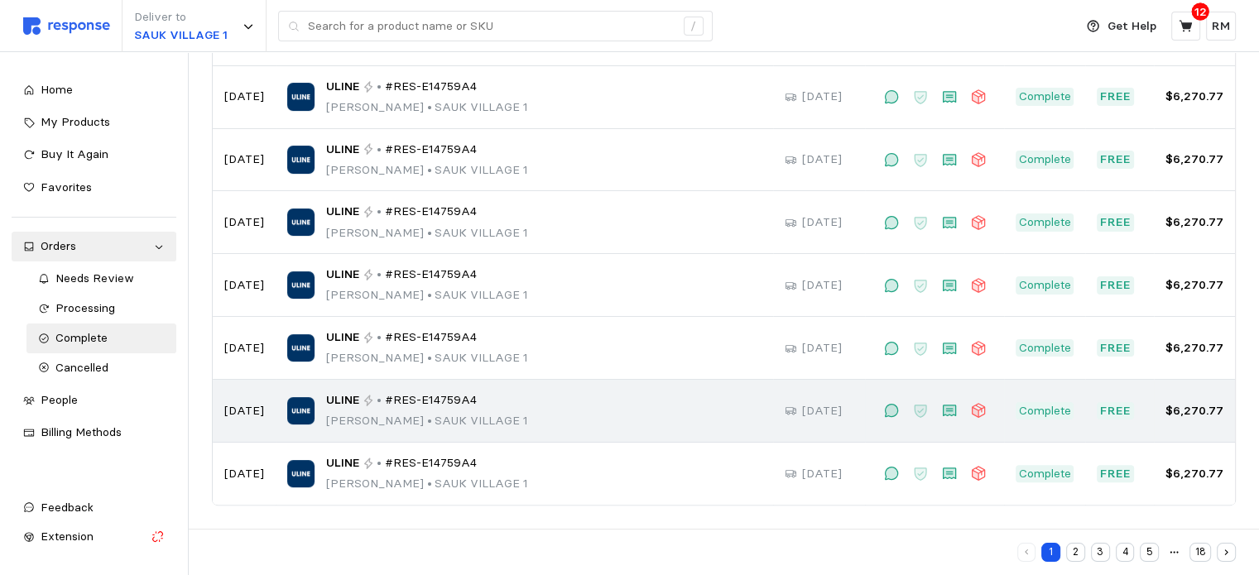
scroll to position [348, 0]
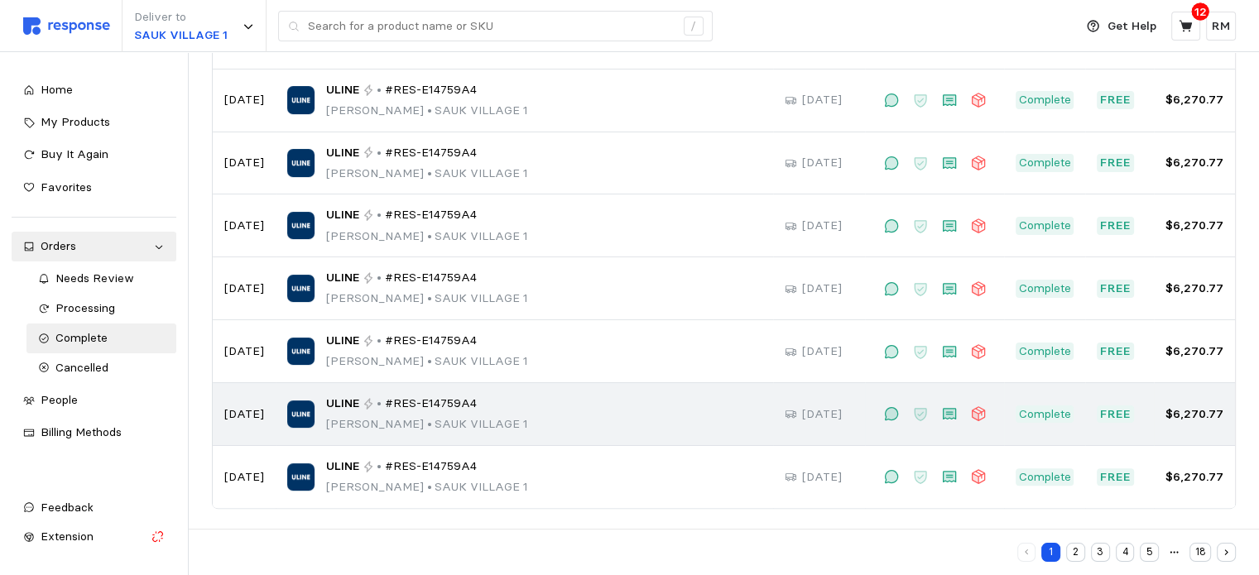
click at [621, 410] on div "ULINE • #RES-E14759A4 [PERSON_NAME] • [GEOGRAPHIC_DATA] 1" at bounding box center [524, 414] width 474 height 39
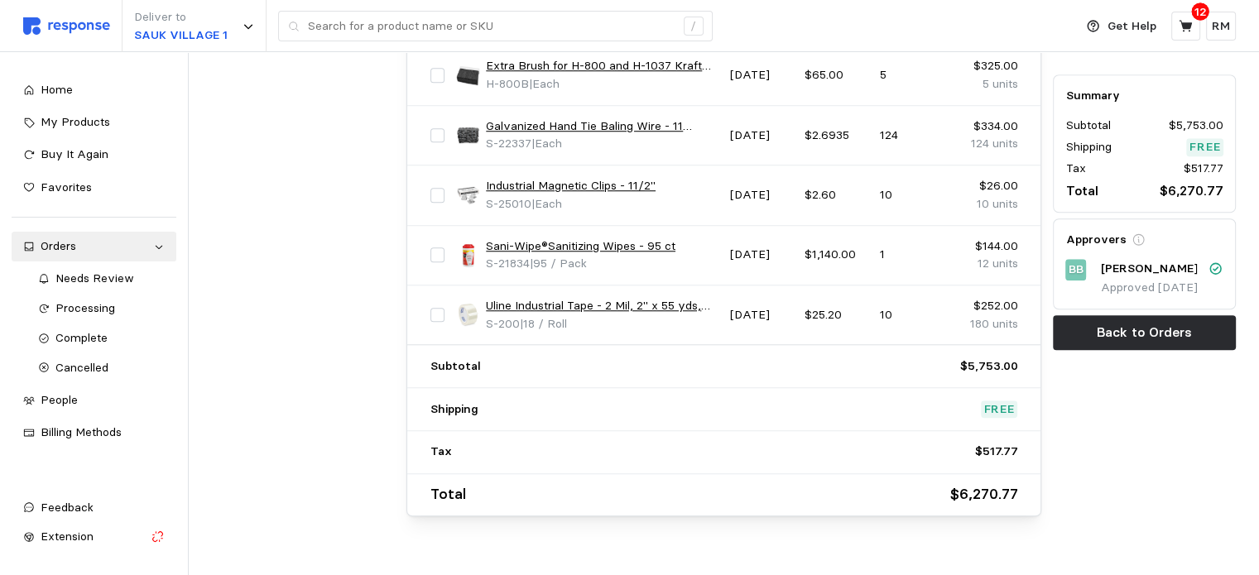
scroll to position [1354, 0]
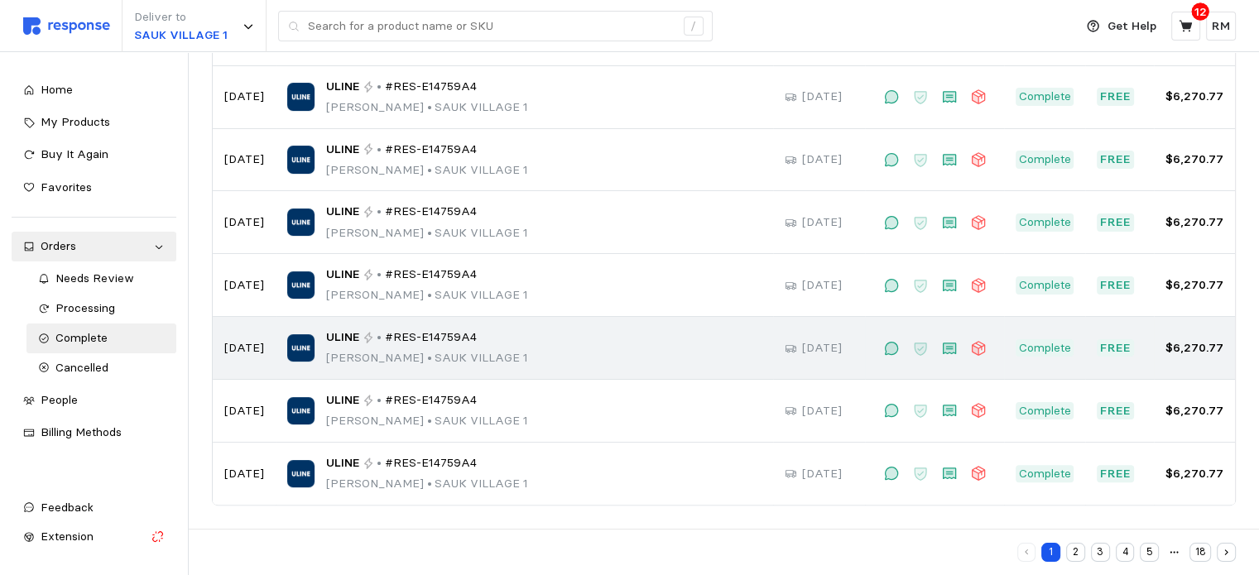
scroll to position [348, 0]
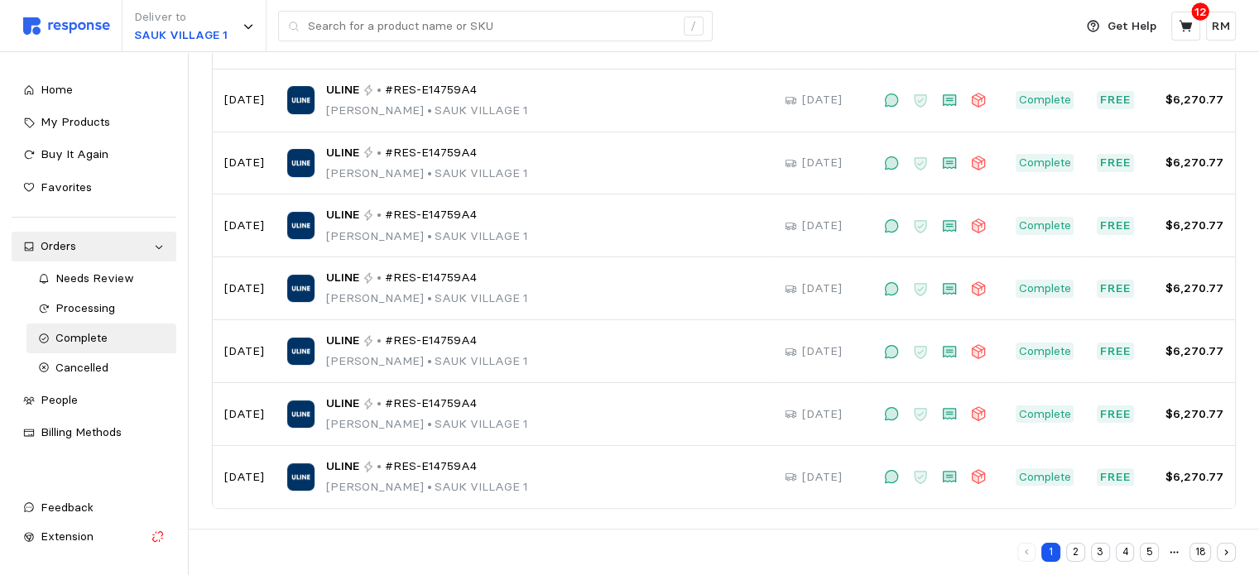
click at [1079, 554] on button "2" at bounding box center [1075, 552] width 19 height 19
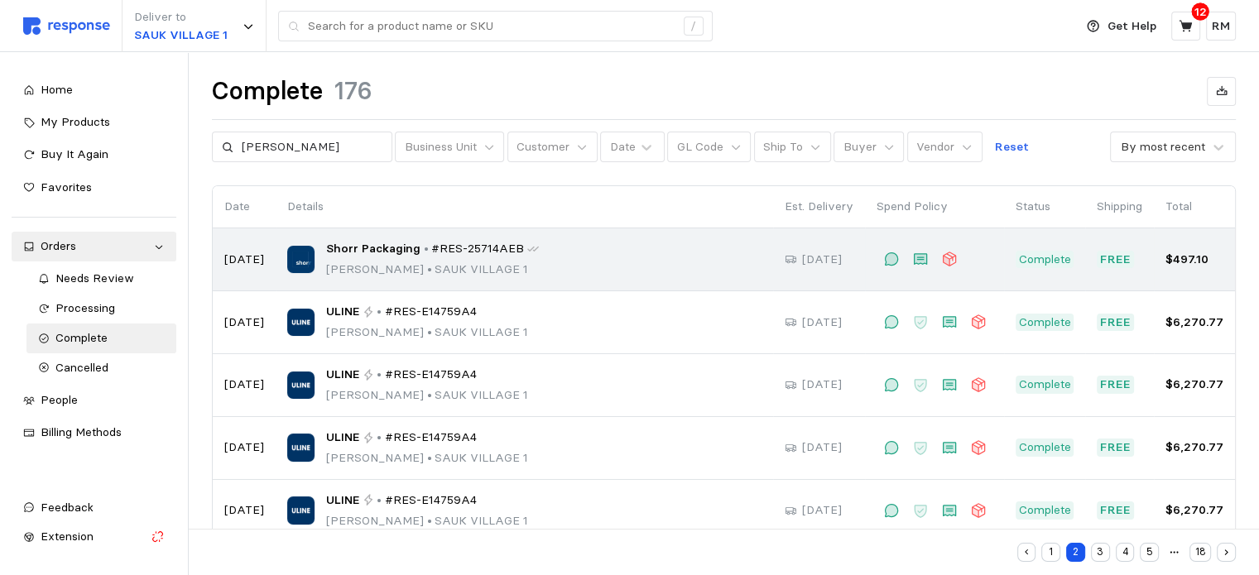
click at [807, 271] on td "[DATE]" at bounding box center [819, 259] width 92 height 63
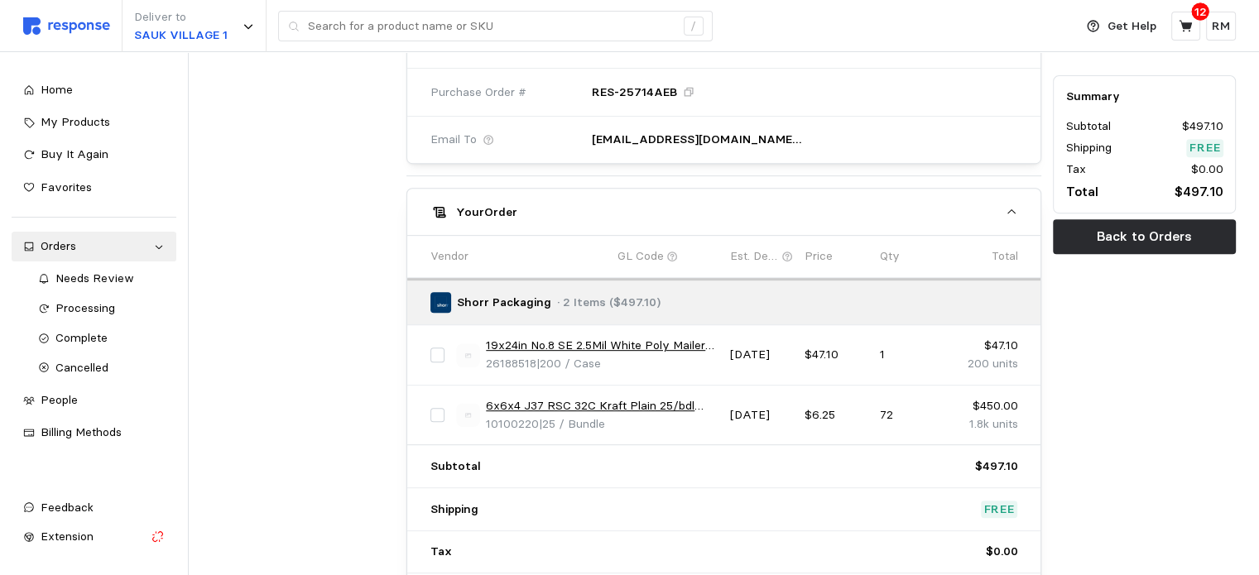
scroll to position [700, 0]
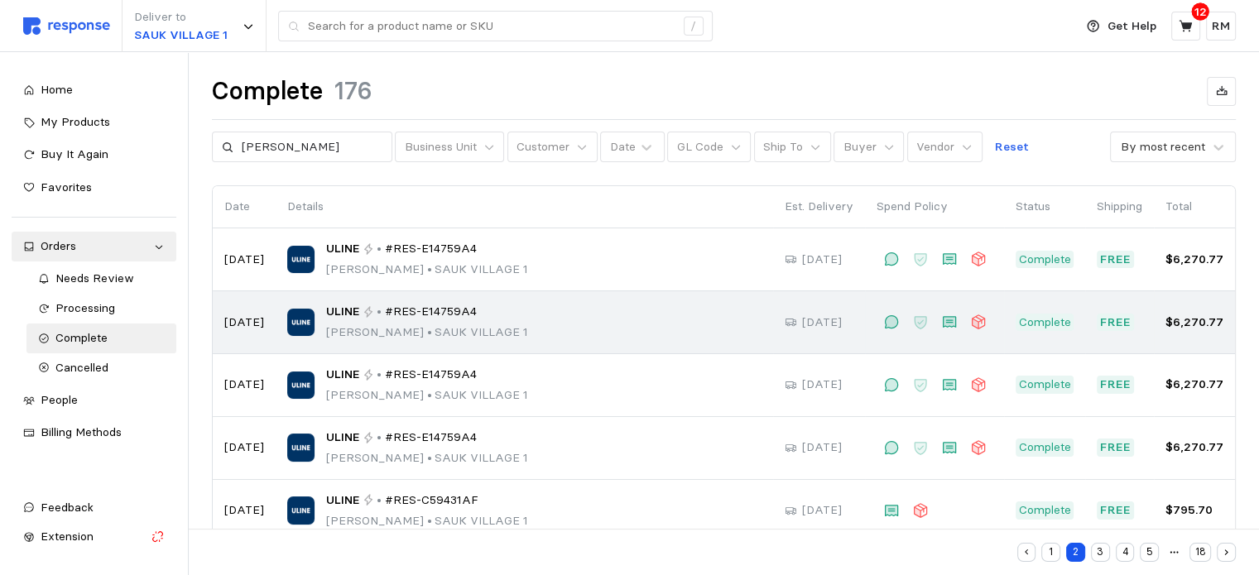
click at [476, 328] on p "Rocio Mendoza • SAUK VILLAGE 1" at bounding box center [427, 333] width 202 height 18
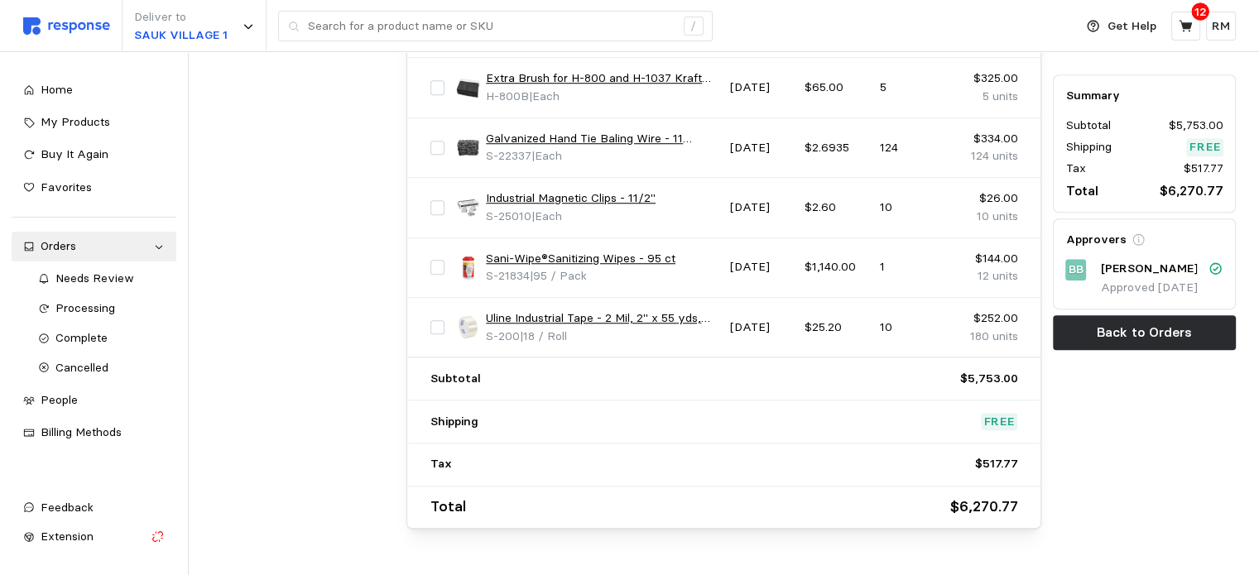
scroll to position [1377, 0]
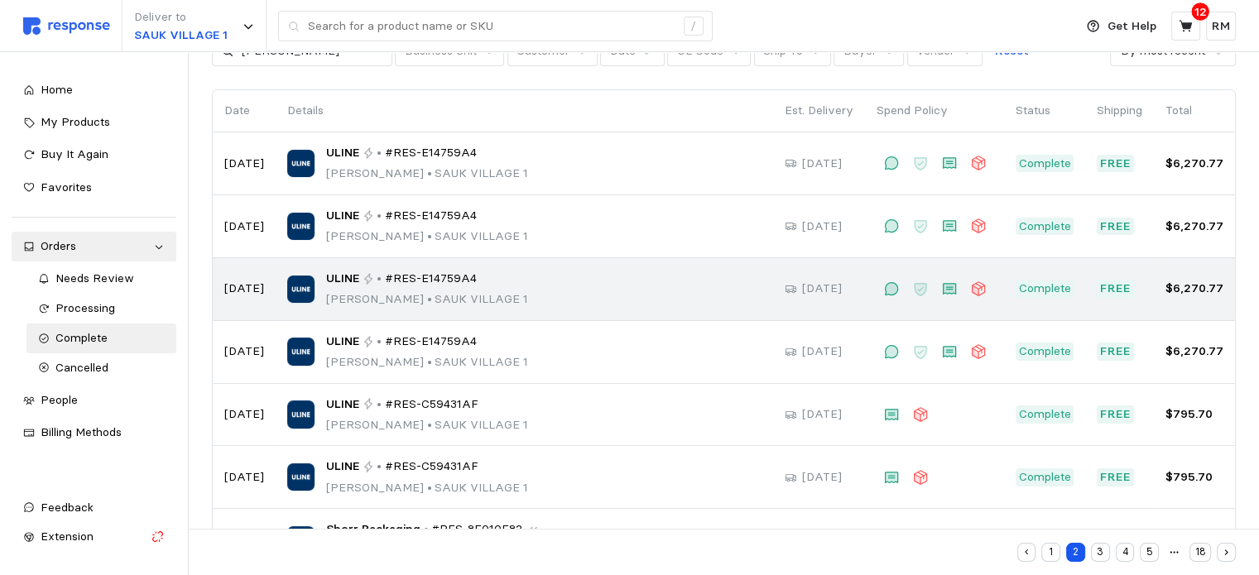
scroll to position [99, 0]
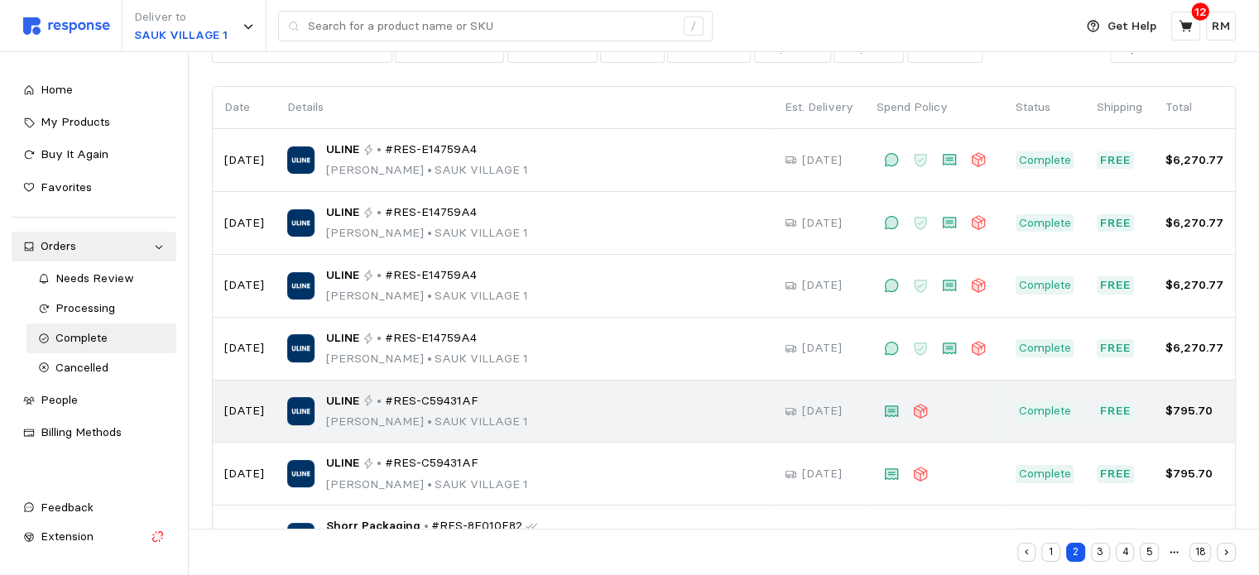
click at [435, 396] on span "#RES-C59431AF" at bounding box center [432, 401] width 94 height 18
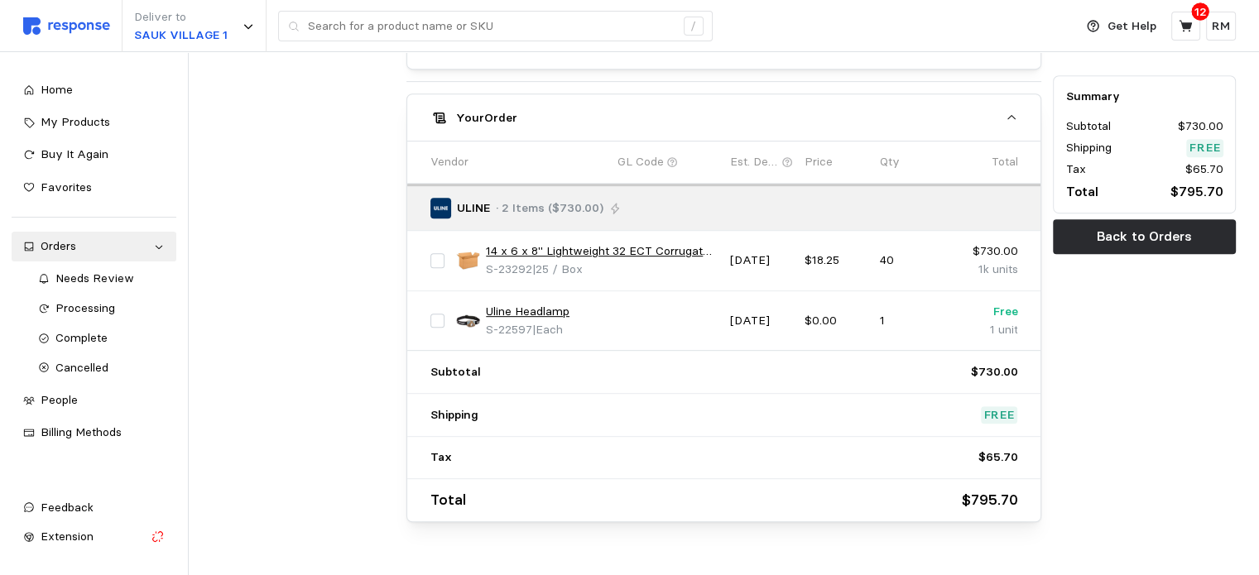
scroll to position [798, 0]
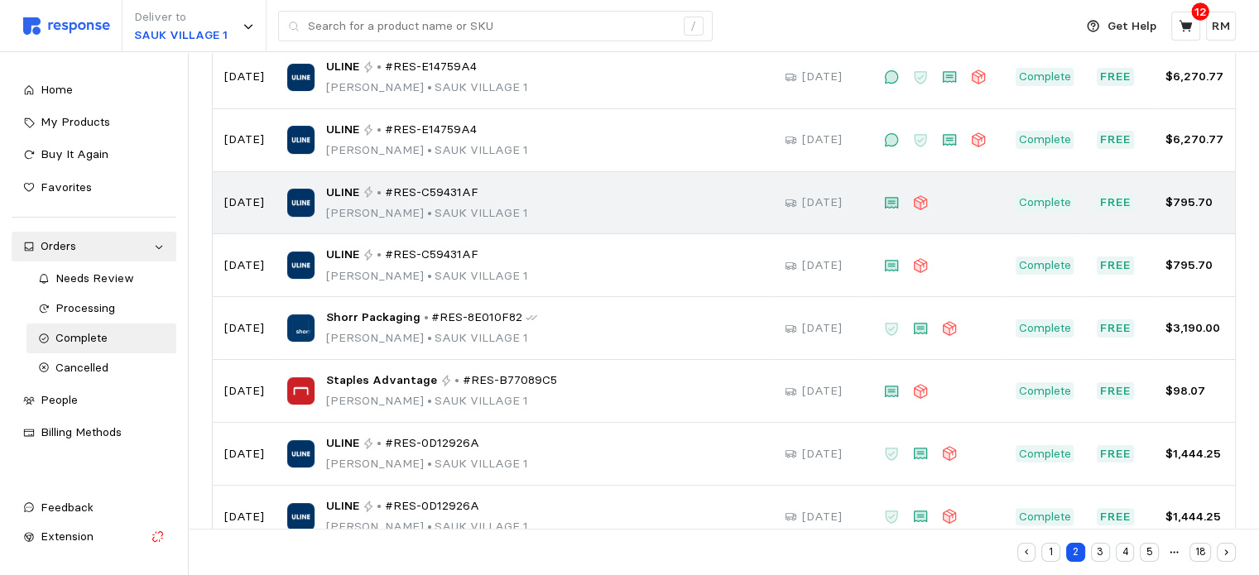
scroll to position [348, 0]
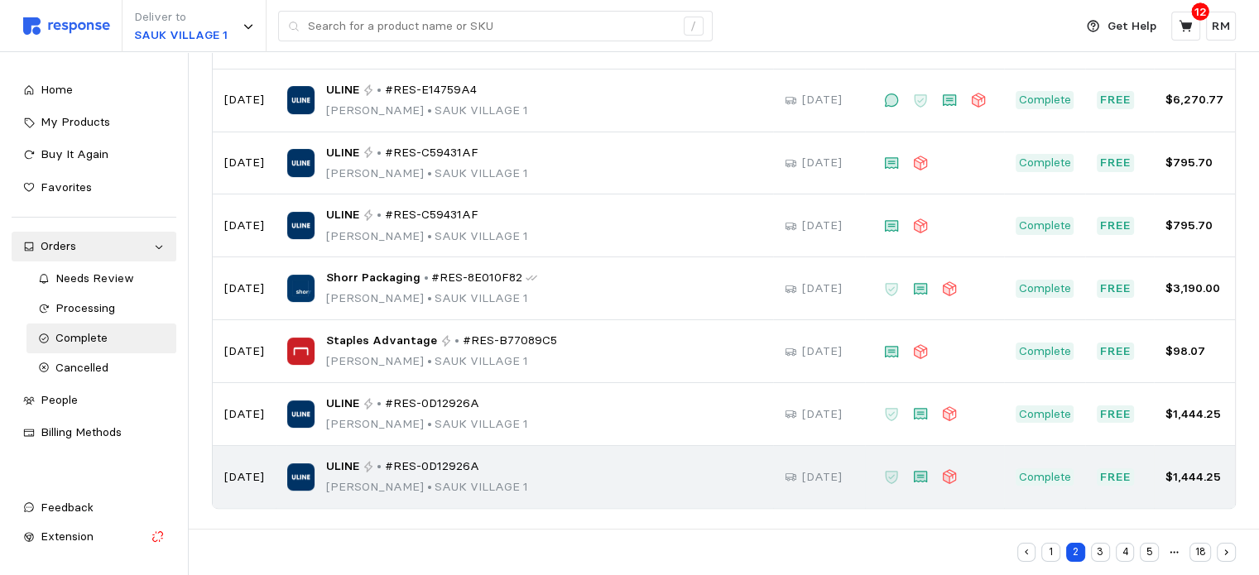
click at [590, 478] on div "ULINE • #RES-0D12926A Rocio Mendoza • SAUK VILLAGE 1" at bounding box center [524, 477] width 474 height 39
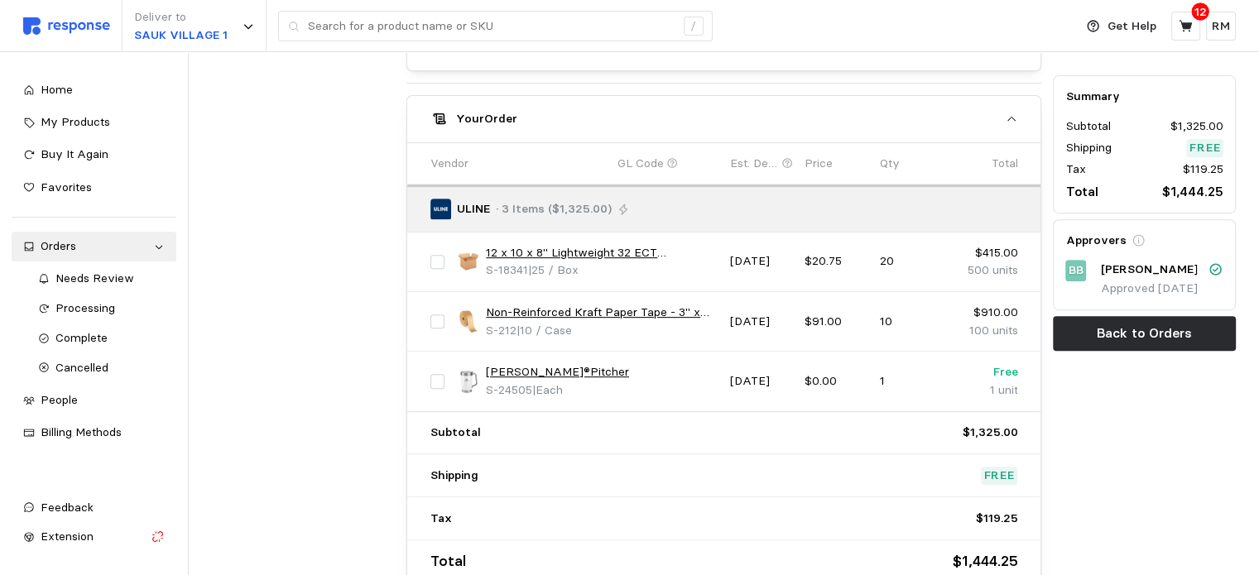
scroll to position [741, 0]
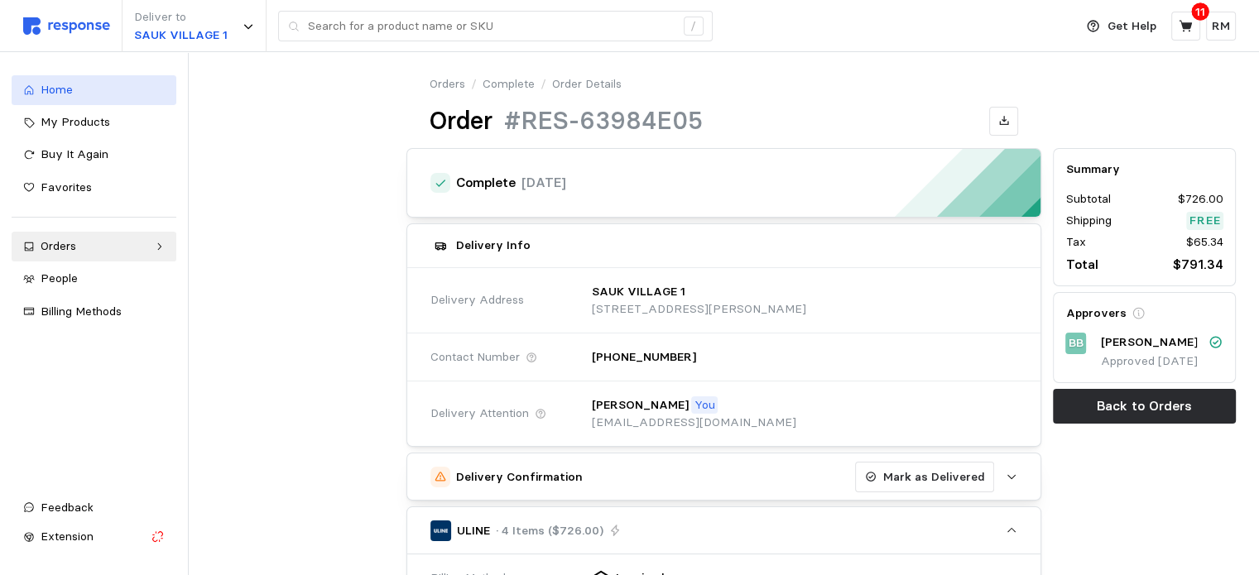
click at [73, 90] on div "Home" at bounding box center [103, 90] width 124 height 18
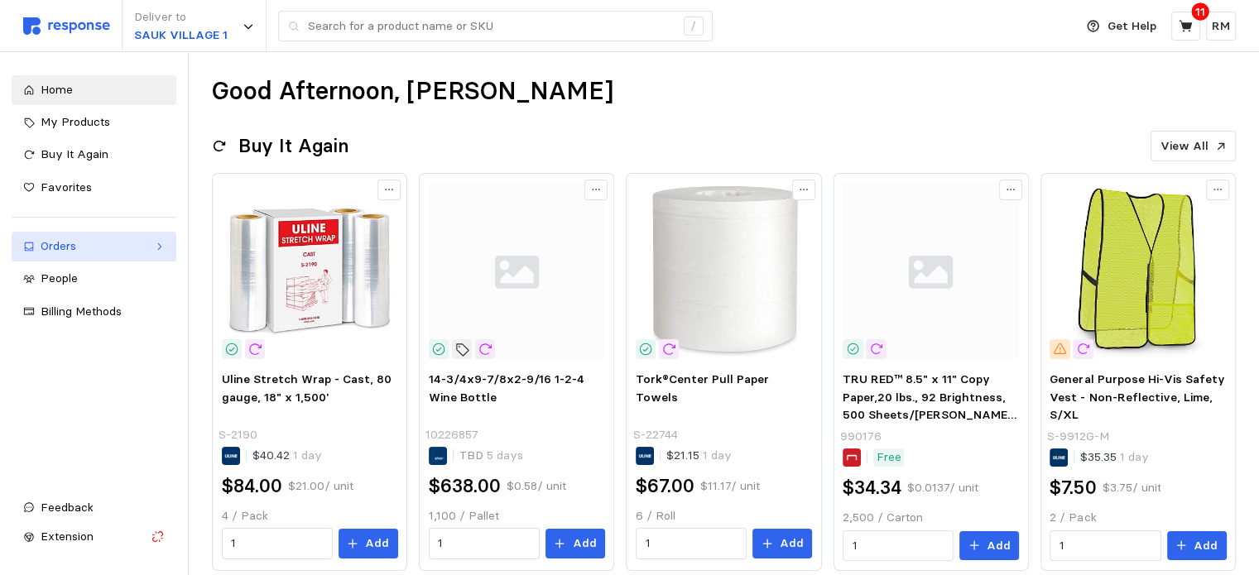
click at [87, 250] on div "Orders" at bounding box center [94, 246] width 107 height 18
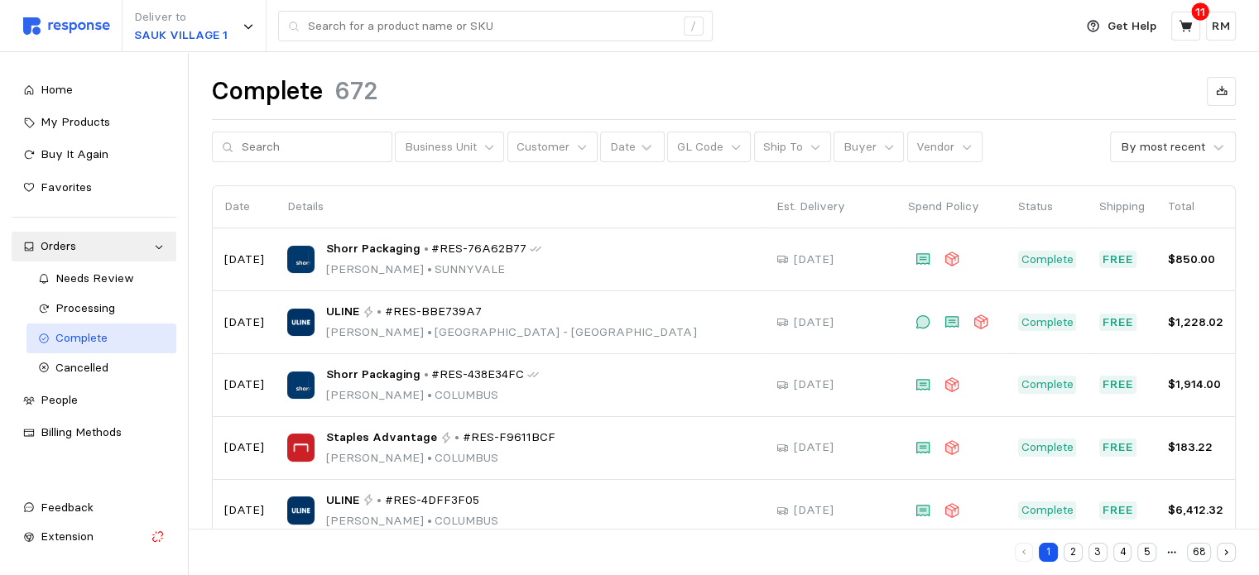
click at [93, 338] on span "Complete" at bounding box center [81, 337] width 52 height 15
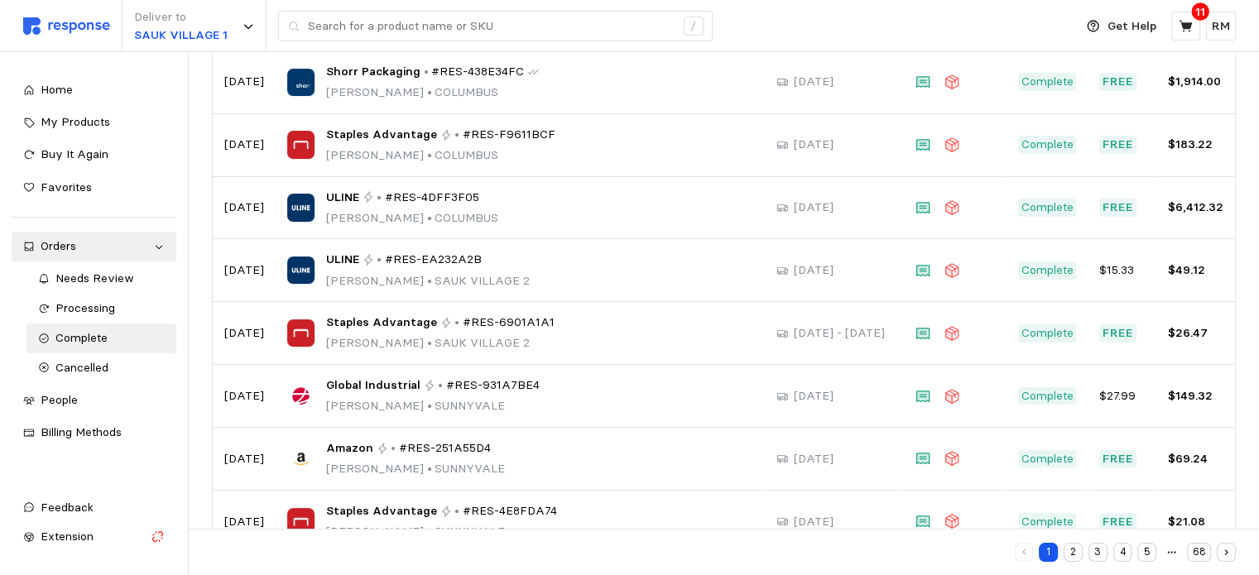
scroll to position [348, 0]
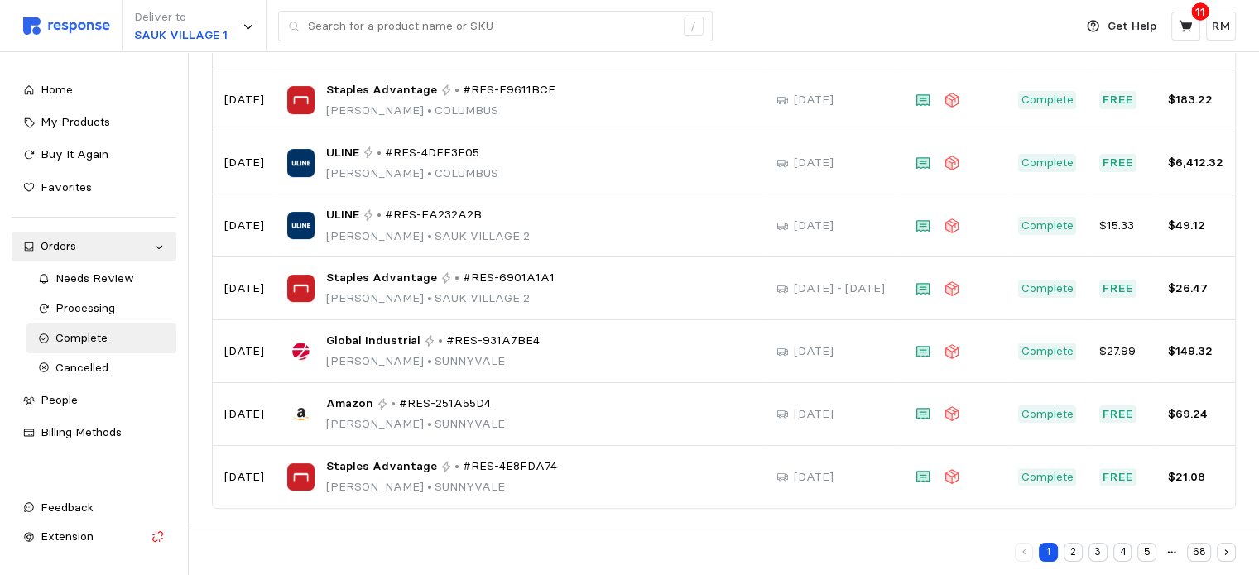
click at [1075, 552] on button "2" at bounding box center [1072, 552] width 19 height 19
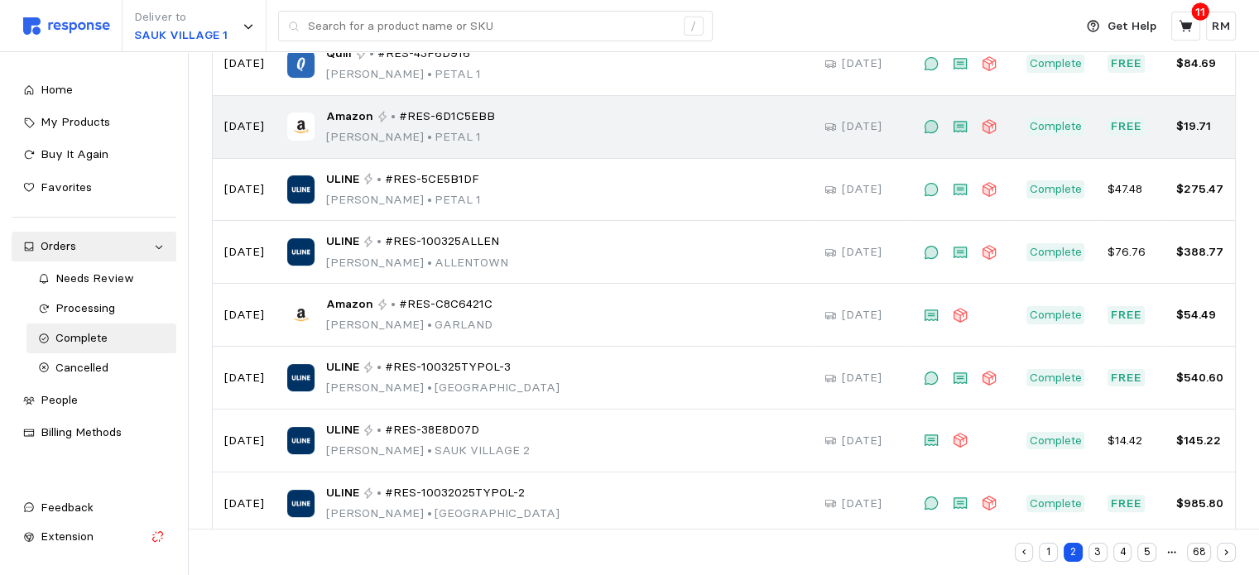
scroll to position [348, 0]
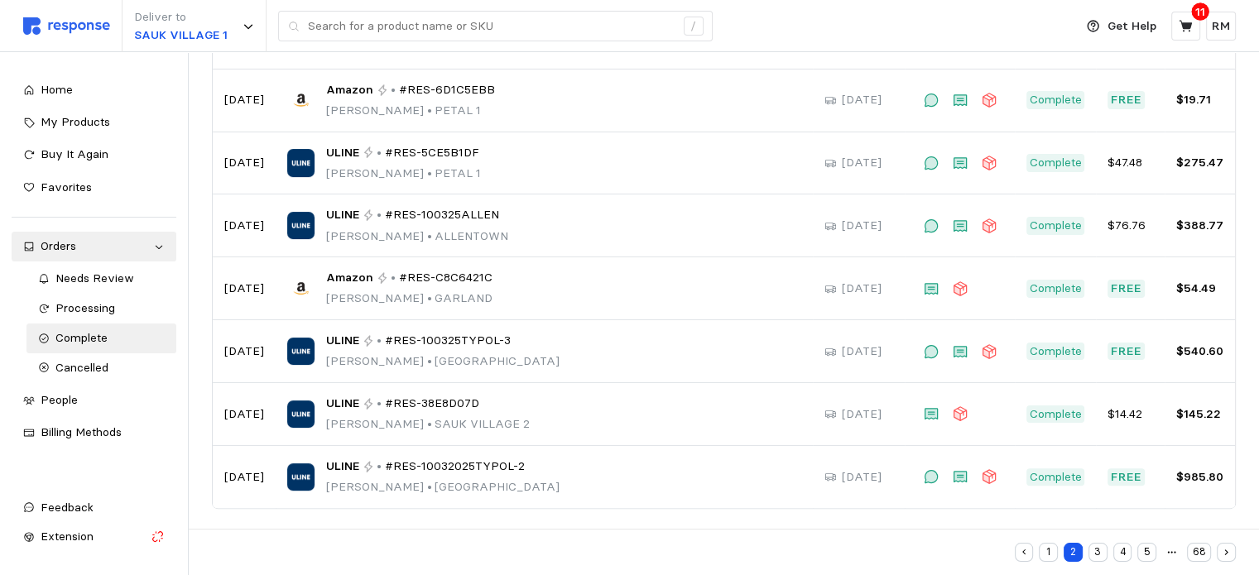
click at [1101, 553] on button "3" at bounding box center [1097, 552] width 19 height 19
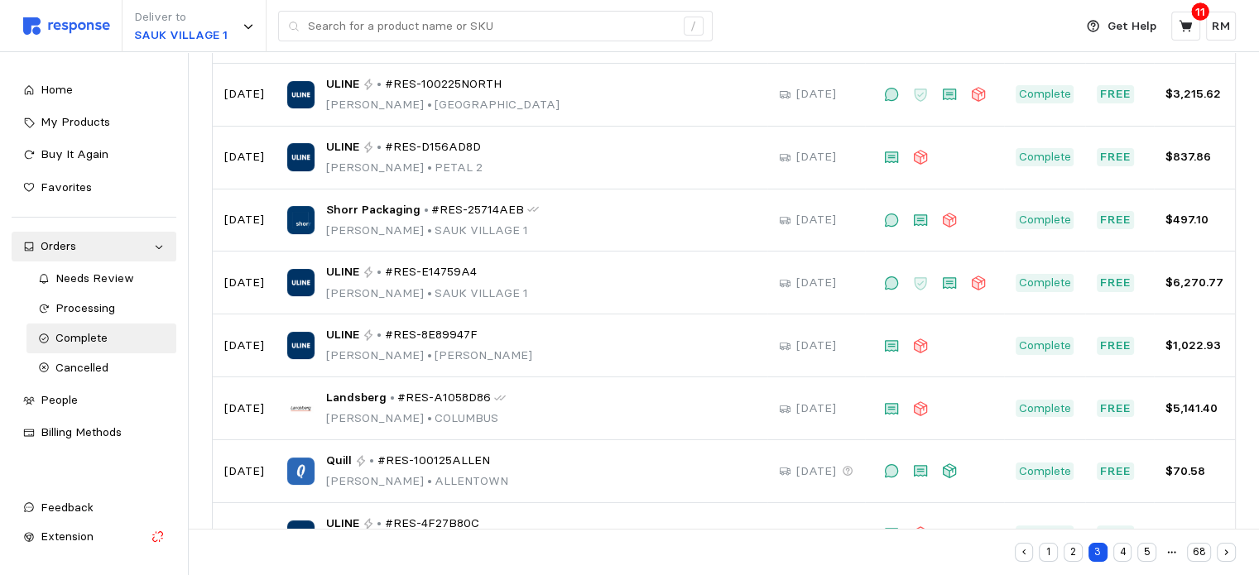
scroll to position [291, 0]
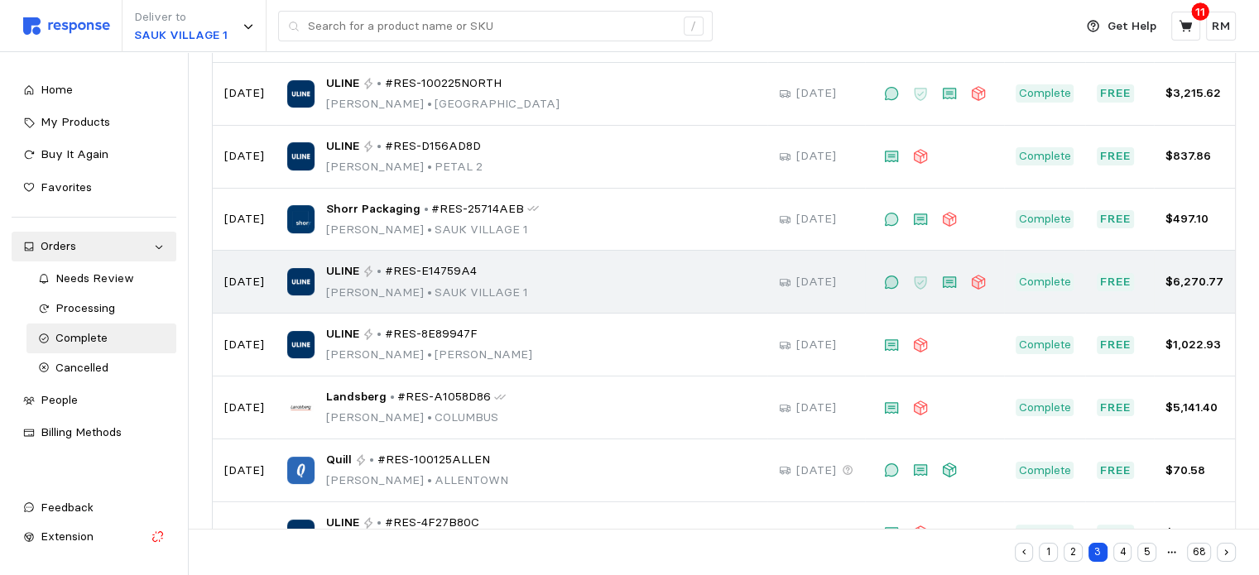
click at [523, 285] on div "ULINE • #RES-E14759A4 [PERSON_NAME] • [GEOGRAPHIC_DATA] 1" at bounding box center [521, 281] width 468 height 39
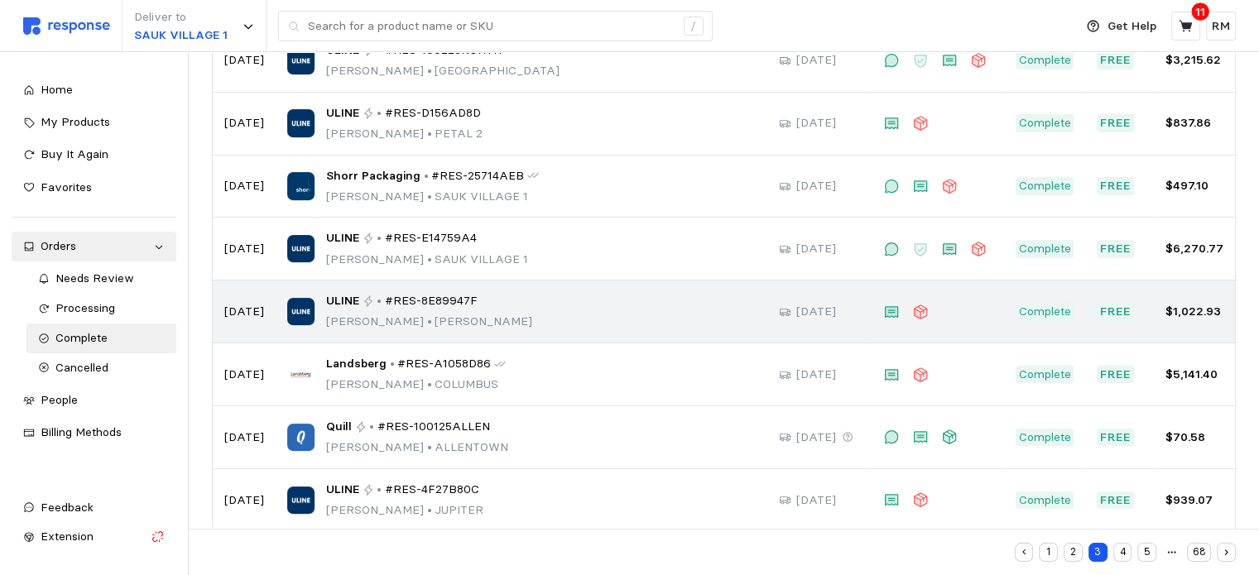
scroll to position [348, 0]
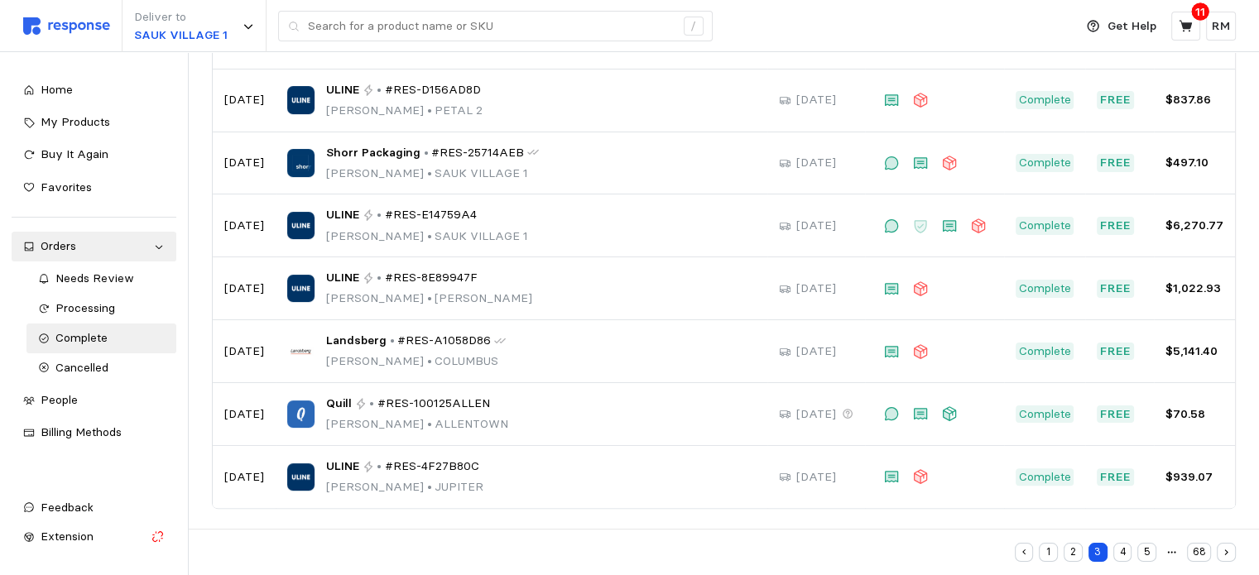
click at [1124, 549] on button "4" at bounding box center [1122, 552] width 19 height 19
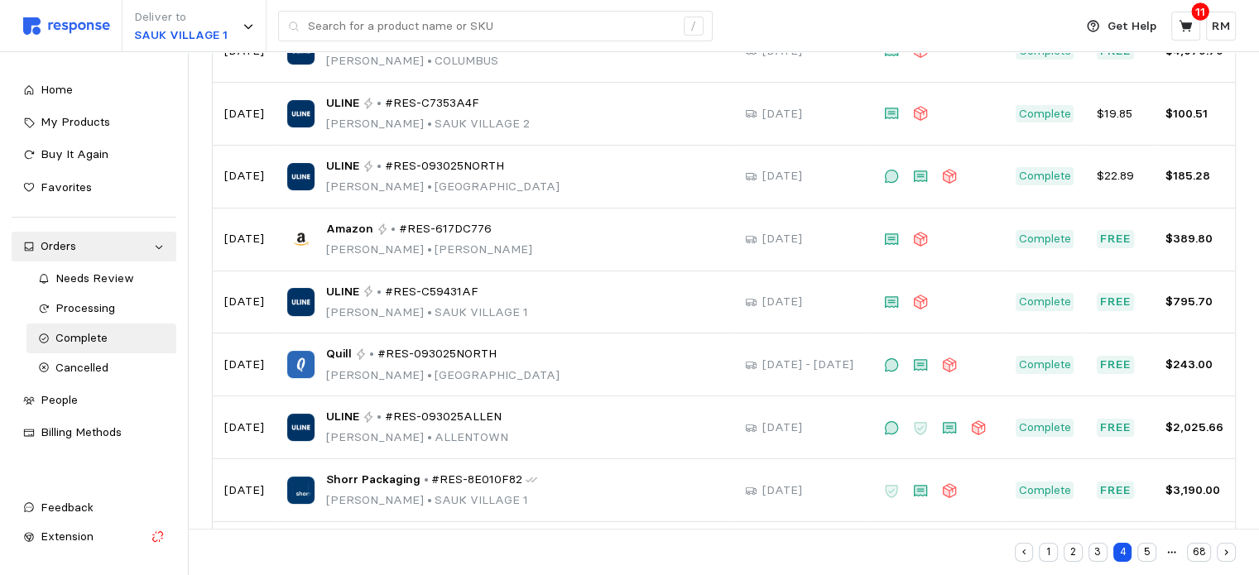
scroll to position [210, 0]
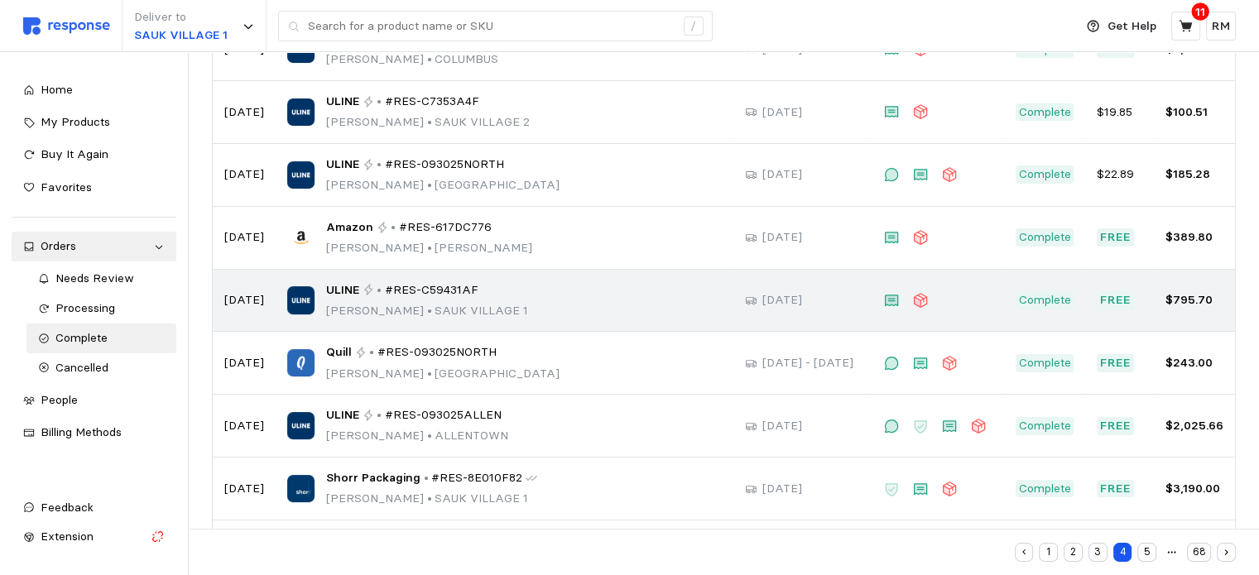
click at [374, 281] on div "ULINE • #RES-C59431AF" at bounding box center [427, 290] width 202 height 18
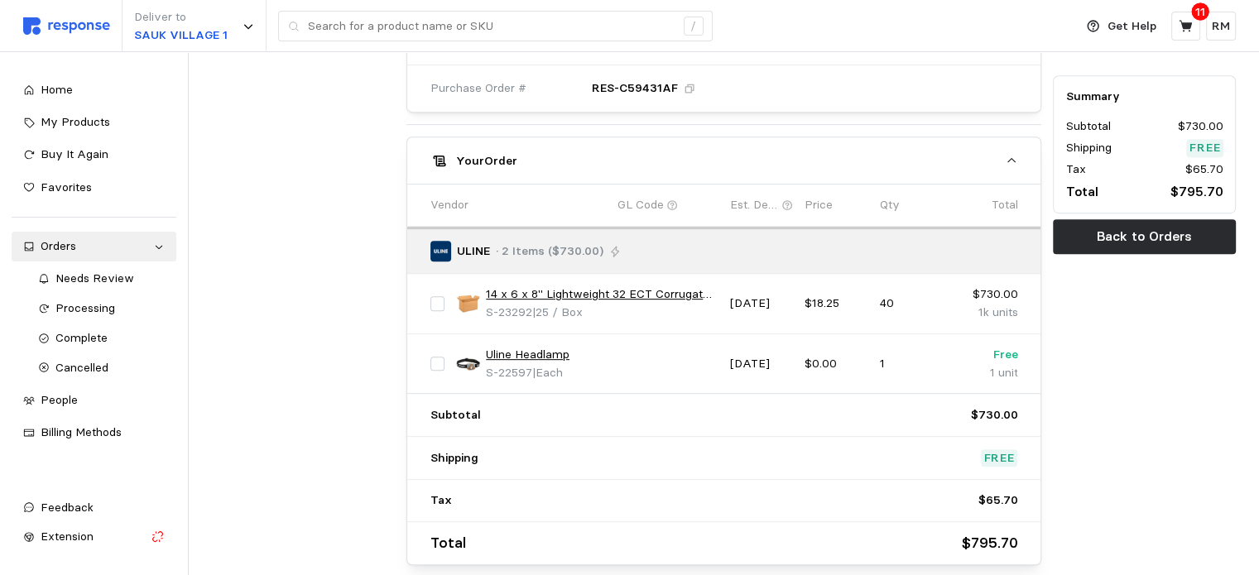
scroll to position [718, 0]
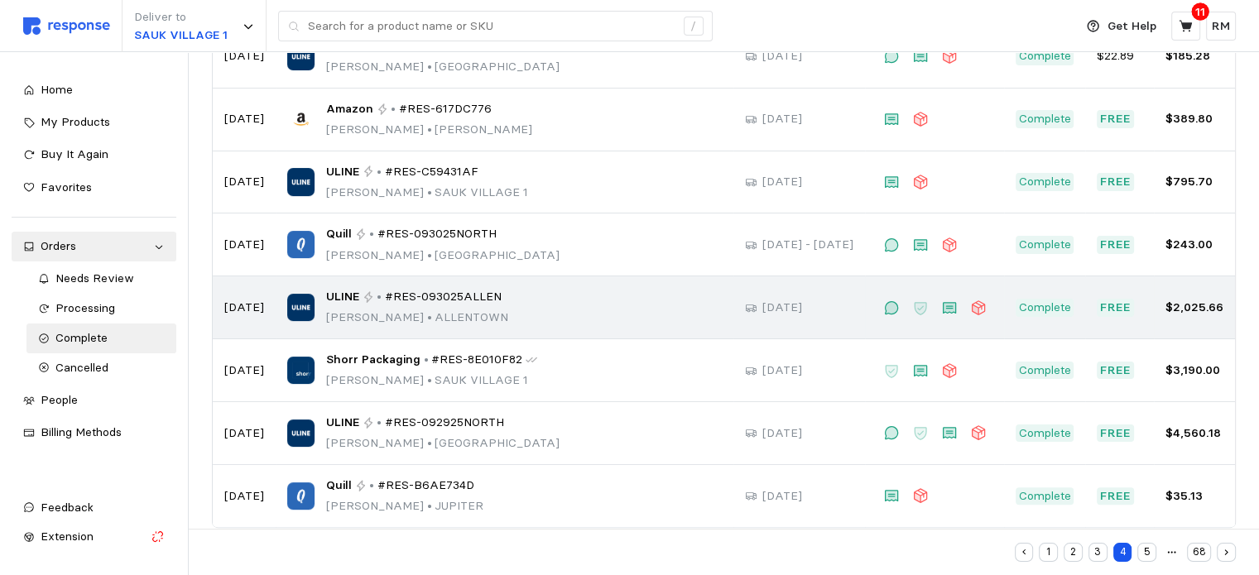
scroll to position [348, 0]
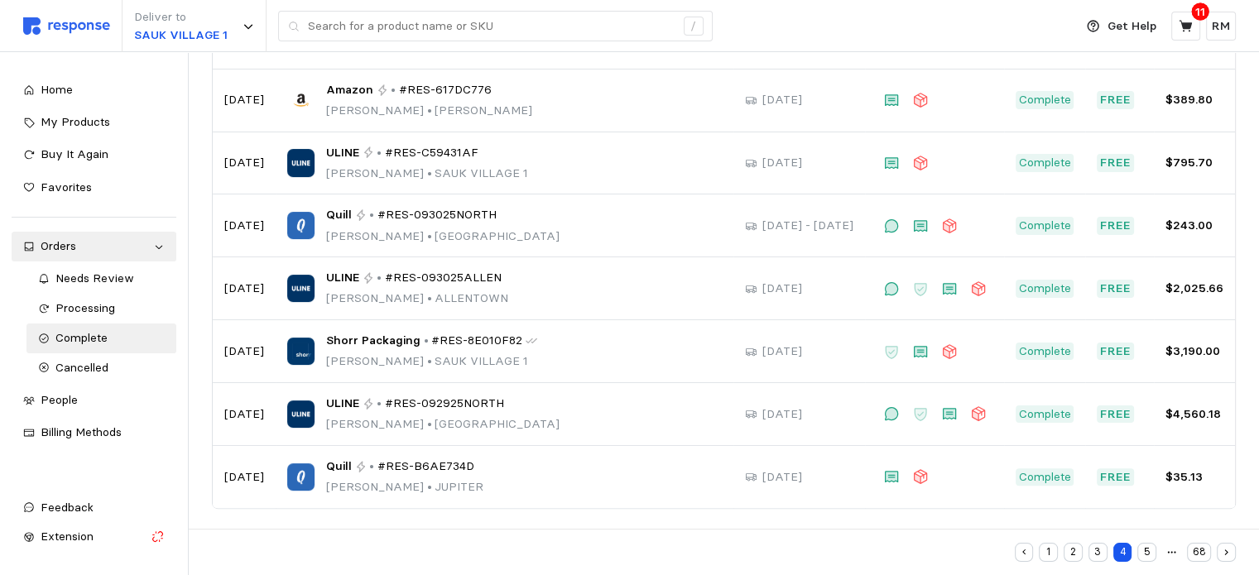
click at [1143, 550] on button "5" at bounding box center [1146, 552] width 19 height 19
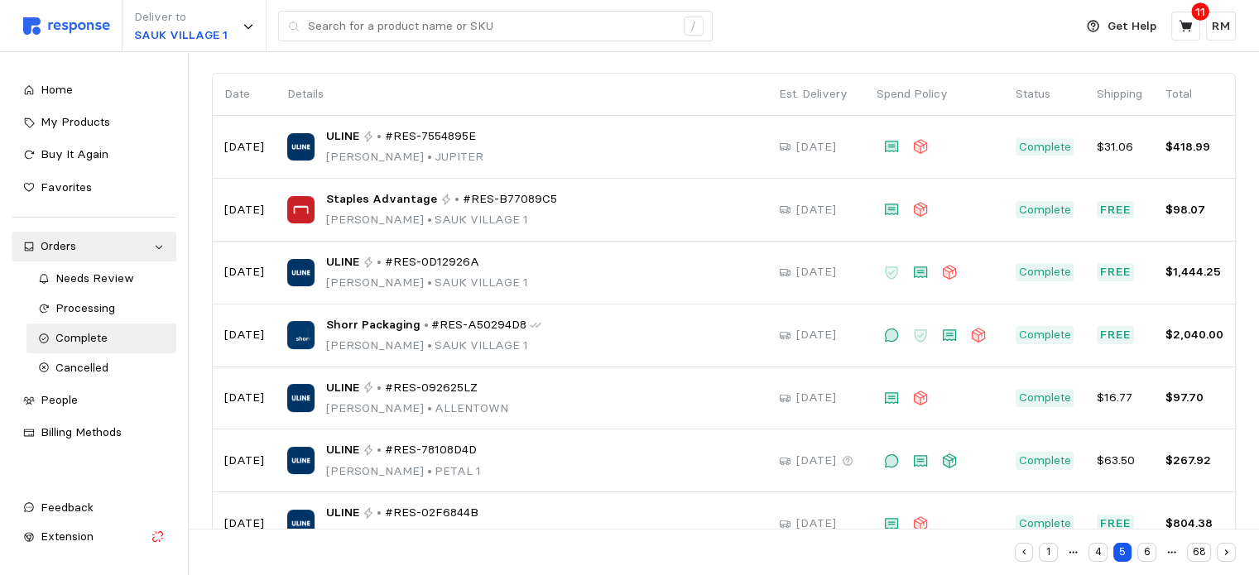
scroll to position [114, 0]
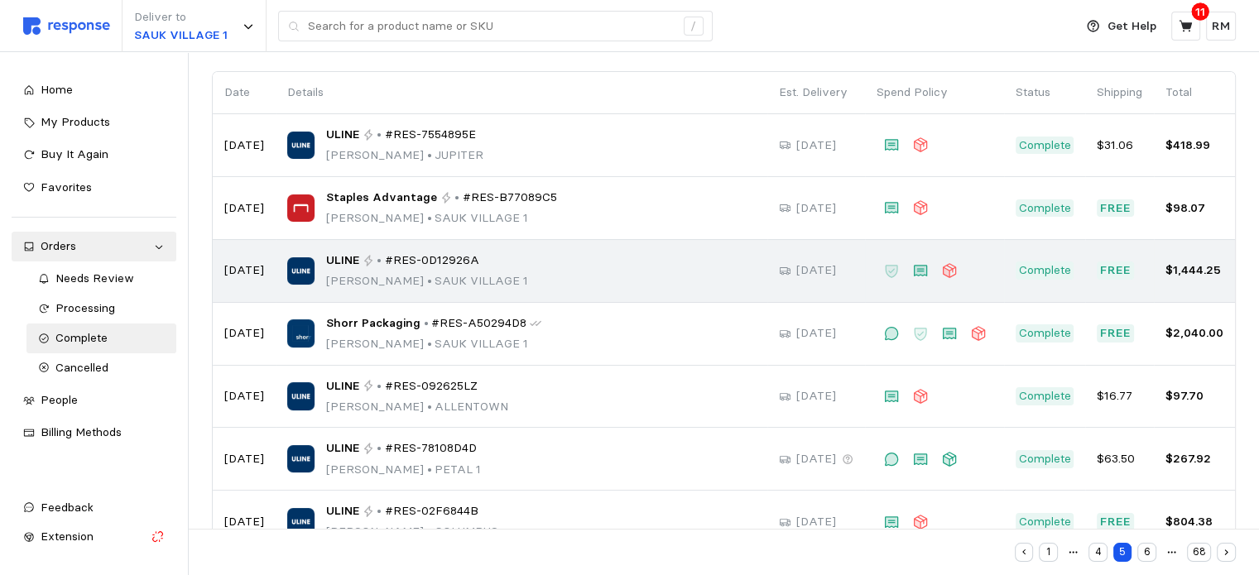
click at [400, 256] on span "#RES-0D12926A" at bounding box center [432, 261] width 94 height 18
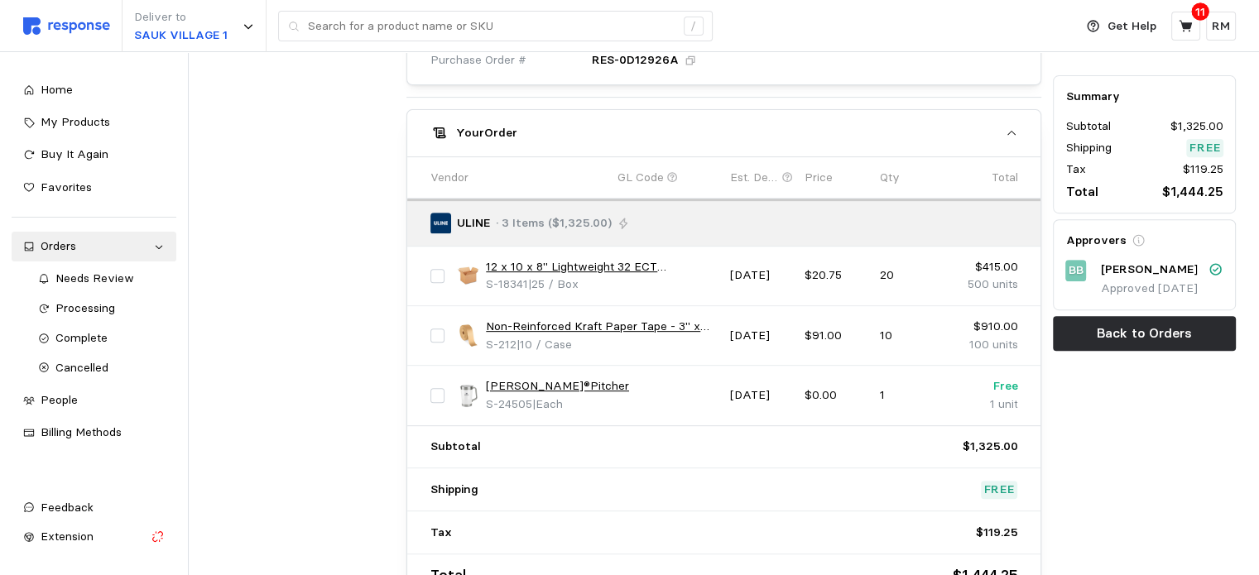
scroll to position [639, 0]
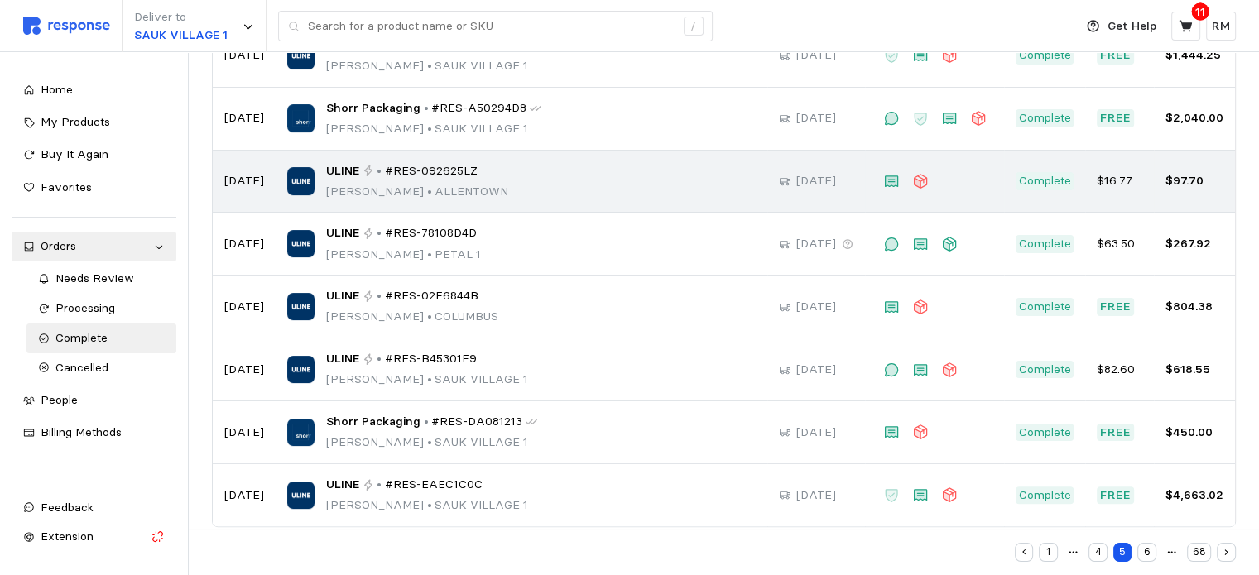
scroll to position [330, 0]
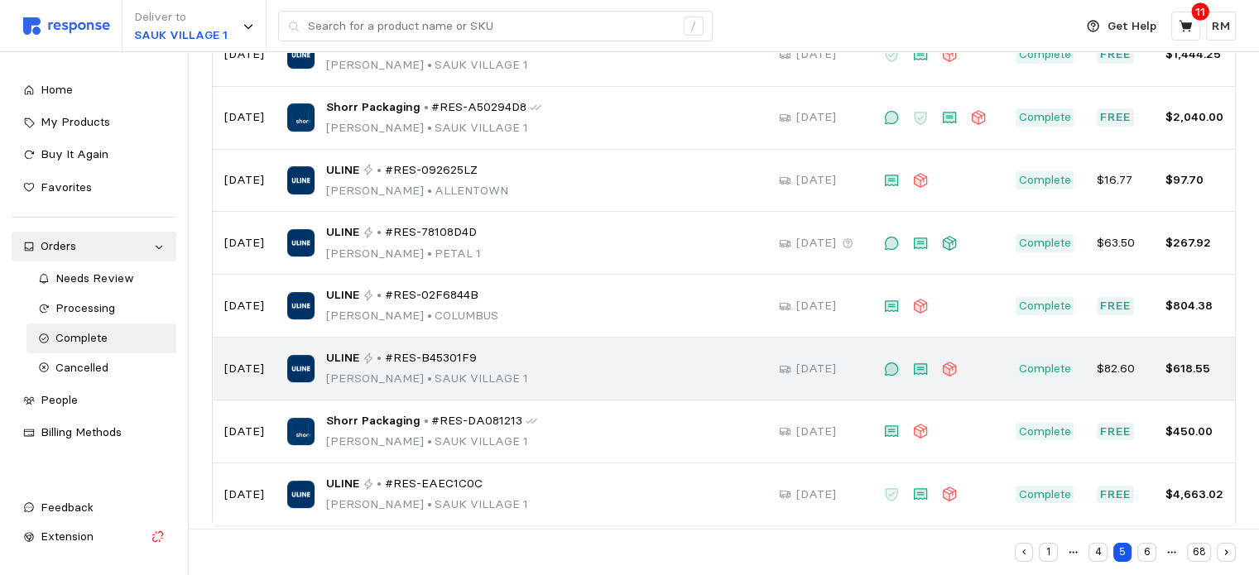
click at [329, 350] on span "ULINE" at bounding box center [342, 358] width 33 height 18
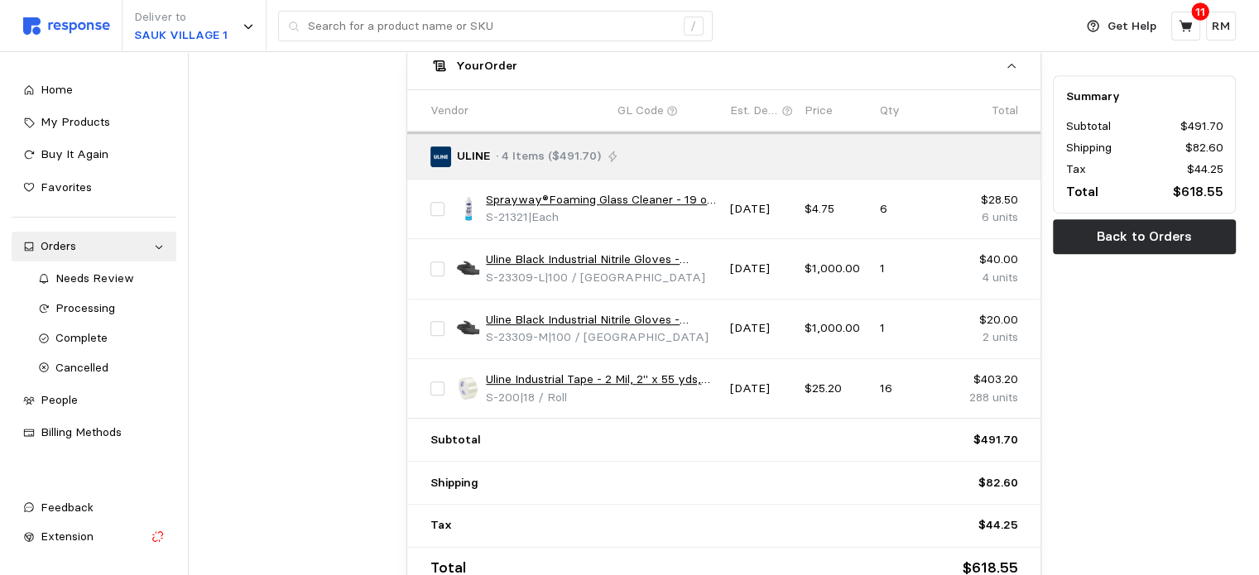
scroll to position [798, 0]
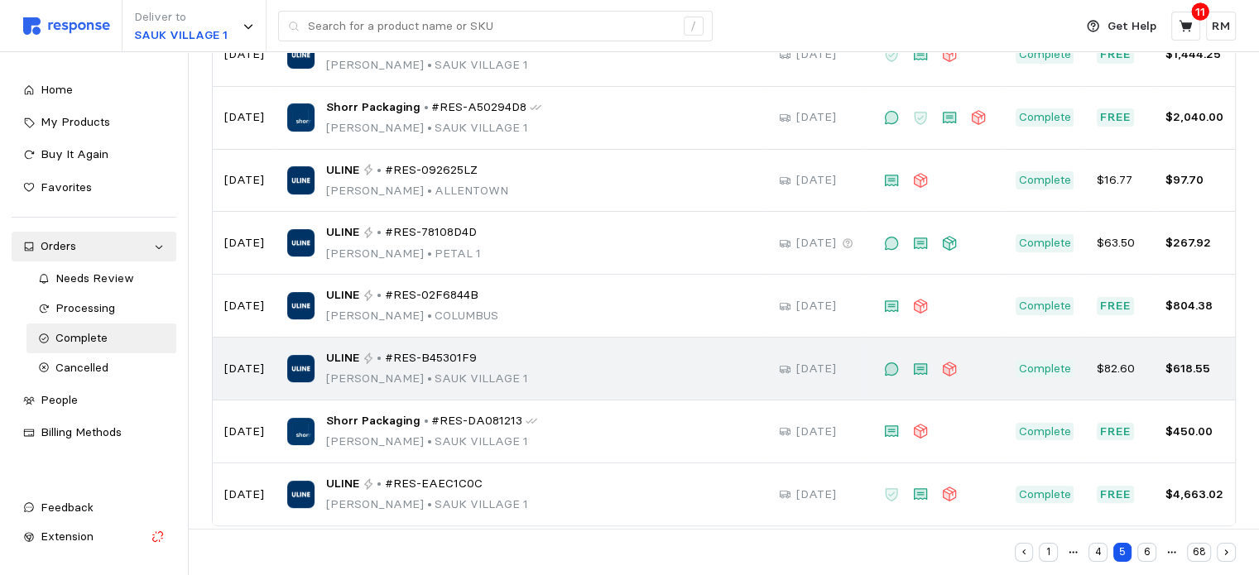
scroll to position [348, 0]
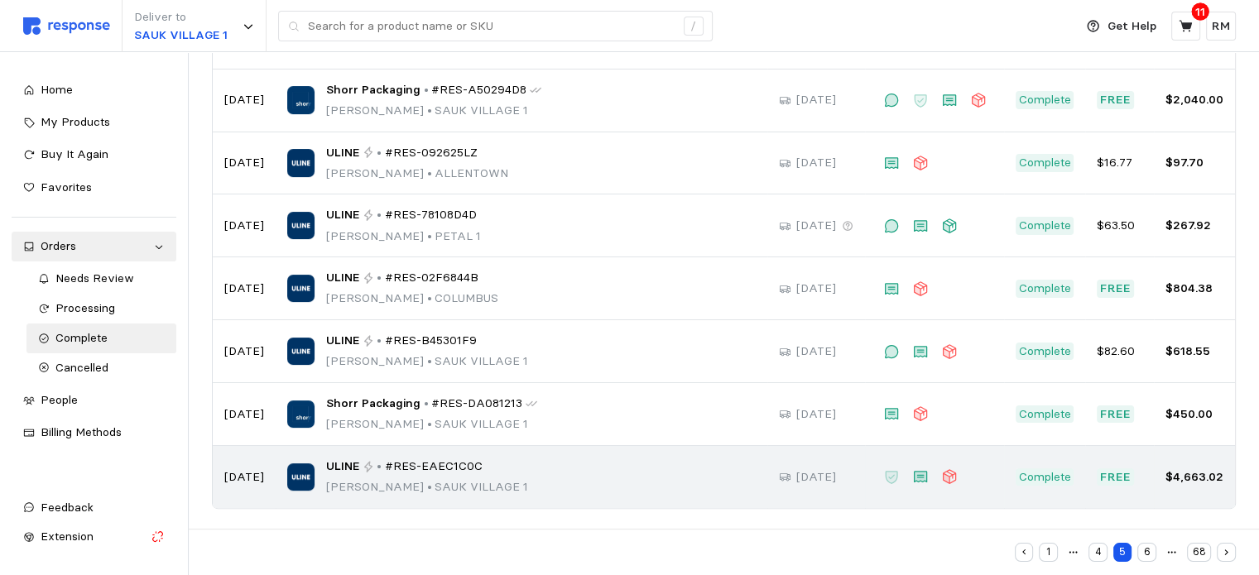
click at [481, 458] on div "ULINE • #RES-EAEC1C0C" at bounding box center [427, 467] width 202 height 18
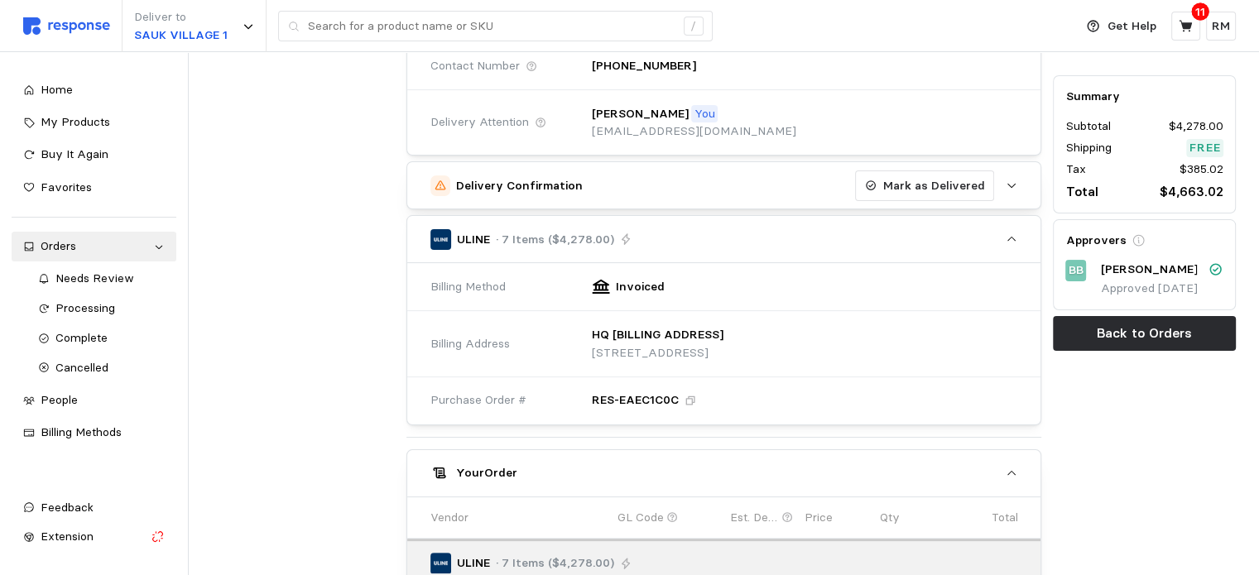
scroll to position [233, 0]
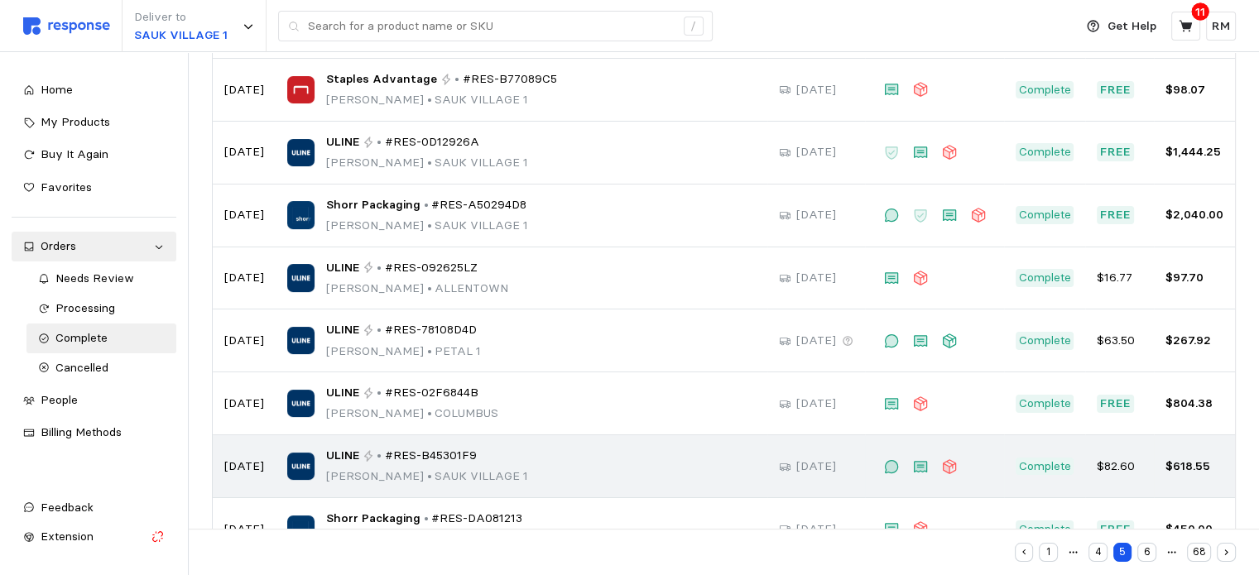
scroll to position [348, 0]
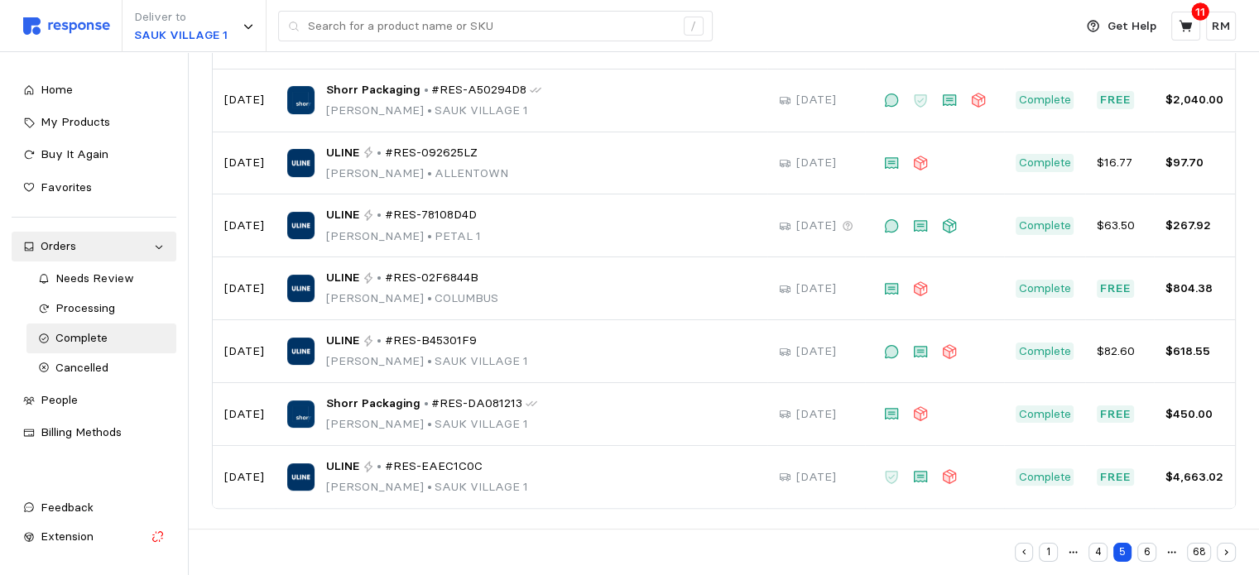
click at [1147, 552] on button "6" at bounding box center [1146, 552] width 19 height 19
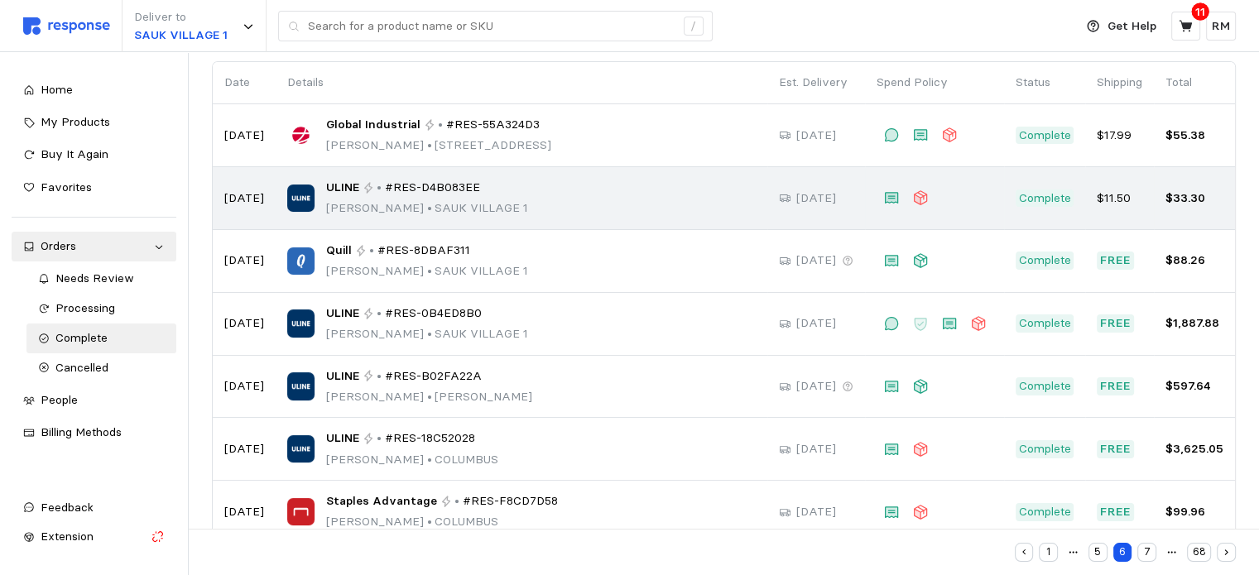
scroll to position [132, 0]
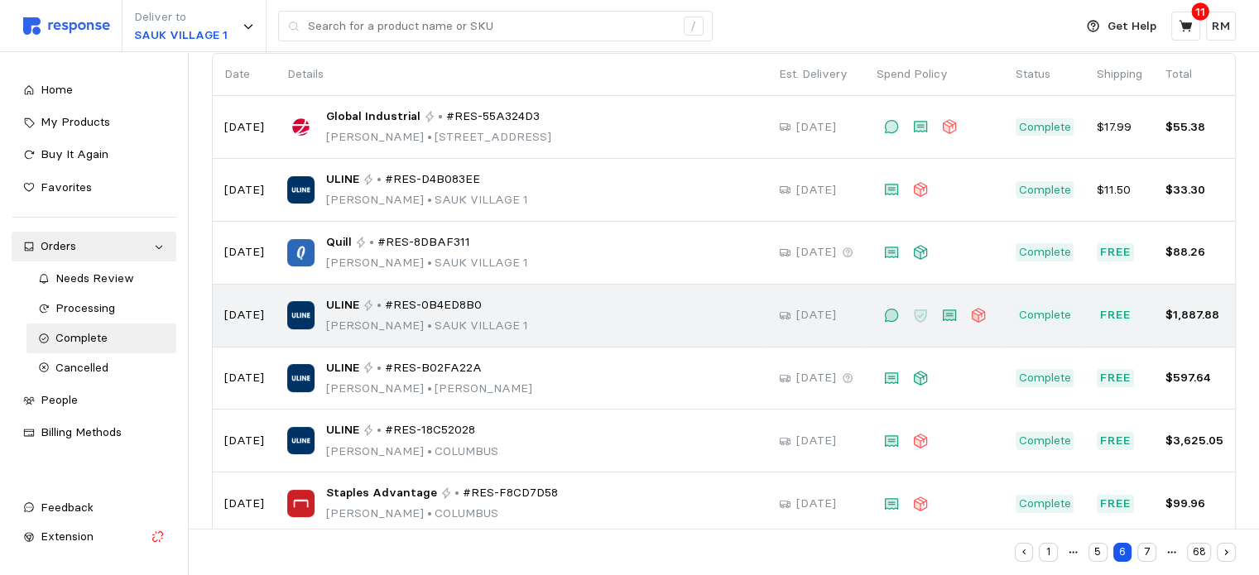
click at [397, 303] on span "#RES-0B4ED8B0" at bounding box center [433, 305] width 97 height 18
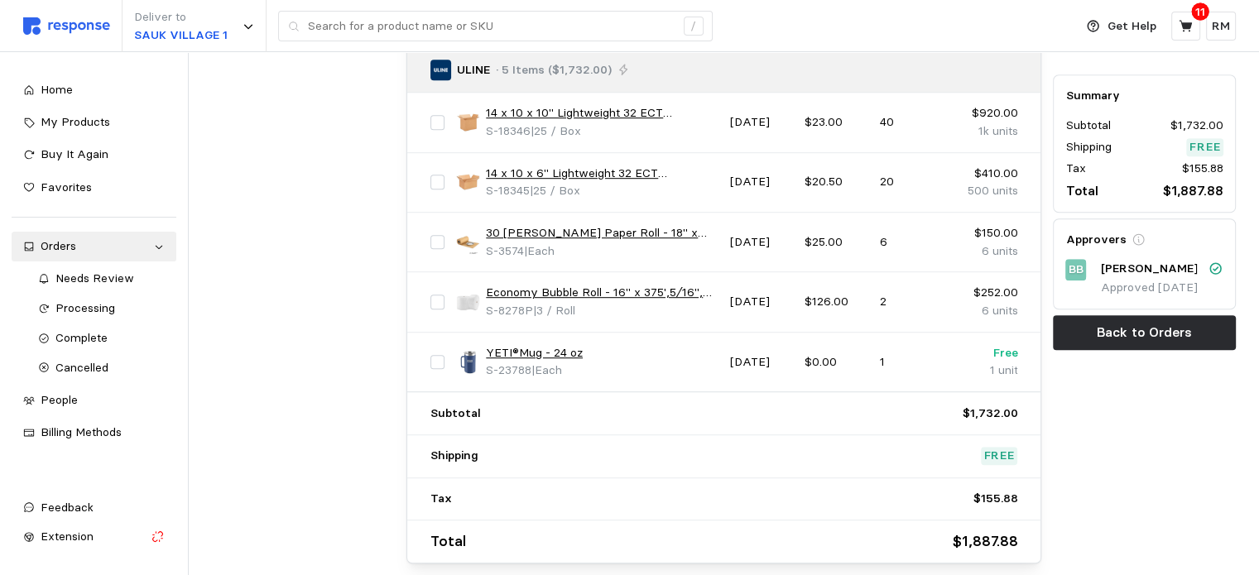
scroll to position [960, 0]
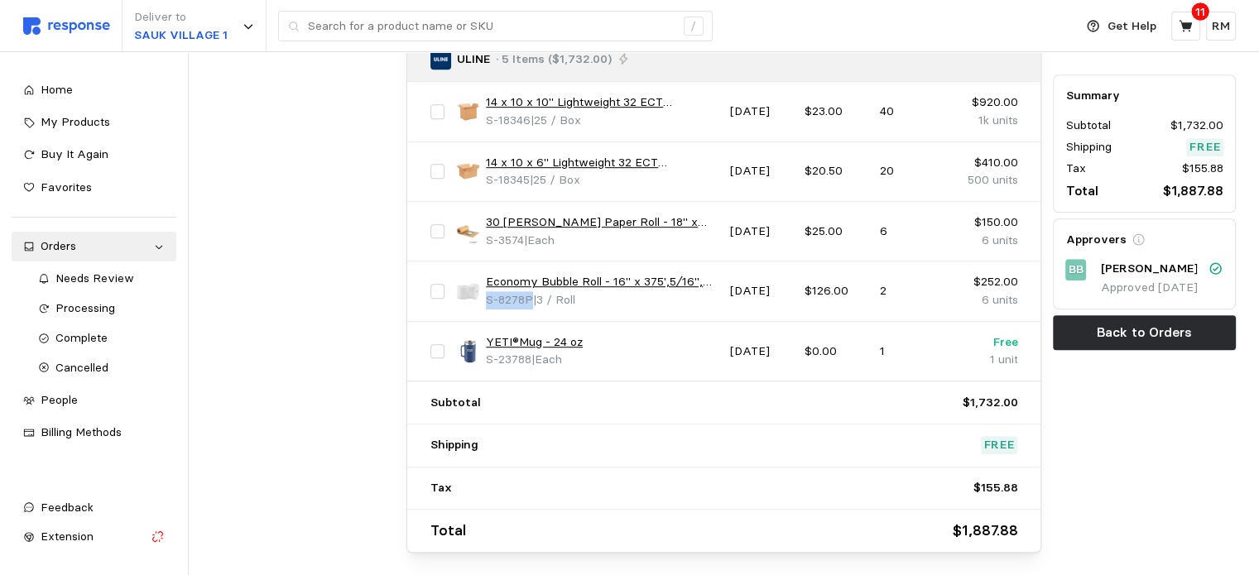
drag, startPoint x: 533, startPoint y: 295, endPoint x: 487, endPoint y: 297, distance: 46.4
click at [487, 297] on p "S-8278P | 3 / Roll" at bounding box center [530, 300] width 89 height 18
copy span "S-8278P"
